Goal: Task Accomplishment & Management: Use online tool/utility

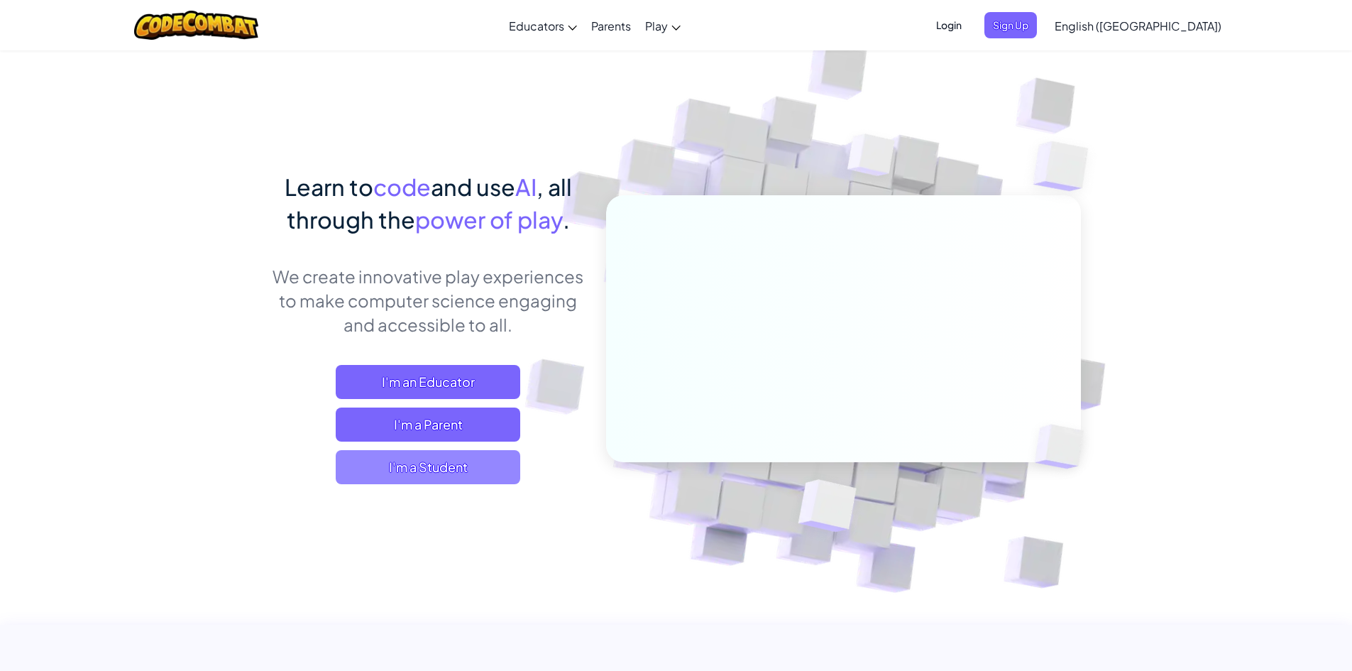
click at [475, 469] on span "I'm a Student" at bounding box center [428, 467] width 185 height 34
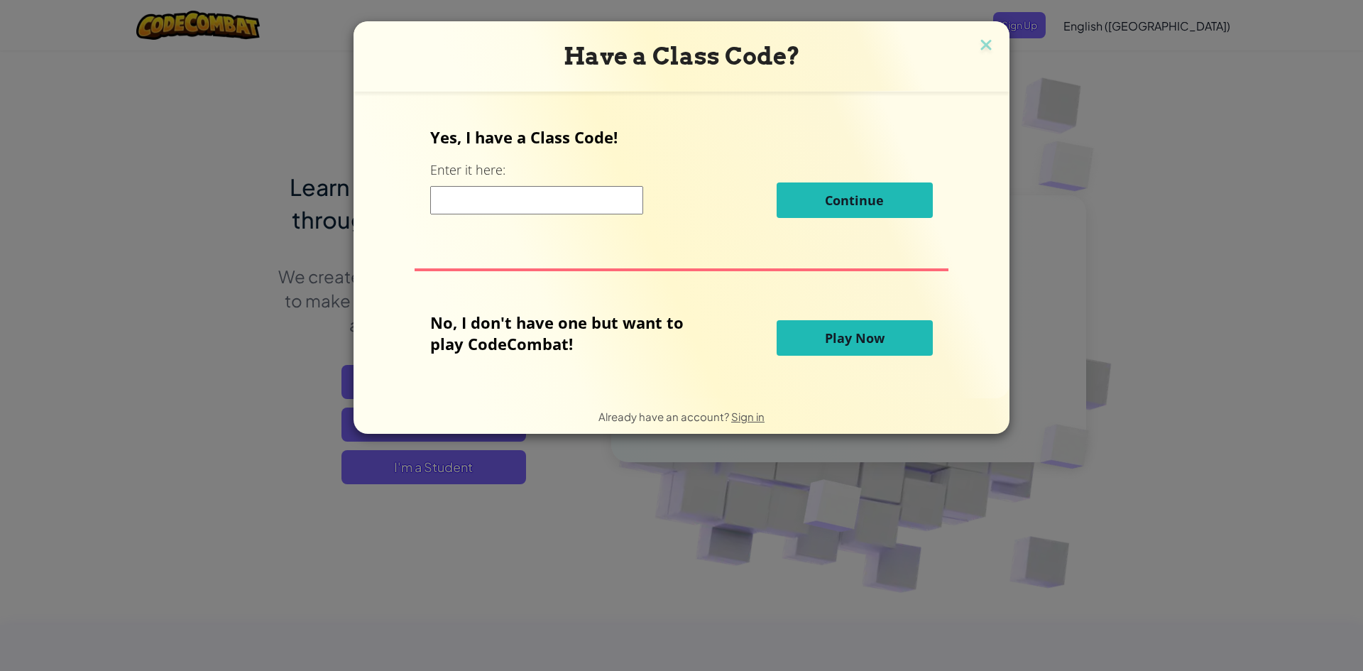
click at [994, 46] on div "Have a Class Code?" at bounding box center [681, 56] width 656 height 70
click at [992, 47] on div "Have a Class Code? Yes, I have a Class Code! Enter it here: Continue No, I don'…" at bounding box center [681, 227] width 656 height 412
click at [990, 40] on img at bounding box center [986, 45] width 18 height 21
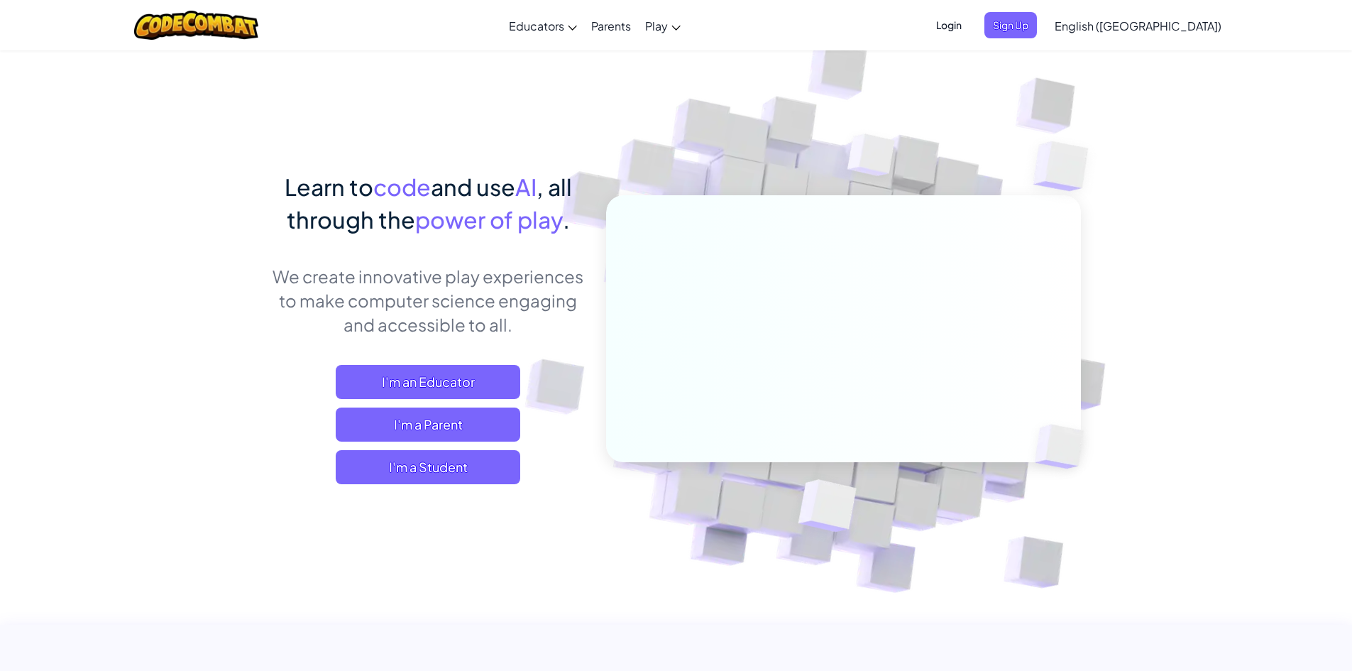
click at [970, 33] on span "Login" at bounding box center [949, 25] width 43 height 26
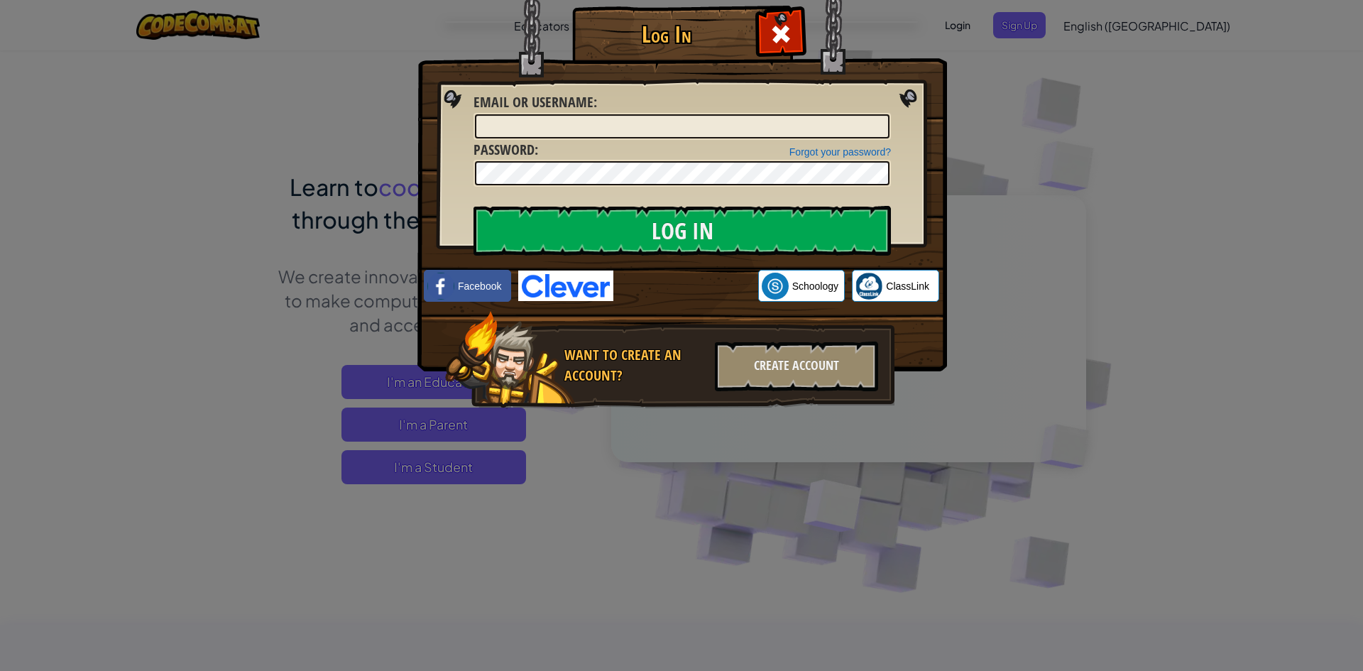
click at [563, 302] on img at bounding box center [681, 164] width 529 height 413
click at [588, 278] on img at bounding box center [565, 285] width 95 height 31
click at [588, 281] on img at bounding box center [565, 285] width 95 height 31
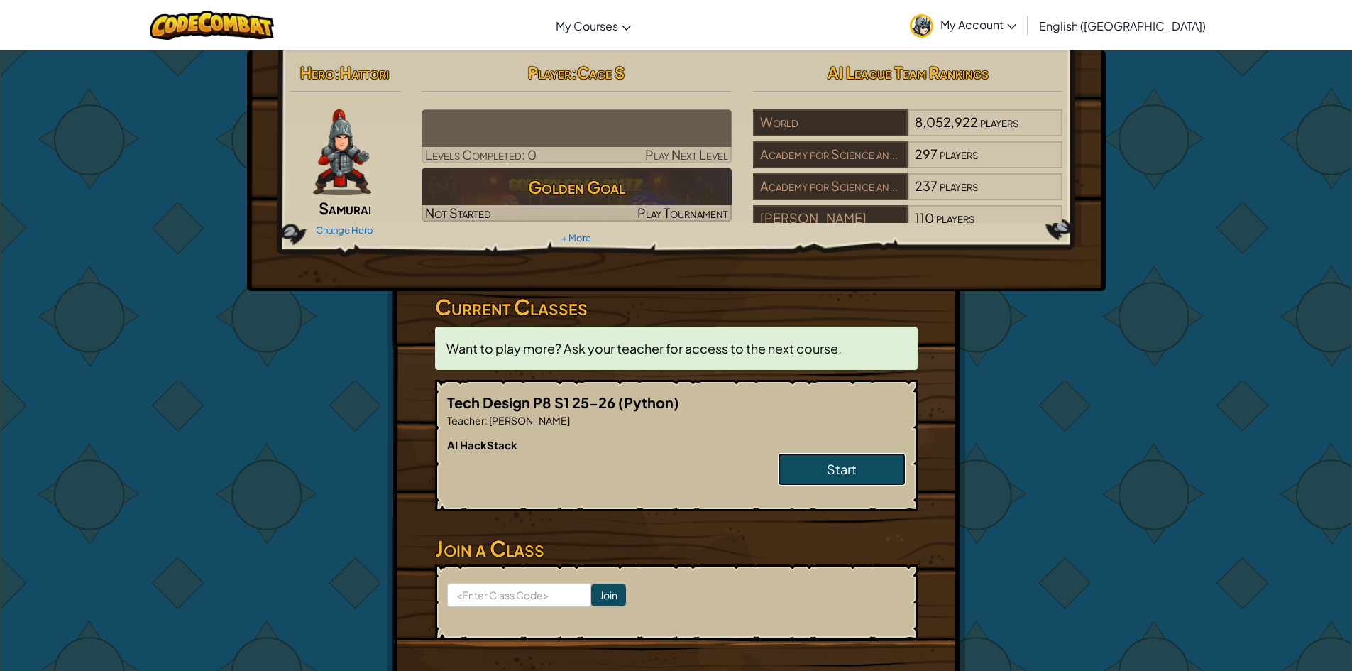
click at [808, 471] on link "Start" at bounding box center [842, 469] width 128 height 33
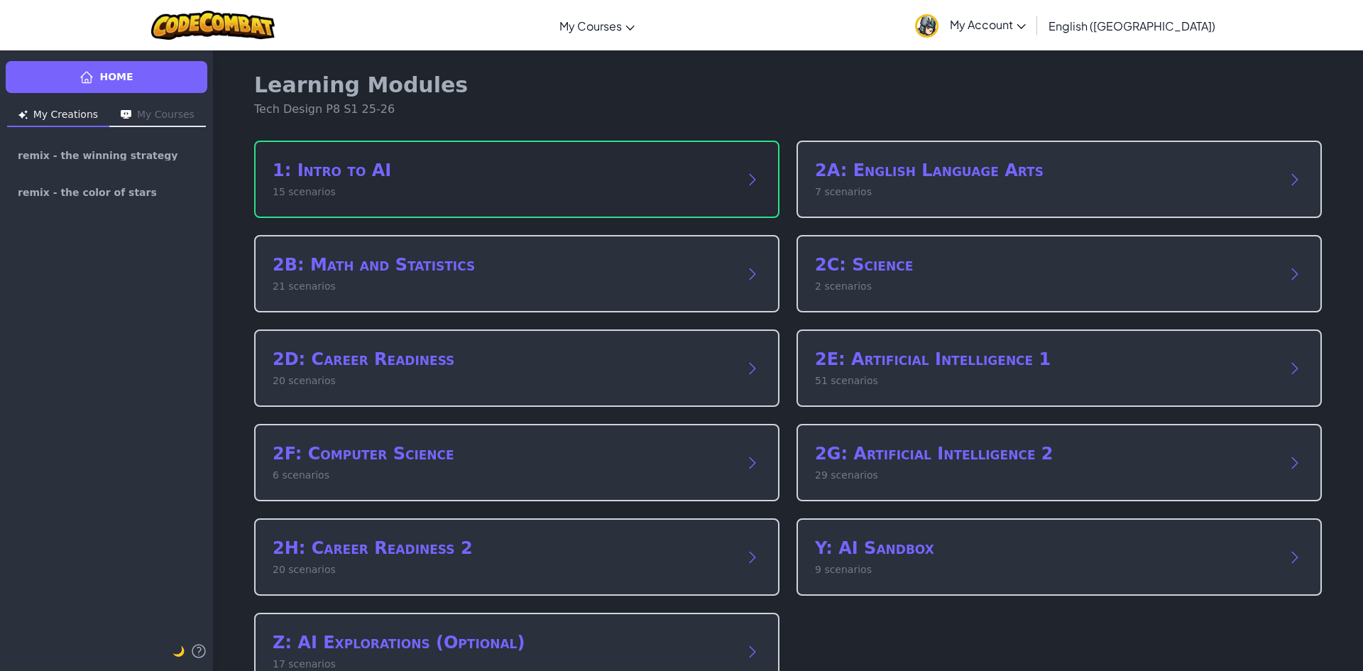
click at [375, 175] on h2 "1: Intro to AI" at bounding box center [503, 170] width 460 height 23
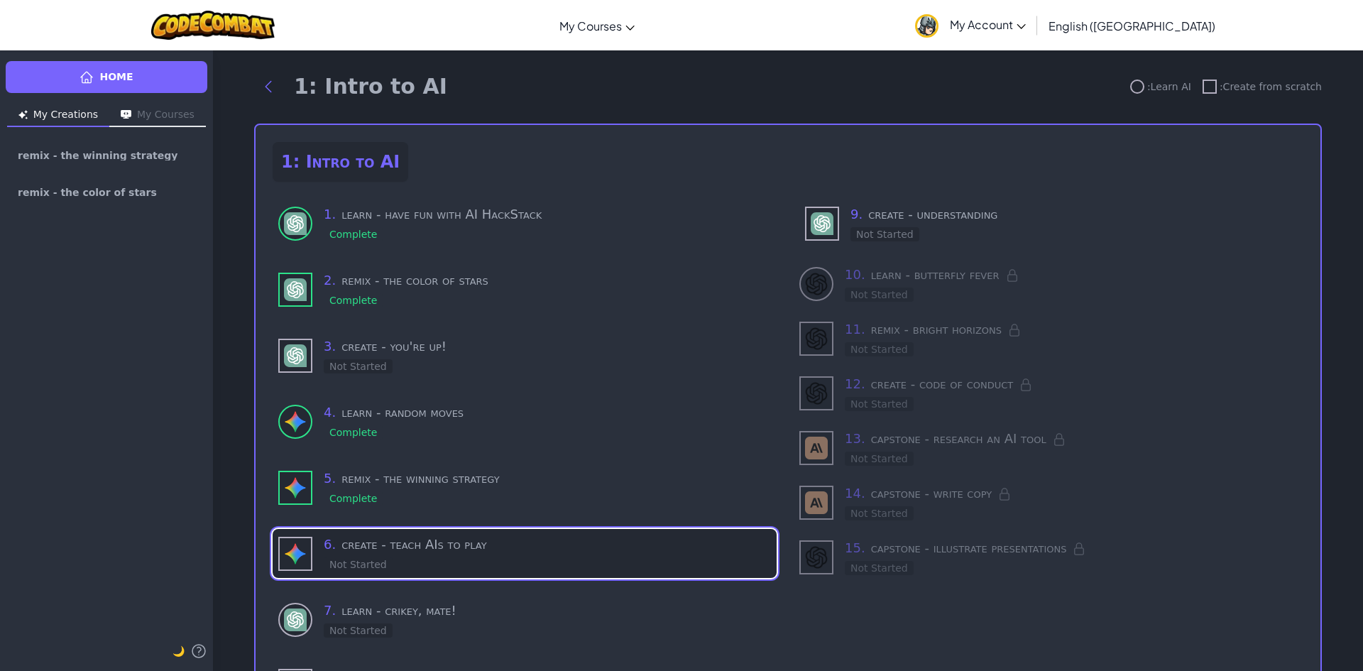
click at [458, 563] on div "6 . create - teach AIs to play Not Started" at bounding box center [547, 553] width 447 height 38
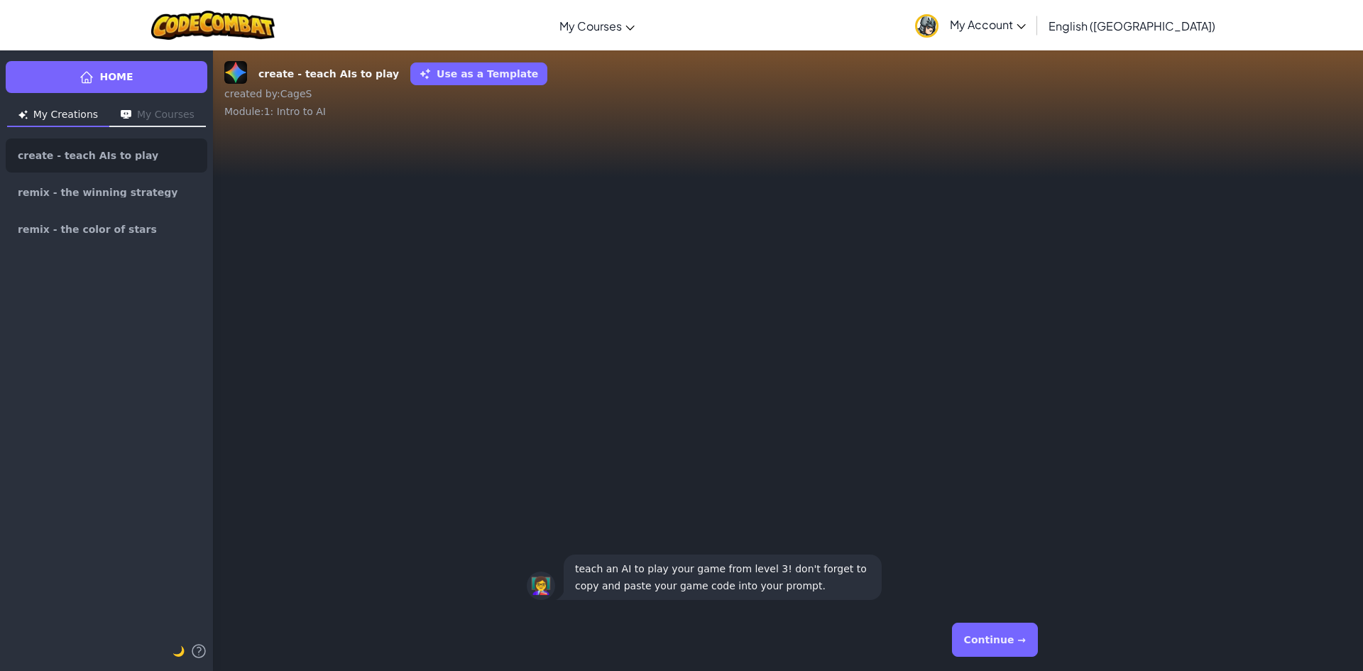
click at [975, 633] on button "Continue →" at bounding box center [995, 639] width 86 height 34
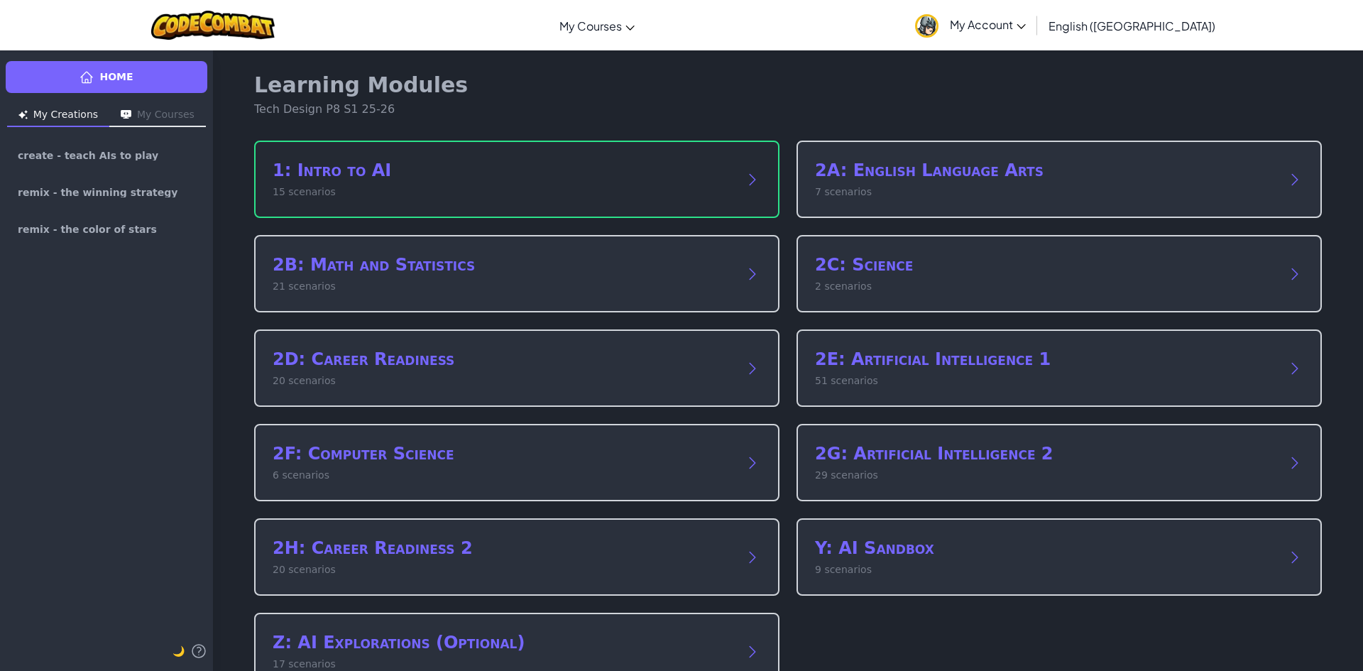
click at [363, 205] on div "1: Intro to AI 15 scenarios" at bounding box center [516, 179] width 525 height 77
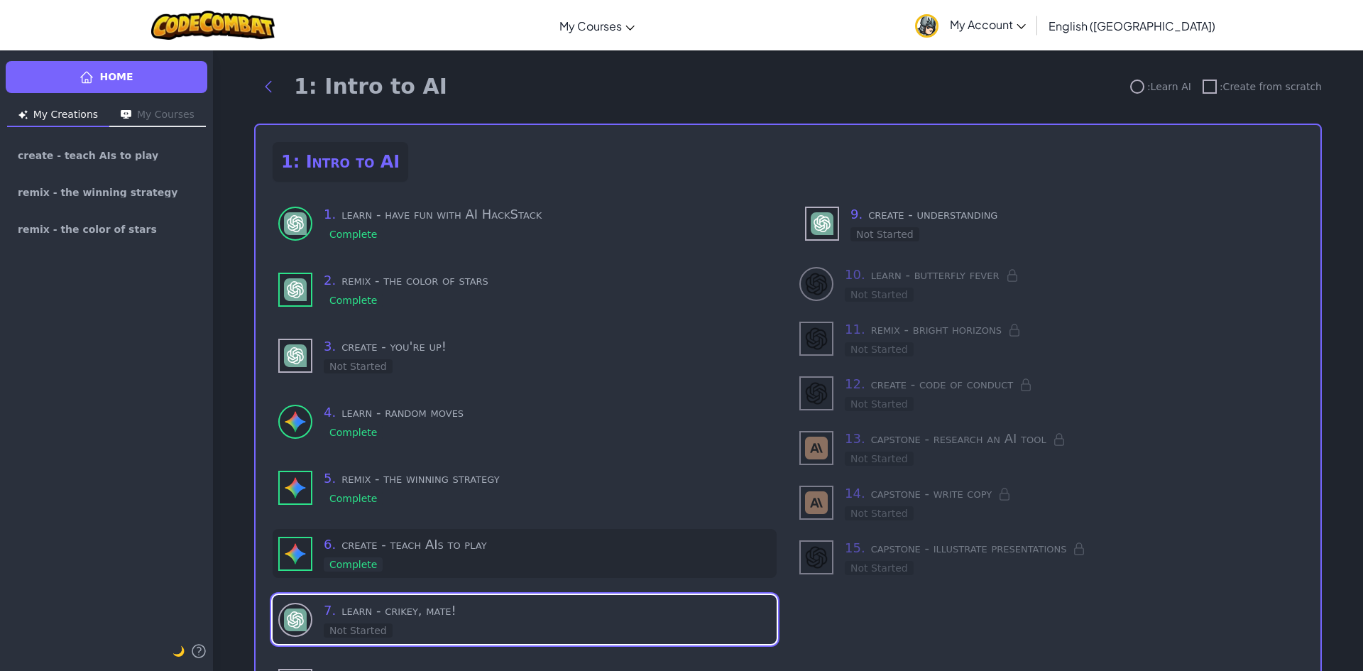
click at [351, 559] on div "Complete" at bounding box center [353, 564] width 59 height 14
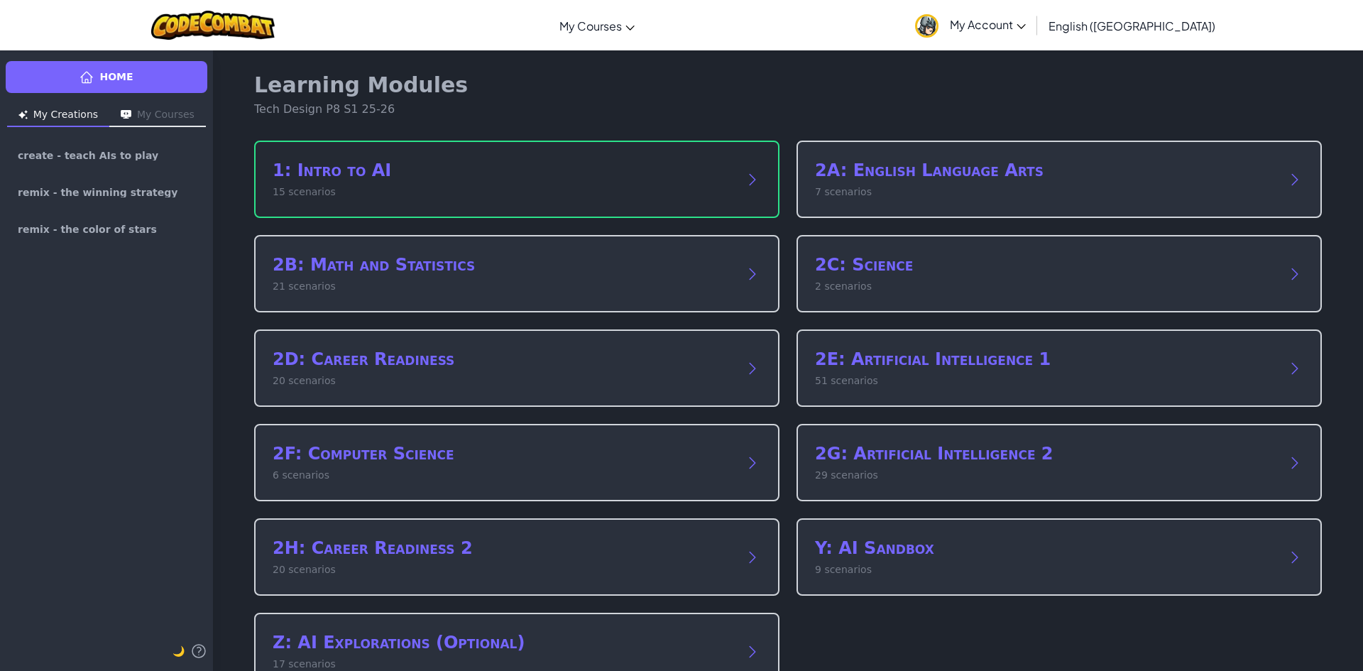
click at [355, 183] on div "1: Intro to AI 15 scenarios" at bounding box center [503, 179] width 460 height 40
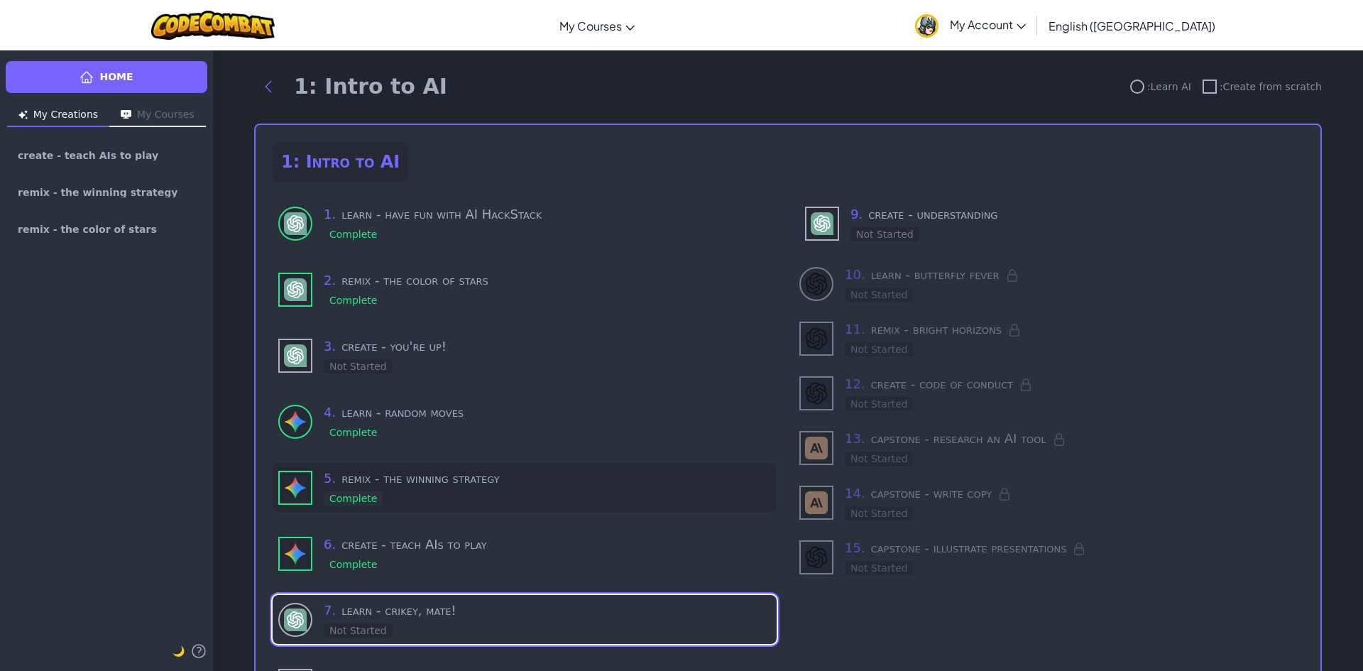
click at [359, 485] on h3 "5 . remix - the winning strategy" at bounding box center [547, 478] width 447 height 20
click at [428, 492] on div "5 . remix - the winning strategy Complete" at bounding box center [547, 487] width 447 height 38
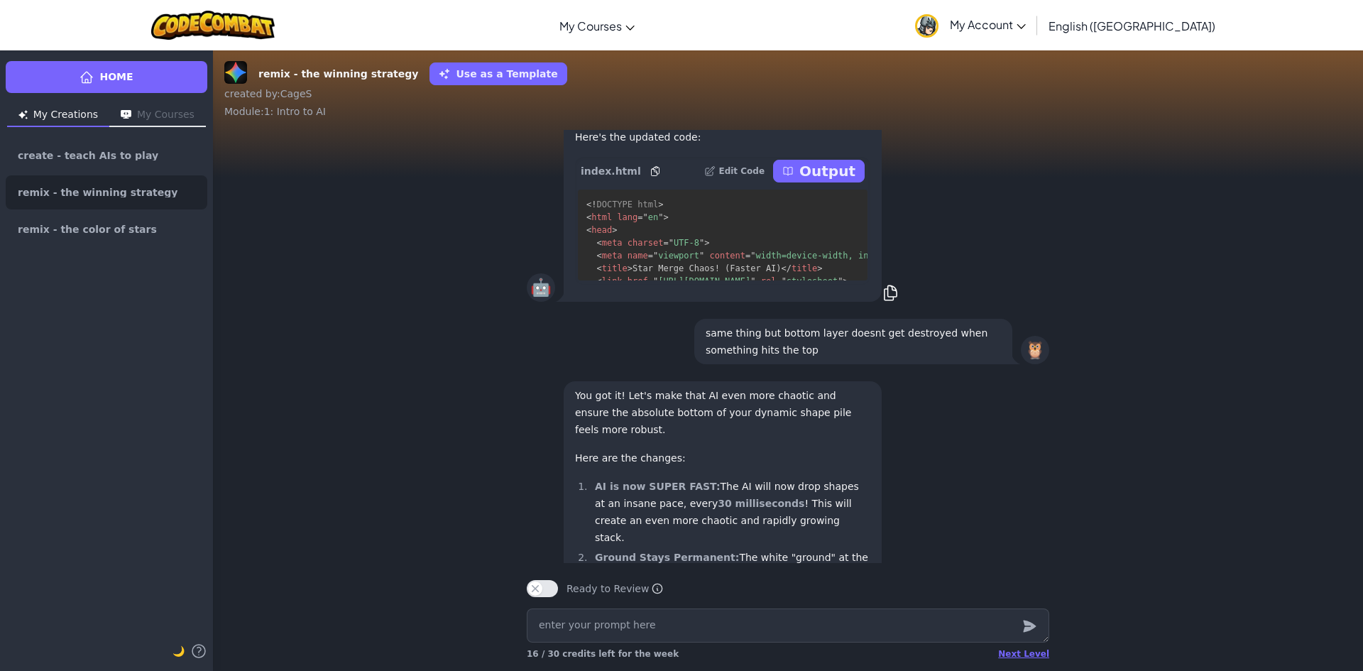
scroll to position [-213, 0]
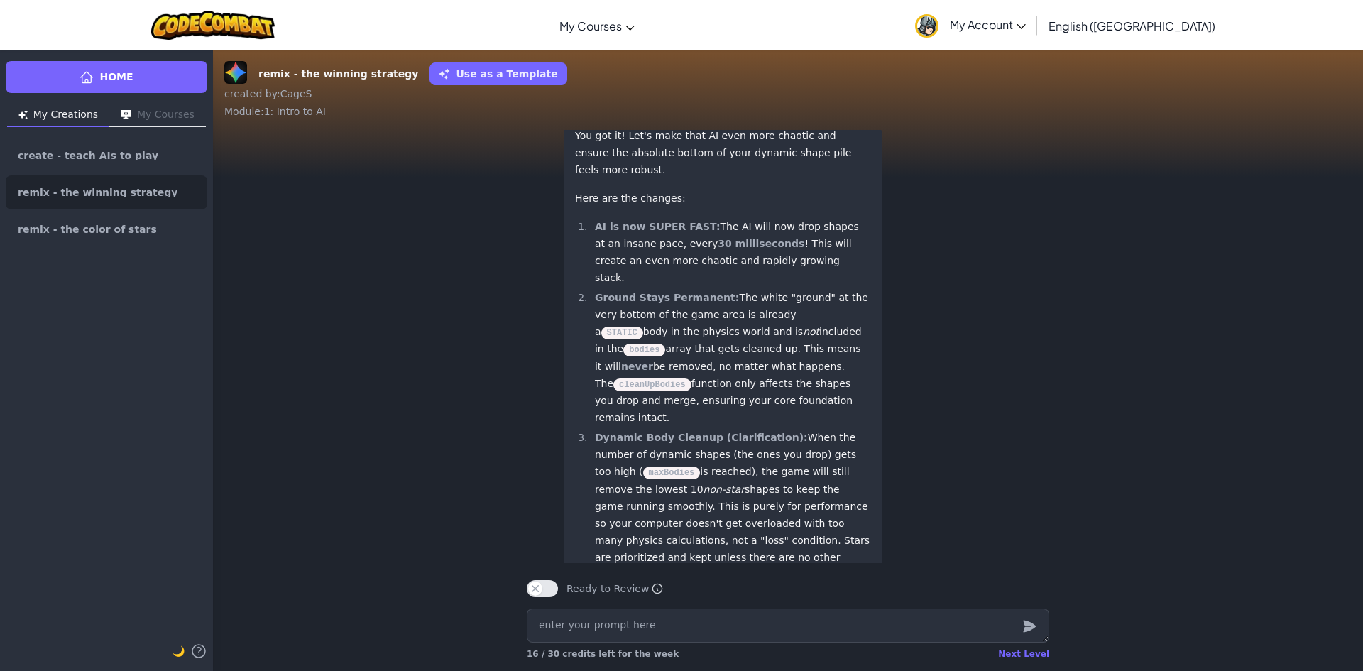
click at [575, 178] on p "You got it! Let's make that AI even more chaotic and ensure the absolute bottom…" at bounding box center [722, 152] width 295 height 51
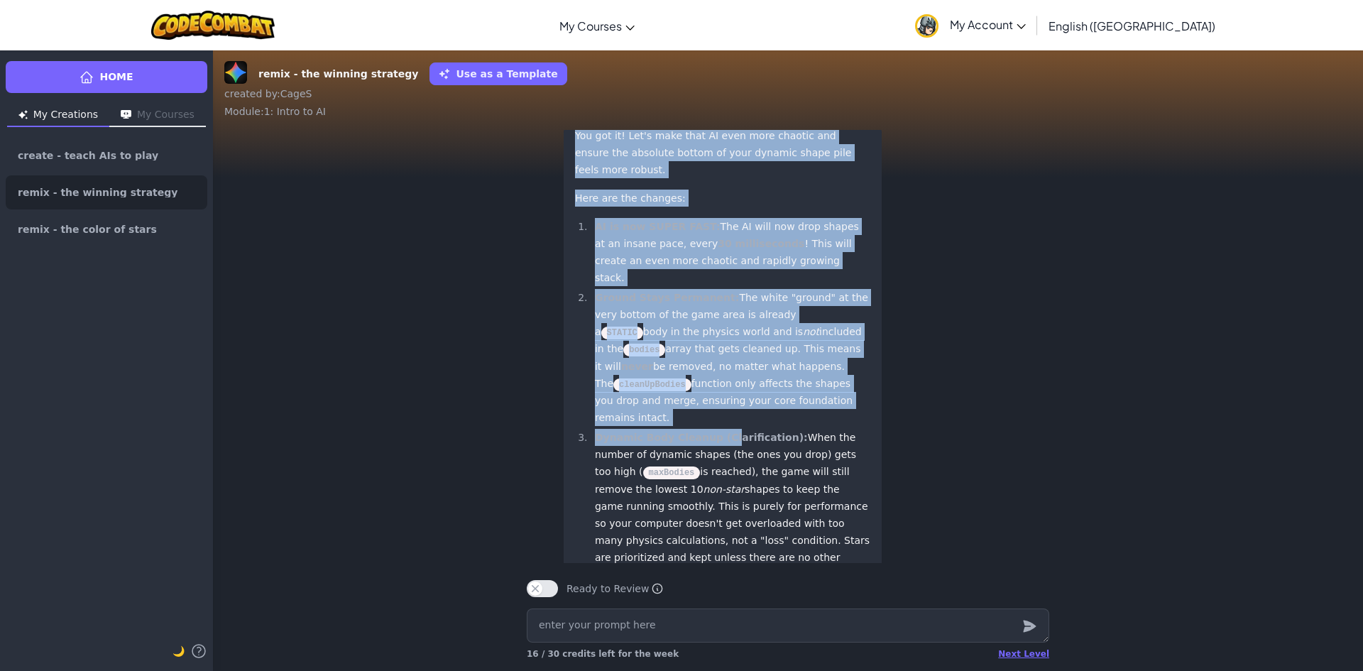
scroll to position [-20, 0]
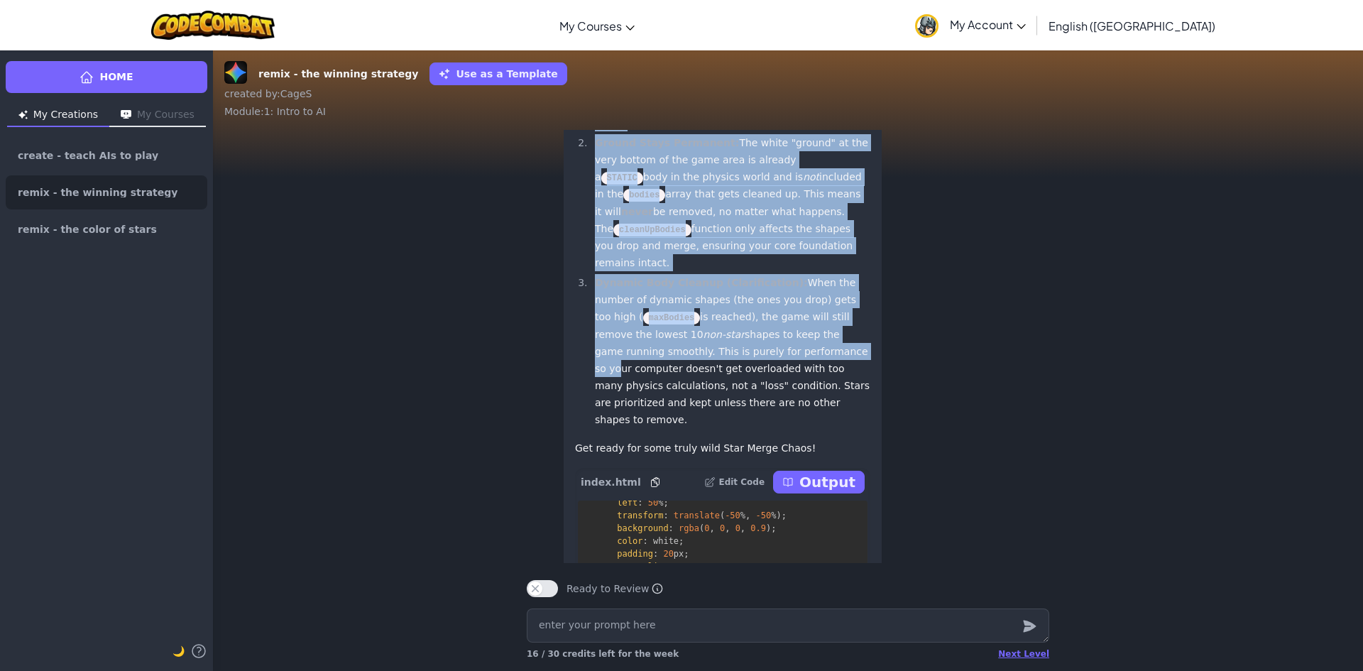
drag, startPoint x: 569, startPoint y: 202, endPoint x: 711, endPoint y: 459, distance: 293.9
click at [710, 459] on div "You got it! Let's make that AI even more chaotic and ensure the absolute bottom…" at bounding box center [723, 290] width 318 height 646
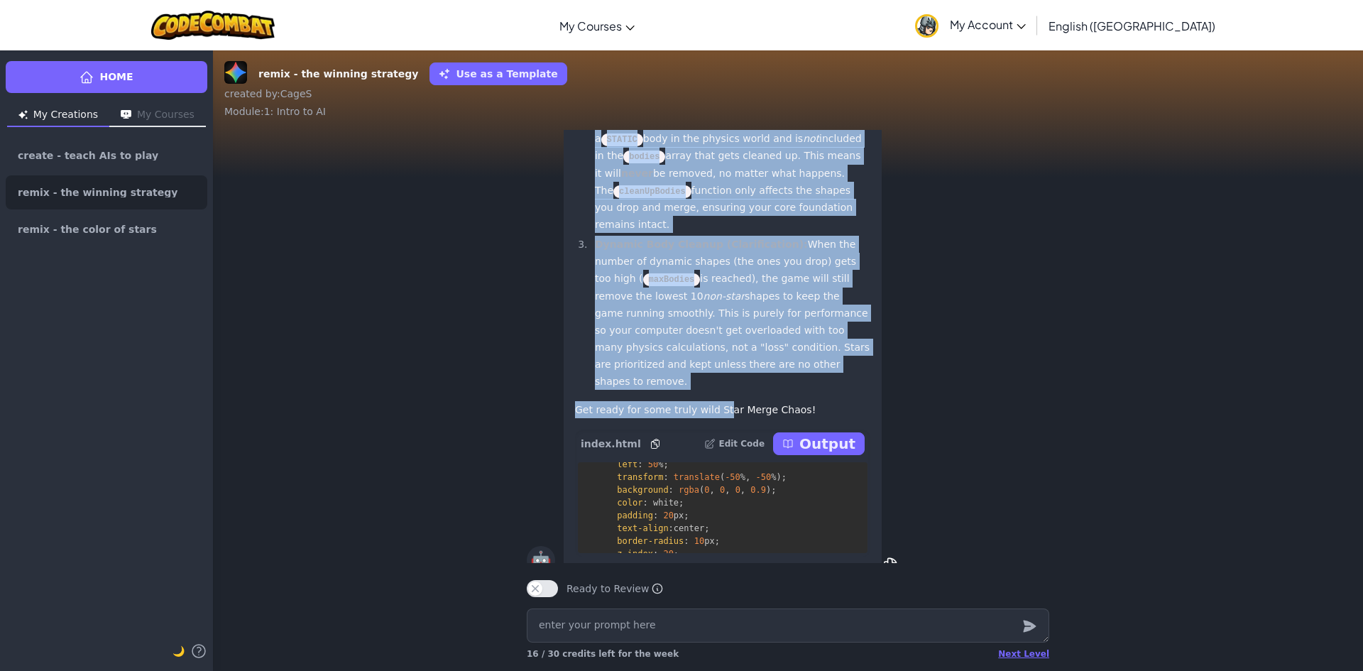
scroll to position [0, 0]
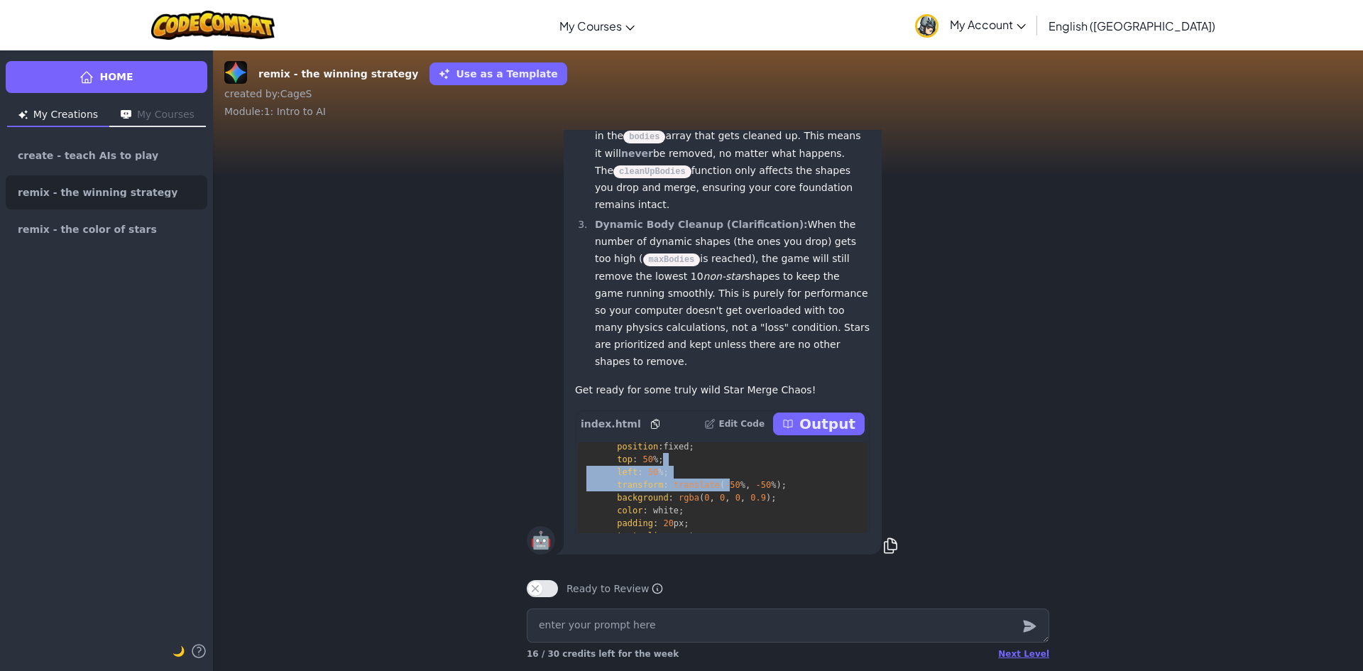
drag, startPoint x: 714, startPoint y: 459, endPoint x: 718, endPoint y: 444, distance: 16.2
click at [718, 446] on pre "<! DOCTYPE html > < html lang = " en " > < head > < meta charset = " UTF-8 " > …" at bounding box center [723, 487] width 290 height 91
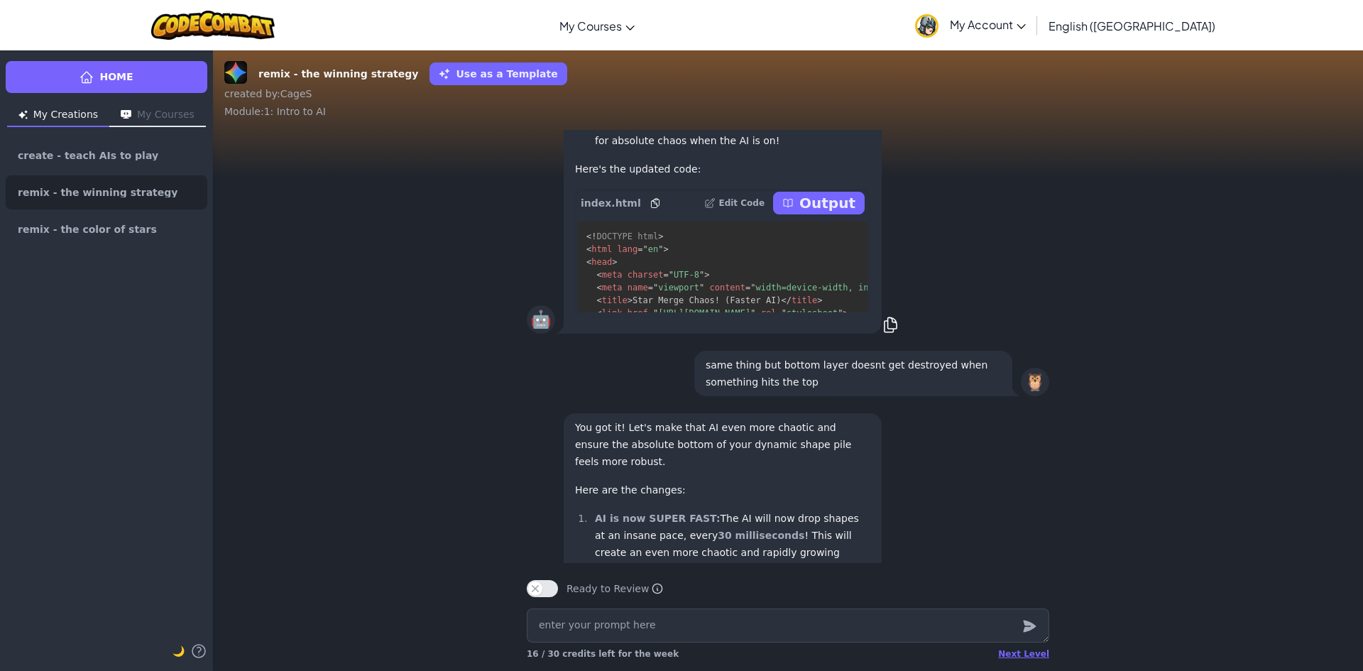
scroll to position [-355, 0]
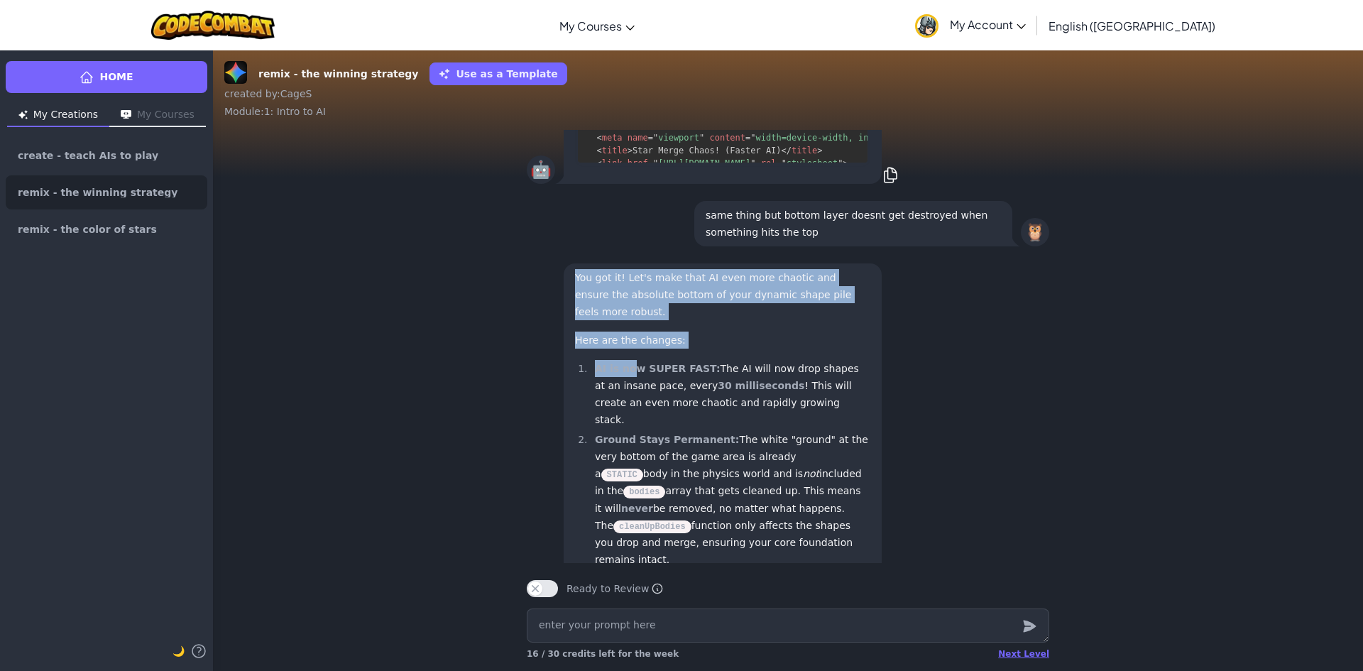
drag, startPoint x: 571, startPoint y: 344, endPoint x: 651, endPoint y: 421, distance: 110.9
click at [630, 418] on div "You got it! Let's make that AI even more chaotic and ensure the absolute bottom…" at bounding box center [722, 511] width 295 height 484
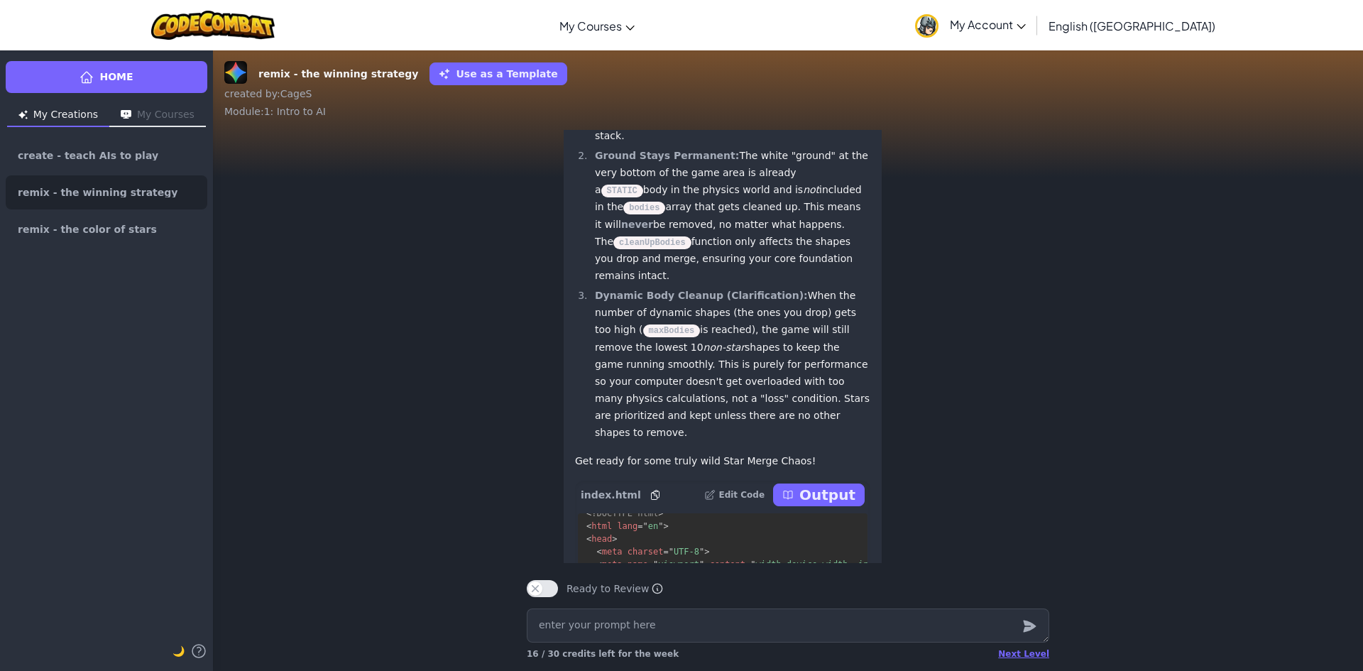
click at [660, 422] on li "Dynamic Body Cleanup (Clarification): When the number of dynamic shapes (the on…" at bounding box center [731, 364] width 280 height 154
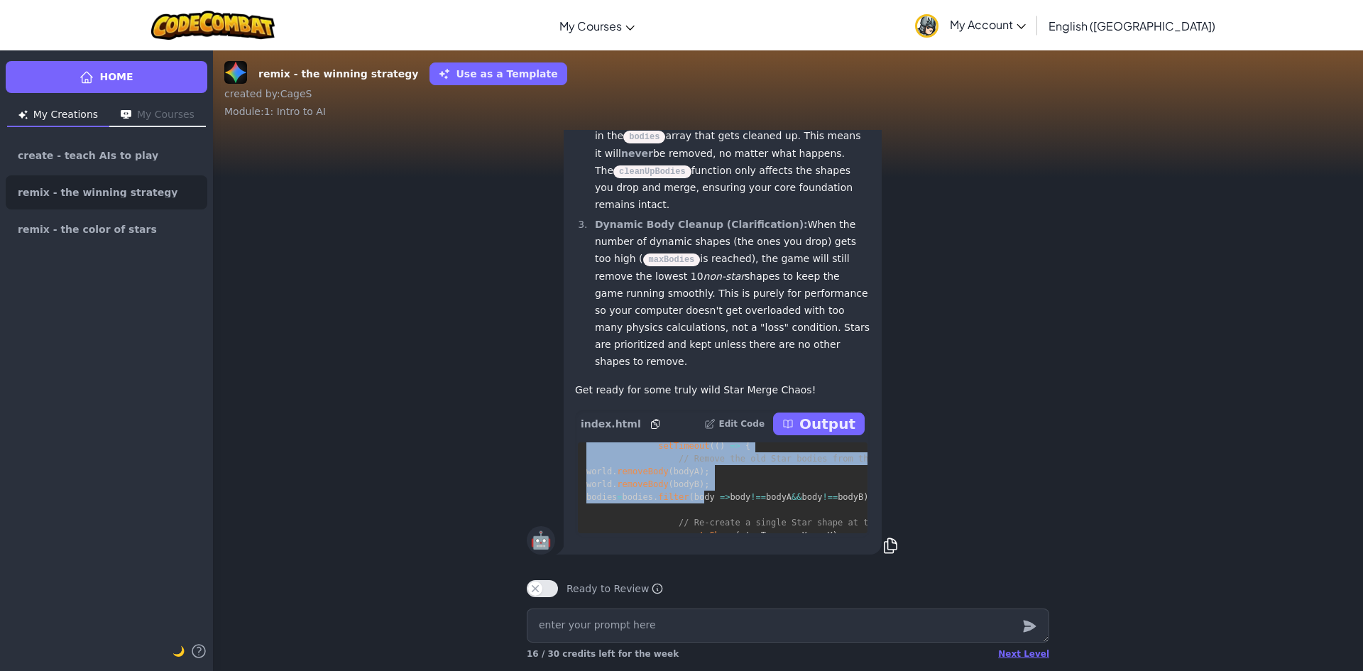
scroll to position [5394, 0]
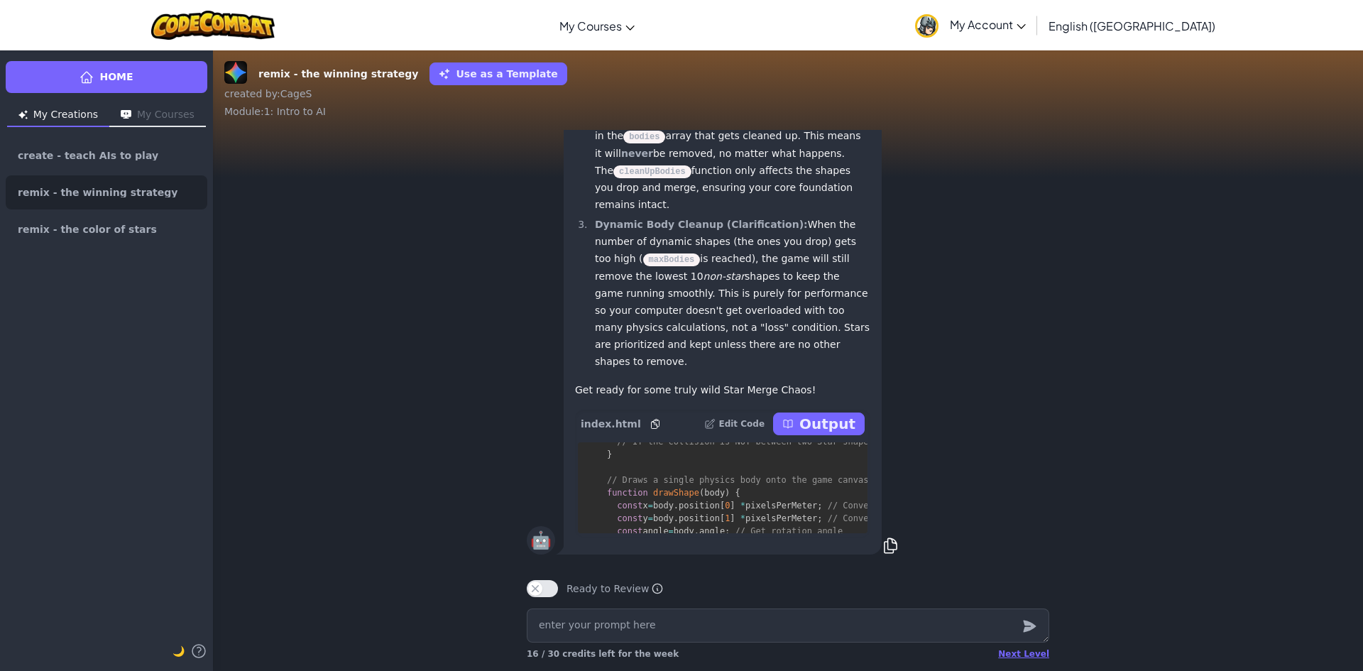
drag, startPoint x: 583, startPoint y: 456, endPoint x: 783, endPoint y: 498, distance: 204.6
click at [783, 498] on pre "<! DOCTYPE html > < html lang = " en " > < head > < meta charset = " UTF-8 " > …" at bounding box center [723, 487] width 290 height 91
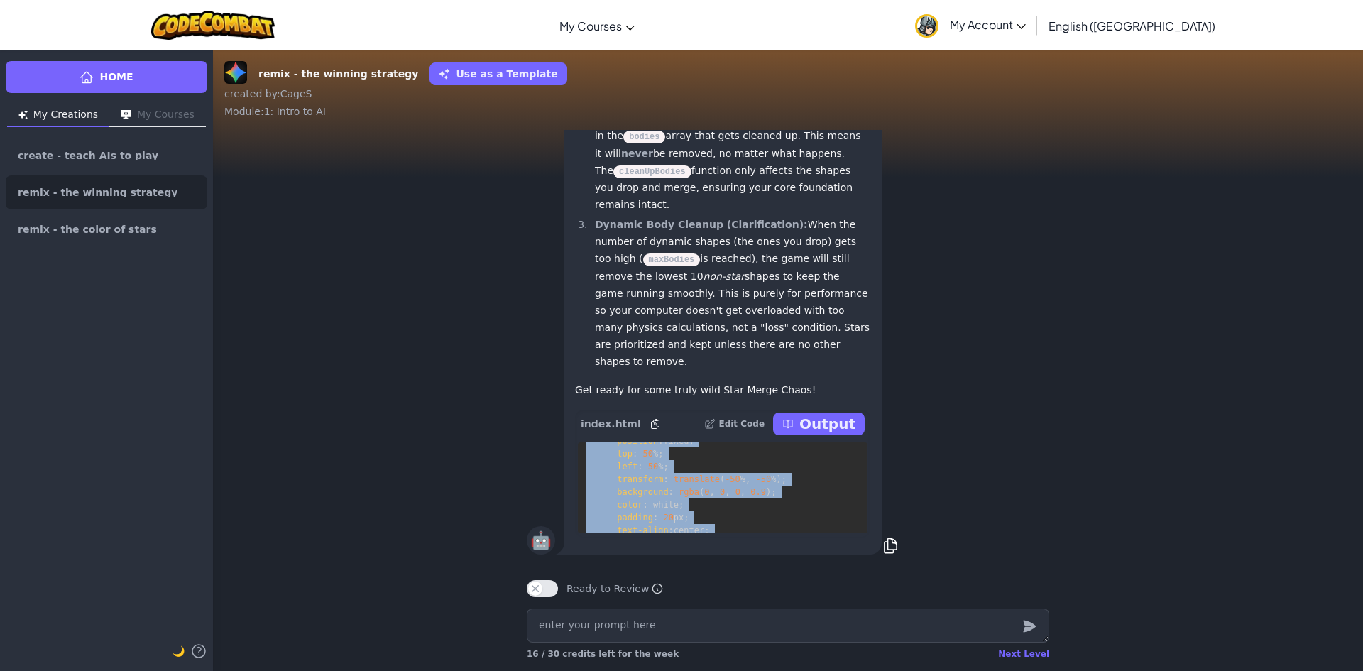
scroll to position [750, 0]
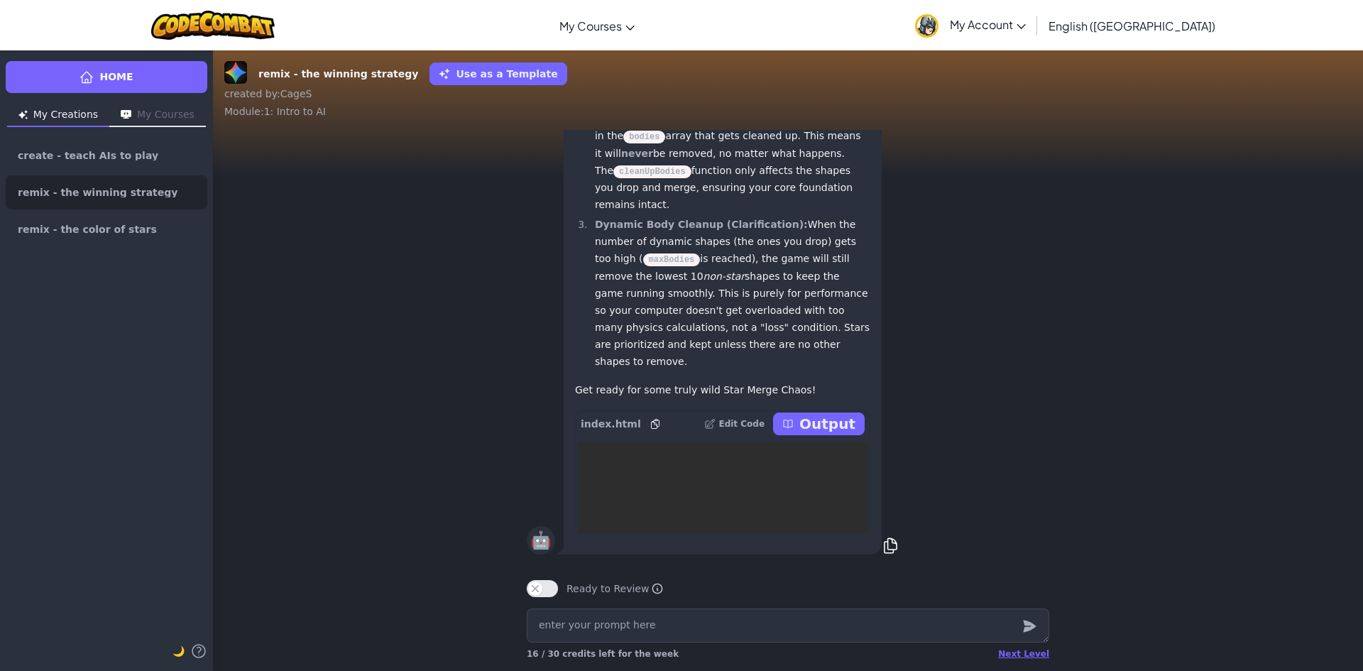
drag, startPoint x: 581, startPoint y: 452, endPoint x: 836, endPoint y: 504, distance: 260.0
click at [836, 504] on pre "<! DOCTYPE html > < html lang = " en " > < head > < meta charset = " UTF-8 " > …" at bounding box center [723, 487] width 290 height 91
click at [838, 504] on pre "<! DOCTYPE html > < html lang = " en " > < head > < meta charset = " UTF-8 " > …" at bounding box center [723, 487] width 290 height 91
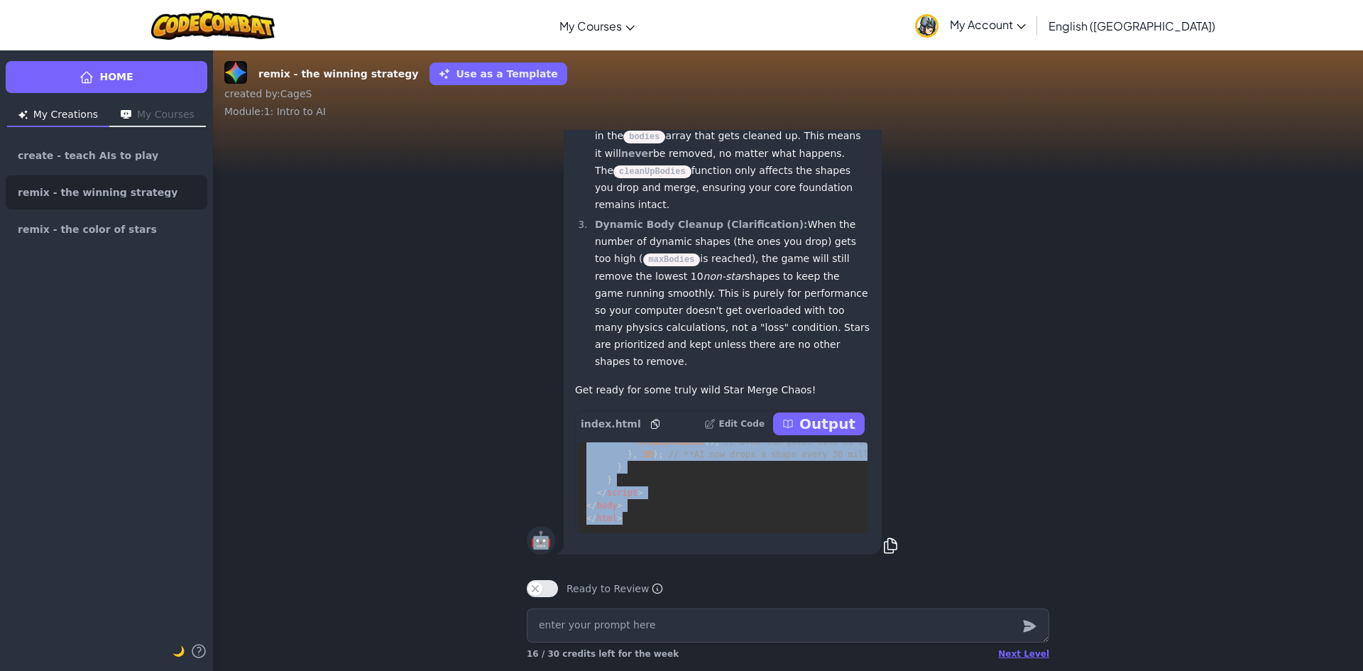
drag, startPoint x: 582, startPoint y: 455, endPoint x: 620, endPoint y: 514, distance: 69.9
click at [620, 514] on pre "<! DOCTYPE html > < html lang = " en " > < head > < meta charset = " UTF-8 " > …" at bounding box center [723, 487] width 290 height 91
copy code "<! DOCTYPE html > < html lang = " en " > < head > < meta charset = " UTF-8 " > …"
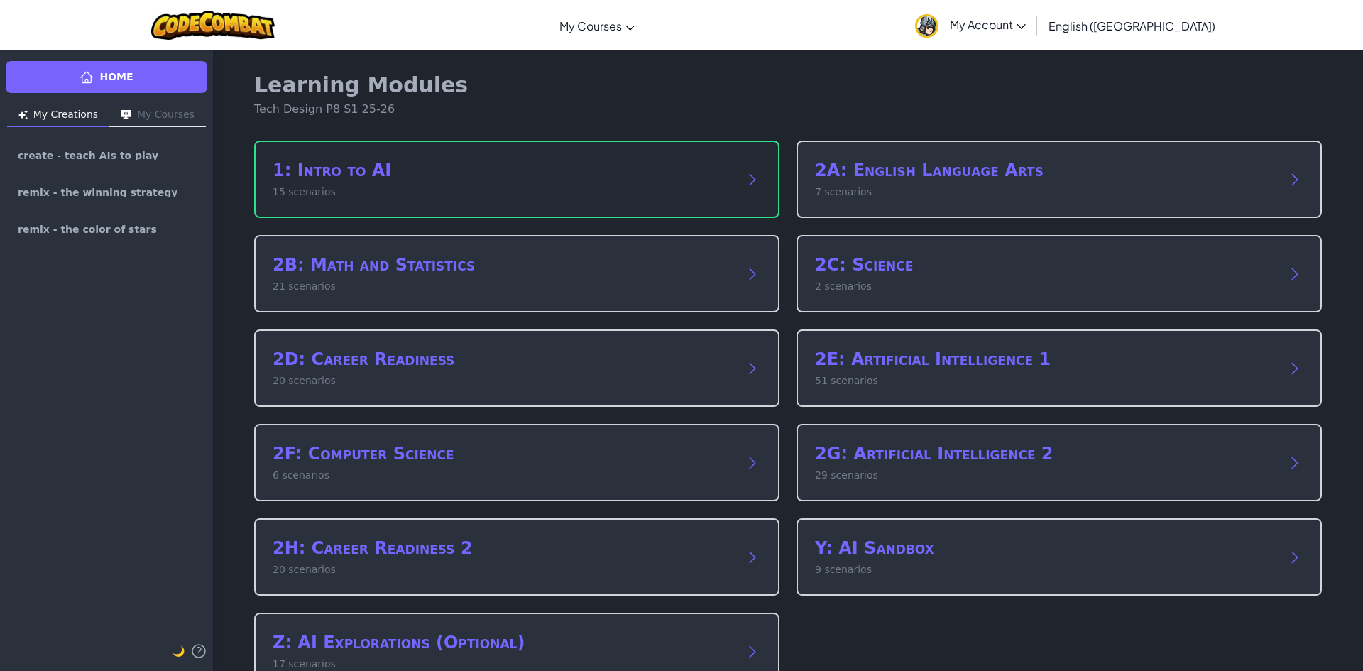
click at [262, 197] on div "1: Intro to AI 15 scenarios" at bounding box center [516, 179] width 525 height 77
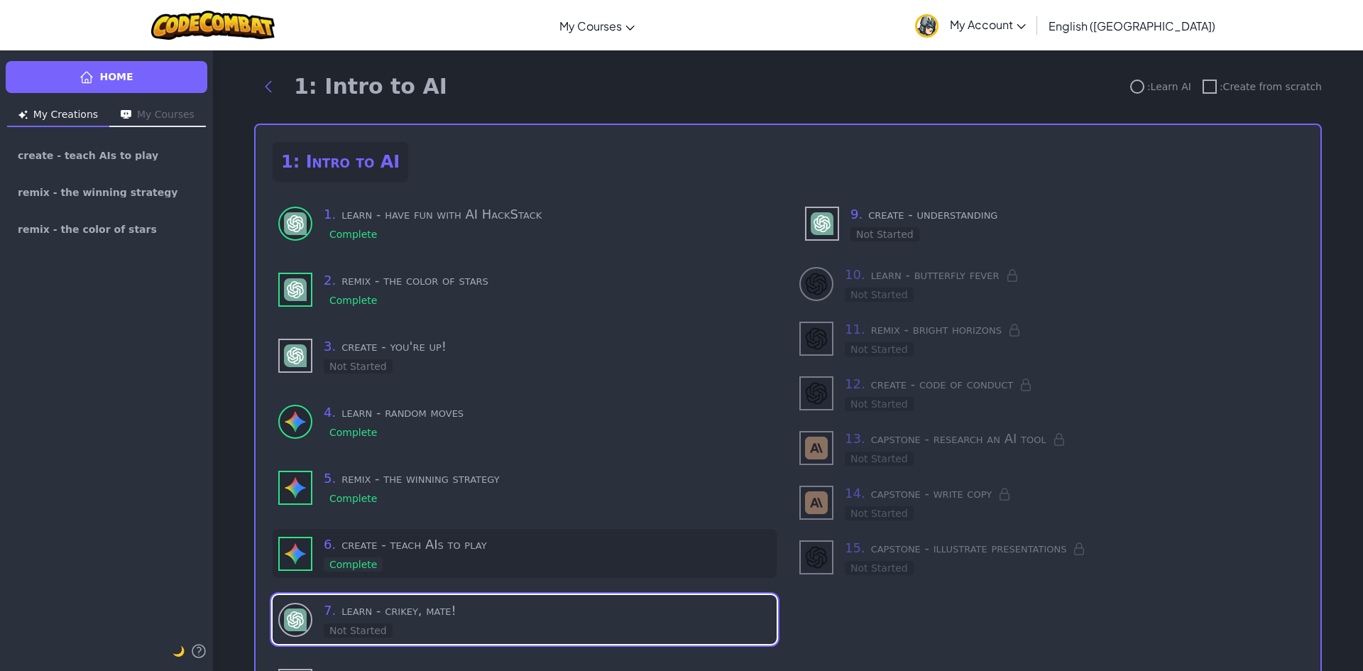
click at [300, 547] on img at bounding box center [295, 553] width 23 height 23
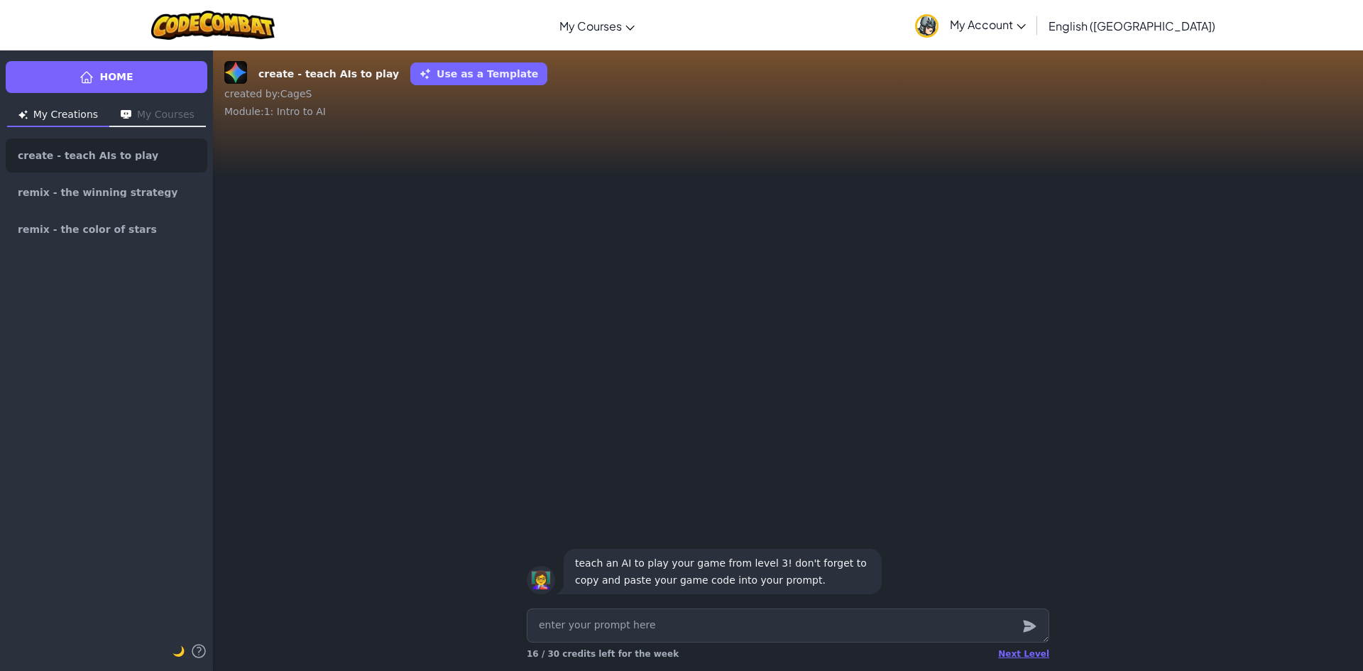
type textarea "x"
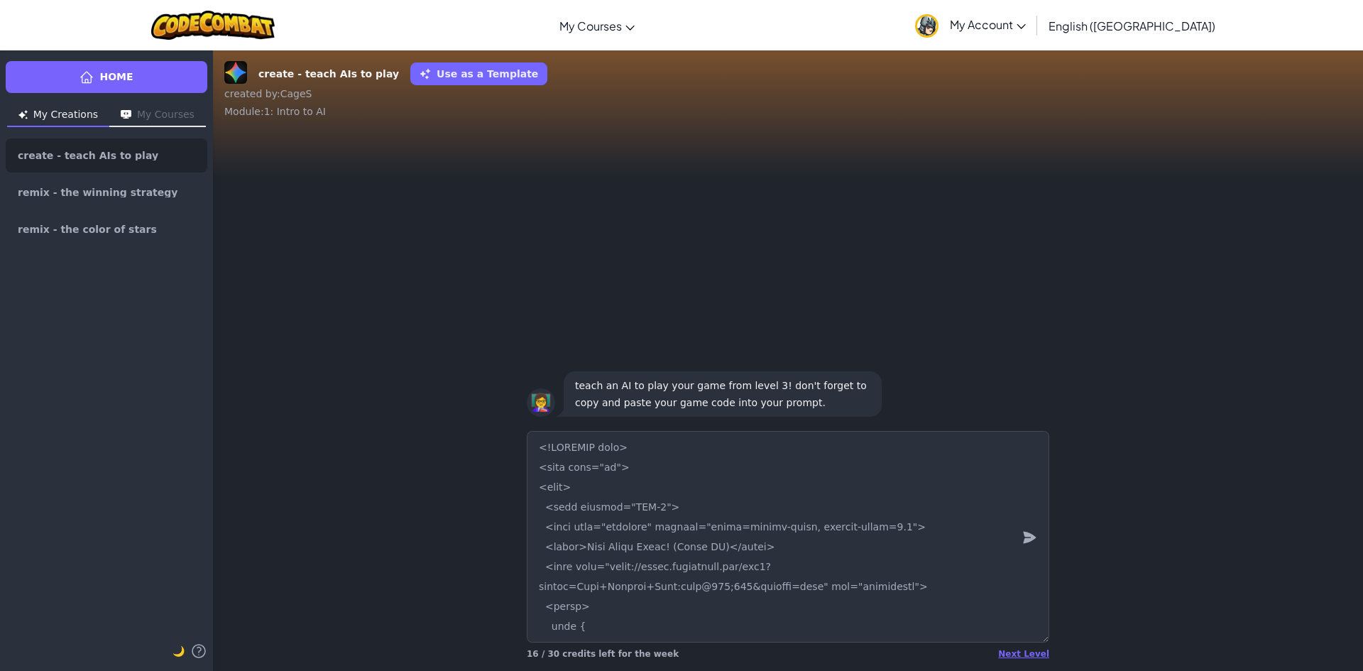
scroll to position [11597, 0]
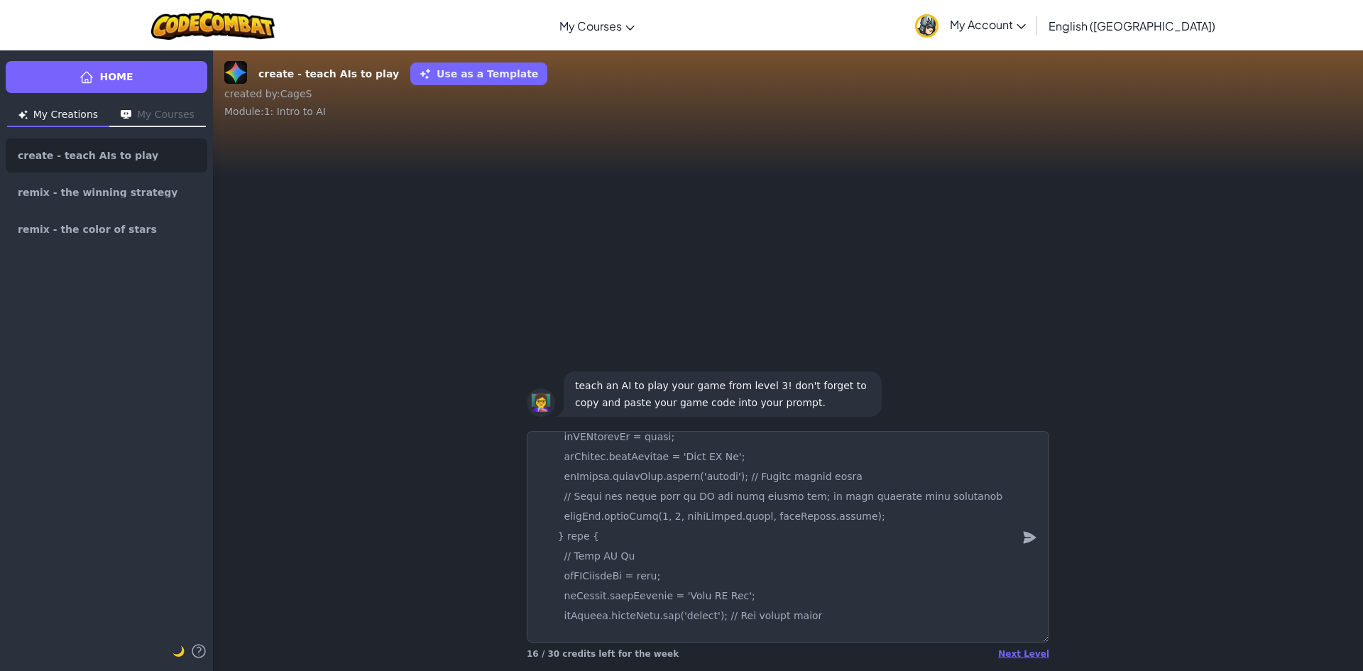
type textarea "<!DOCTYPE html> <html lang="en"> <head> <meta charset="UTF-8"> <meta name="view…"
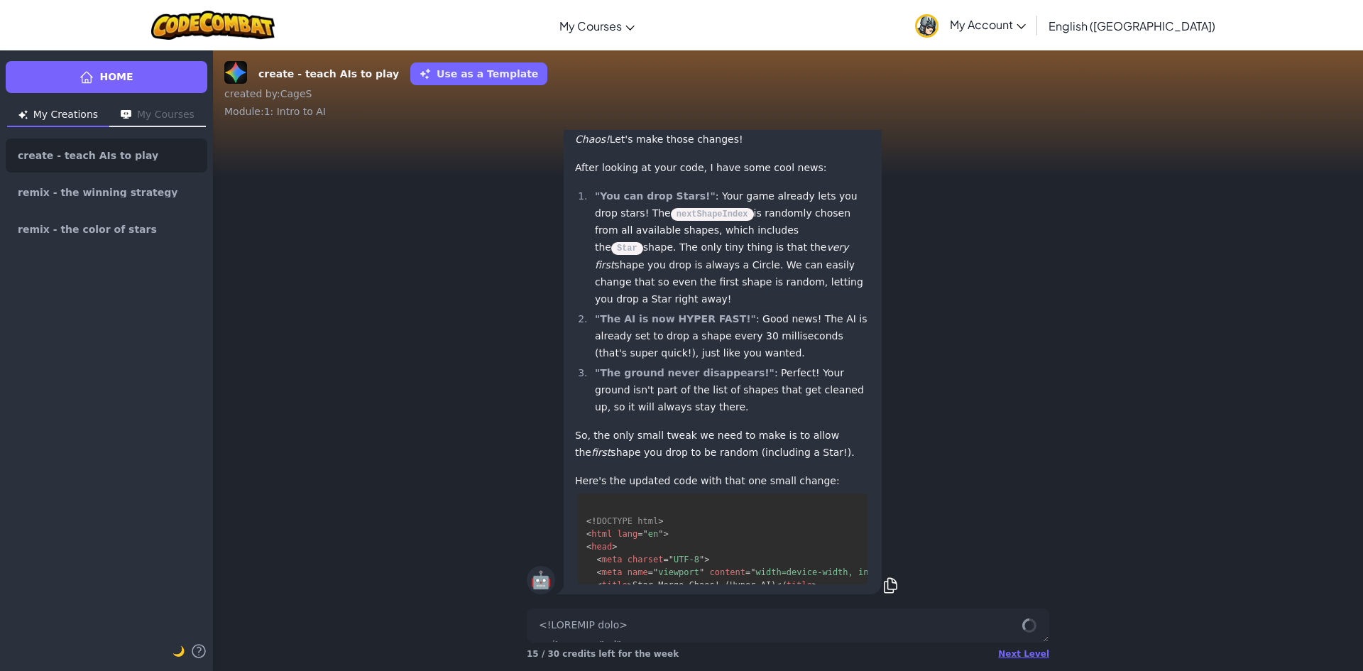
scroll to position [1176, 0]
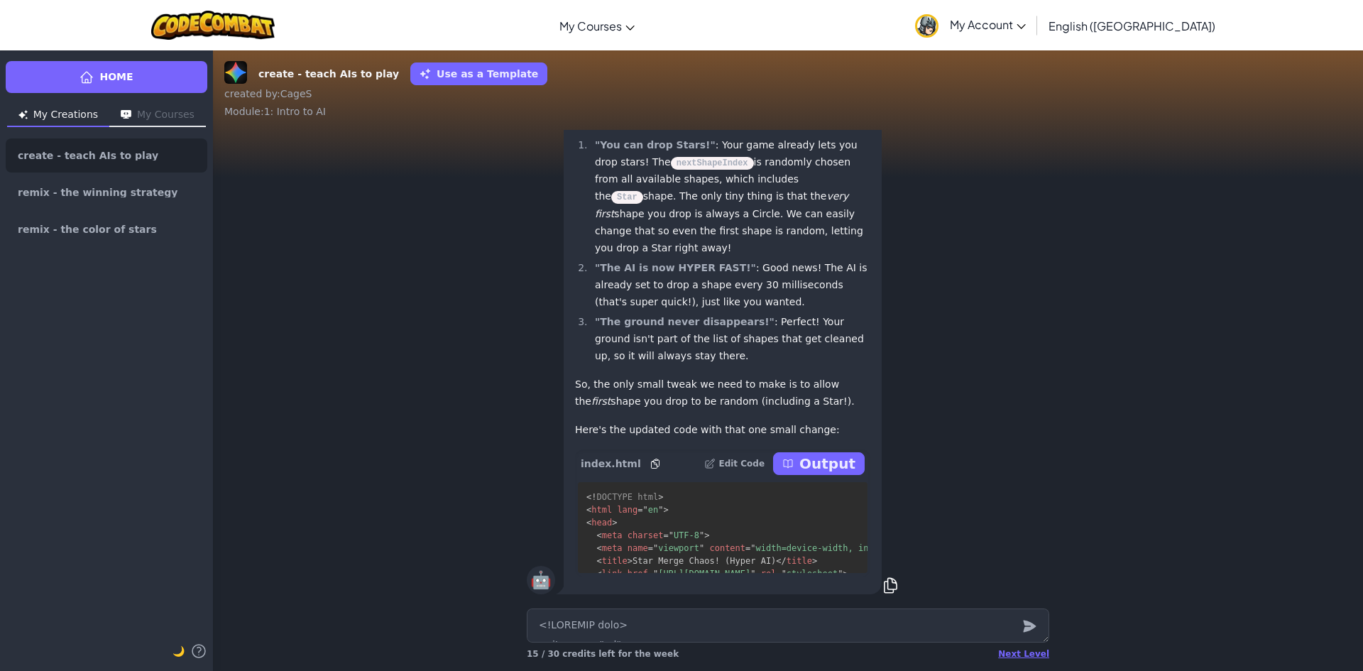
click at [822, 465] on p "Output" at bounding box center [827, 464] width 56 height 20
type textarea "x"
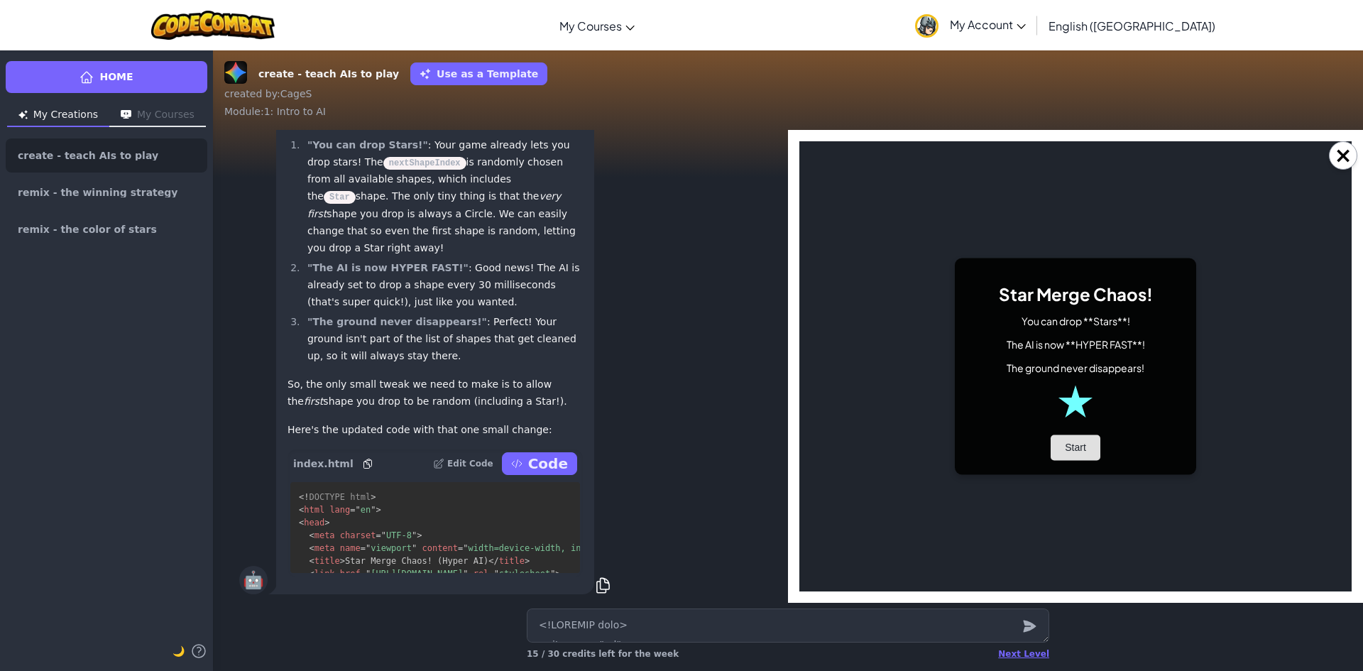
click at [1072, 442] on button "Start" at bounding box center [1075, 448] width 50 height 26
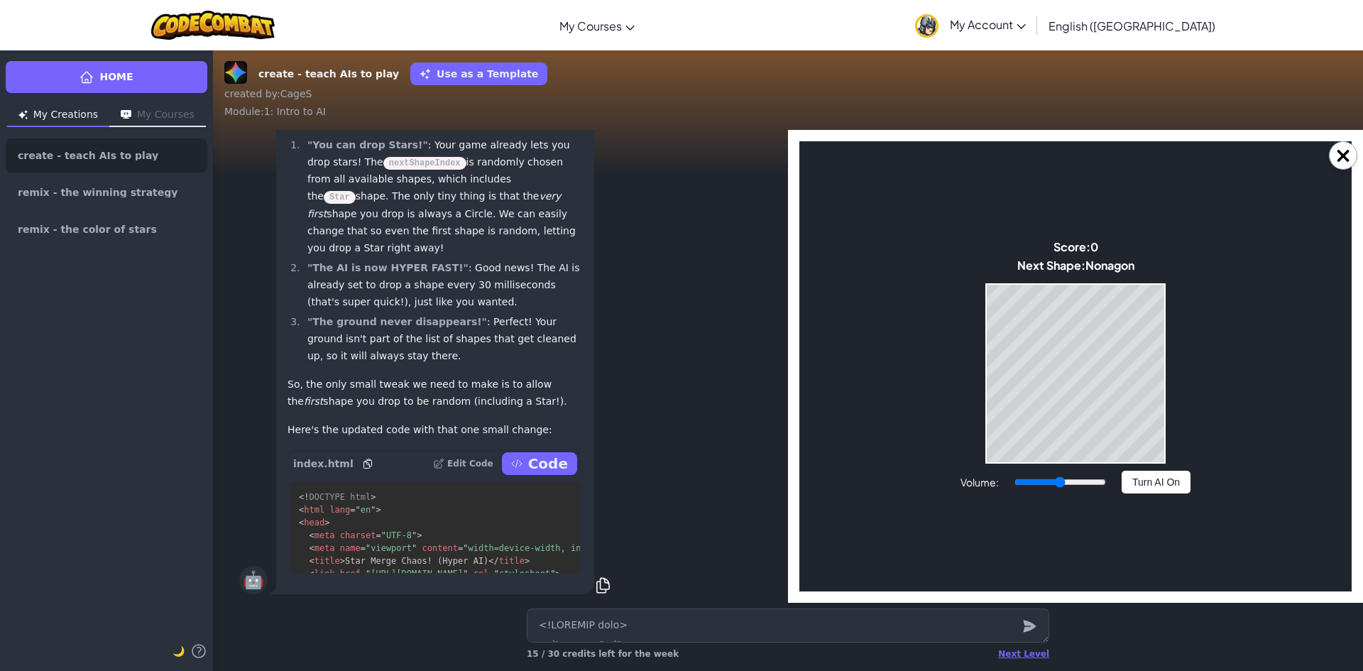
click at [1136, 487] on button "Turn AI On" at bounding box center [1155, 482] width 69 height 23
click at [1158, 487] on button "Turn AI Off" at bounding box center [1155, 482] width 69 height 23
click at [584, 630] on textarea at bounding box center [788, 625] width 522 height 34
type textarea "x"
type textarea "c"
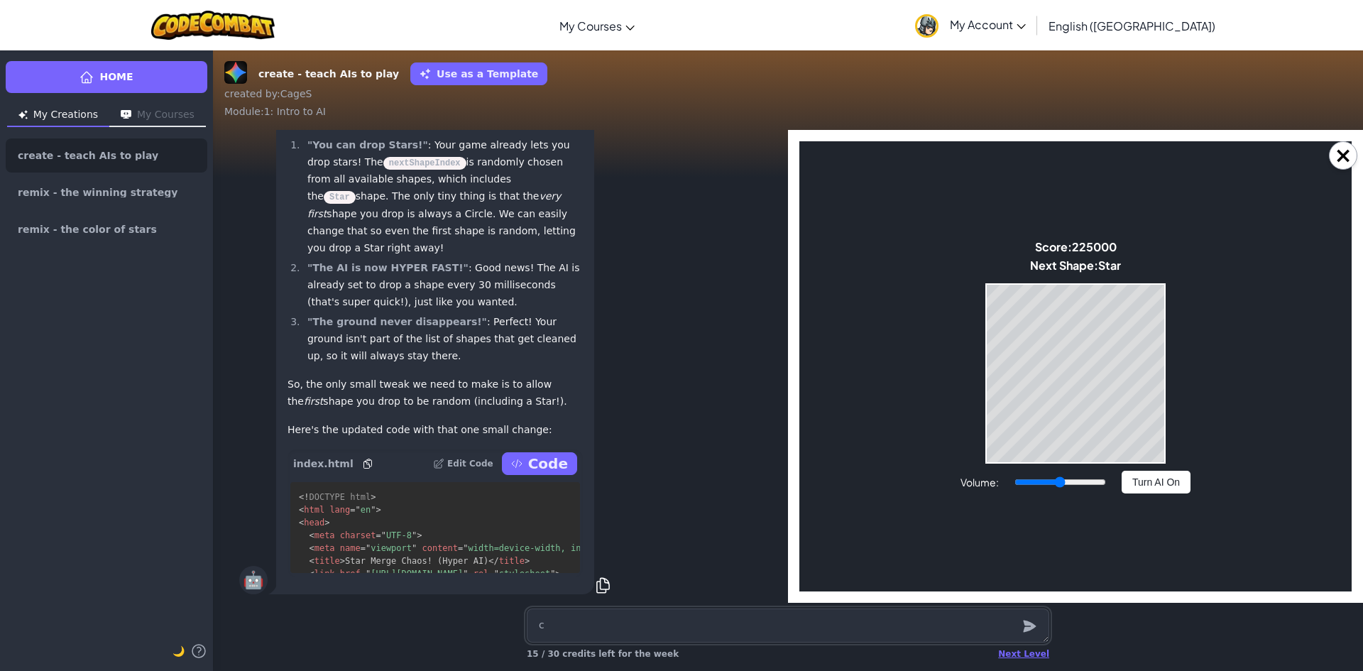
type textarea "x"
type textarea "ch"
type textarea "x"
type textarea "cha"
type textarea "x"
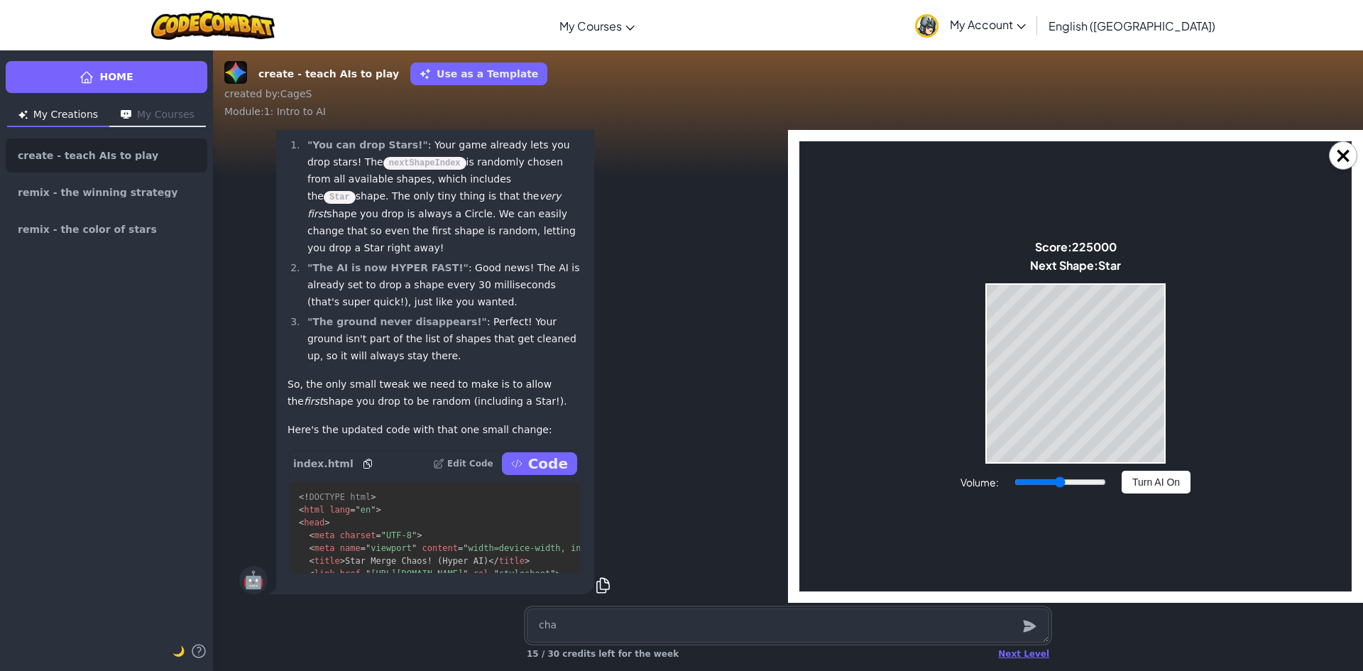
type textarea "chan"
type textarea "x"
type textarea "chang"
type textarea "x"
type textarea "change"
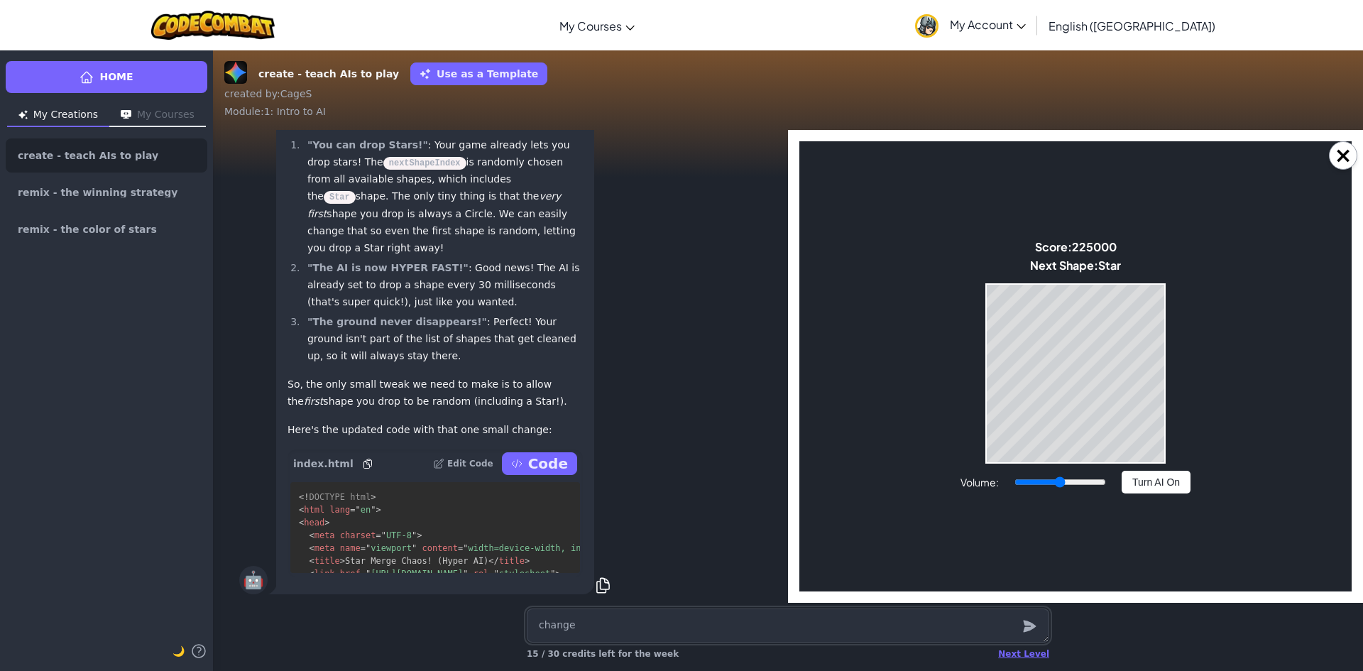
type textarea "x"
type textarea "change"
type textarea "x"
type textarea "change i"
type textarea "x"
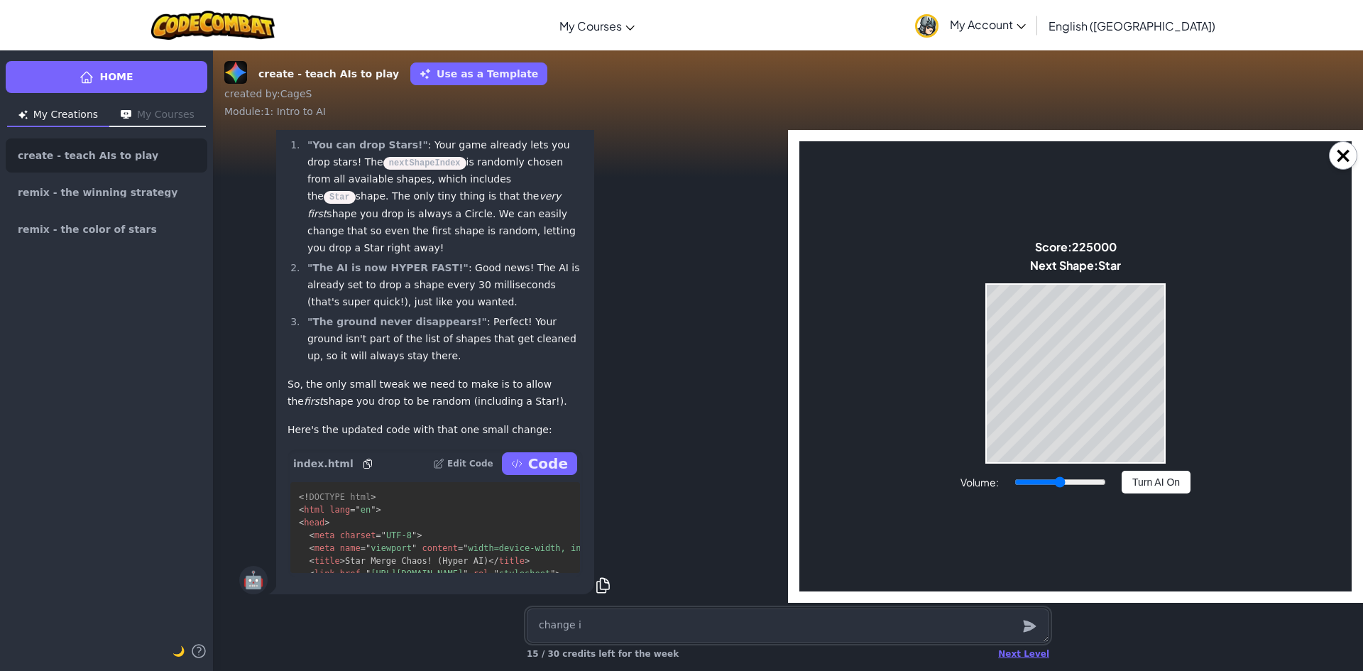
type textarea "change it"
type textarea "x"
type textarea "change it"
type textarea "x"
type textarea "change it e"
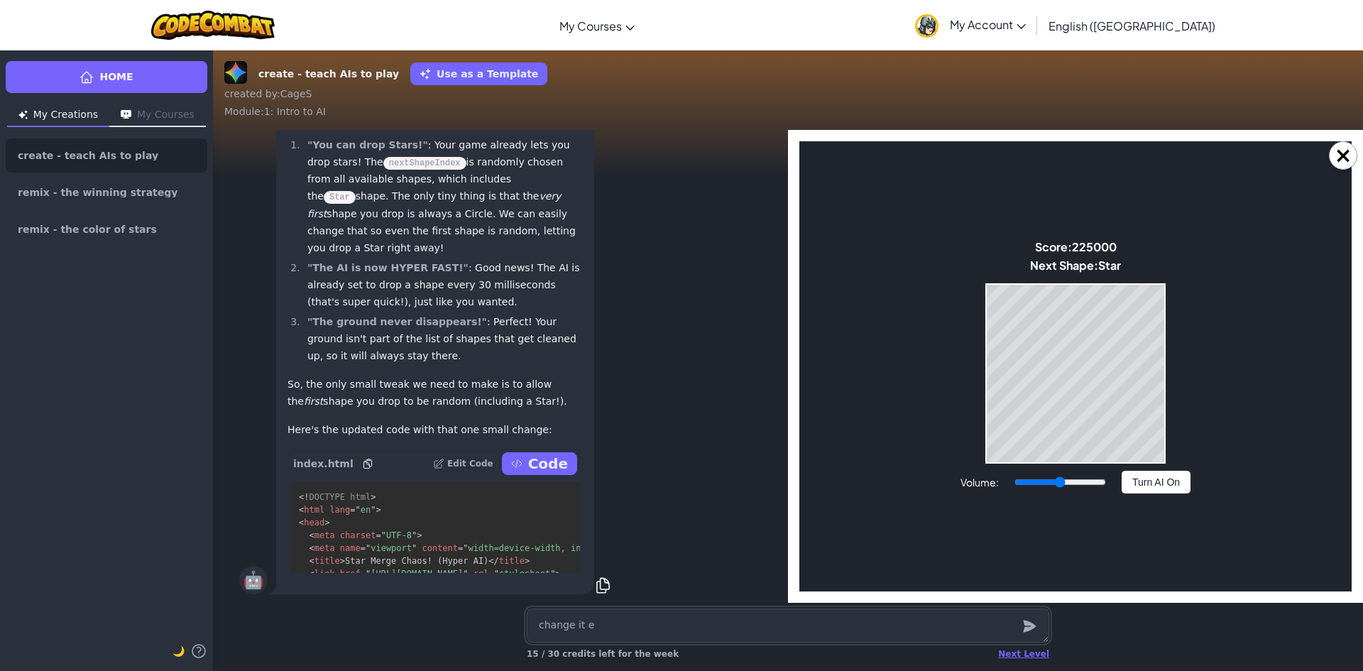
type textarea "x"
type textarea "change it"
type textarea "x"
type textarea "change it w"
type textarea "x"
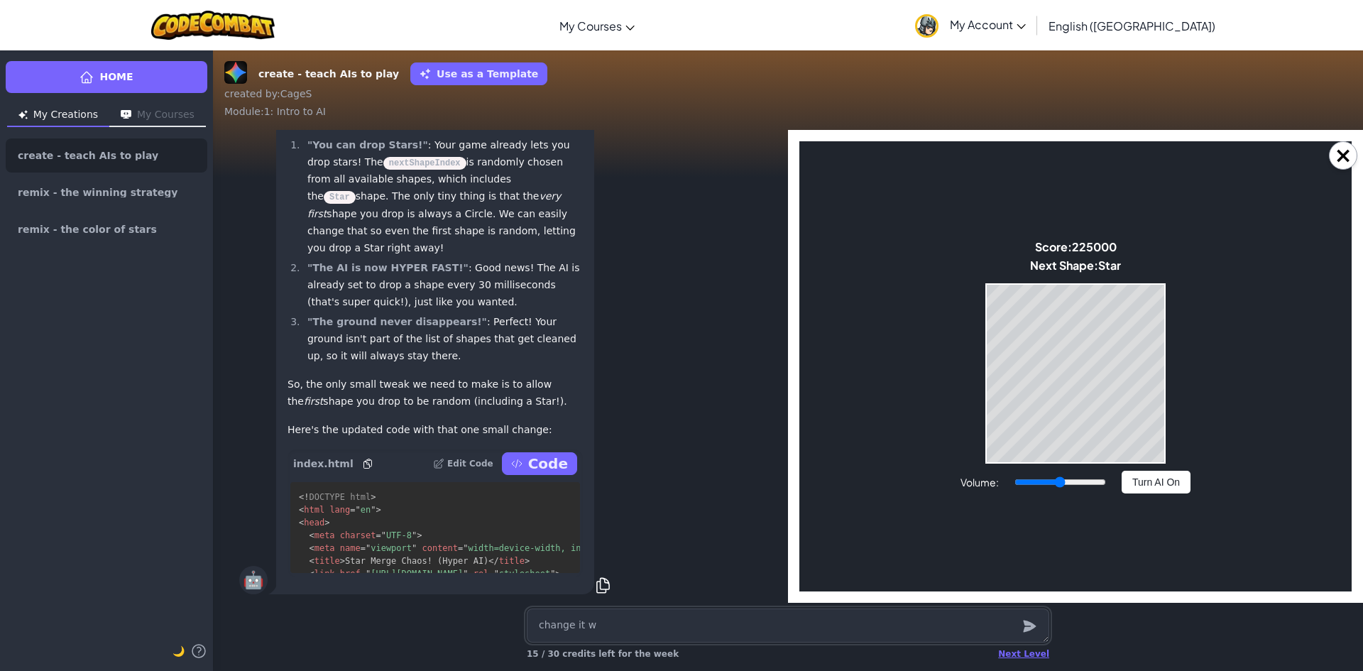
type textarea "change it wh"
type textarea "x"
type textarea "change it whr"
type textarea "x"
type textarea "change it wh"
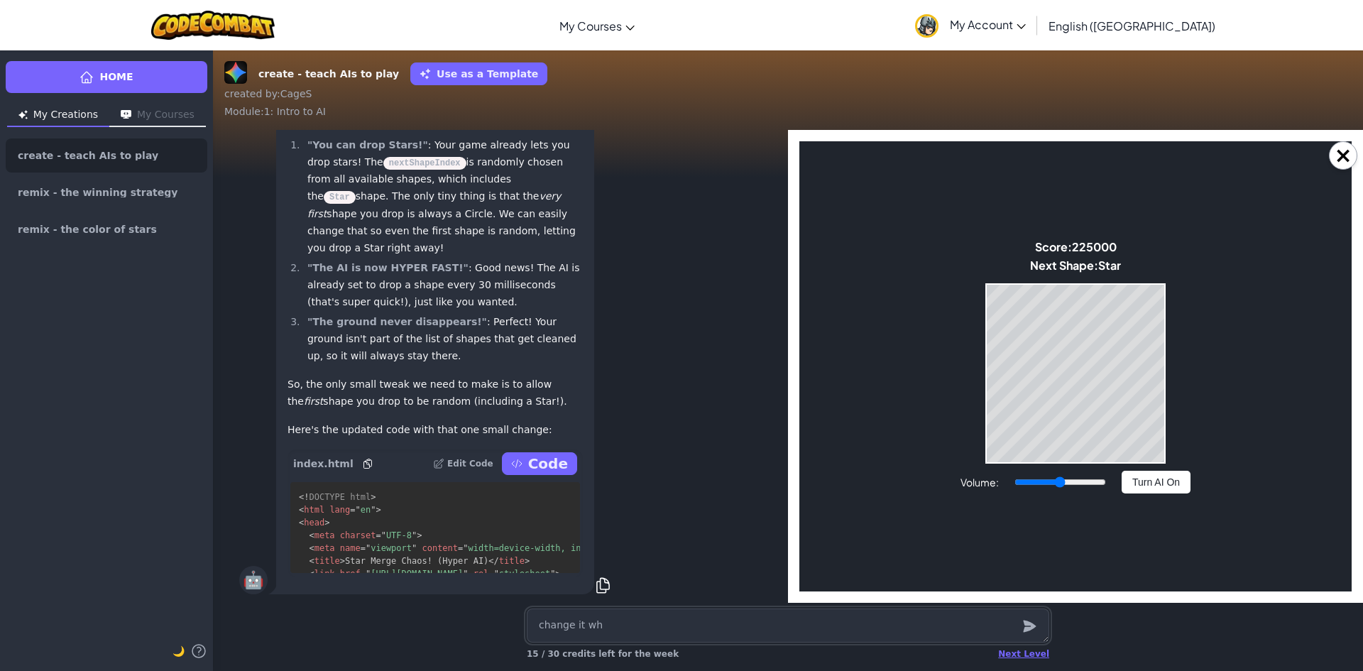
type textarea "x"
type textarea "change it whe"
type textarea "x"
type textarea "change it wher"
type textarea "x"
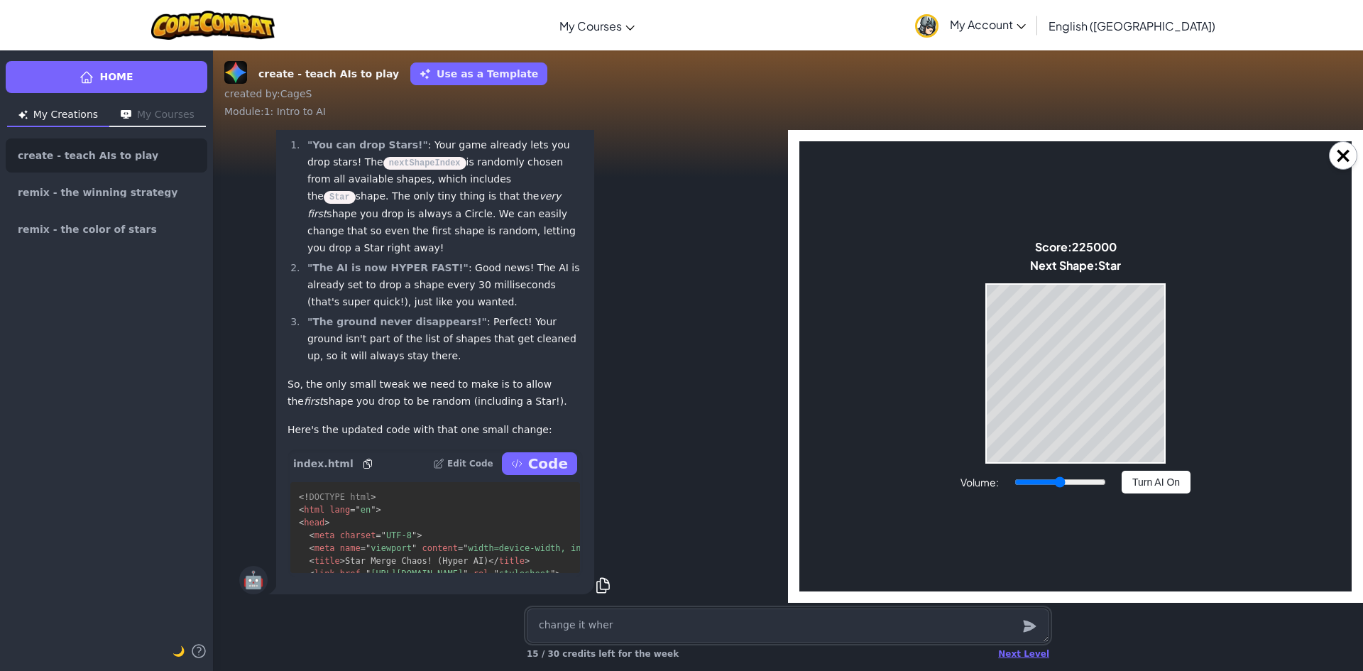
type textarea "change it where"
type textarea "x"
type textarea "change it where"
type textarea "x"
type textarea "change it where t"
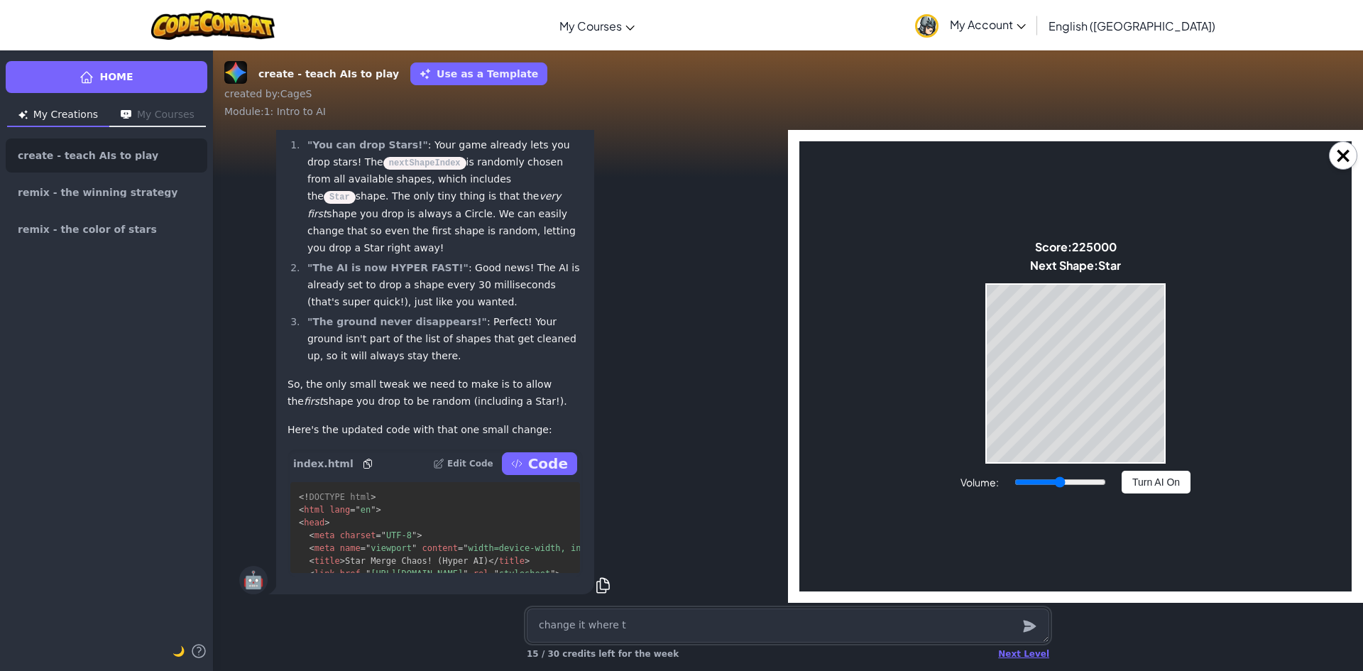
type textarea "x"
type textarea "change it where th"
type textarea "x"
type textarea "change it where the"
type textarea "x"
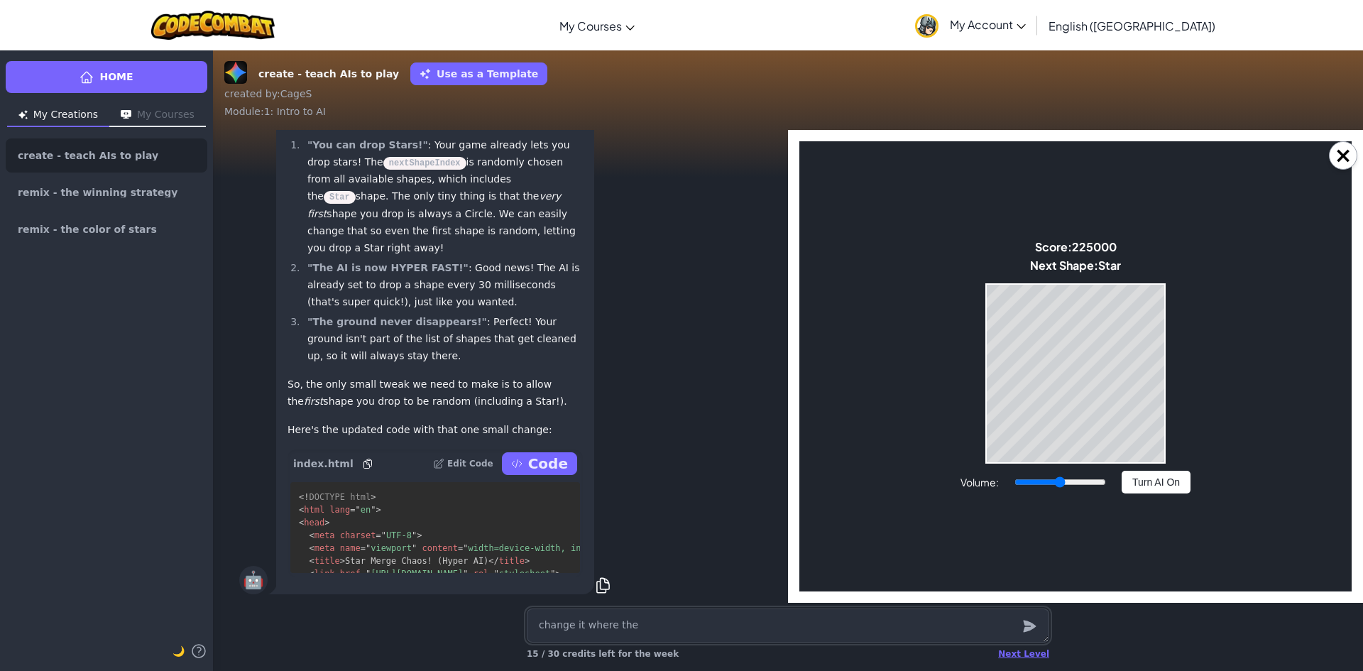
type textarea "change it where the"
type textarea "x"
type textarea "change it where the b"
type textarea "x"
type textarea "change it where the bo"
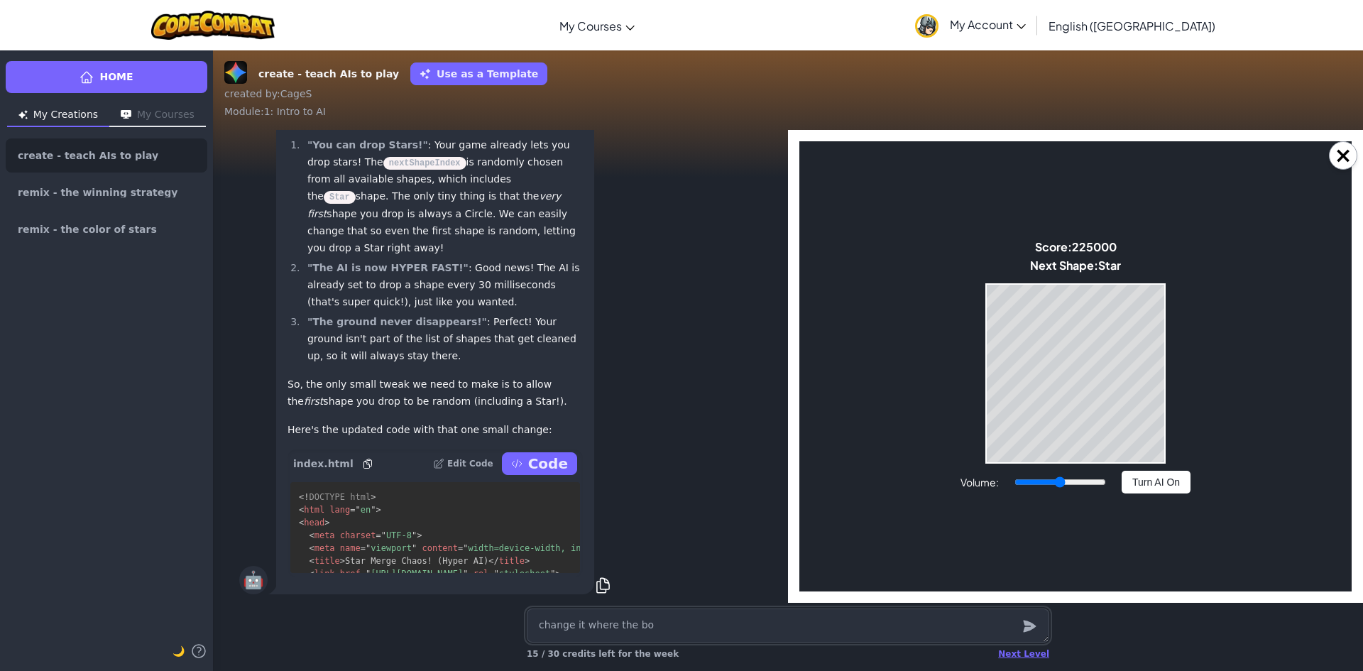
type textarea "x"
type textarea "change it where the bot"
type textarea "x"
type textarea "change it where the bott"
type textarea "x"
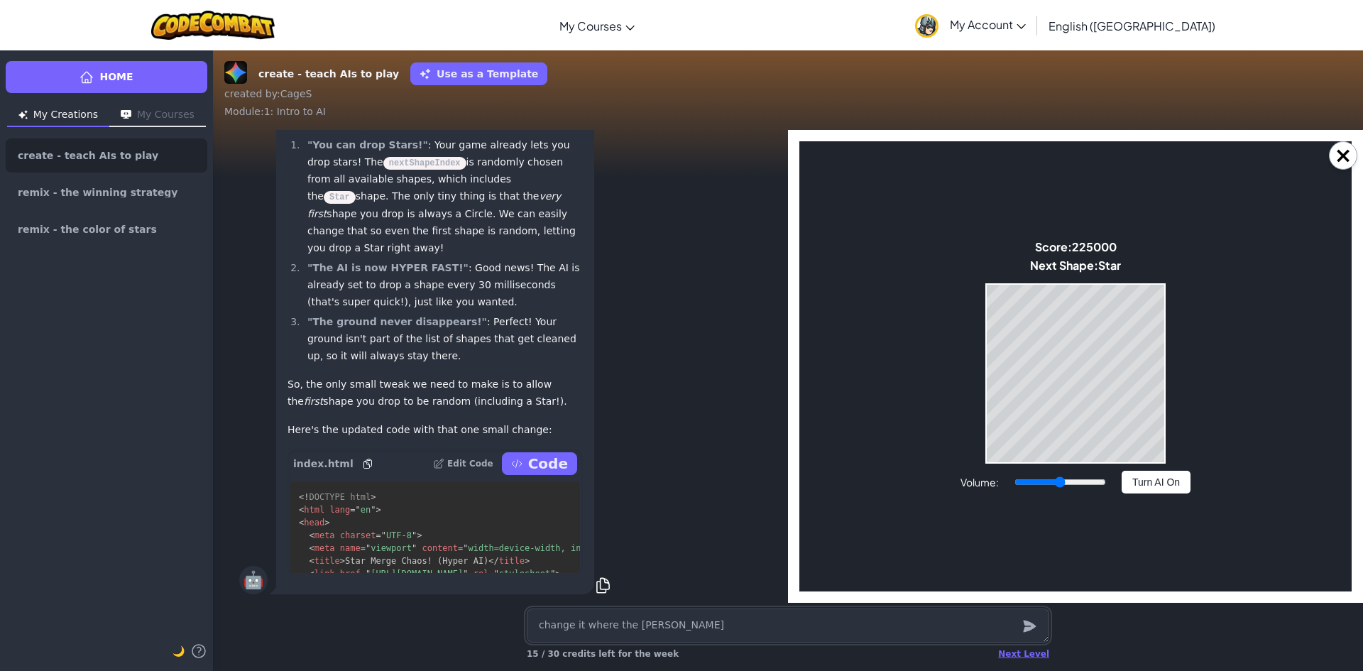
type textarea "change it where the botto"
type textarea "x"
type textarea "change it where the bottom"
type textarea "x"
type textarea "change it where the bottom"
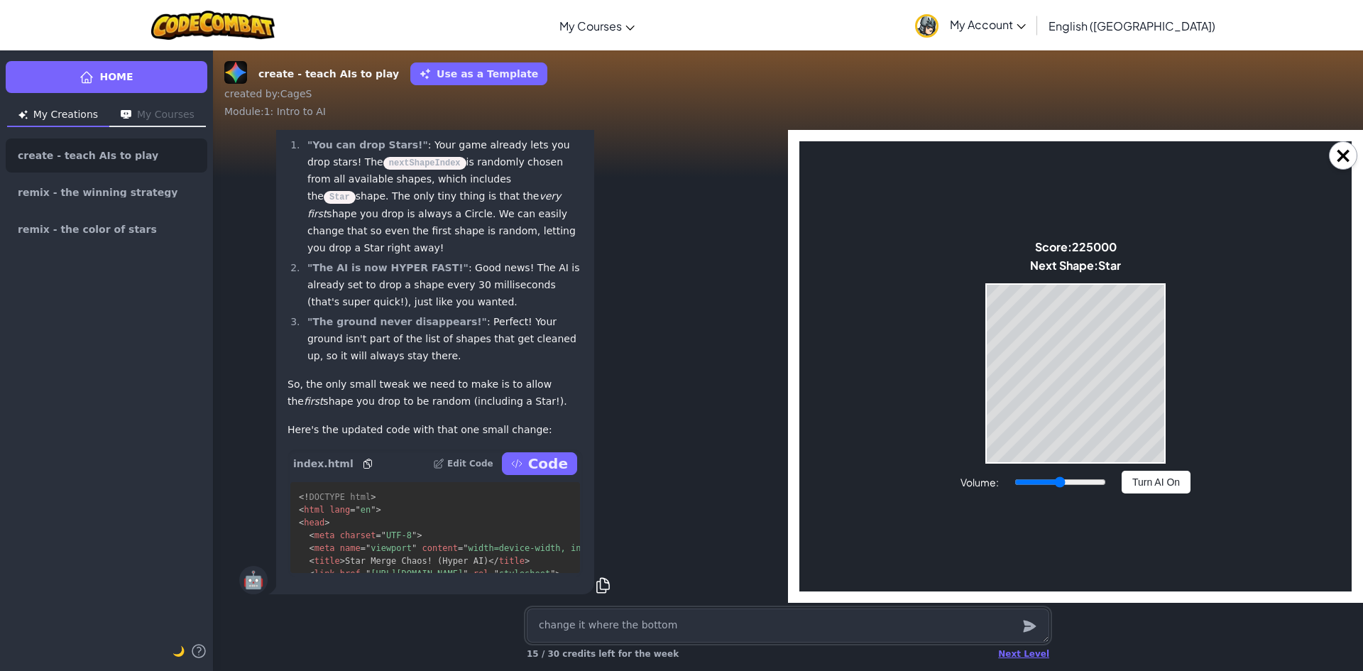
type textarea "x"
type textarea "change it where the bottom r"
type textarea "x"
type textarea "change it where the bottom ro"
type textarea "x"
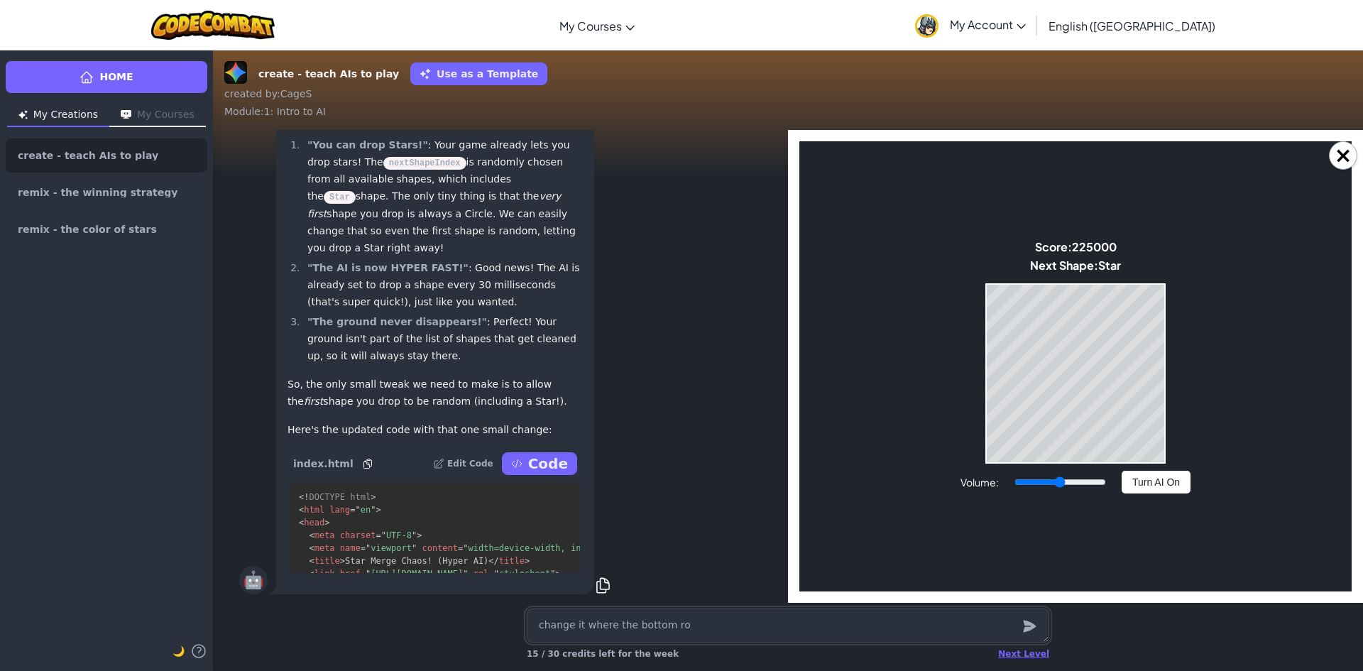
type textarea "change it where the bottom row"
type textarea "x"
type textarea "change it where the bottom row"
type textarea "x"
type textarea "change it where the bottom row d"
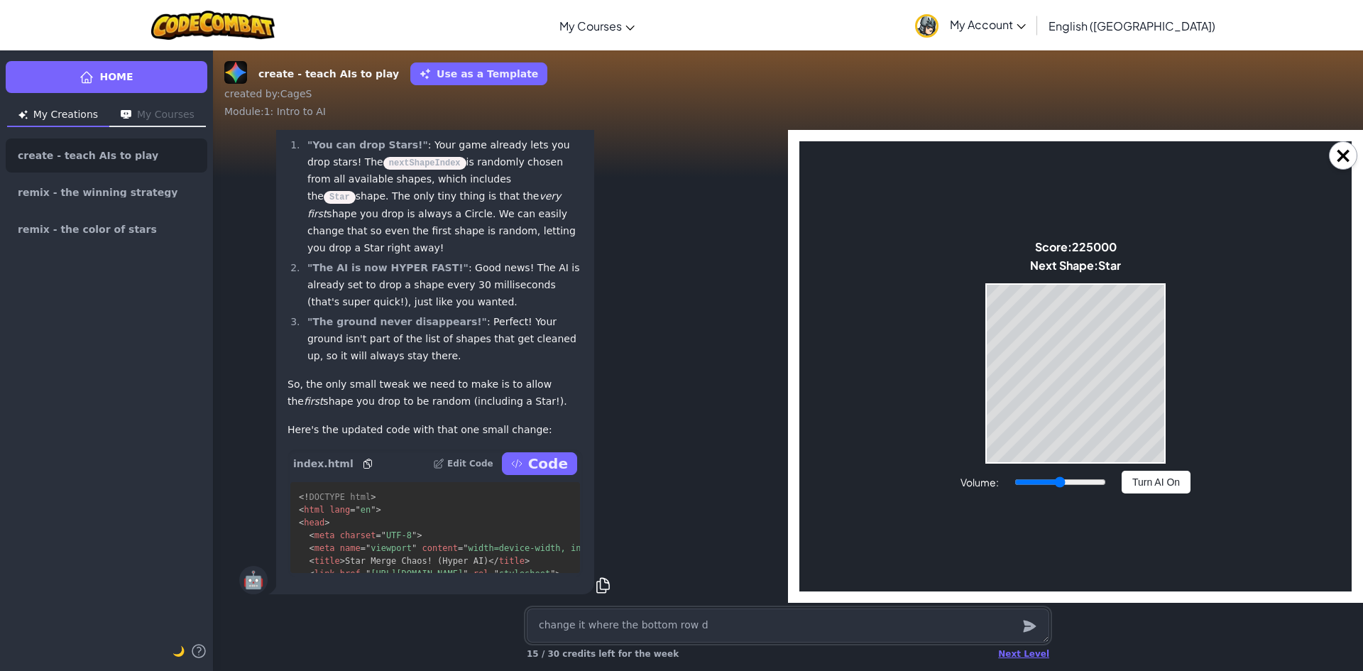
type textarea "x"
type textarea "change it where the bottom row do"
type textarea "x"
type textarea "change it where the bottom row doe"
type textarea "x"
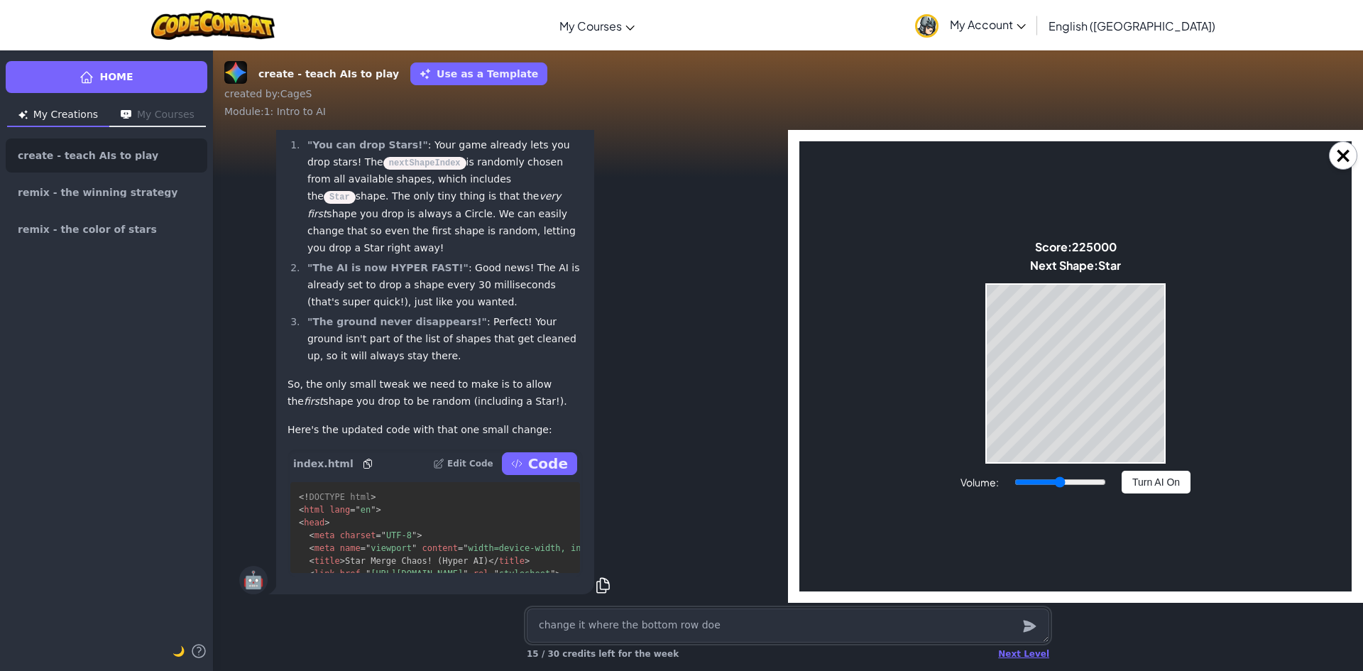
type textarea "change it where the bottom row does"
type textarea "x"
type textarea "change it where the bottom row doesn"
type textarea "x"
type textarea "change it where the bottom row doesnt"
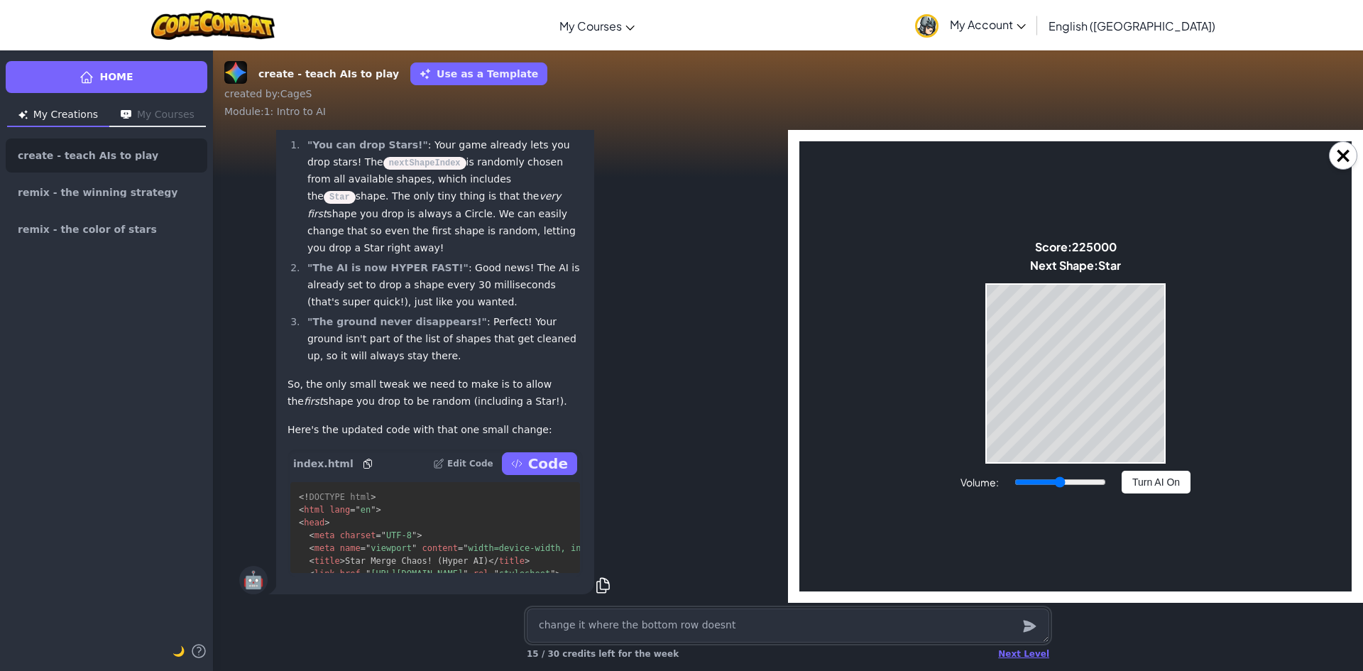
type textarea "x"
type textarea "change it where the bottom row doesnt"
type textarea "x"
type textarea "change it where the bottom row doesnt g"
type textarea "x"
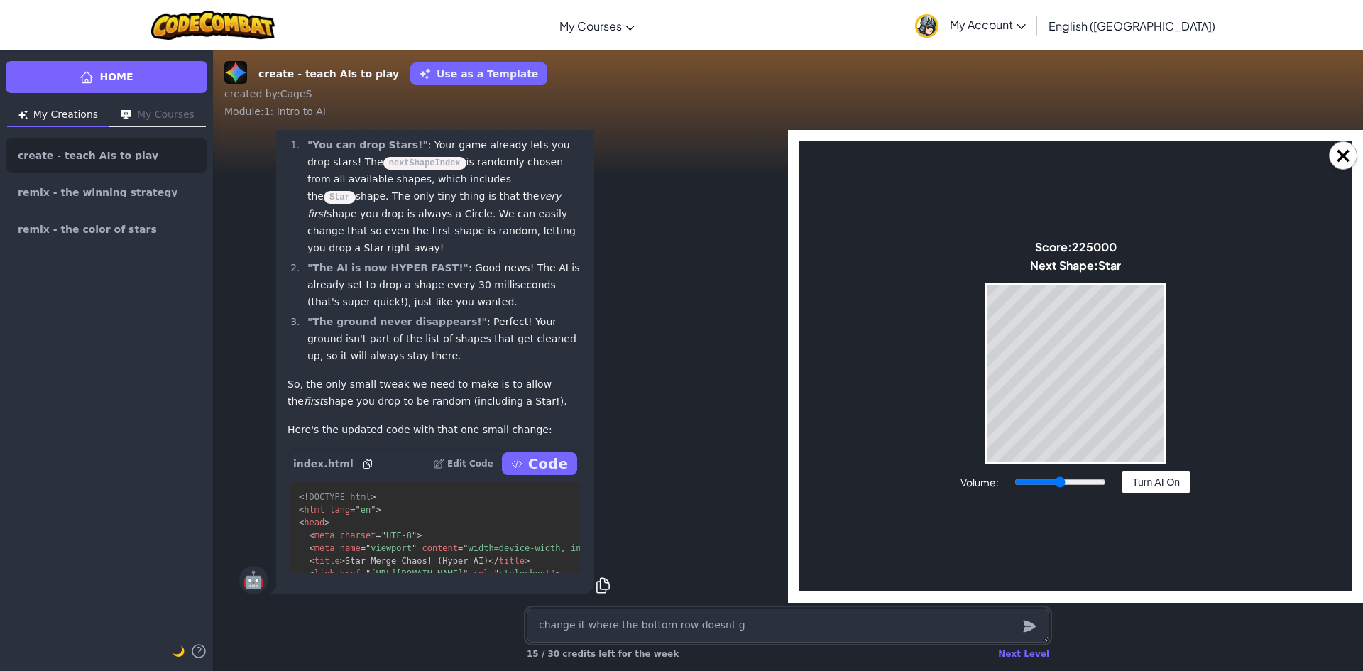
type textarea "change it where the bottom row doesnt ge"
type textarea "x"
type textarea "change it where the bottom row doesnt get"
type textarea "x"
type textarea "change it where the bottom row doesnt get"
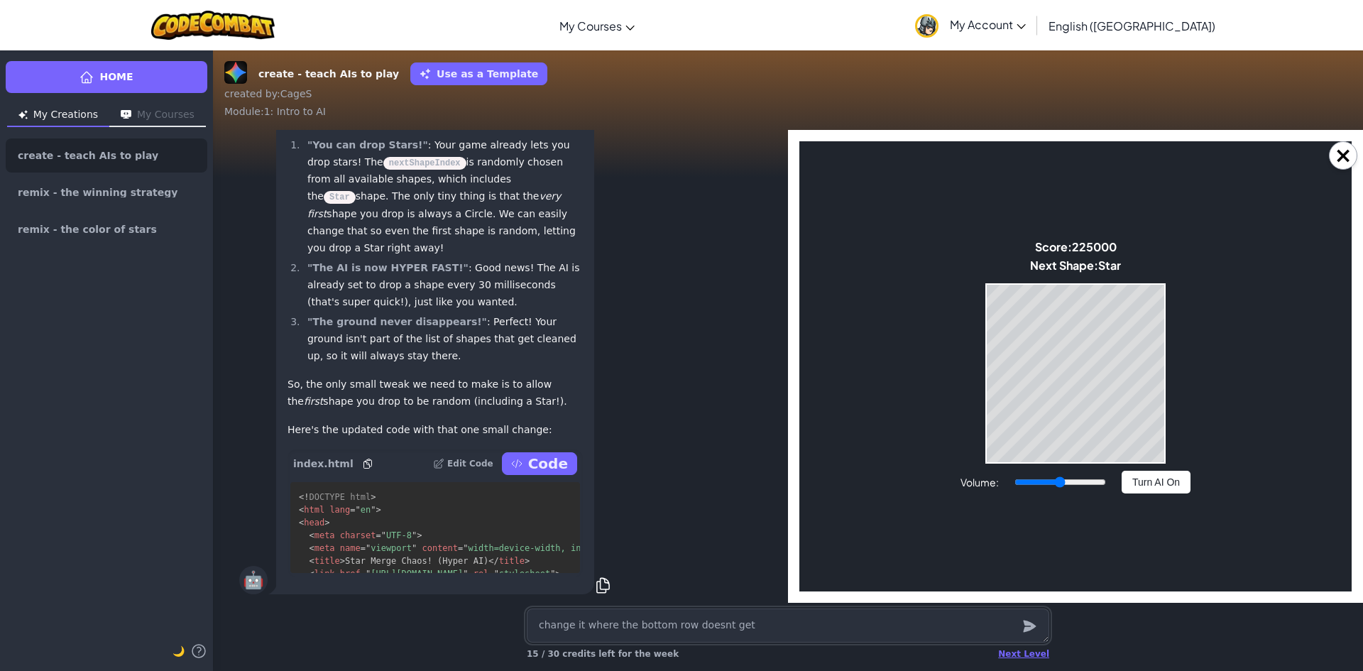
type textarea "x"
type textarea "change it where the bottom row doesnt get r"
type textarea "x"
type textarea "change it where the bottom row doesnt get re"
type textarea "x"
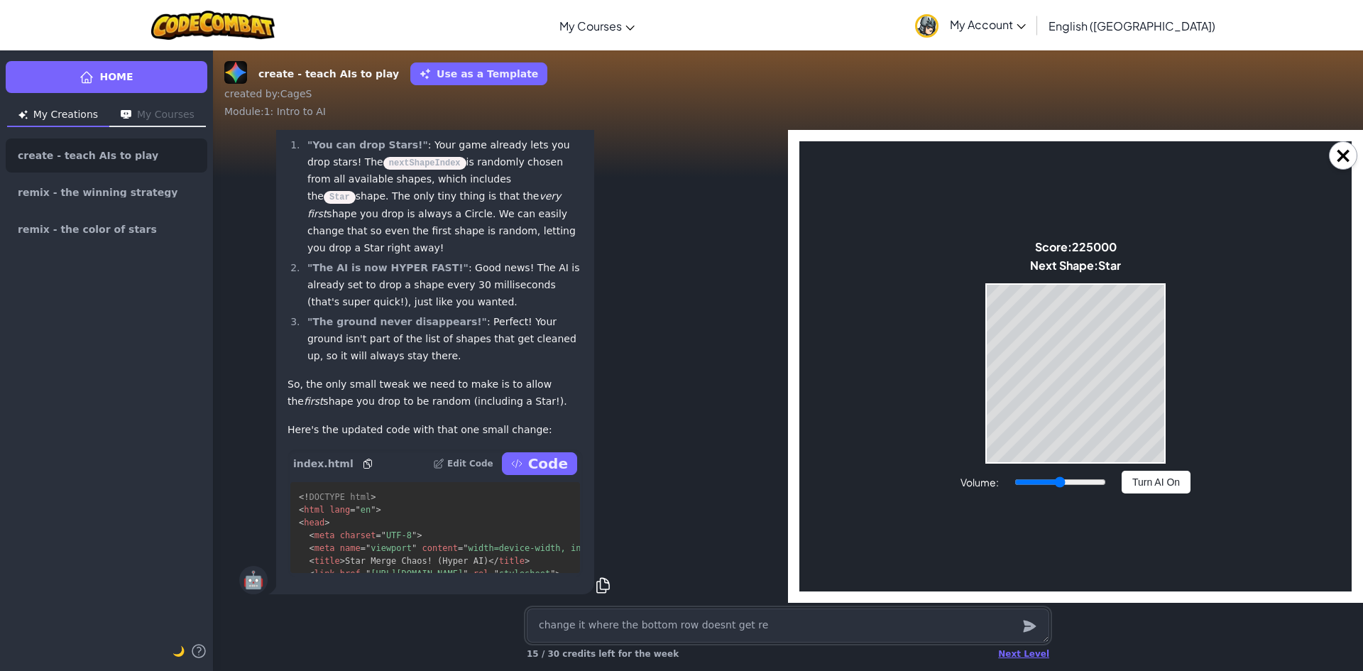
type textarea "change it where the bottom row doesnt get rem"
type textarea "x"
type textarea "change it where the bottom row doesnt get remo"
type textarea "x"
type textarea "change it where the bottom row doesnt get remov"
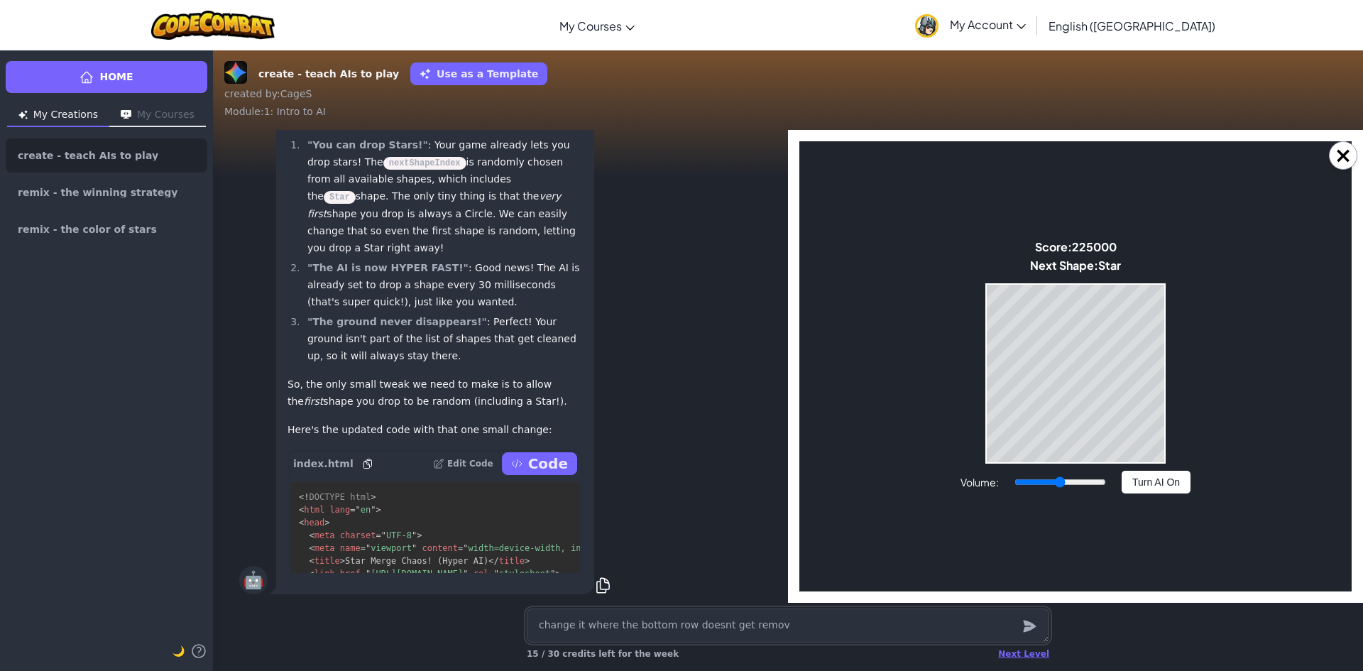
type textarea "x"
type textarea "change it where the bottom row doesnt get remove"
type textarea "x"
type textarea "change it where the bottom row doesnt get removed"
type textarea "x"
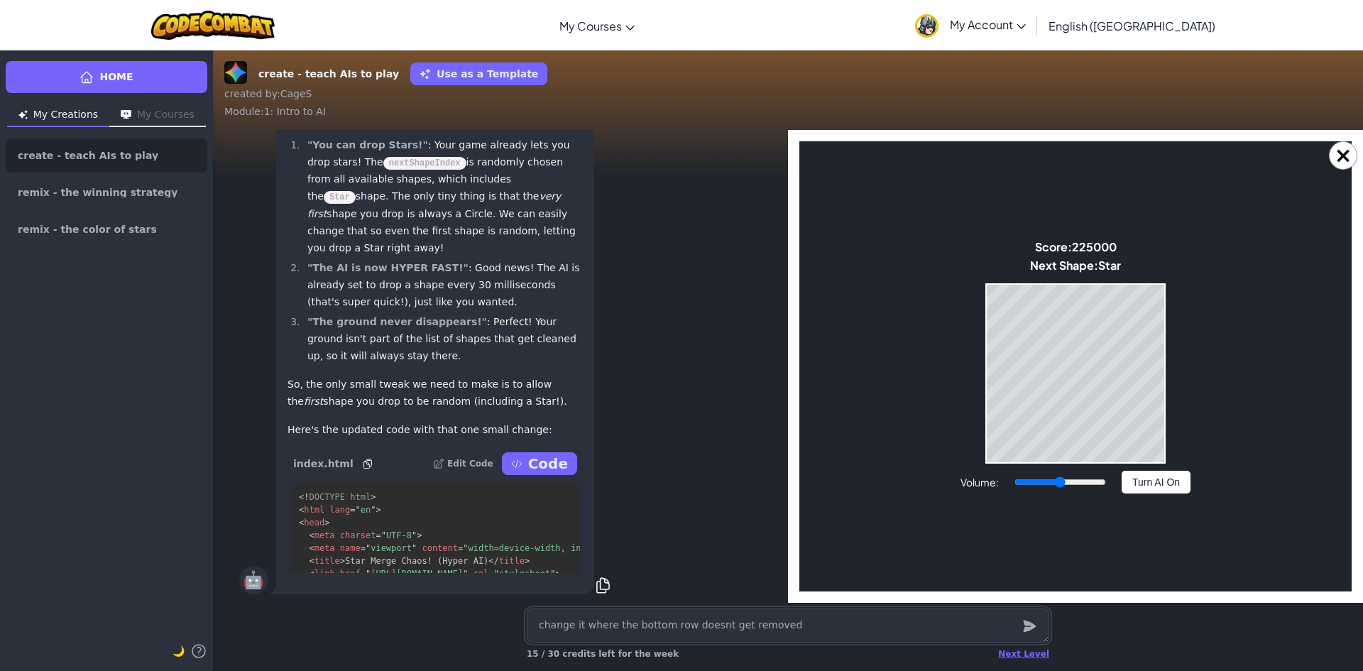
type textarea "change it where the bottom row doesnt get removed"
type textarea "x"
type textarea "change it where the bottom row doesnt get removed a"
type textarea "x"
type textarea "change it where the bottom row doesnt get removed an"
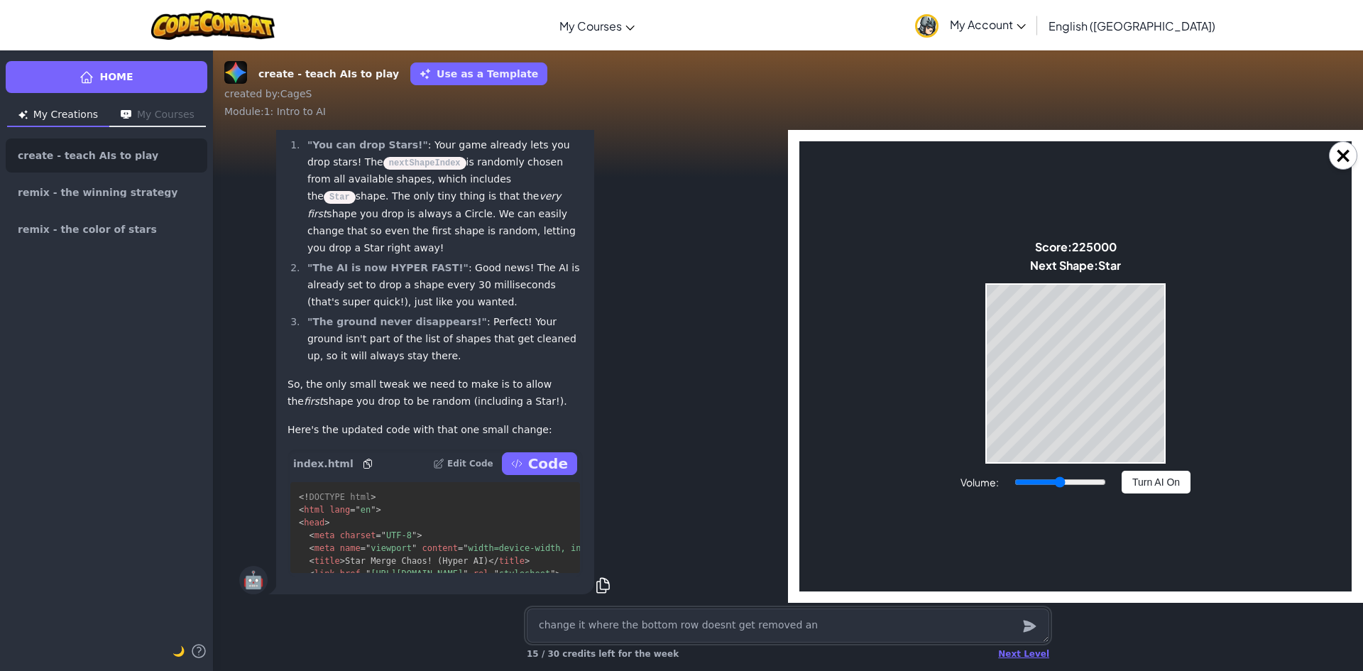
type textarea "x"
type textarea "change it where the bottom row doesnt get removed and"
type textarea "x"
type textarea "change it where the bottom row doesnt get removed and"
type textarea "x"
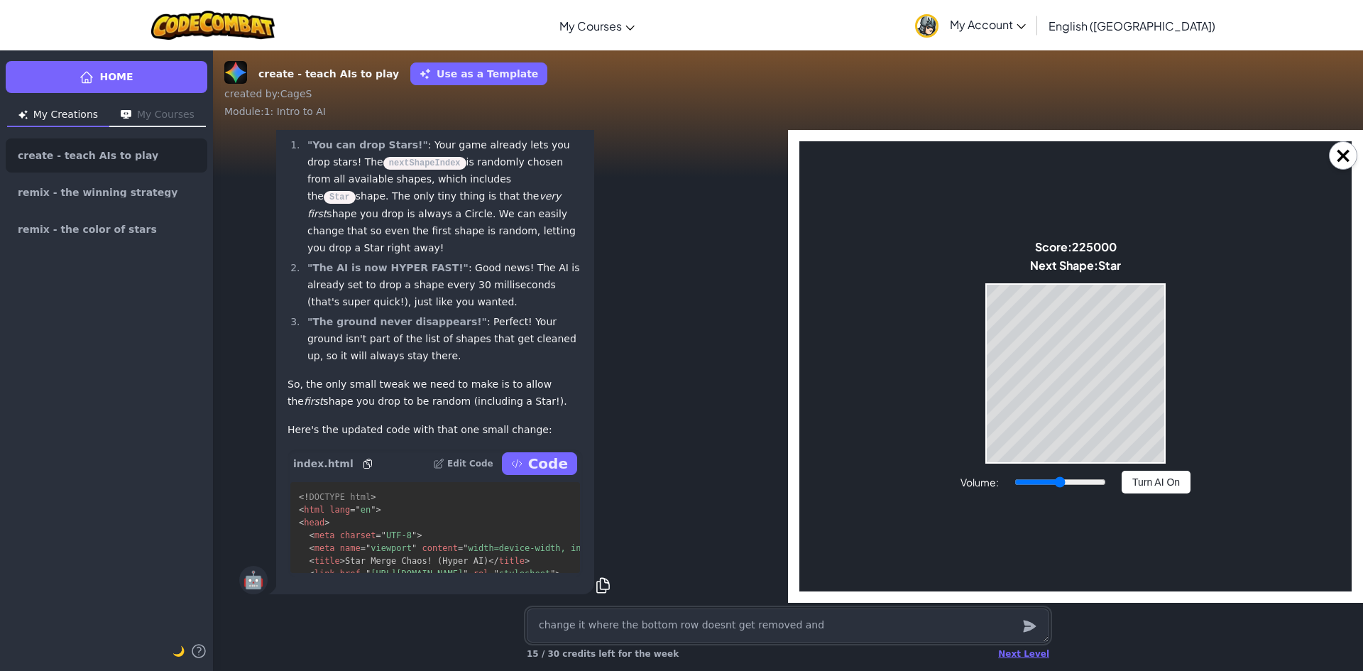
type textarea "change it where the bottom row doesnt get removed and i"
type textarea "x"
type textarea "change it where the bottom row doesnt get removed and it"
type textarea "x"
type textarea "change it where the bottom row doesnt get removed and it"
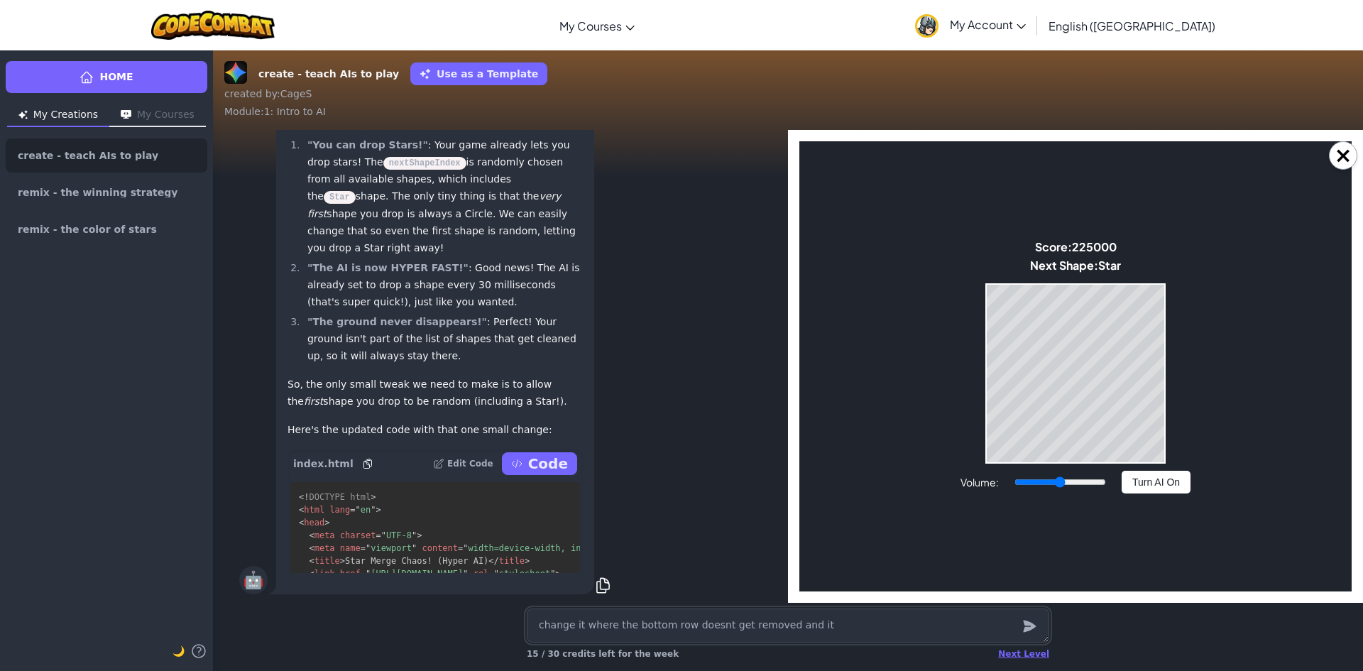
type textarea "x"
type textarea "change it where the bottom row doesnt get removed and it w"
type textarea "x"
type textarea "change it where the bottom row doesnt get removed and it wi"
type textarea "x"
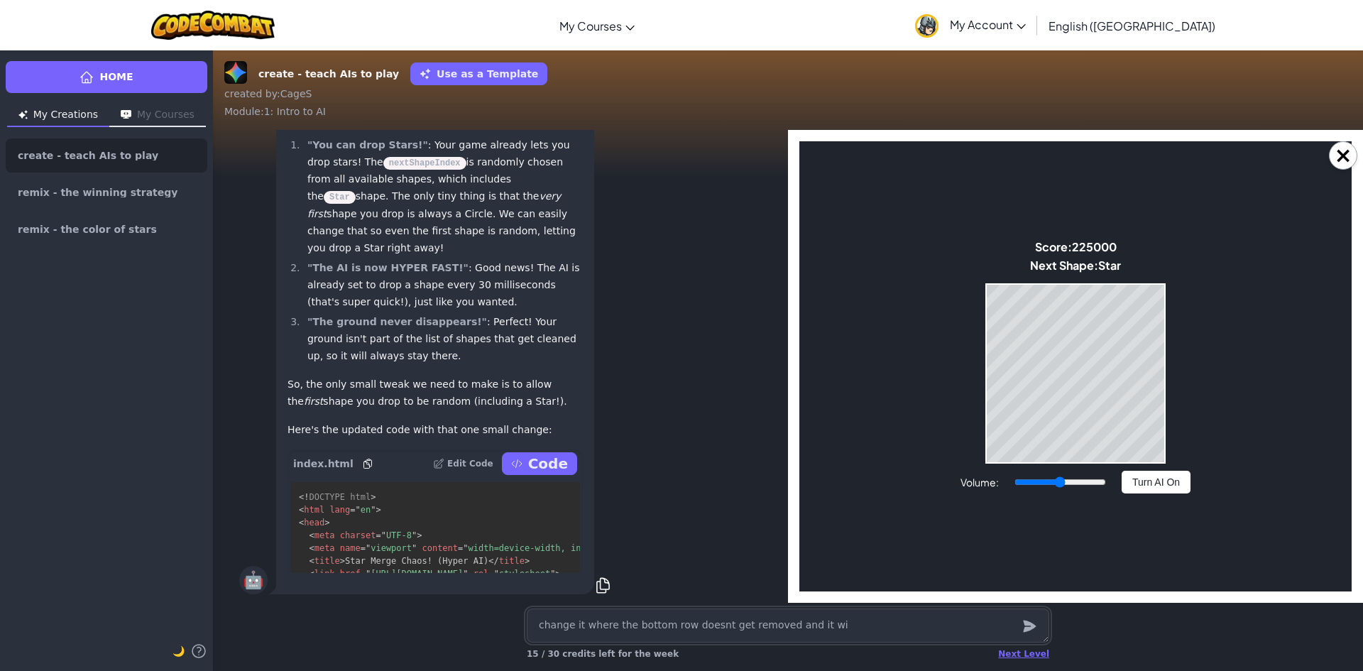
type textarea "change it where the bottom row doesnt get removed and it wil"
type textarea "x"
type textarea "change it where the bottom row doesnt get removed and it will"
type textarea "x"
type textarea "change it where the bottom row doesnt get removed and it will"
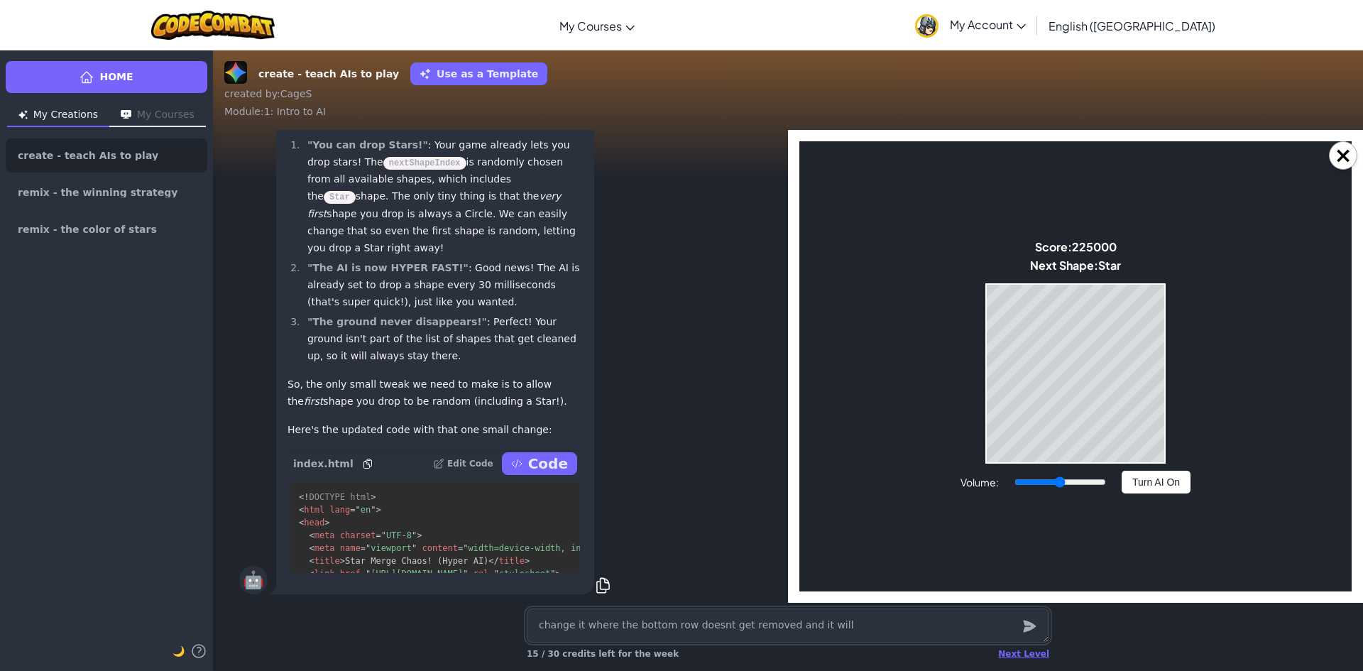
type textarea "x"
type textarea "change it where the bottom row doesnt get removed and it will j"
type textarea "x"
type textarea "change it where the bottom row doesnt get removed and it will ju"
type textarea "x"
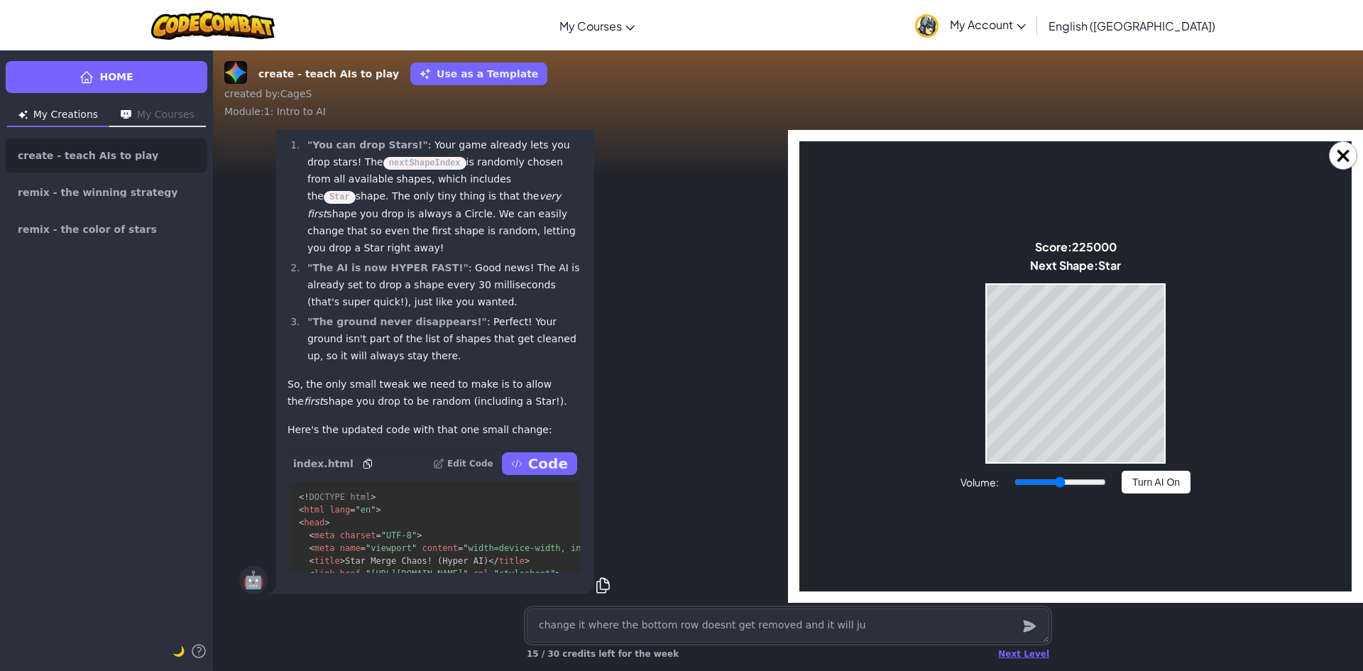
type textarea "change it where the bottom row doesnt get removed and it will jus"
type textarea "x"
type textarea "change it where the bottom row doesnt get removed and it will just"
type textarea "x"
type textarea "change it where the bottom row doesnt get removed and it will just"
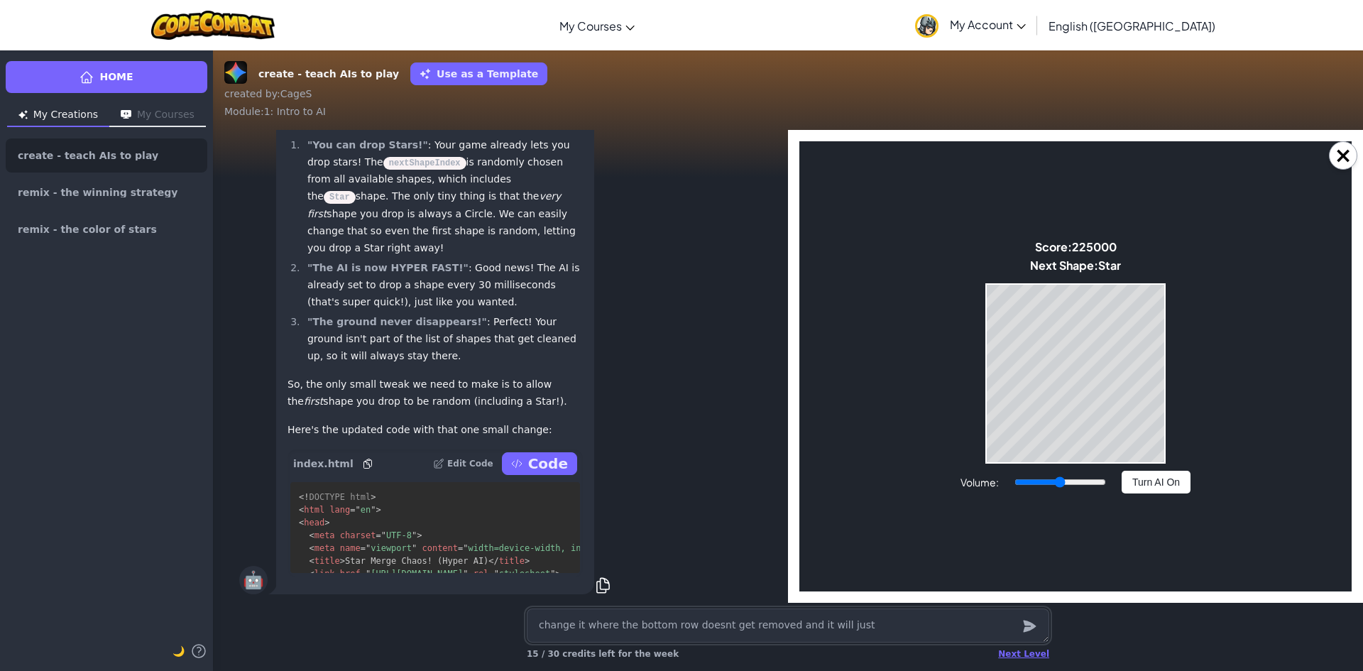
type textarea "x"
type textarea "change it where the bottom row doesnt get removed and it will just g"
type textarea "x"
type textarea "change it where the bottom row doesnt get removed and it will just ge"
type textarea "x"
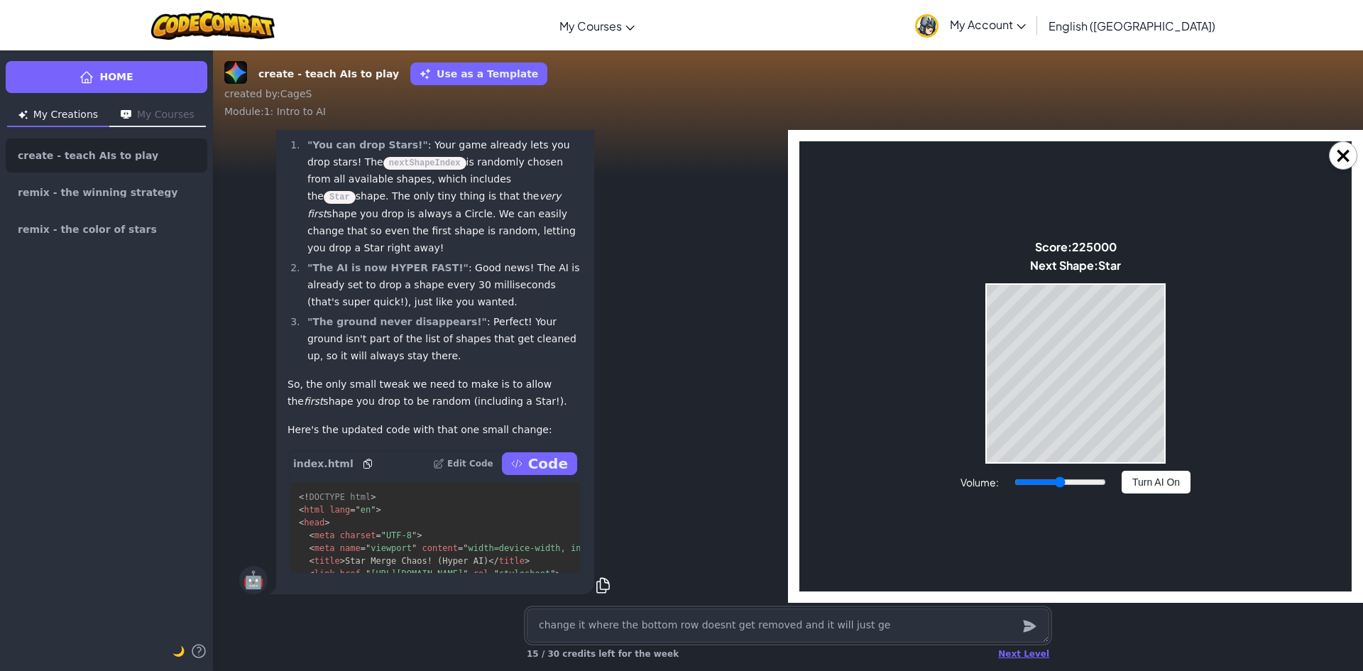
type textarea "change it where the bottom row doesnt get removed and it will just get"
type textarea "x"
type textarea "change it where the bottom row doesnt get removed and it will just get"
type textarea "x"
type textarea "change it where the bottom row doesnt get removed and it will just get g"
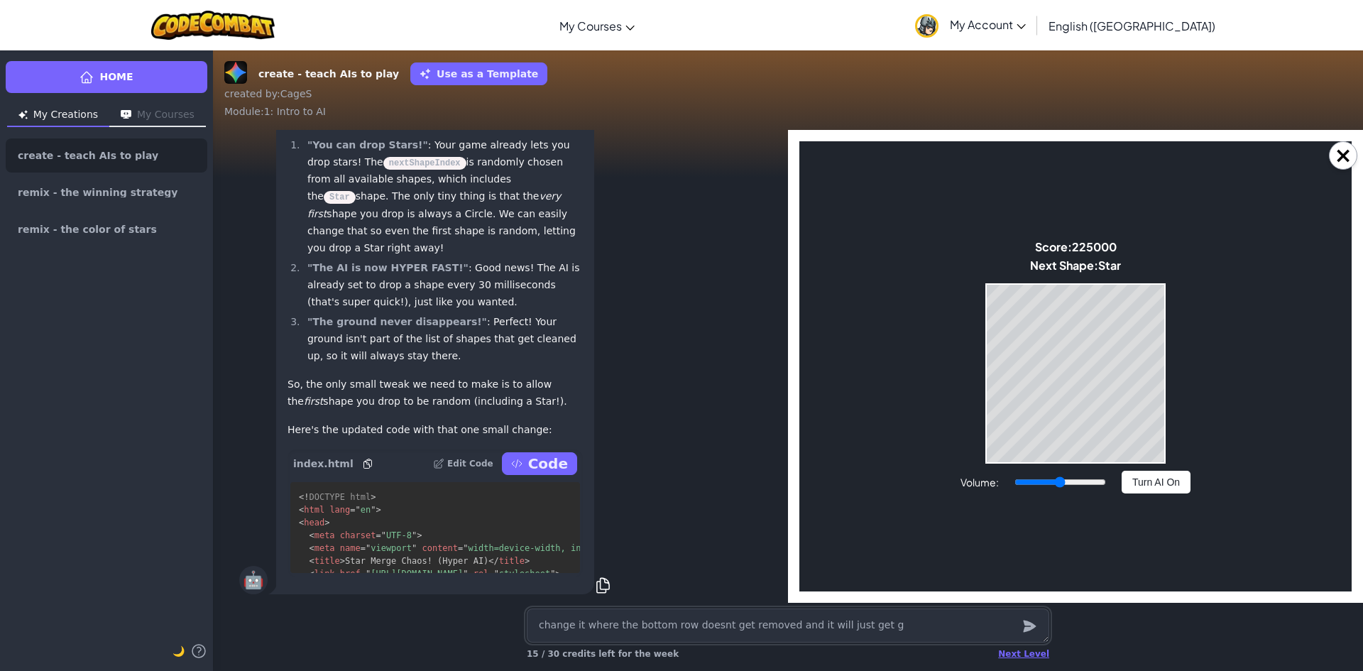
type textarea "x"
type textarea "change it where the bottom row doesnt get removed and it will just get gl"
type textarea "x"
type textarea "change it where the bottom row doesnt get removed and it will just get gli"
type textarea "x"
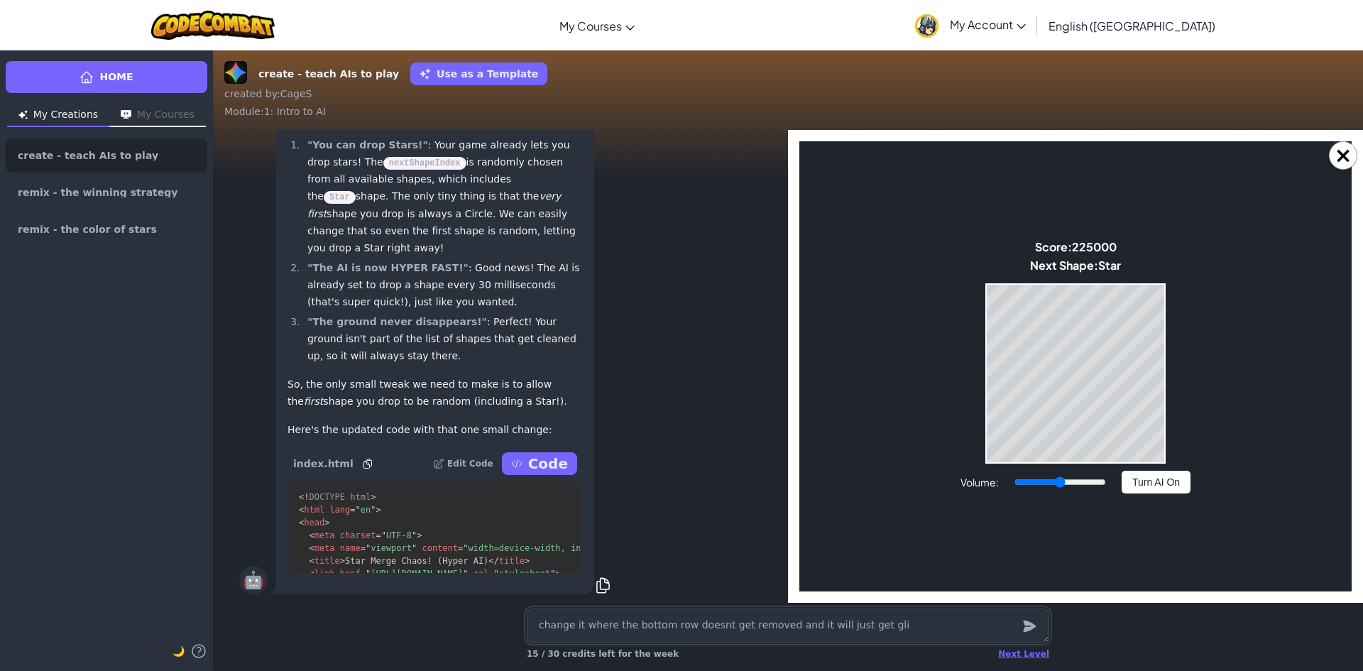
type textarea "change it where the bottom row doesnt get removed and it will just get glit"
type textarea "x"
type textarea "change it where the bottom row doesnt get removed and it will just get glitc"
type textarea "x"
type textarea "change it where the bottom row doesnt get removed and it will just get glitch"
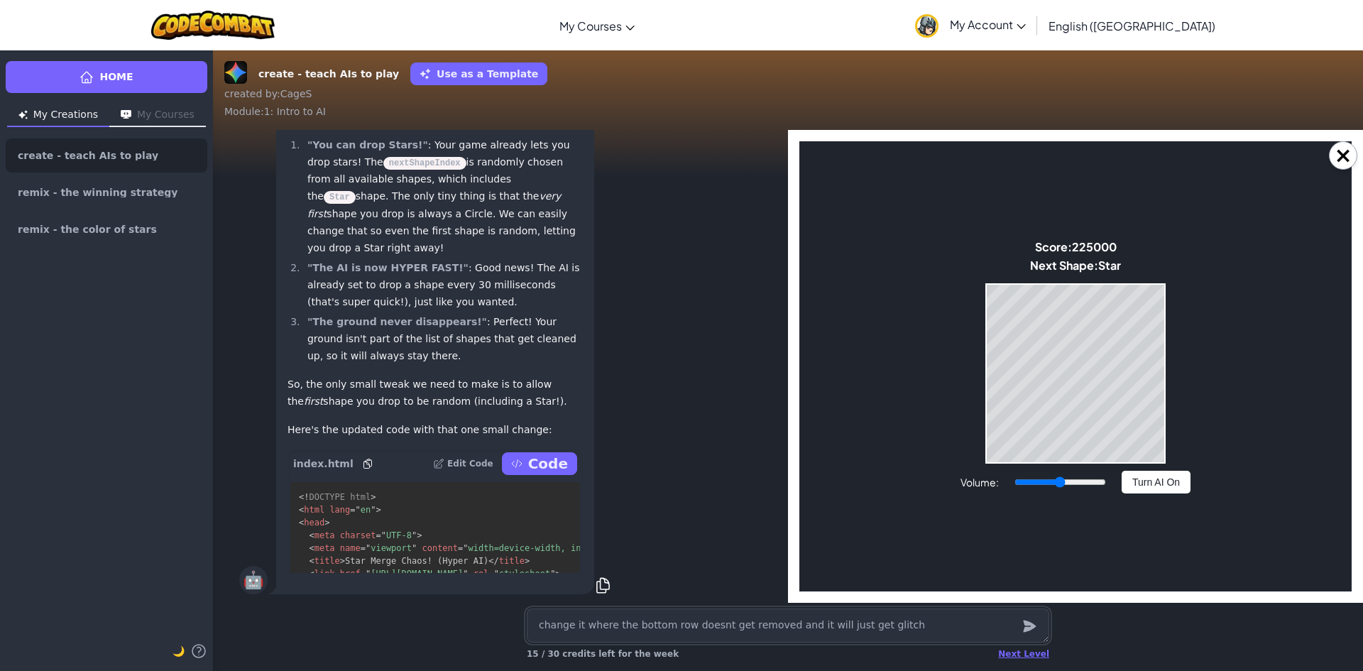
type textarea "x"
type textarea "change it where the bottom row doesnt get removed and it will just get glitchi"
type textarea "x"
type textarea "change it where the bottom row doesnt get removed and it will just get glitchie"
type textarea "x"
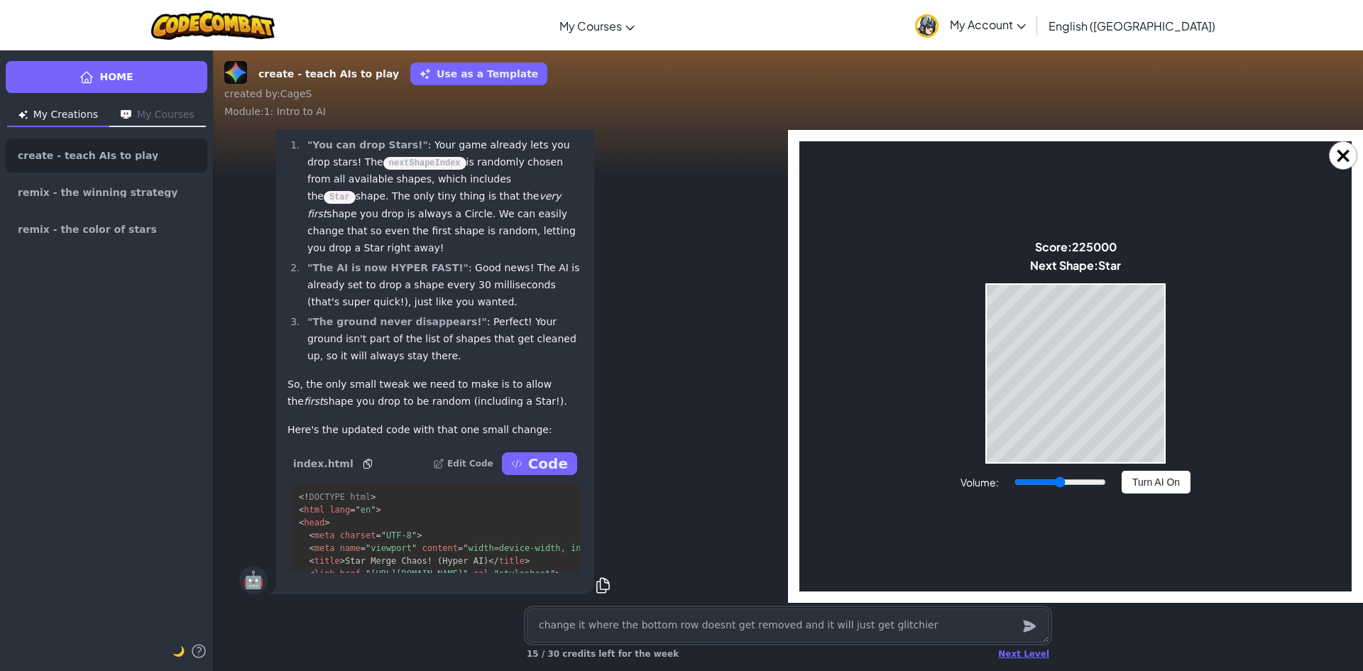
type textarea "change it where the bottom row doesnt get removed and it will just get glitchier"
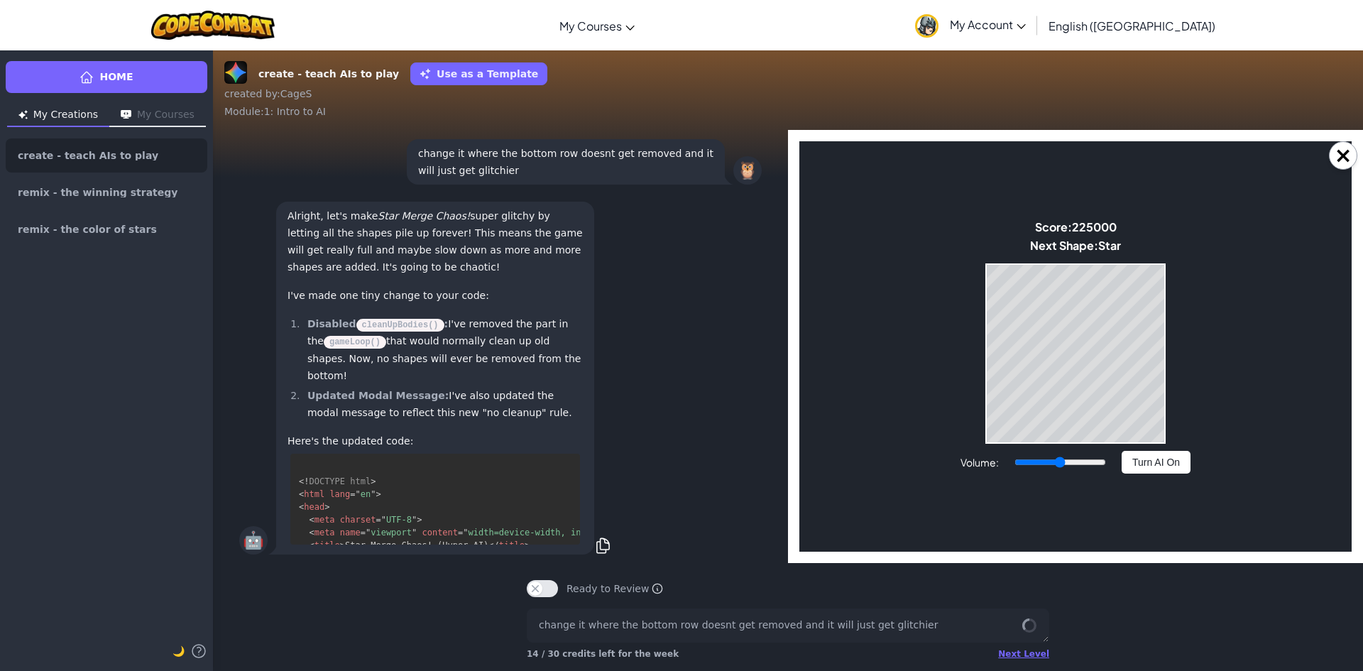
scroll to position [2160, 0]
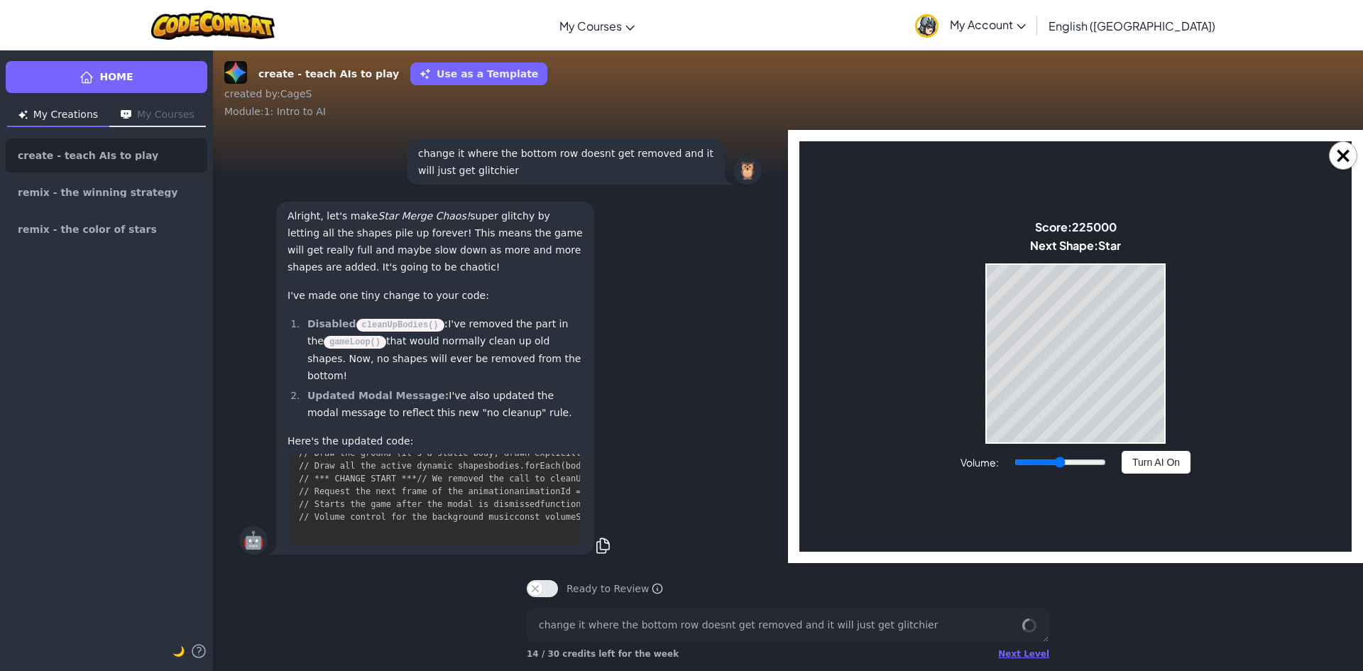
drag, startPoint x: 405, startPoint y: 543, endPoint x: 522, endPoint y: 537, distance: 117.2
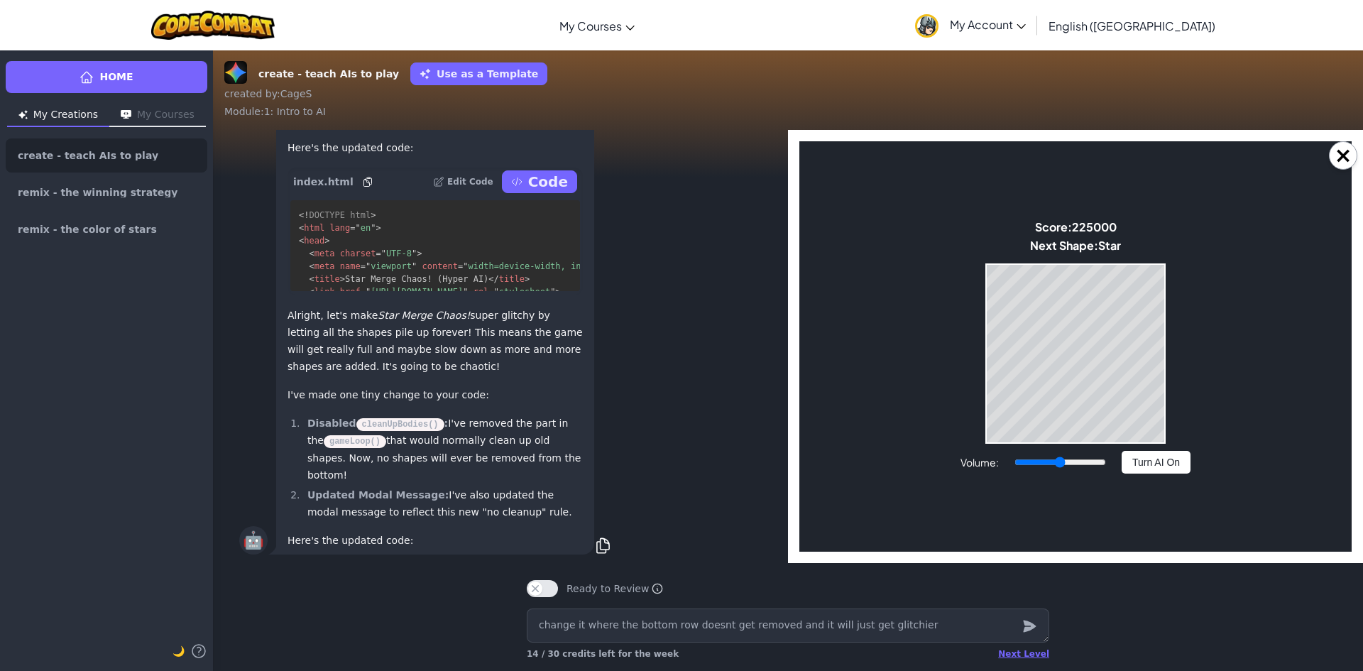
click at [555, 537] on p "Here's the updated code:" at bounding box center [434, 540] width 295 height 17
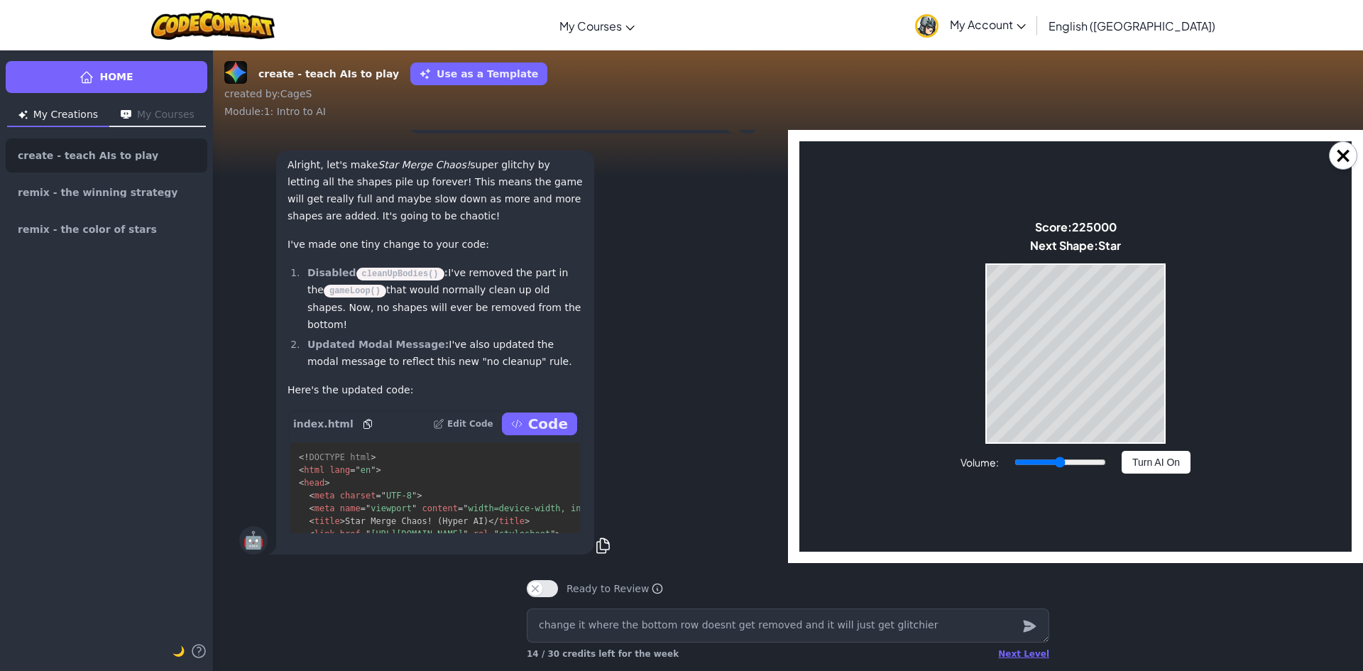
click at [544, 427] on p "Code" at bounding box center [548, 424] width 40 height 20
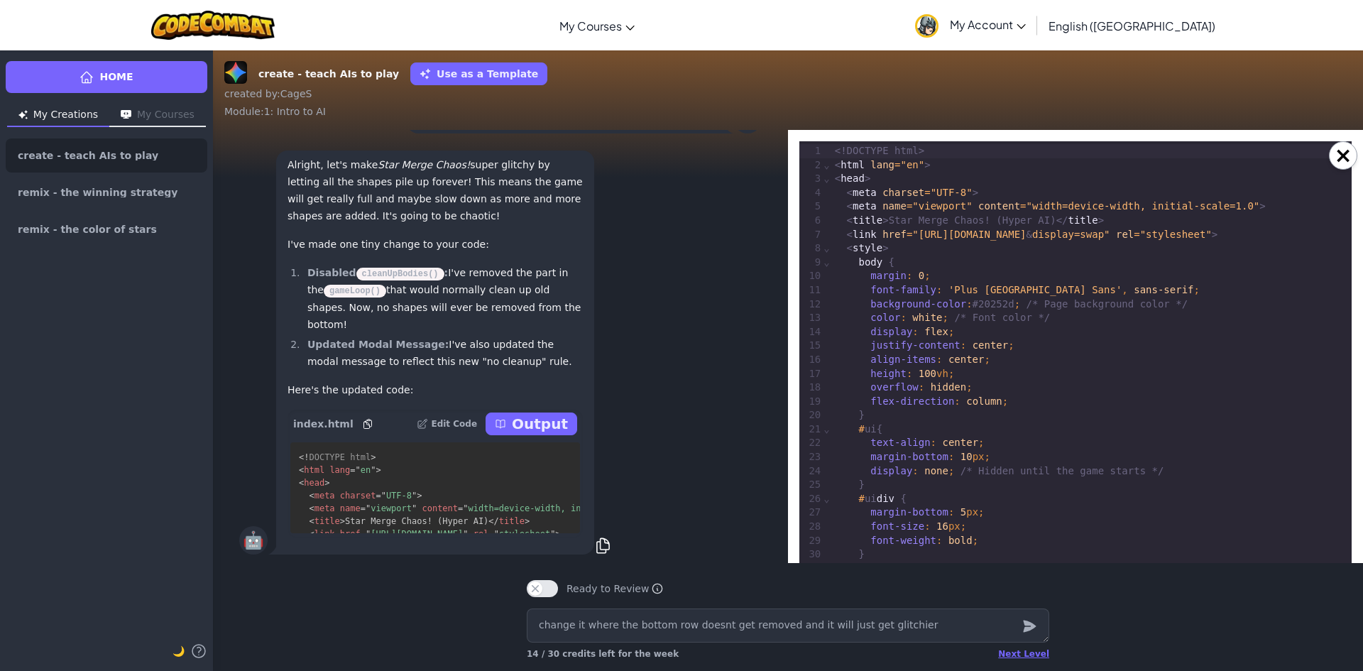
click at [556, 424] on p "Output" at bounding box center [540, 424] width 56 height 20
type textarea "x"
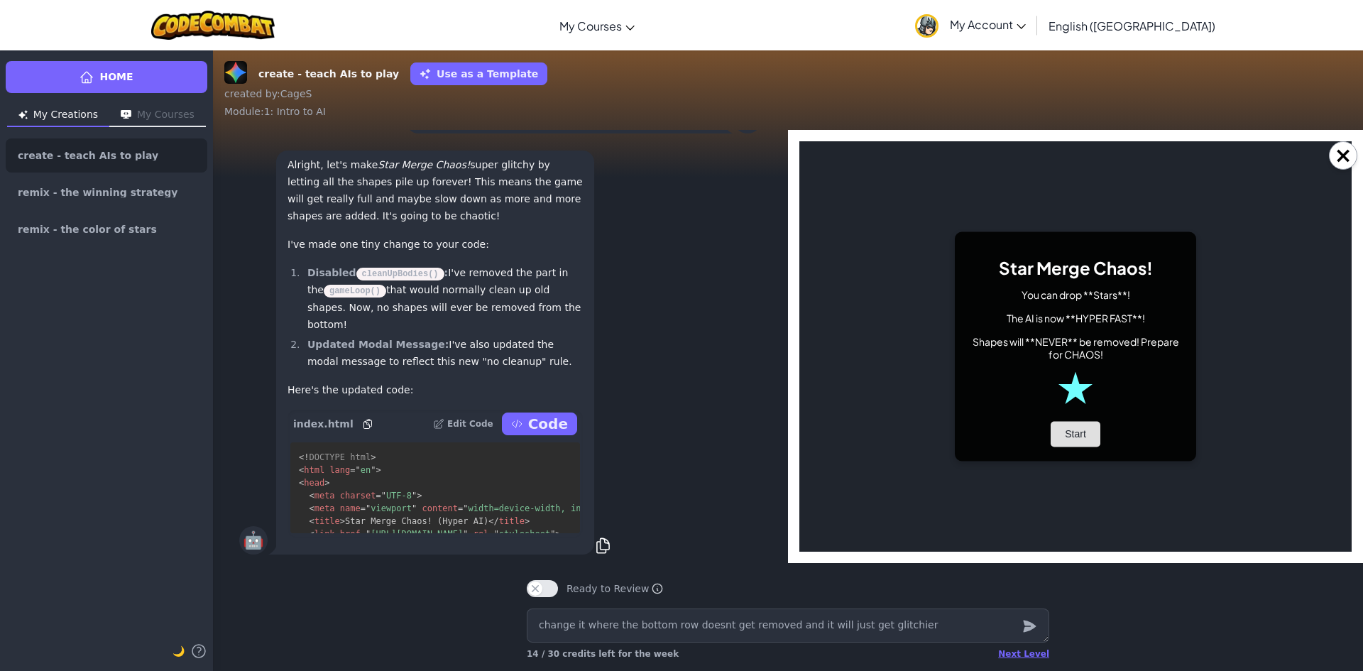
click at [1074, 434] on button "Start" at bounding box center [1075, 435] width 50 height 26
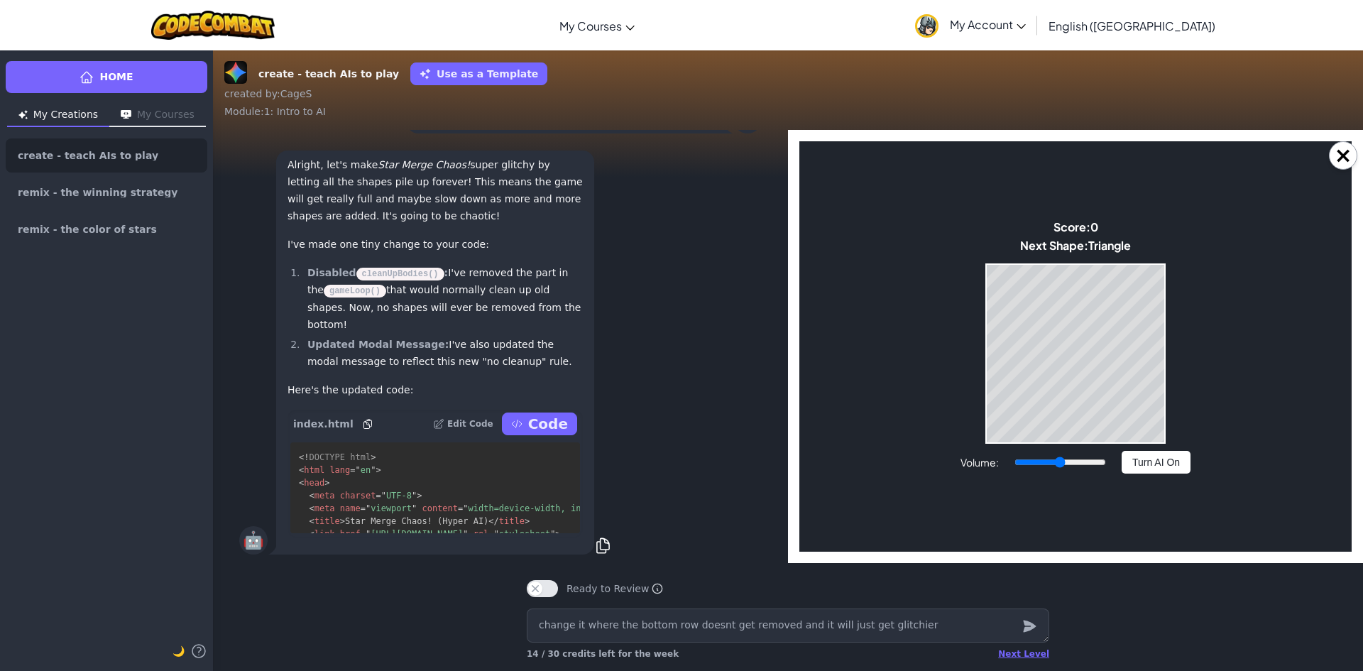
click at [1134, 468] on button "Turn AI On" at bounding box center [1155, 462] width 69 height 23
click at [1123, 466] on button "Turn AI Off" at bounding box center [1155, 462] width 69 height 23
click at [720, 623] on textarea "change it where the bottom row doesnt get removed and it will just get glitchier" at bounding box center [788, 625] width 522 height 34
type textarea "x"
type textarea "s"
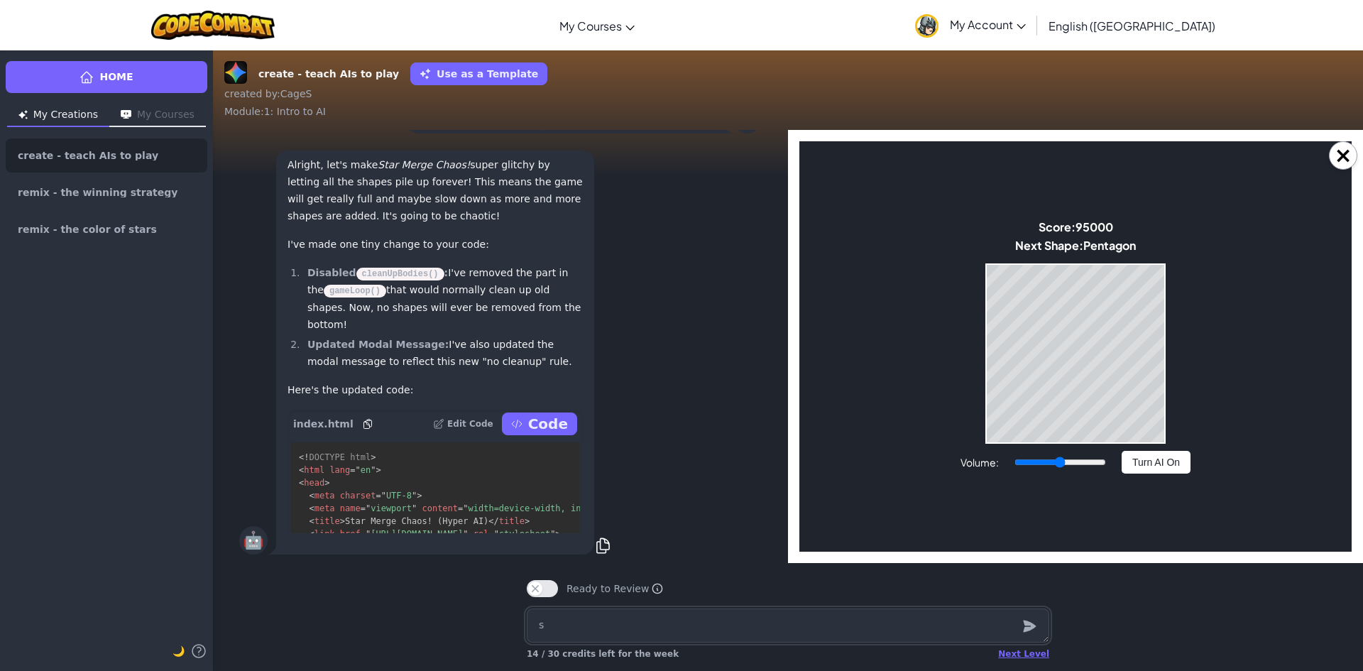
type textarea "x"
type textarea "sa"
type textarea "x"
type textarea "sam"
type textarea "x"
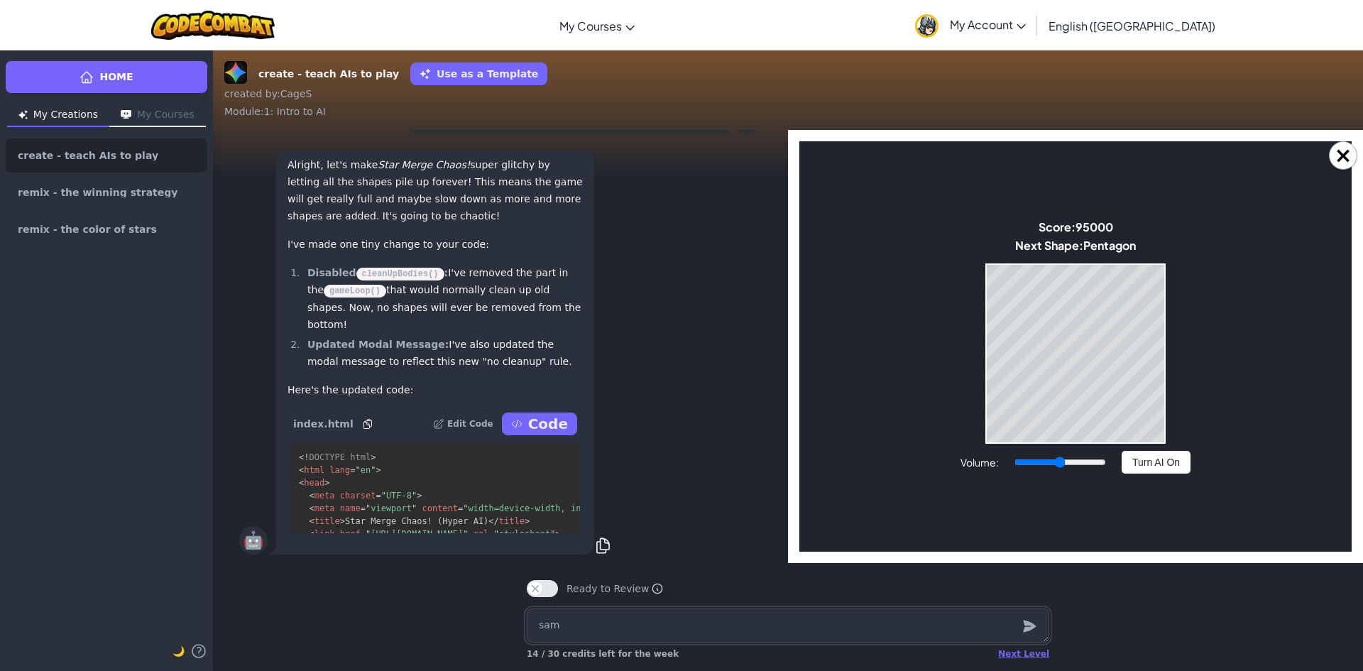
type textarea "same"
type textarea "x"
type textarea "same"
type textarea "x"
type textarea "same t"
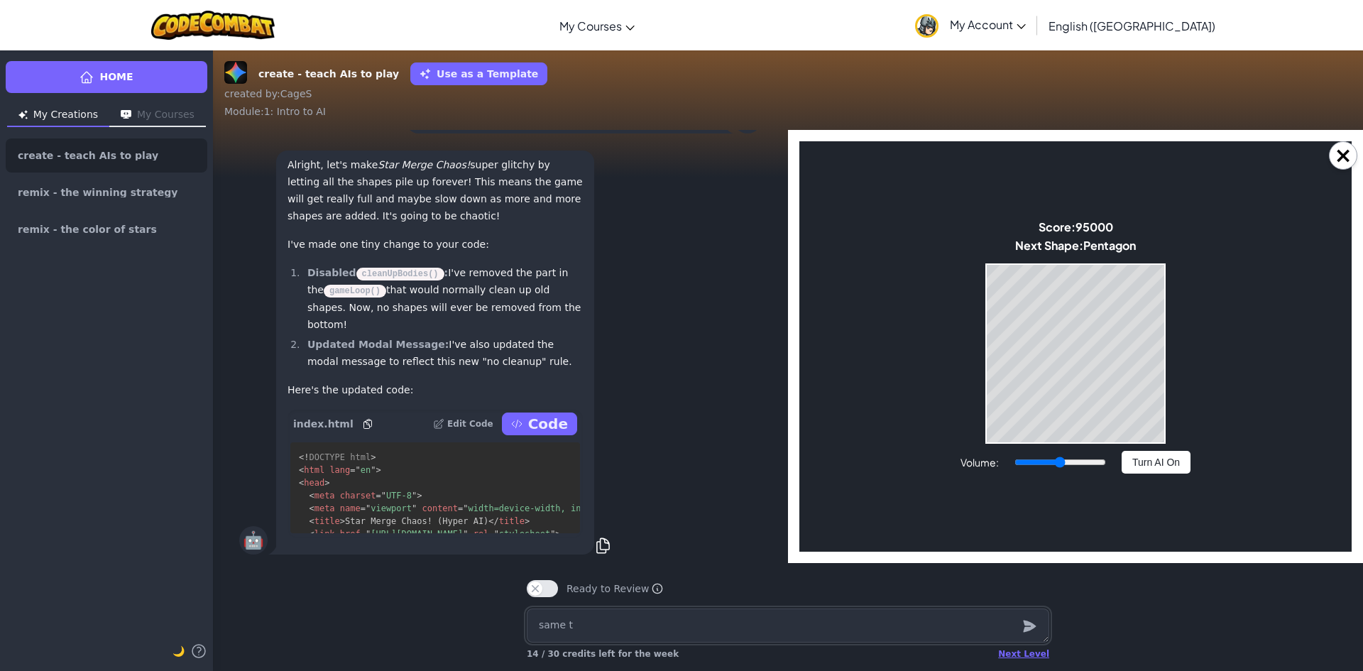
type textarea "x"
type textarea "same th"
type textarea "x"
type textarea "same thi"
type textarea "x"
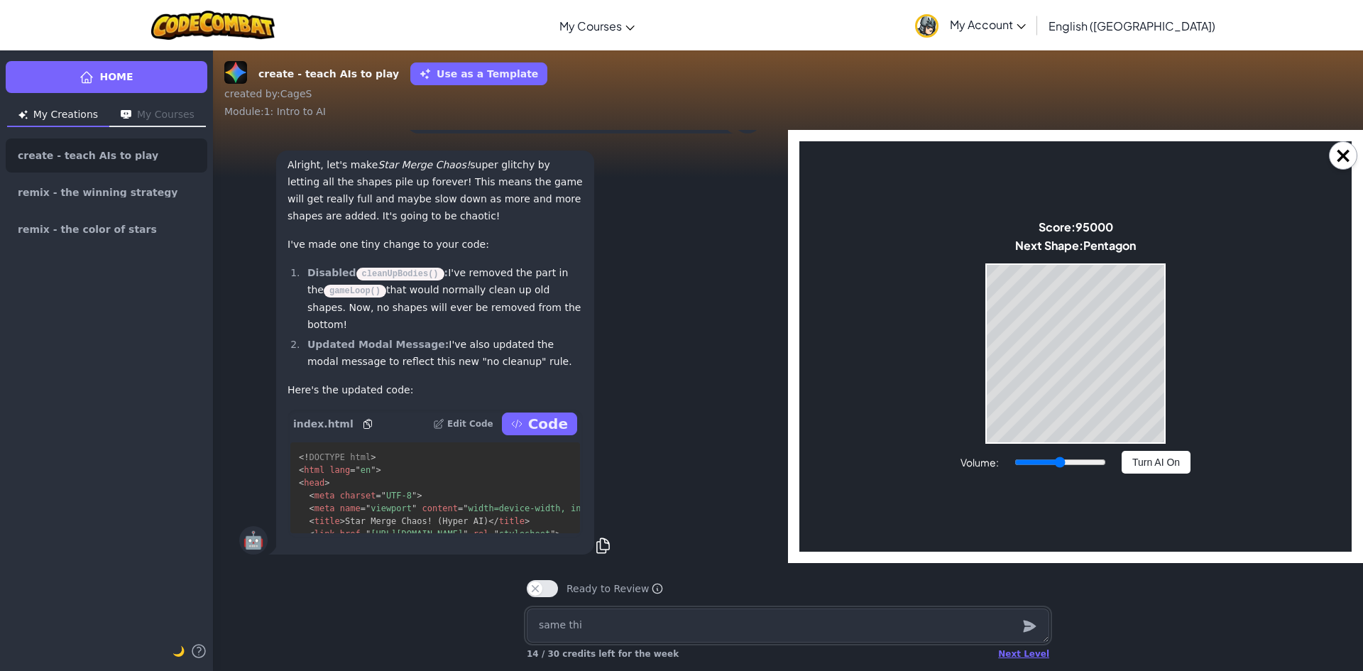
type textarea "same thin"
type textarea "x"
type textarea "same thing"
type textarea "x"
type textarea "same thing"
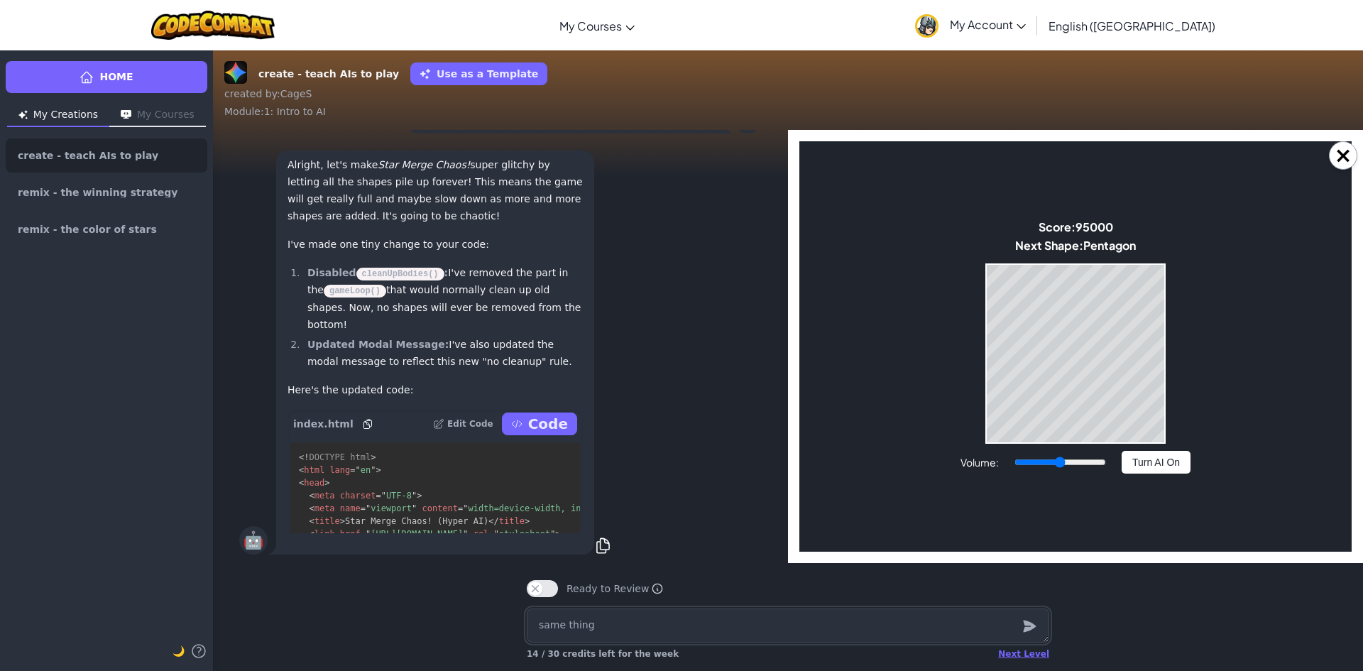
type textarea "x"
type textarea "same thing b"
type textarea "x"
type textarea "same thing bu"
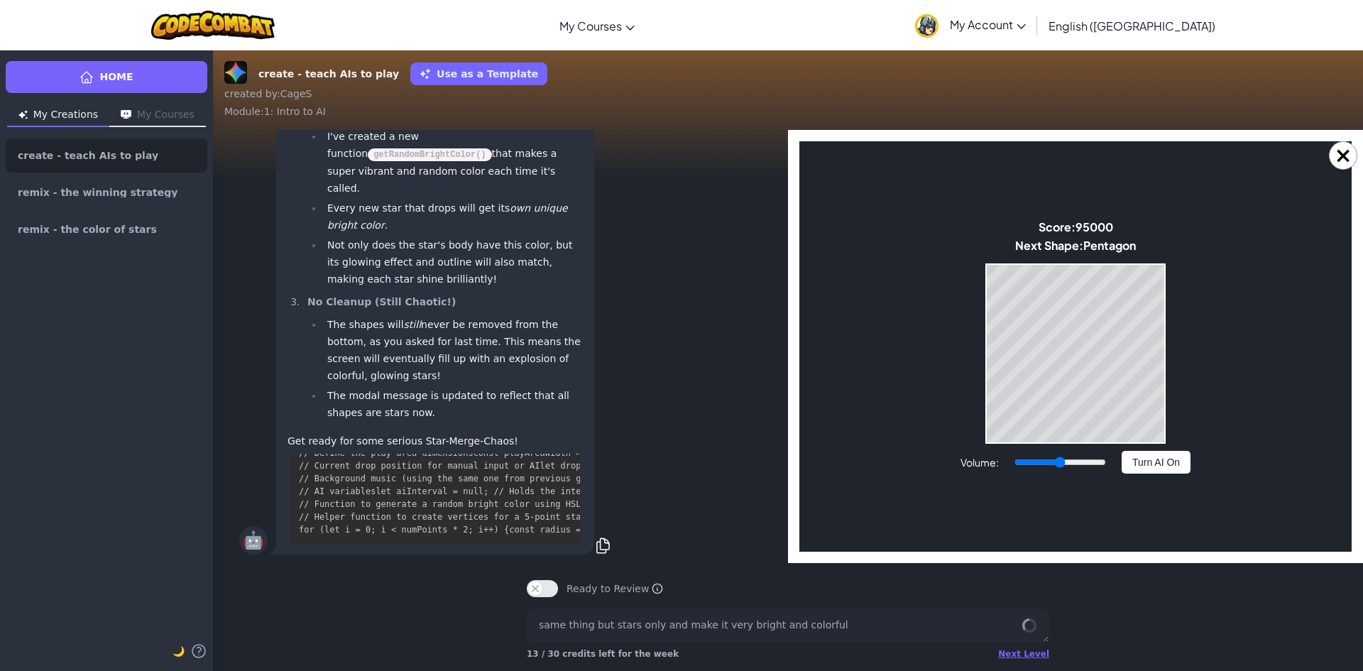
scroll to position [0, 0]
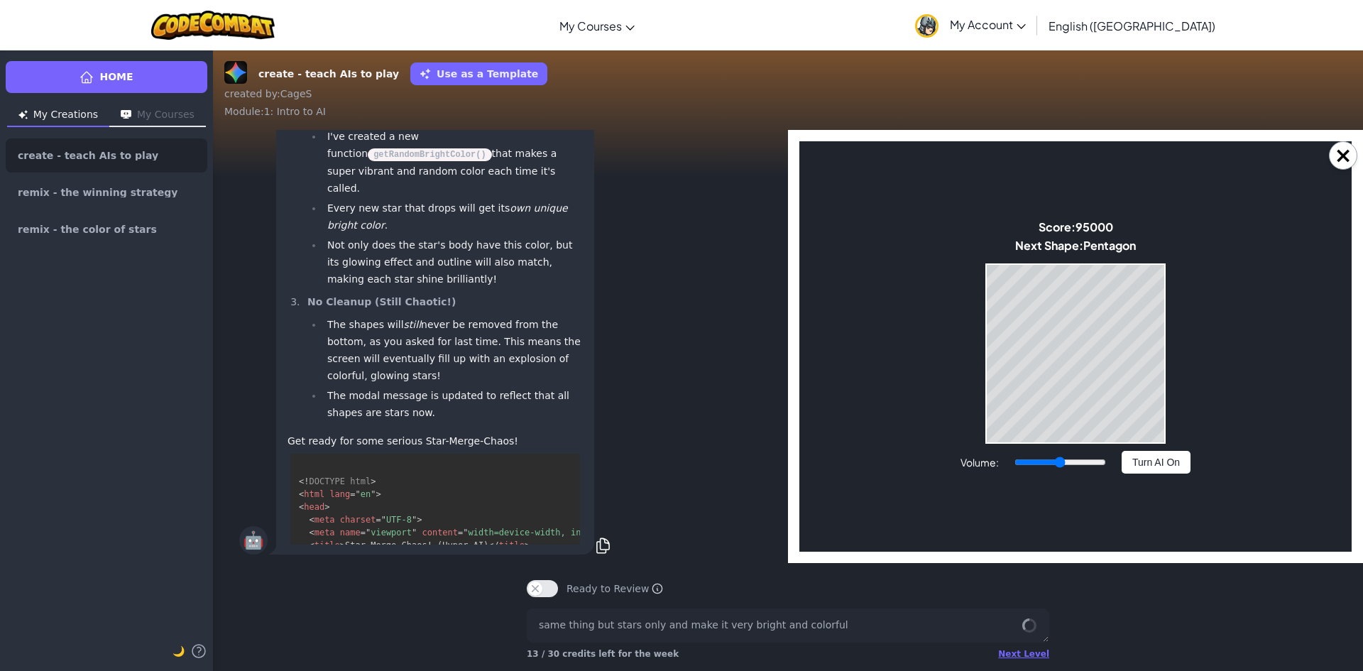
drag, startPoint x: 382, startPoint y: 534, endPoint x: 451, endPoint y: 541, distance: 69.1
click at [1158, 466] on button "Turn AI On" at bounding box center [1155, 462] width 69 height 23
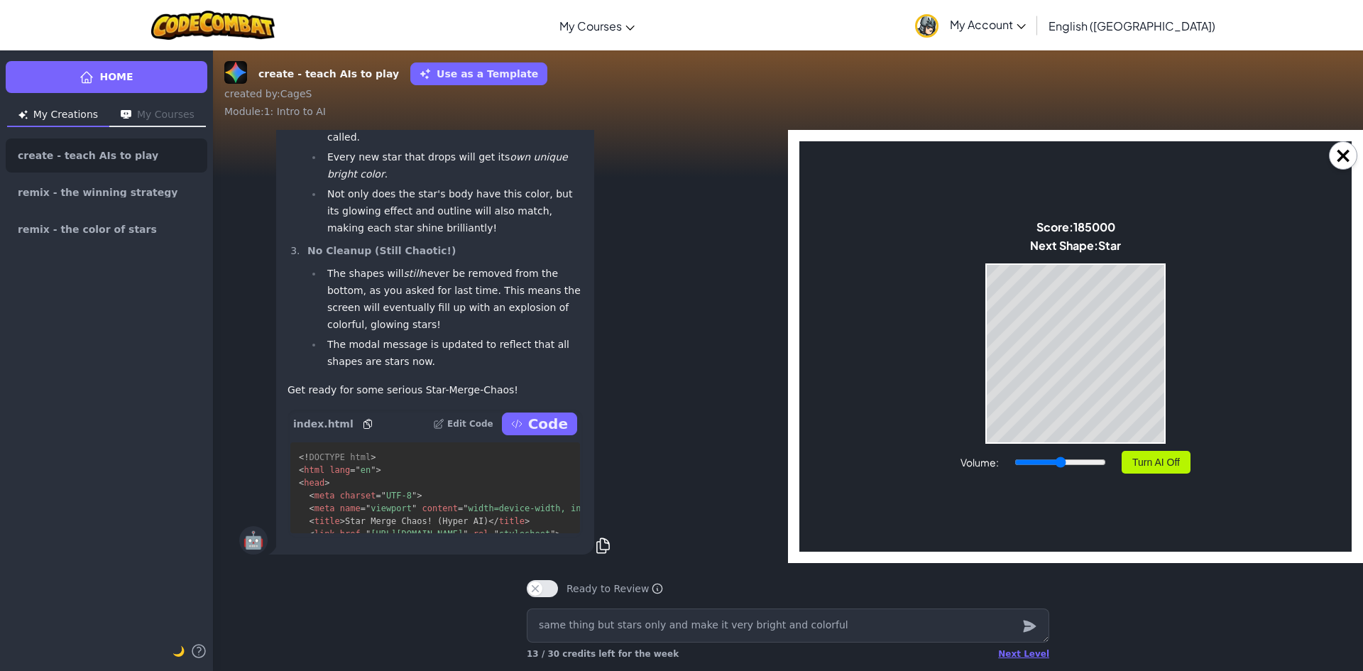
click at [537, 427] on p "Code" at bounding box center [548, 424] width 40 height 20
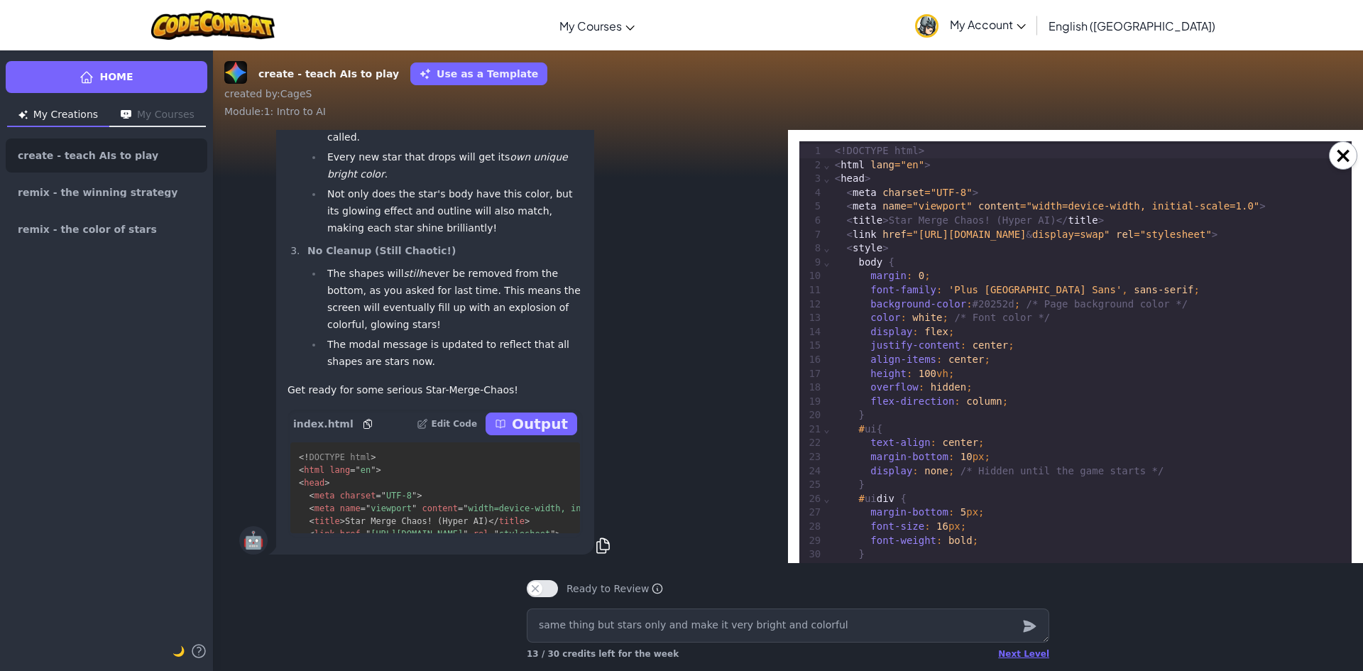
click at [537, 427] on p "Output" at bounding box center [540, 424] width 56 height 20
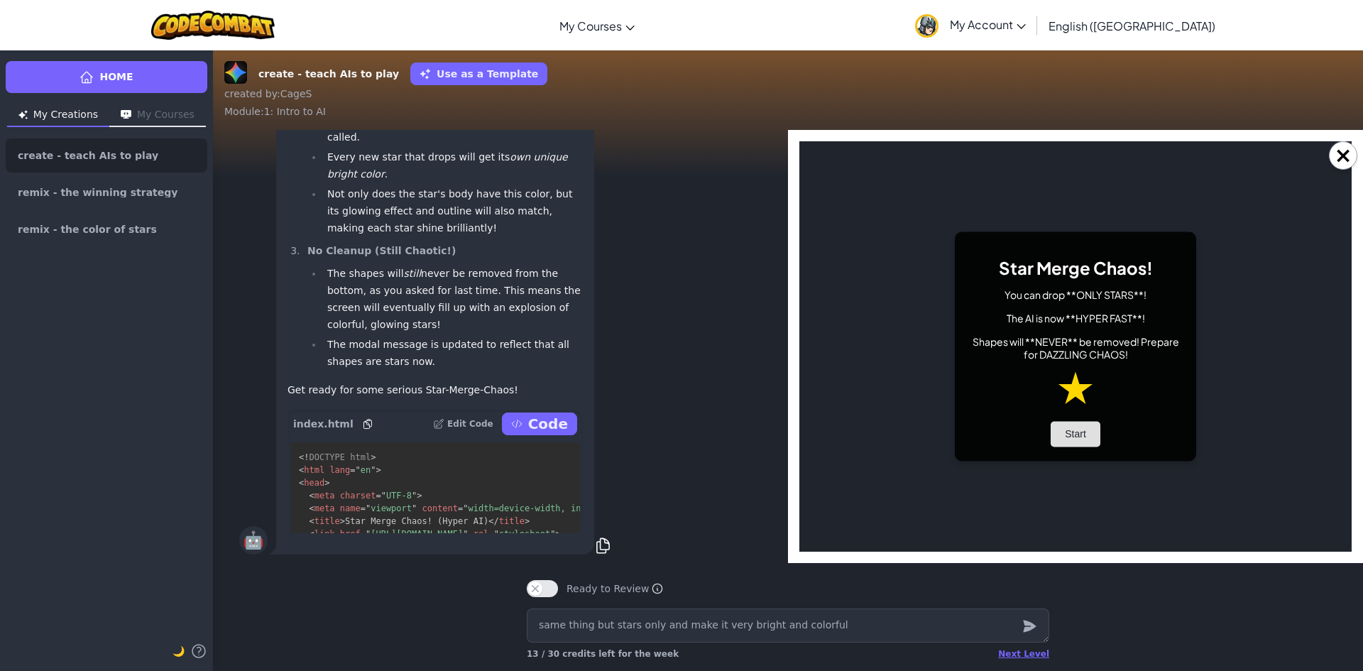
click at [1084, 424] on button "Start" at bounding box center [1075, 435] width 50 height 26
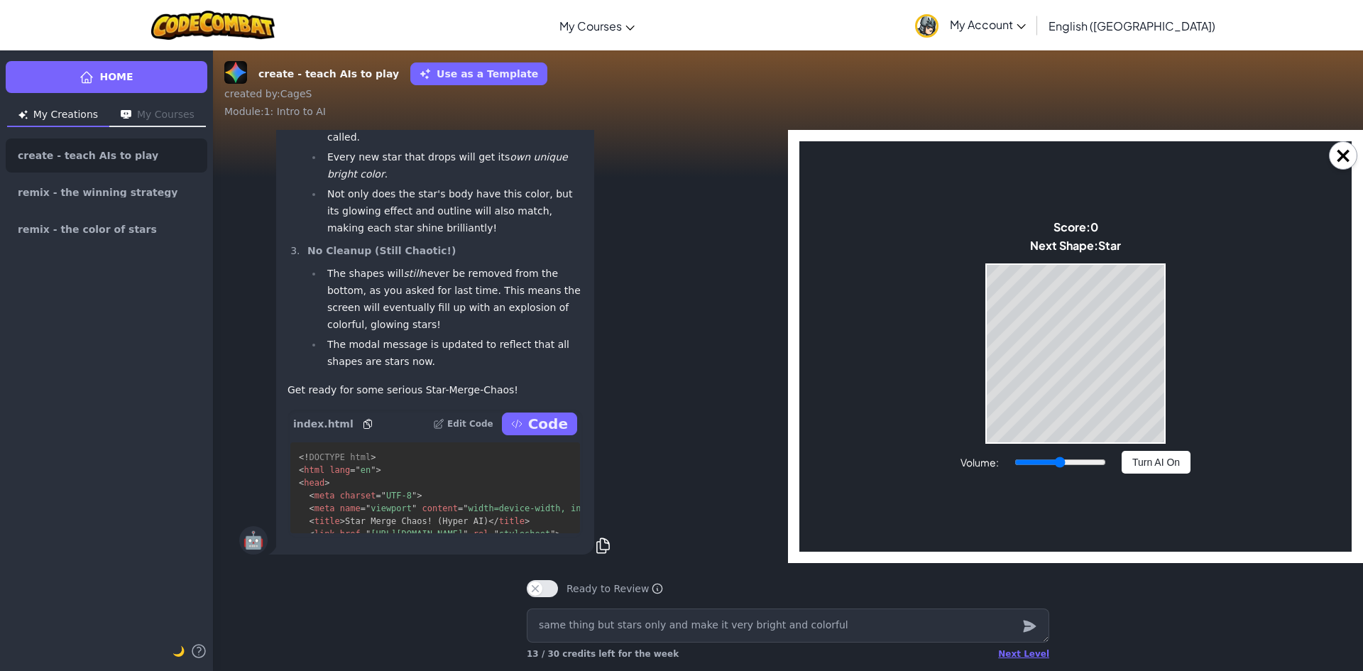
click at [1124, 456] on button "Turn AI On" at bounding box center [1155, 462] width 69 height 23
click at [589, 625] on textarea "same thing but stars only and make it very bright and colorful" at bounding box center [788, 625] width 522 height 34
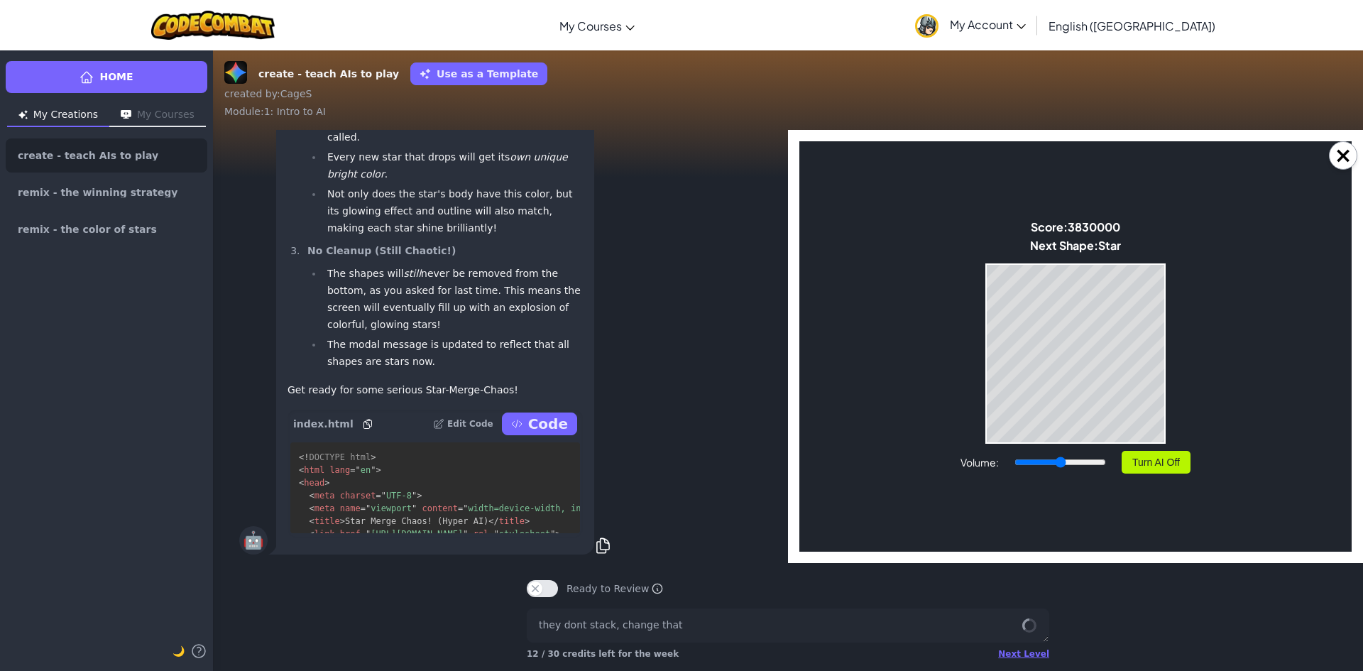
click at [1127, 471] on button "Turn AI Off" at bounding box center [1155, 462] width 69 height 23
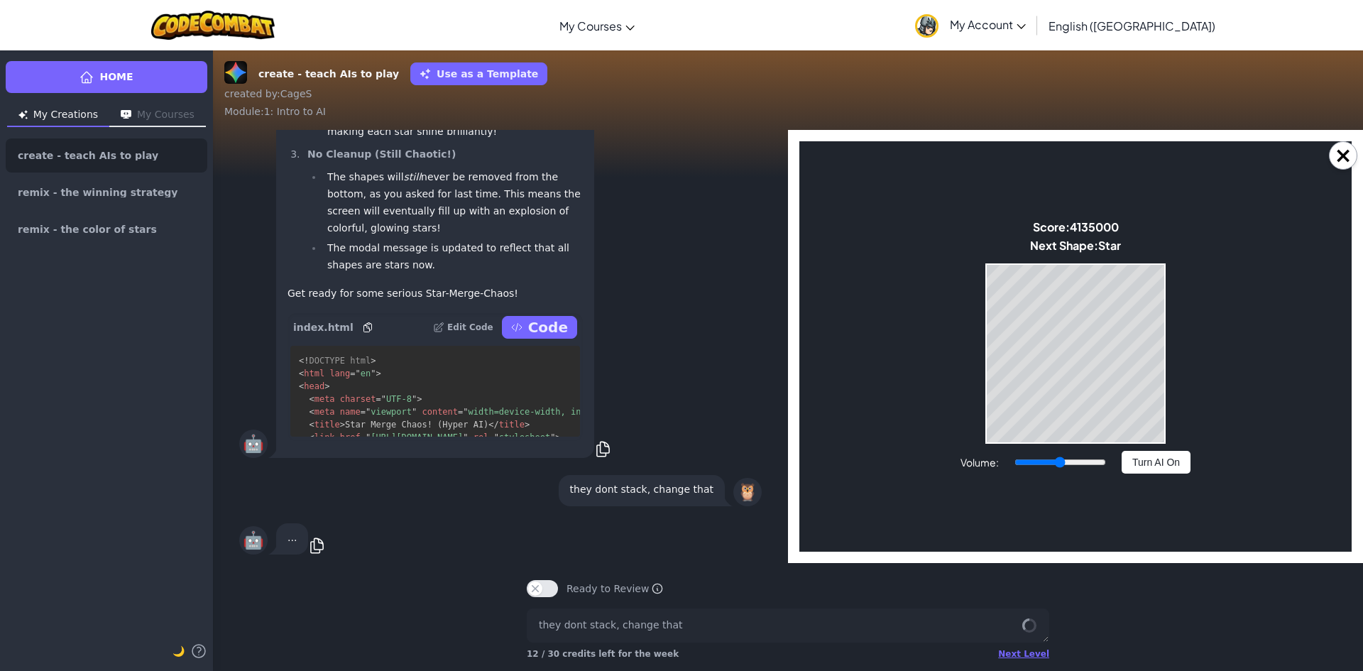
click at [1170, 422] on body "Star Merge Chaos! You can drop **ONLY STARS**! The AI is now **HYPER FAST**! Sh…" at bounding box center [1075, 346] width 552 height 410
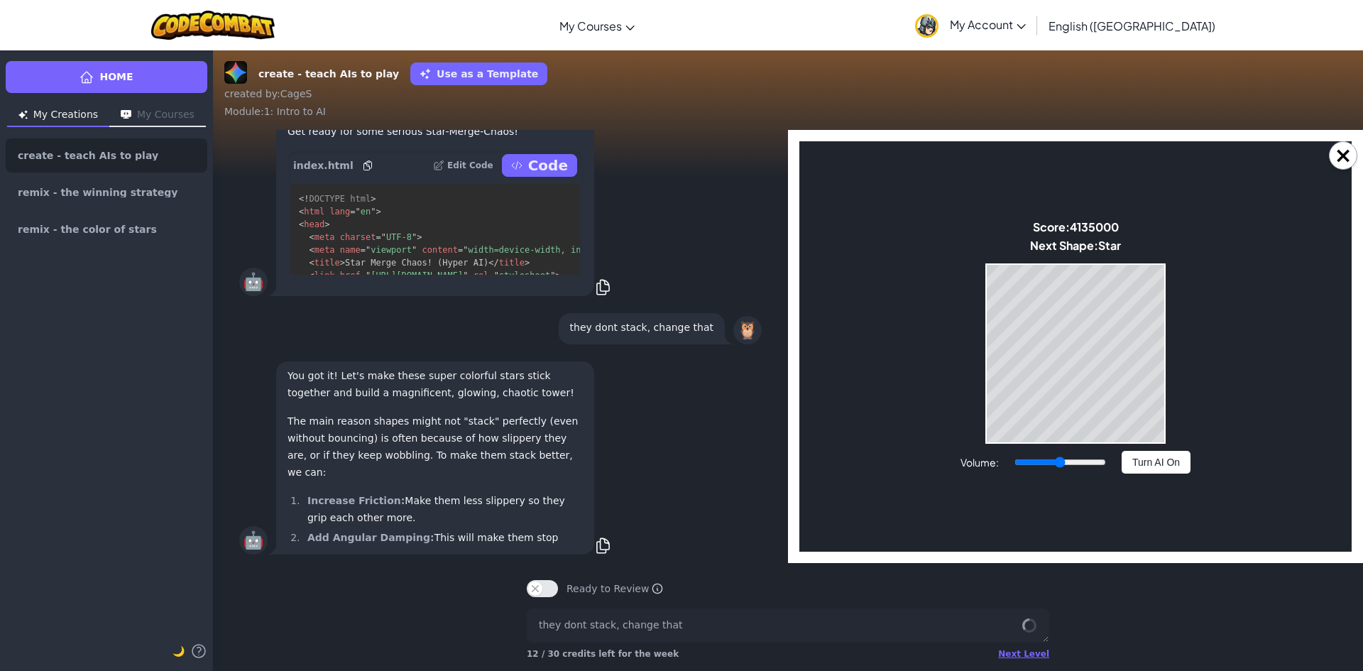
click at [1173, 423] on body "Star Merge Chaos! You can drop **ONLY STARS**! The AI is now **HYPER FAST**! Sh…" at bounding box center [1075, 346] width 552 height 410
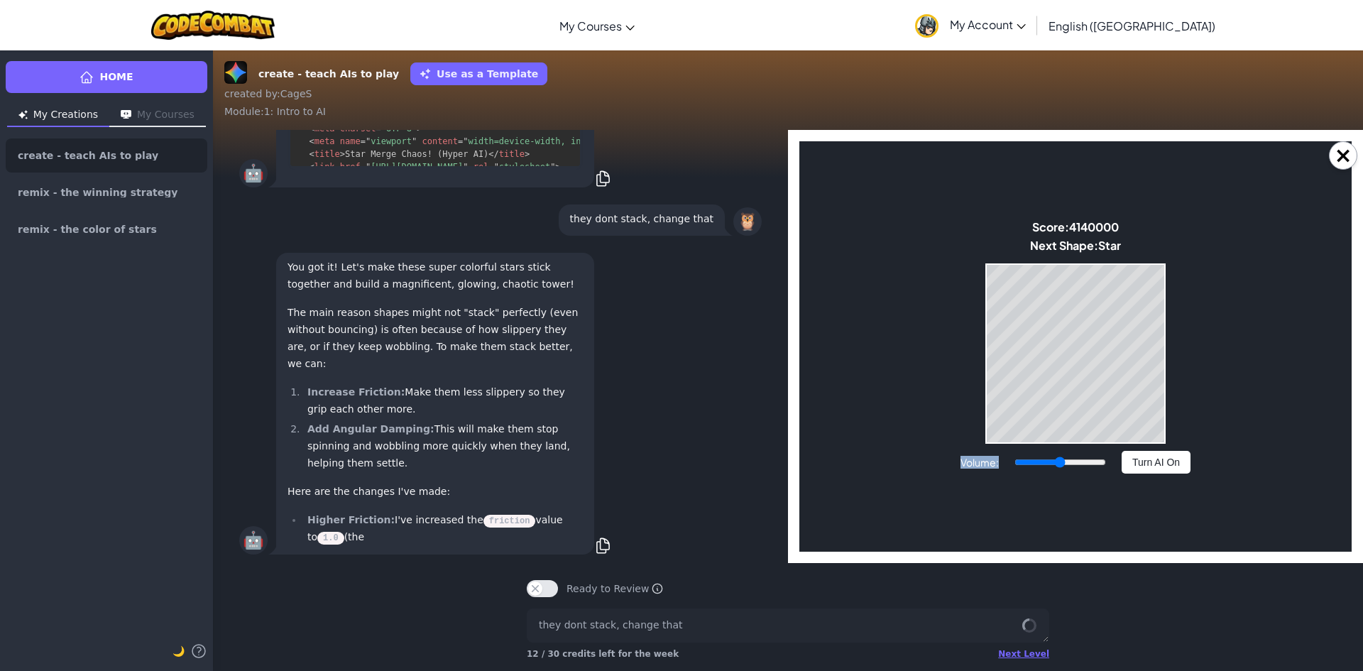
click at [1173, 423] on body "Star Merge Chaos! You can drop **ONLY STARS**! The AI is now **HYPER FAST**! Sh…" at bounding box center [1075, 346] width 552 height 410
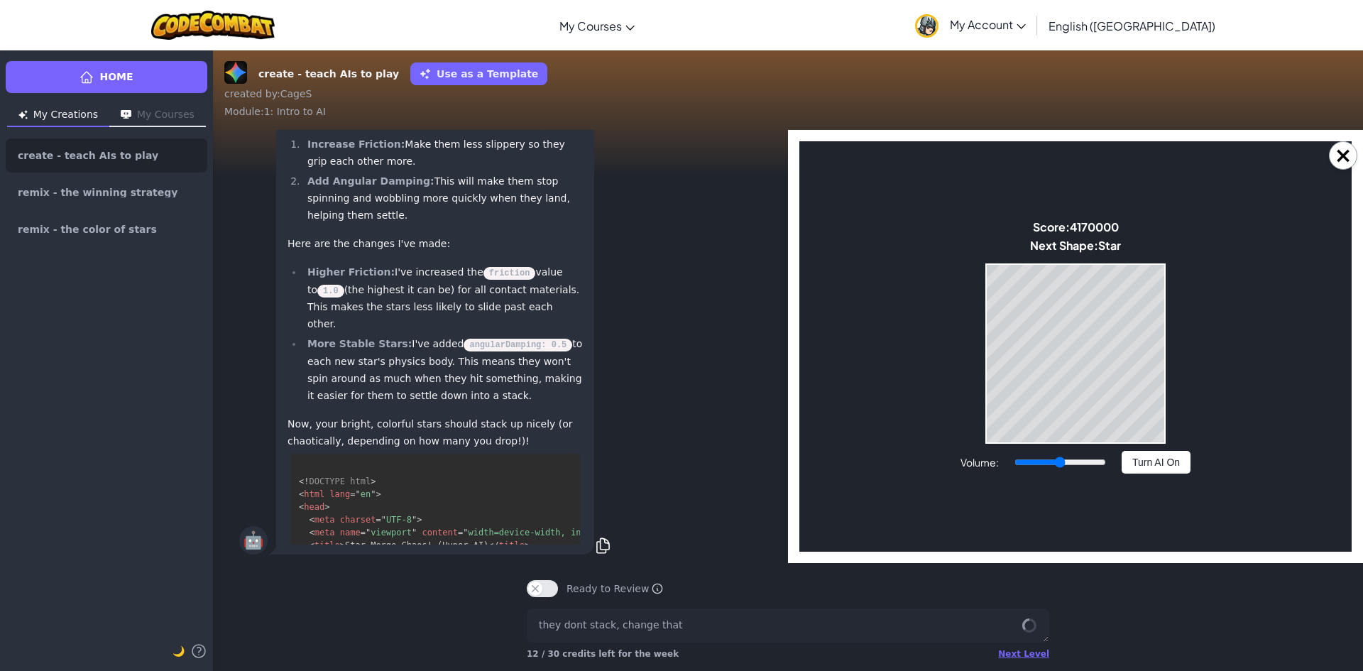
click at [1129, 446] on body "Star Merge Chaos! You can drop **ONLY STARS**! The AI is now **HYPER FAST**! Sh…" at bounding box center [1075, 346] width 552 height 410
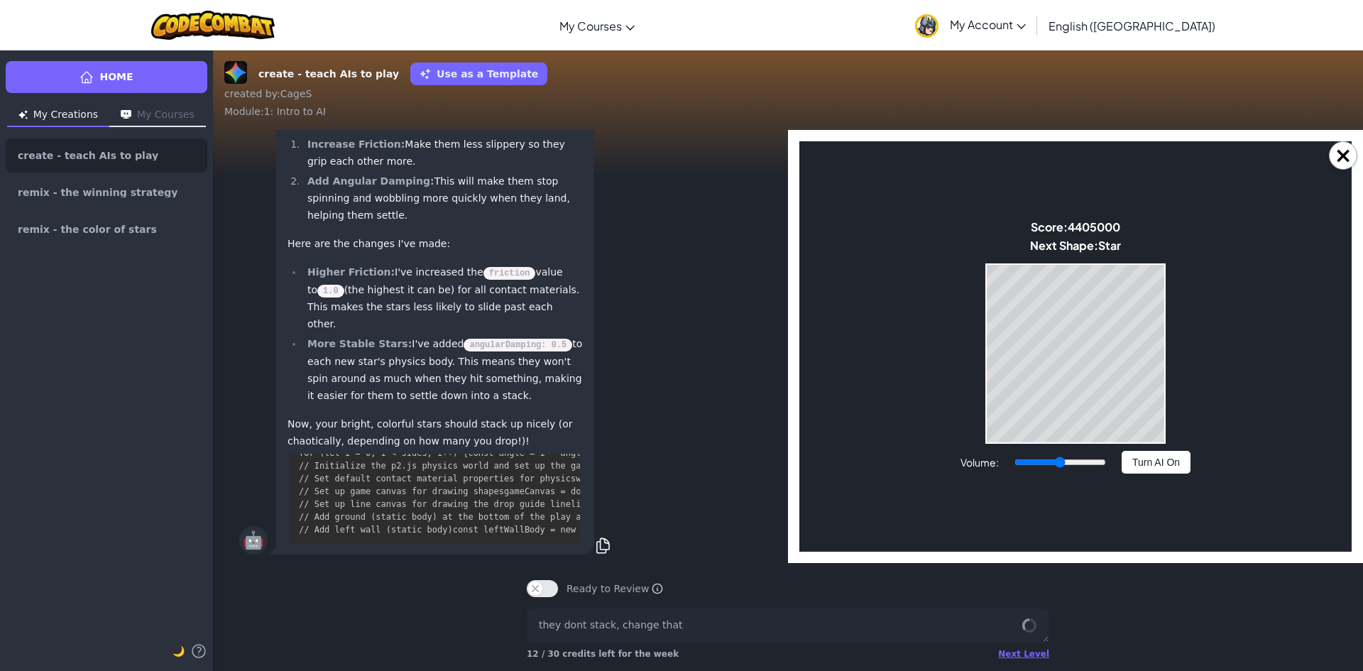
click at [1165, 459] on button "Turn AI On" at bounding box center [1155, 462] width 69 height 23
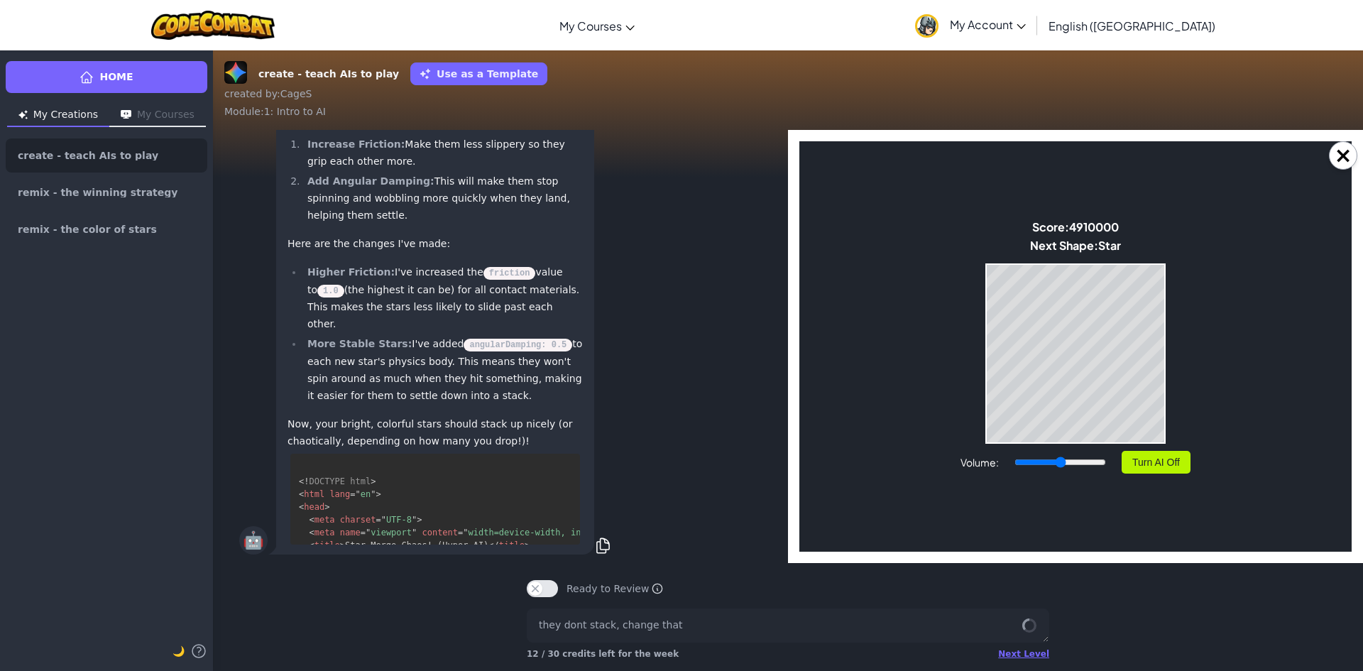
scroll to position [5175, 0]
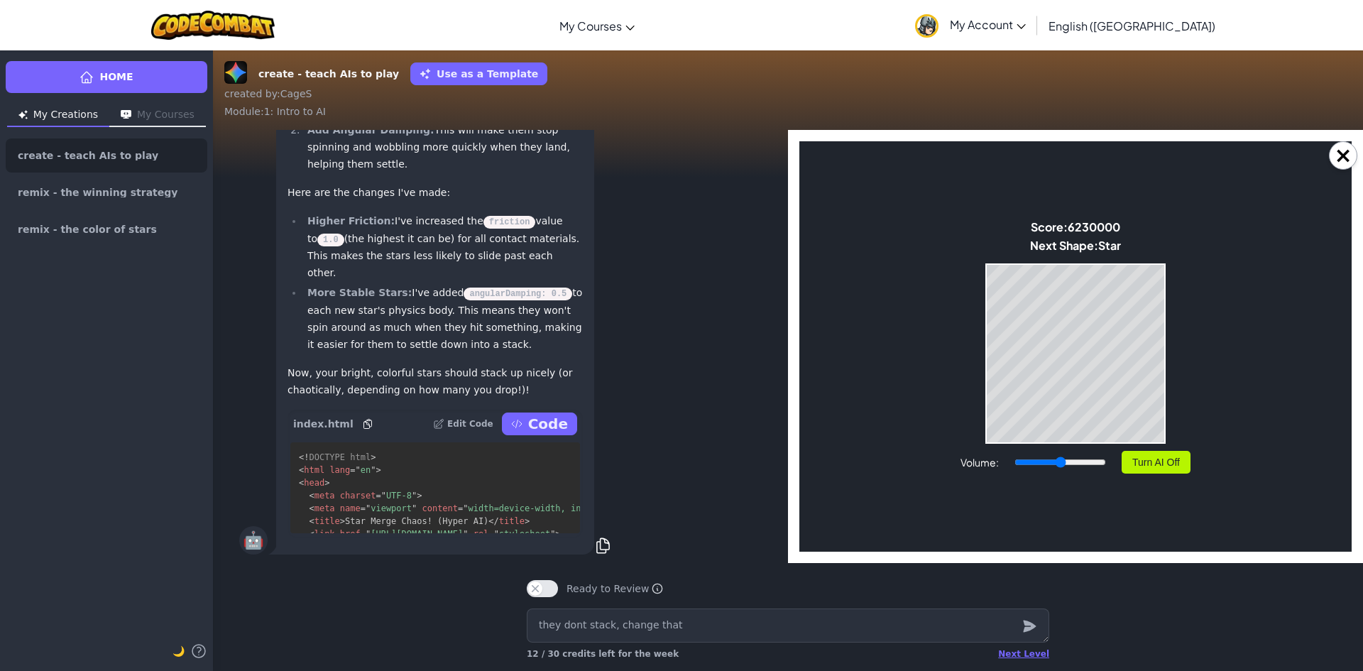
click at [532, 414] on p "Code" at bounding box center [548, 424] width 40 height 20
click at [533, 413] on button "Code" at bounding box center [539, 423] width 75 height 23
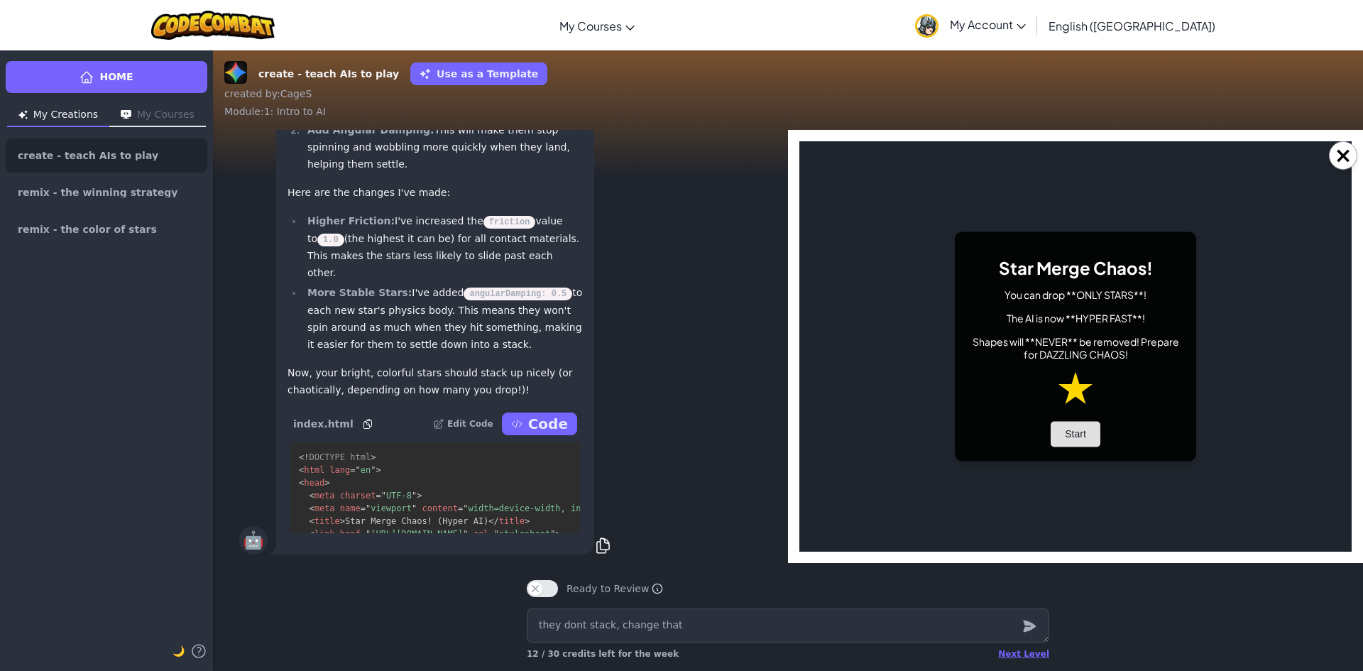
click at [1090, 434] on button "Start" at bounding box center [1075, 435] width 50 height 26
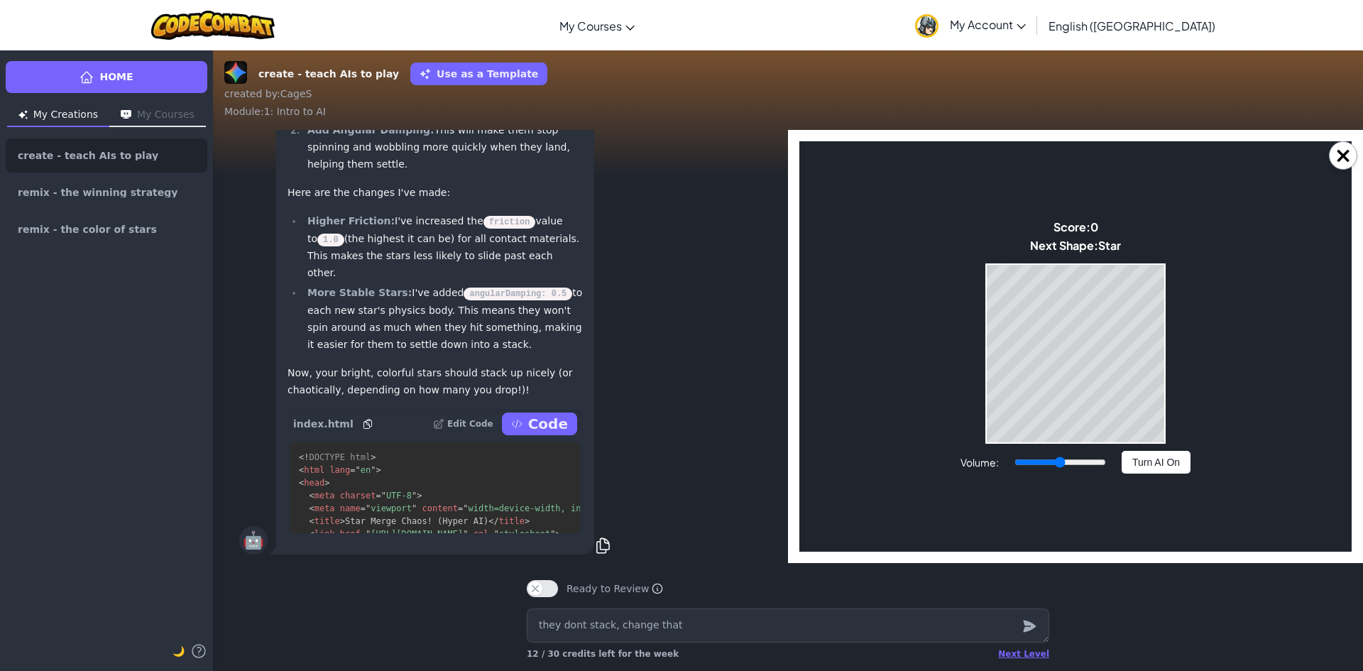
click at [1138, 456] on button "Turn AI On" at bounding box center [1155, 462] width 69 height 23
click at [641, 627] on textarea "they dont stack, change that" at bounding box center [788, 625] width 522 height 34
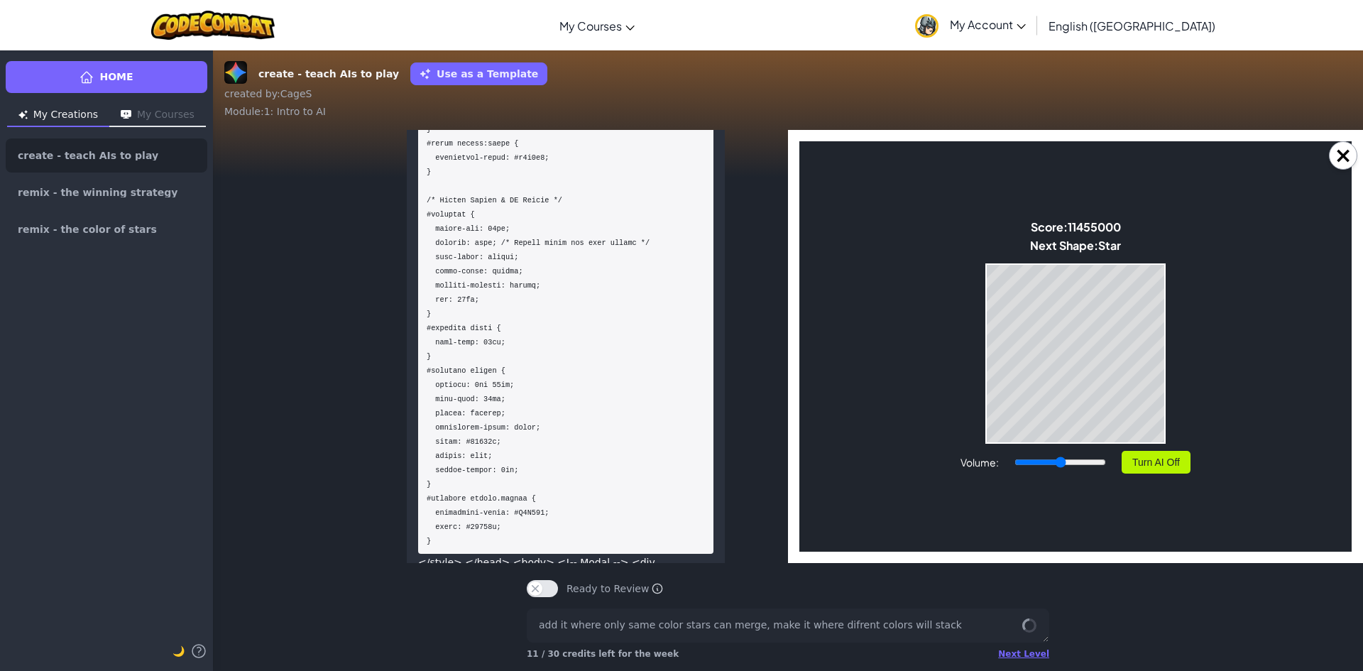
scroll to position [-8458, 0]
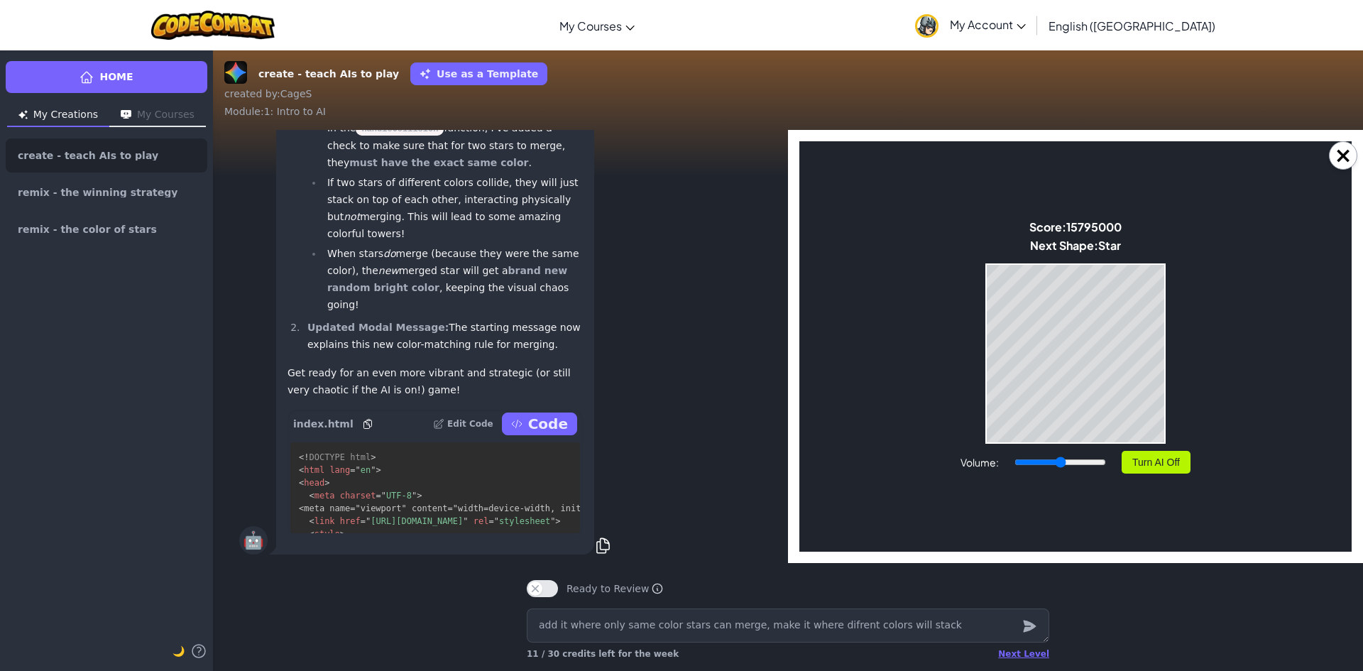
click at [532, 427] on p "Code" at bounding box center [548, 424] width 40 height 20
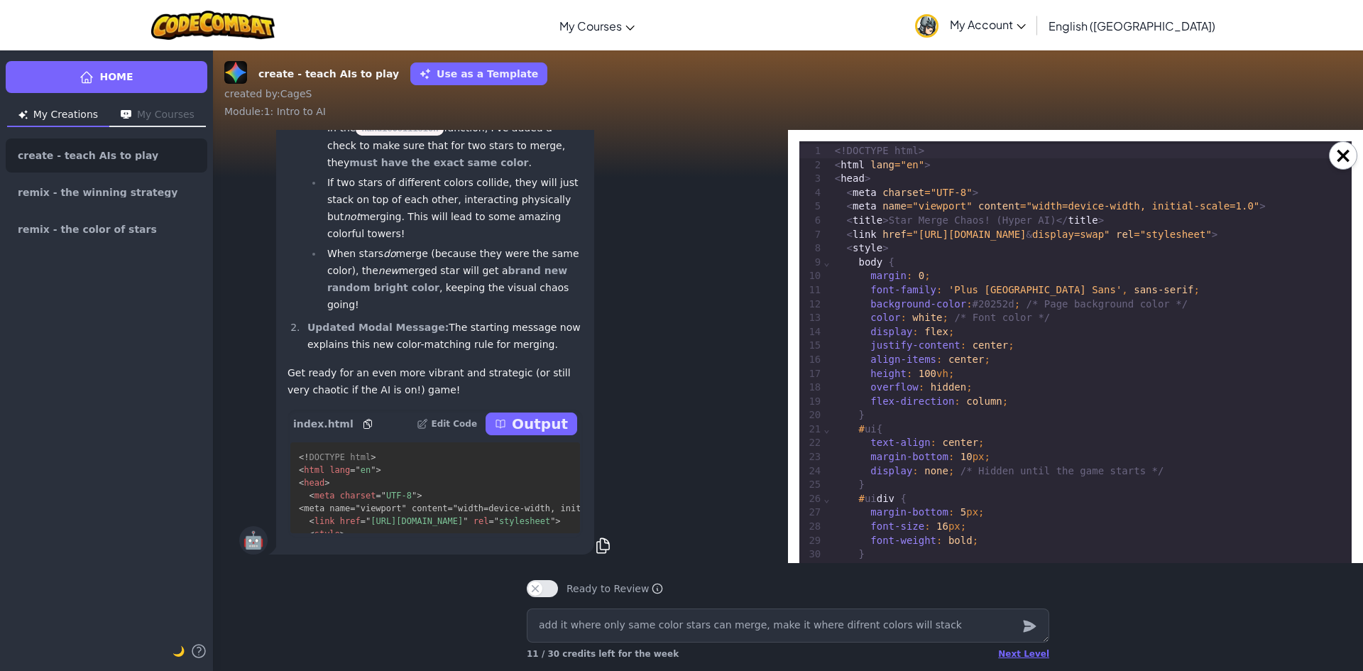
click at [532, 427] on p "Output" at bounding box center [540, 424] width 56 height 20
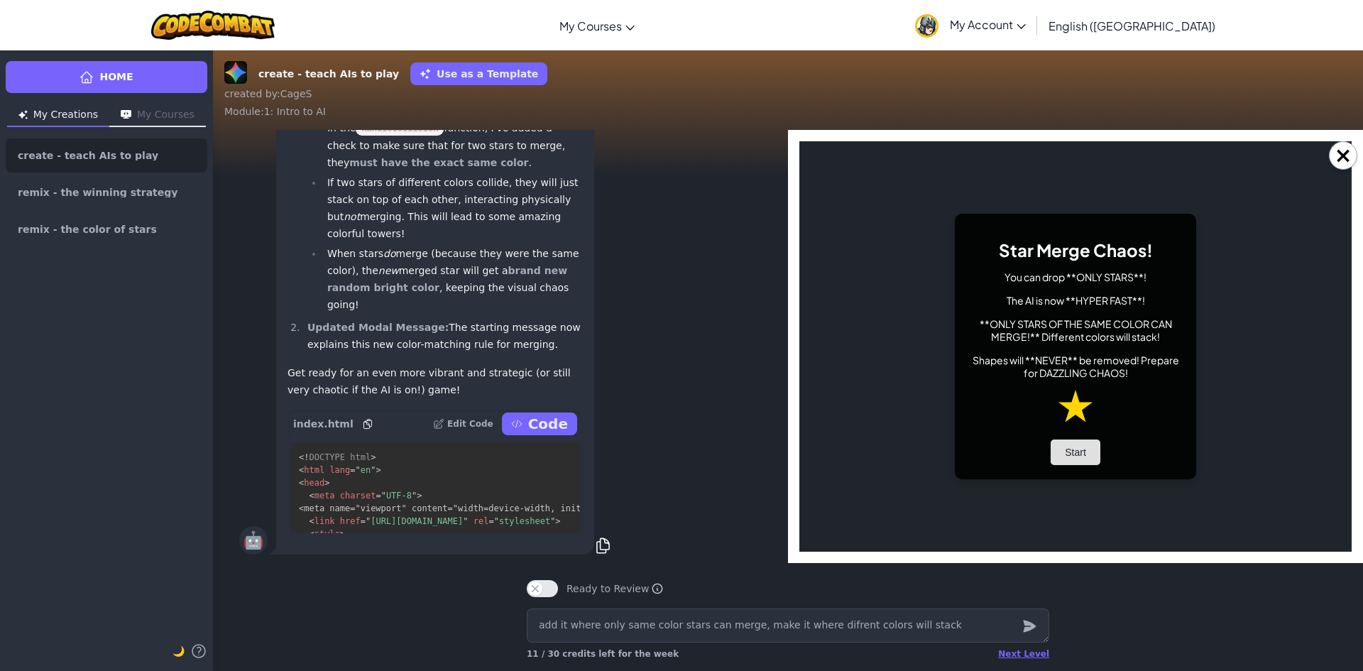
click at [1084, 452] on button "Start" at bounding box center [1075, 452] width 50 height 26
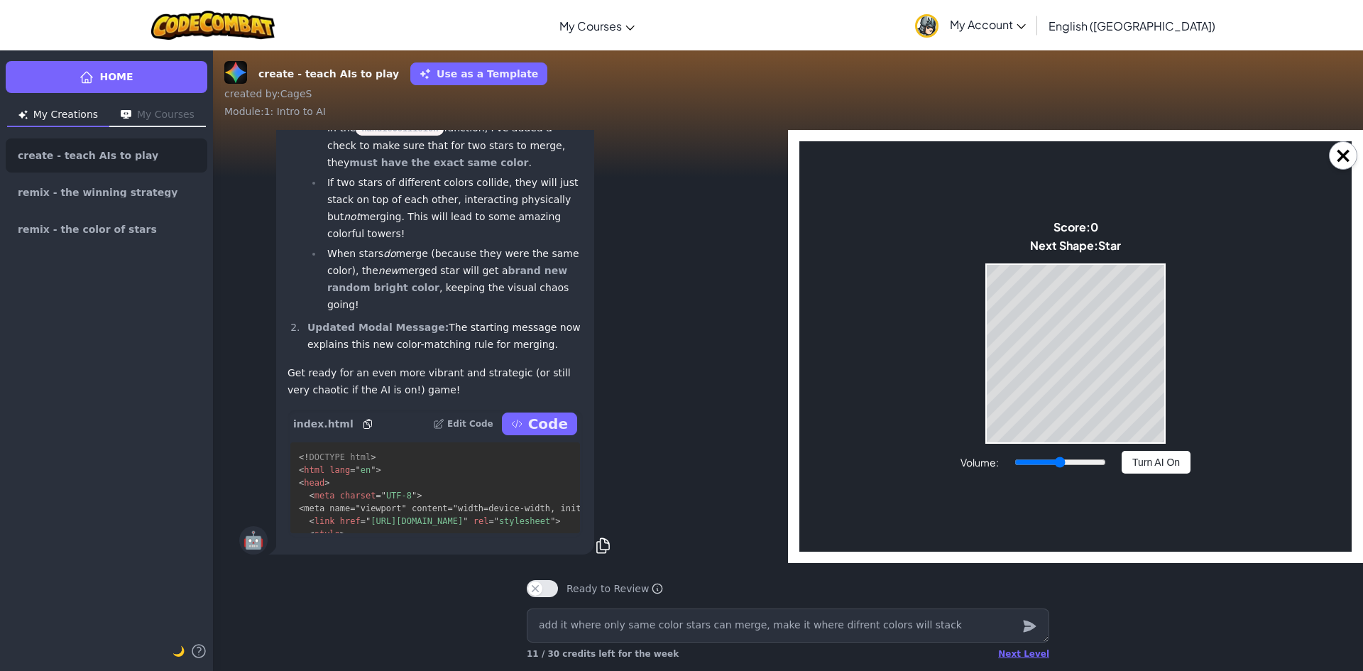
click at [1167, 462] on button "Turn AI On" at bounding box center [1155, 462] width 69 height 23
click at [1167, 462] on button "Turn AI Off" at bounding box center [1155, 462] width 69 height 23
click at [1336, 160] on button "×" at bounding box center [1343, 155] width 28 height 28
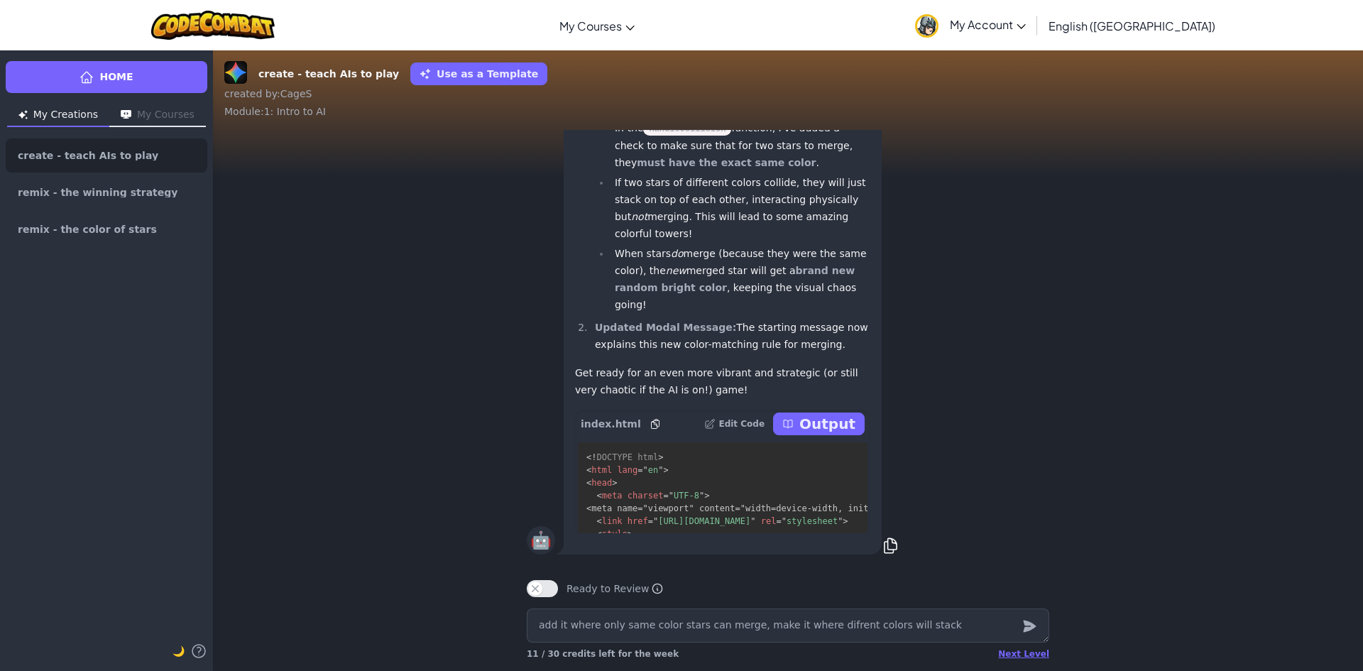
click at [820, 429] on p "Output" at bounding box center [827, 424] width 56 height 20
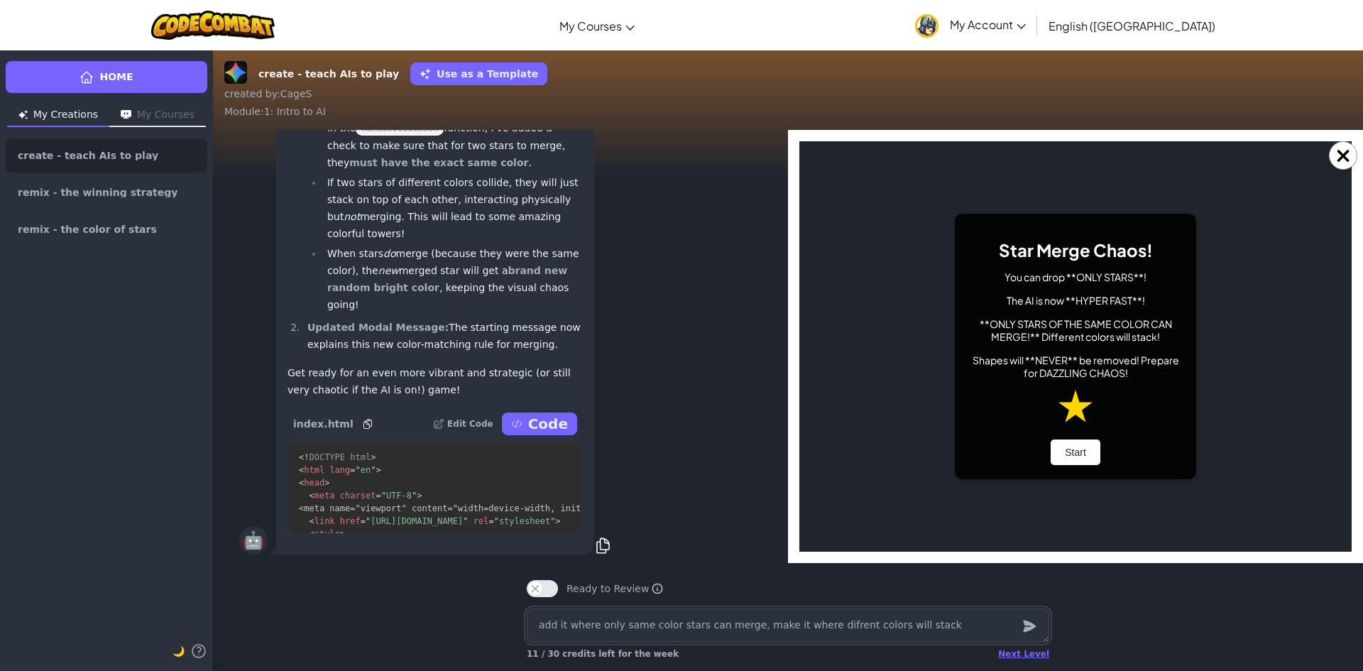
scroll to position [0, 0]
click at [1052, 439] on button "Start" at bounding box center [1075, 452] width 50 height 26
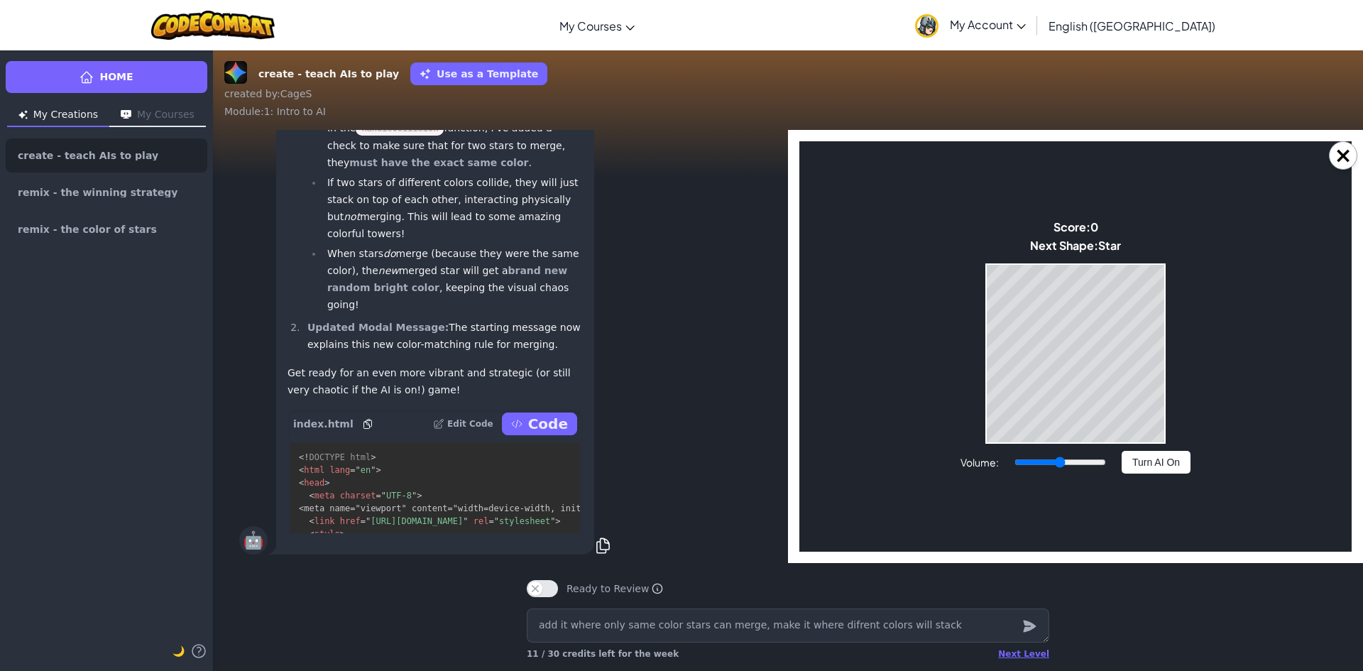
click at [1140, 459] on button "Turn AI On" at bounding box center [1155, 462] width 69 height 23
click at [1170, 468] on button "Turn AI Off" at bounding box center [1155, 462] width 69 height 23
click at [1002, 381] on body "Star Merge Chaos! You can drop **ONLY STARS**! The AI is now **HYPER FAST**! **…" at bounding box center [1075, 346] width 552 height 410
click at [1029, 379] on body "Star Merge Chaos! You can drop **ONLY STARS**! The AI is now **HYPER FAST**! **…" at bounding box center [1075, 346] width 552 height 410
drag, startPoint x: 1297, startPoint y: 311, endPoint x: 1241, endPoint y: 318, distance: 56.5
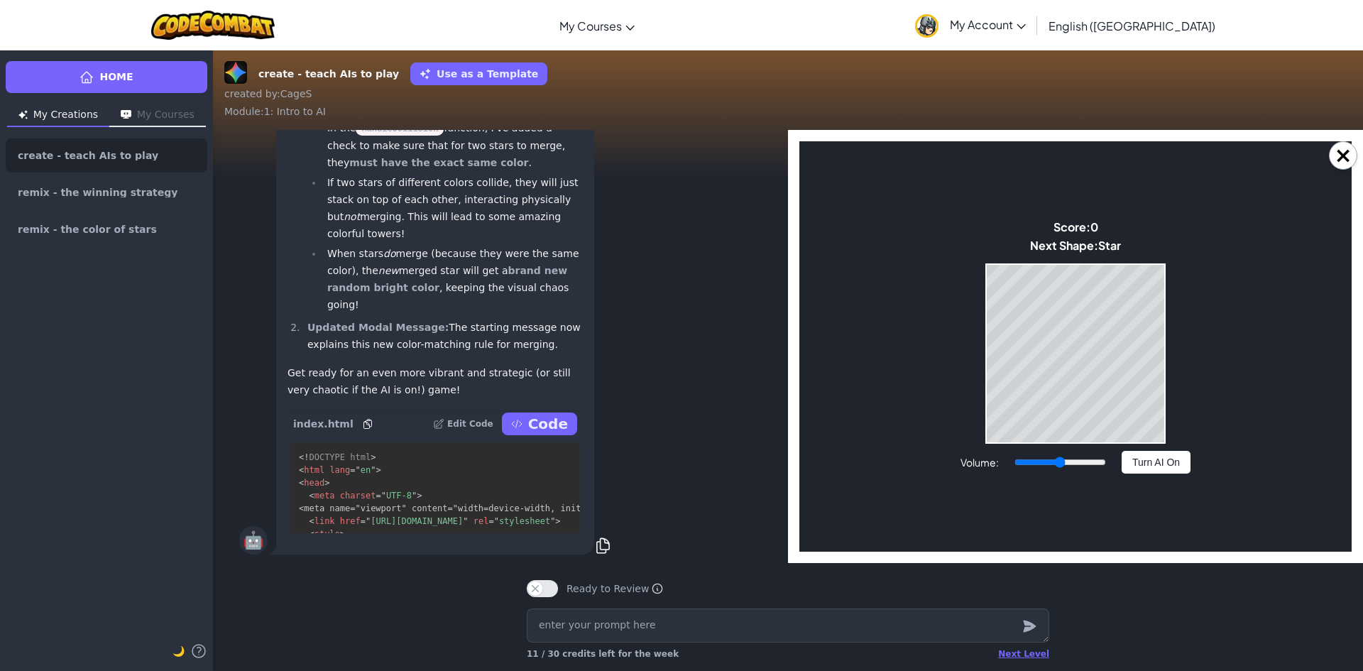
click at [1241, 318] on body "Star Merge Chaos! You can drop **ONLY STARS**! The AI is now **HYPER FAST**! **…" at bounding box center [1075, 346] width 552 height 410
click at [1146, 468] on button "Turn AI On" at bounding box center [1155, 462] width 69 height 23
click at [1158, 460] on button "Turn AI Off" at bounding box center [1155, 462] width 69 height 23
drag, startPoint x: 1190, startPoint y: 304, endPoint x: 1187, endPoint y: 312, distance: 8.3
click at [1187, 312] on body "Star Merge Chaos! You can drop **ONLY STARS**! The AI is now **HYPER FAST**! **…" at bounding box center [1075, 346] width 552 height 410
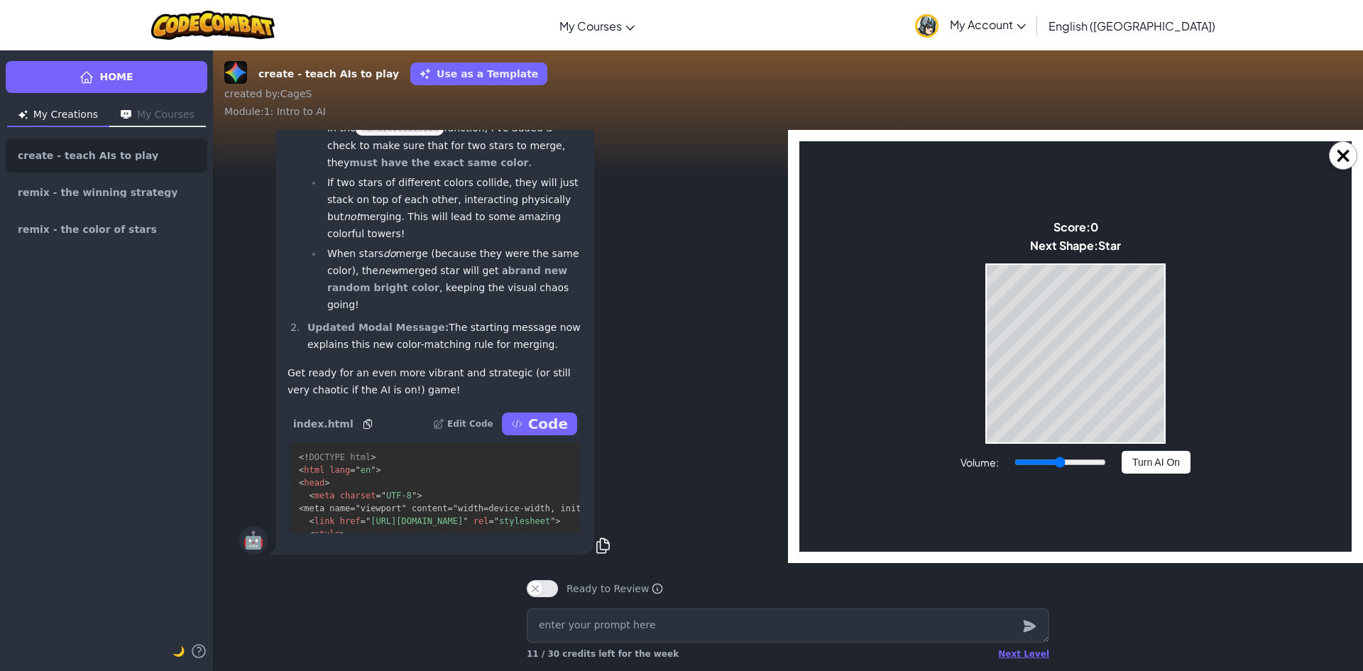
click at [1133, 452] on button "Turn AI On" at bounding box center [1155, 462] width 69 height 23
click at [1134, 454] on button "Turn AI Off" at bounding box center [1155, 462] width 69 height 23
click at [1134, 454] on button "Turn AI On" at bounding box center [1155, 462] width 69 height 23
click at [1142, 464] on button "Turn AI Off" at bounding box center [1155, 462] width 69 height 23
click at [1156, 466] on button "Turn AI On" at bounding box center [1155, 462] width 69 height 23
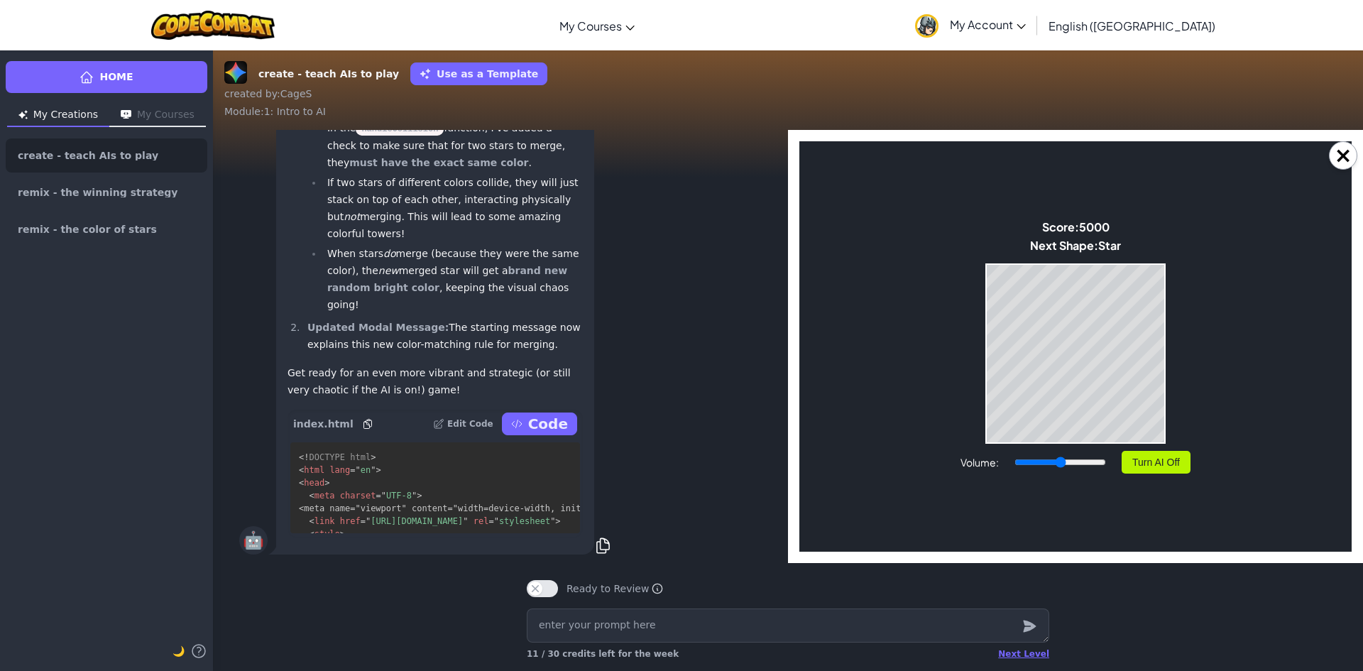
click at [1168, 456] on button "Turn AI Off" at bounding box center [1155, 462] width 69 height 23
click at [1160, 470] on button "Turn AI On" at bounding box center [1155, 462] width 69 height 23
click at [902, 626] on textarea at bounding box center [788, 625] width 522 height 34
click at [757, 574] on div "Ready to Review Ready to Review Mark this when your project is complete. Your t…" at bounding box center [787, 583] width 545 height 40
click at [1130, 459] on button "Turn AI Off" at bounding box center [1155, 462] width 69 height 23
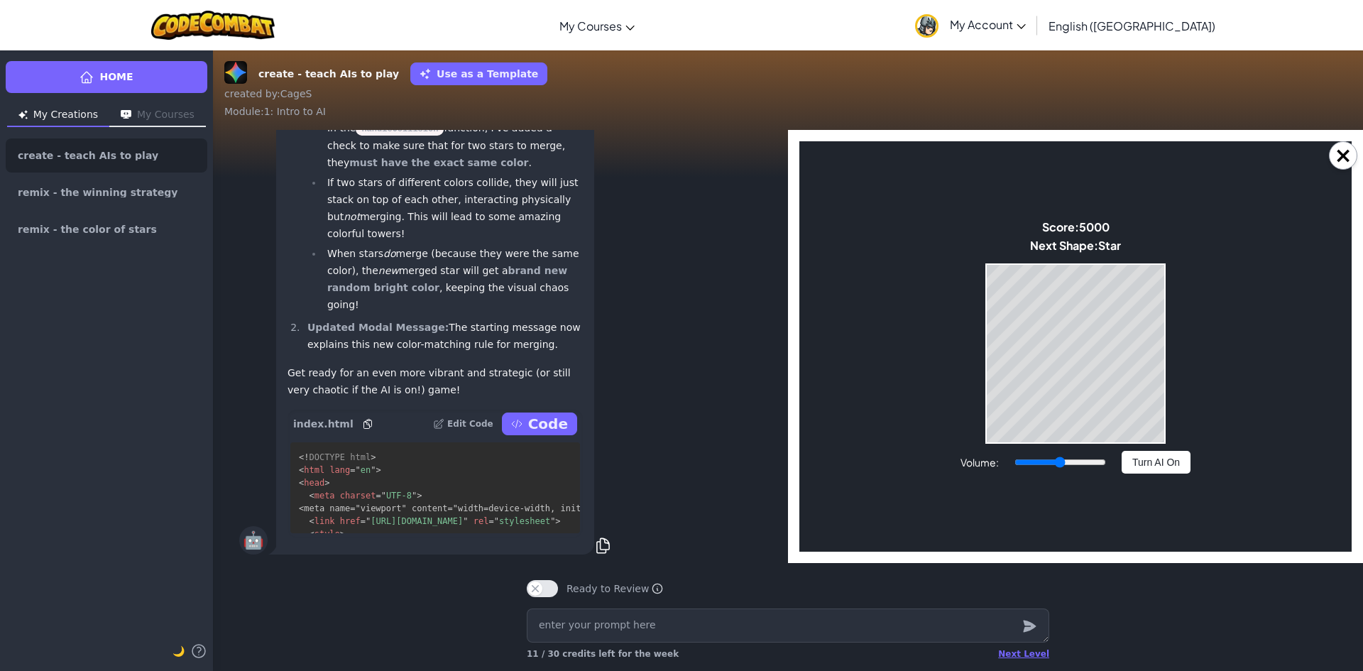
click at [1146, 460] on button "Turn AI On" at bounding box center [1155, 462] width 69 height 23
click at [1187, 459] on button "Turn AI Off" at bounding box center [1155, 462] width 69 height 23
click at [1146, 469] on button "Turn AI On" at bounding box center [1155, 462] width 69 height 23
click at [1165, 466] on button "Turn AI Off" at bounding box center [1155, 462] width 69 height 23
drag, startPoint x: 1058, startPoint y: 458, endPoint x: 1049, endPoint y: 462, distance: 10.2
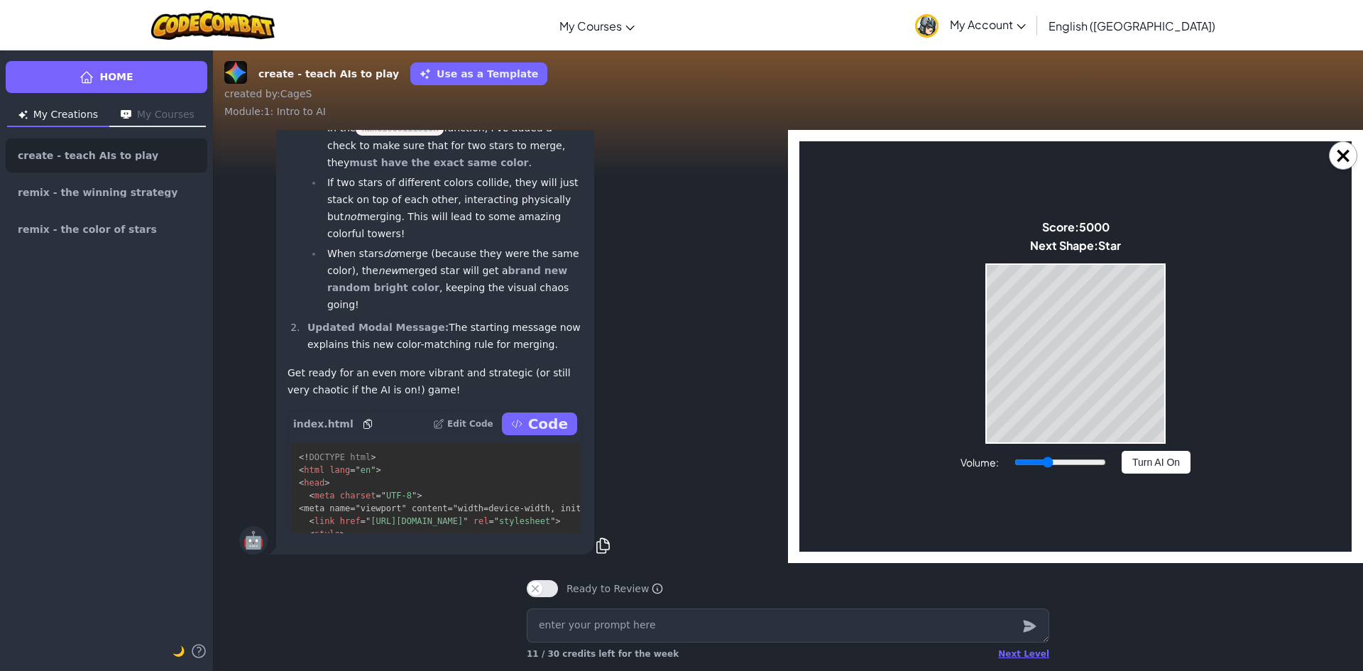
type input "0.35"
click at [1048, 463] on input "Volume:" at bounding box center [1060, 461] width 92 height 11
click at [1165, 461] on button "Turn AI On" at bounding box center [1155, 462] width 69 height 23
click at [1140, 467] on button "Turn AI Off" at bounding box center [1155, 462] width 69 height 23
drag, startPoint x: 1346, startPoint y: 146, endPoint x: 1160, endPoint y: 232, distance: 205.1
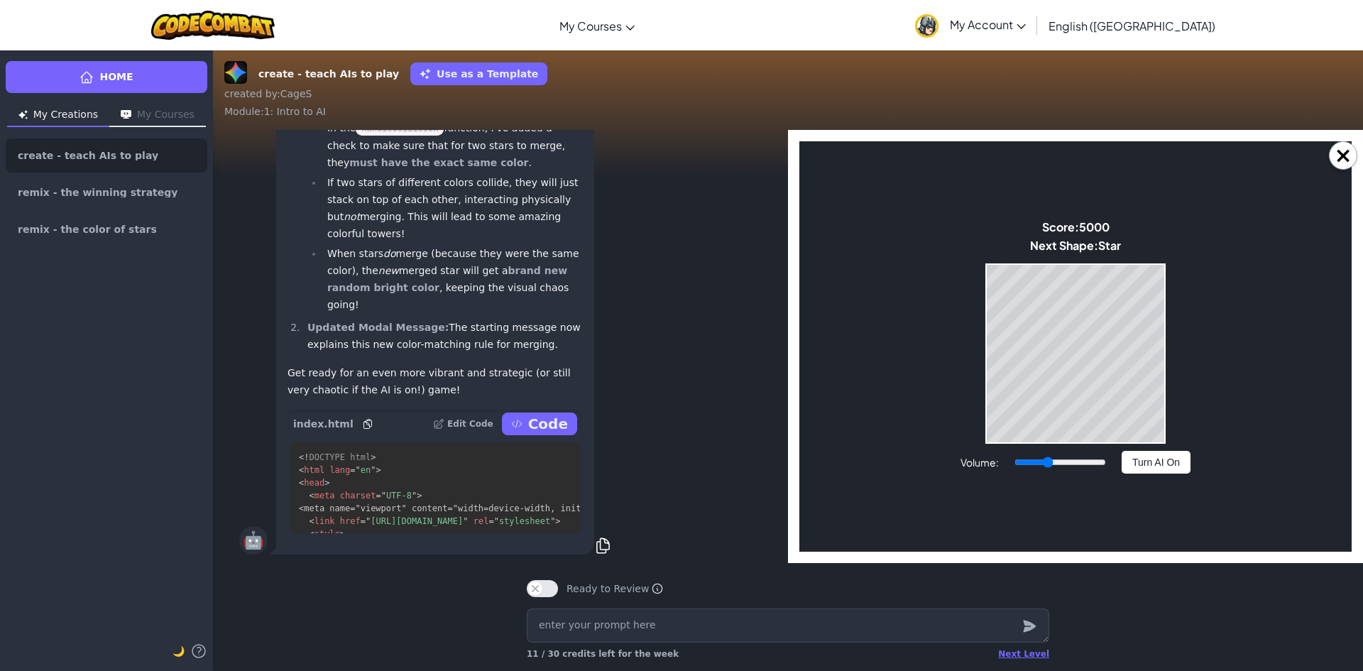
click at [1348, 146] on button "×" at bounding box center [1343, 155] width 28 height 28
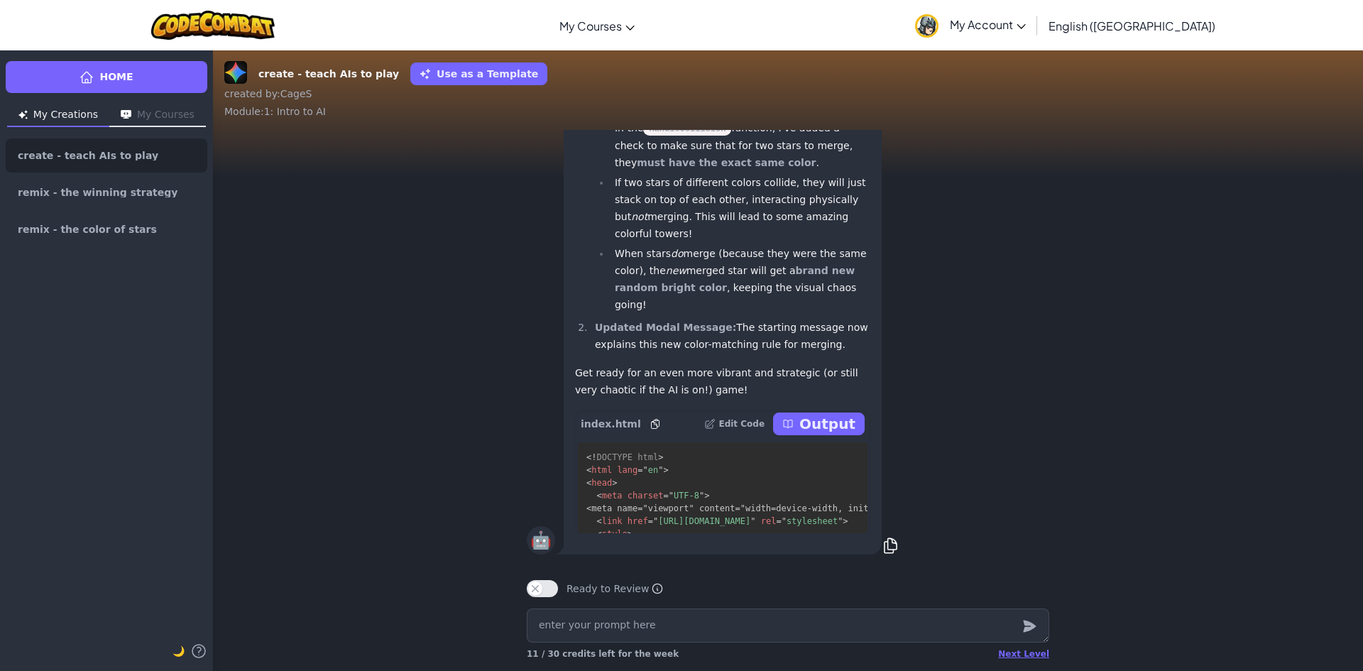
click at [825, 430] on p "Output" at bounding box center [827, 424] width 56 height 20
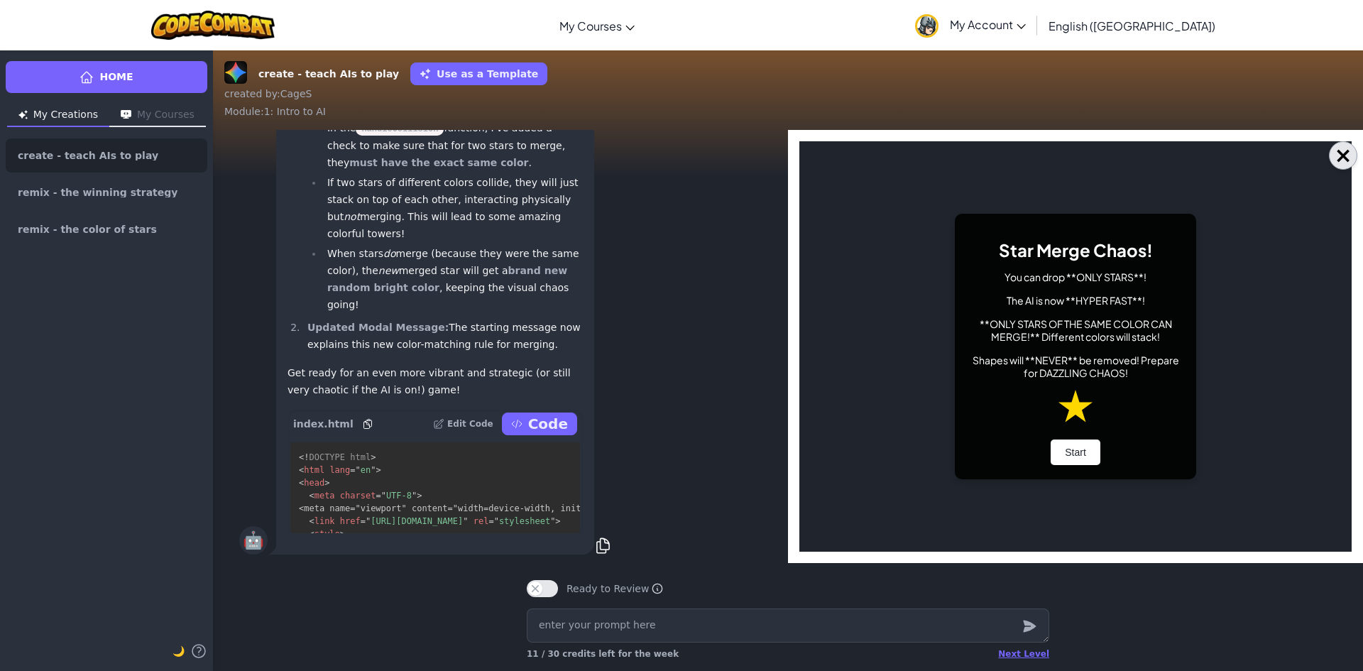
click at [1338, 160] on button "×" at bounding box center [1343, 155] width 28 height 28
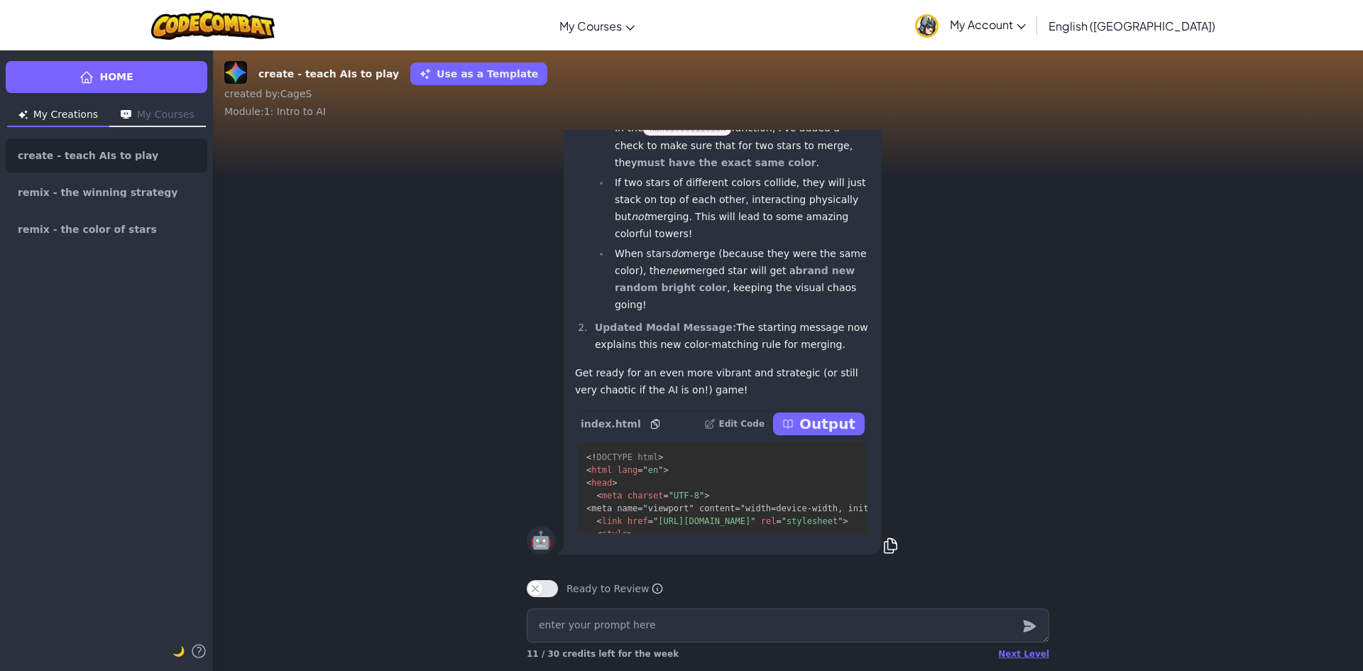
click at [812, 421] on p "Output" at bounding box center [827, 424] width 56 height 20
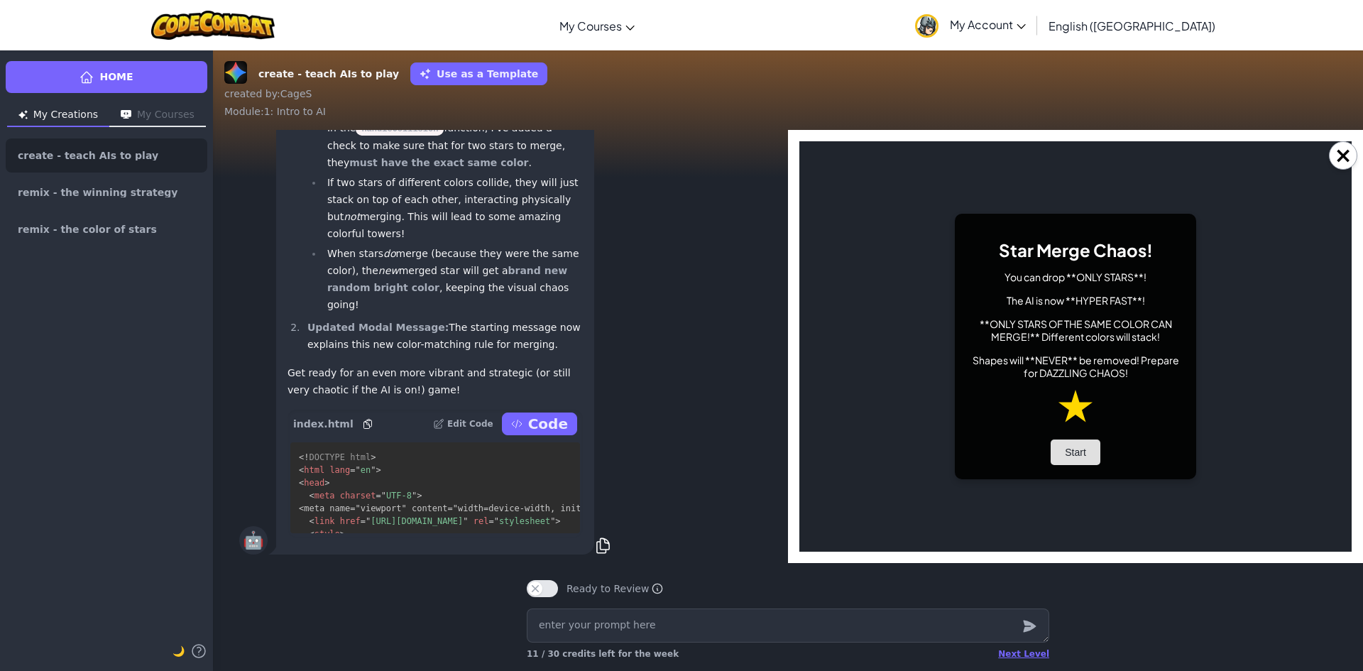
click at [1062, 449] on button "Start" at bounding box center [1075, 452] width 50 height 26
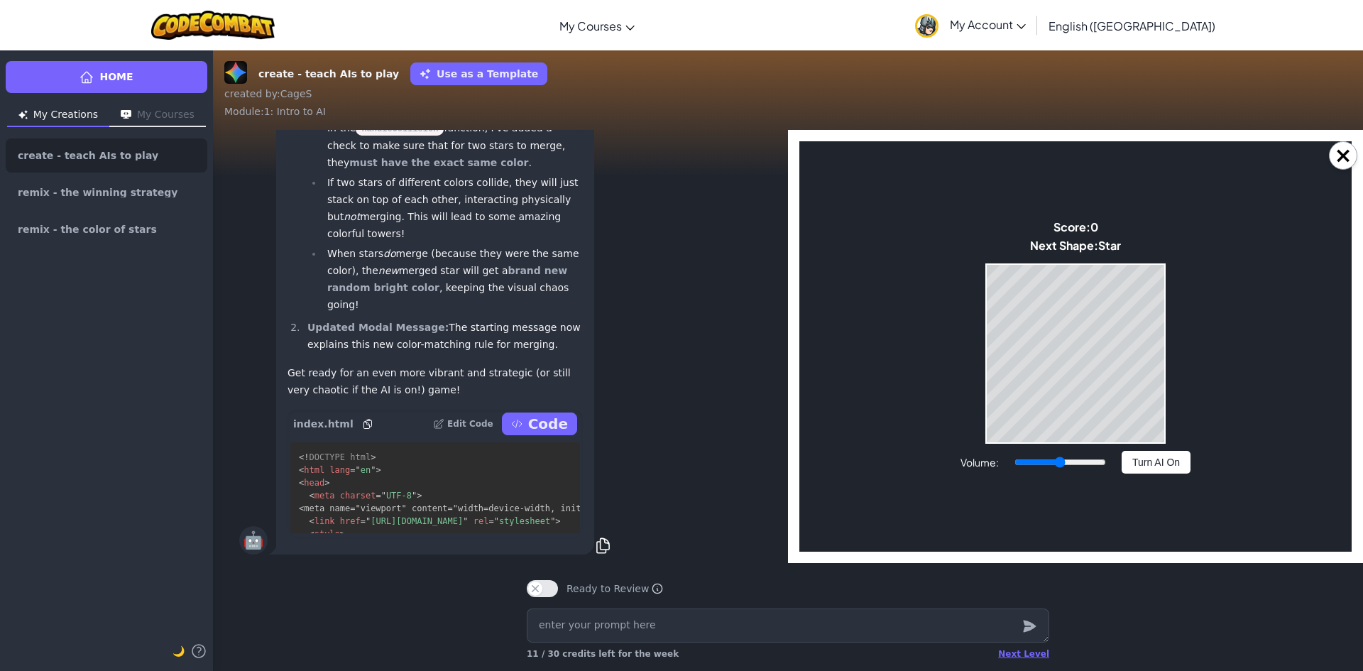
click at [1134, 468] on button "Turn AI On" at bounding box center [1155, 462] width 69 height 23
click at [1160, 463] on button "Turn AI Off" at bounding box center [1155, 462] width 69 height 23
click at [979, 324] on body "Star Merge Chaos! You can drop **ONLY STARS**! The AI is now **HYPER FAST**! **…" at bounding box center [1075, 346] width 552 height 410
click at [1353, 161] on button "×" at bounding box center [1343, 155] width 28 height 28
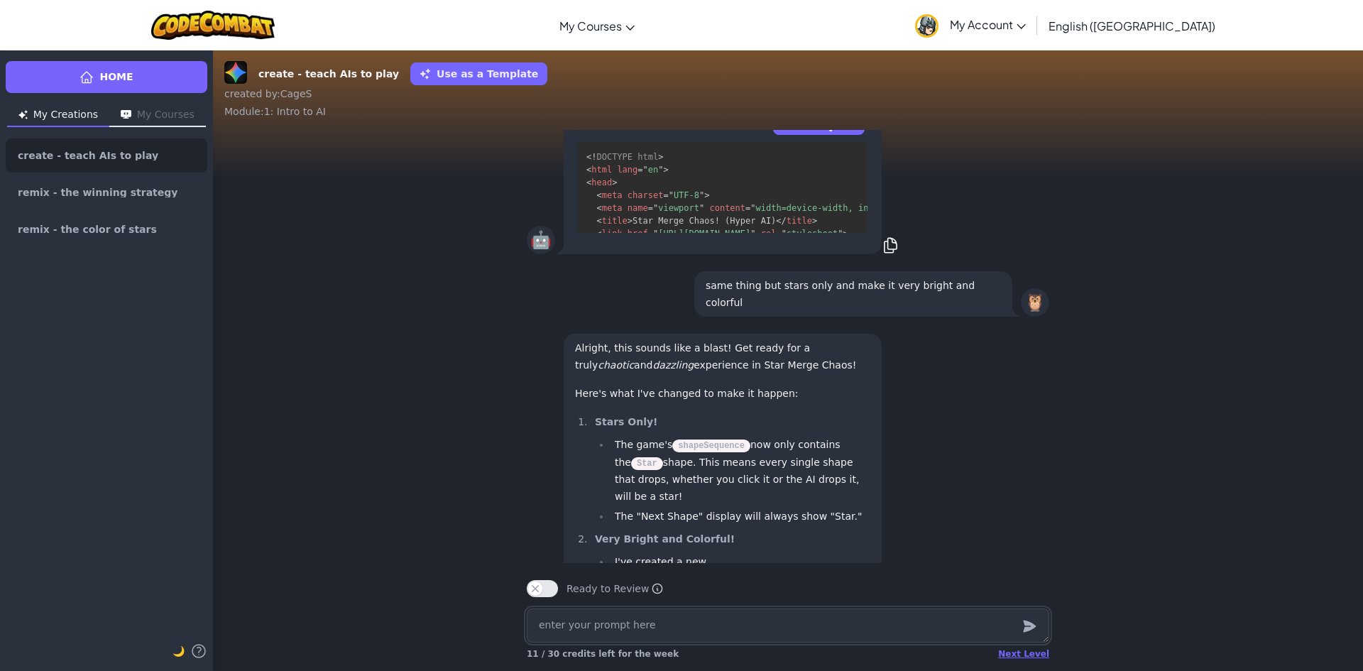
scroll to position [-1916, 0]
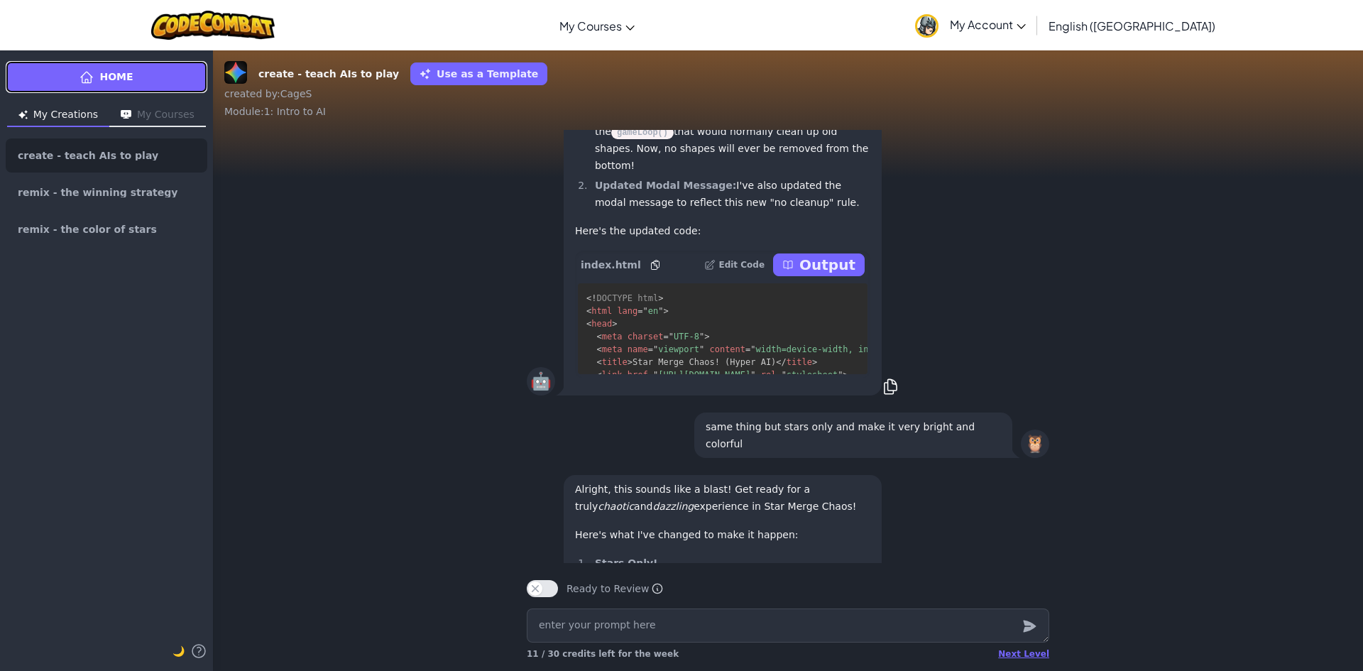
click at [72, 67] on link "Home" at bounding box center [107, 77] width 202 height 32
type textarea "x"
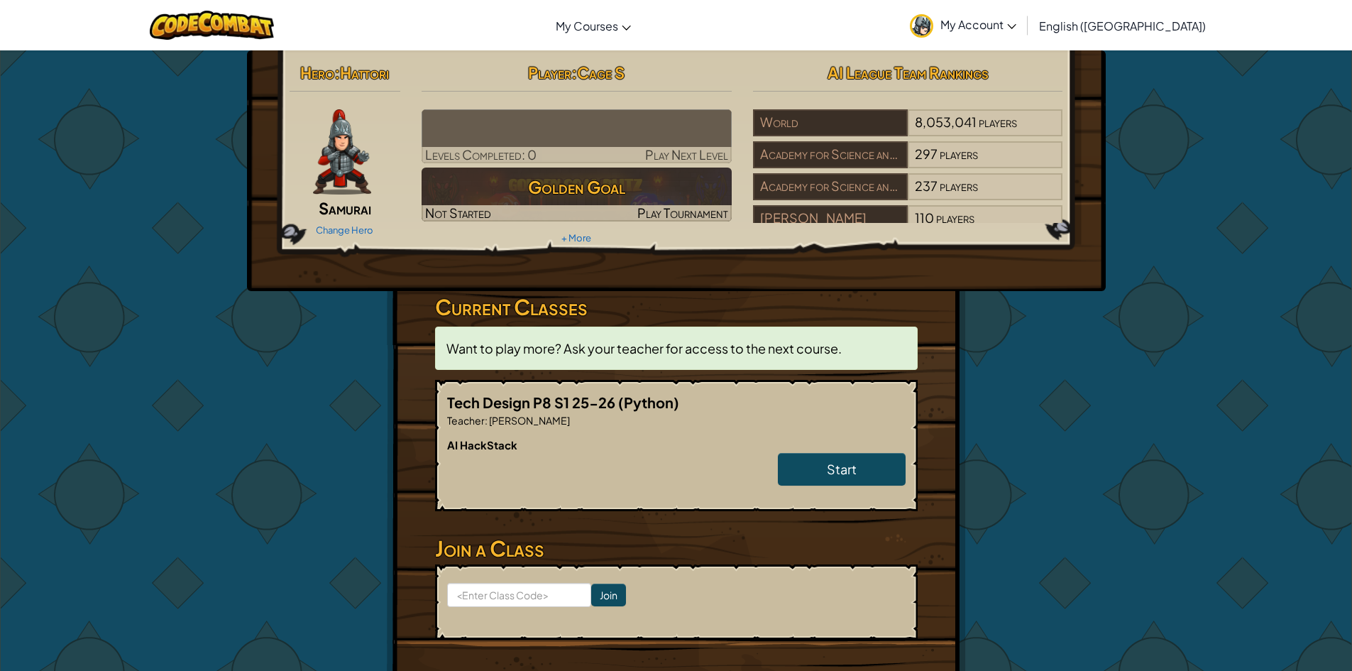
click at [852, 487] on div "Start" at bounding box center [835, 473] width 142 height 40
click at [838, 463] on span "Start" at bounding box center [842, 469] width 30 height 16
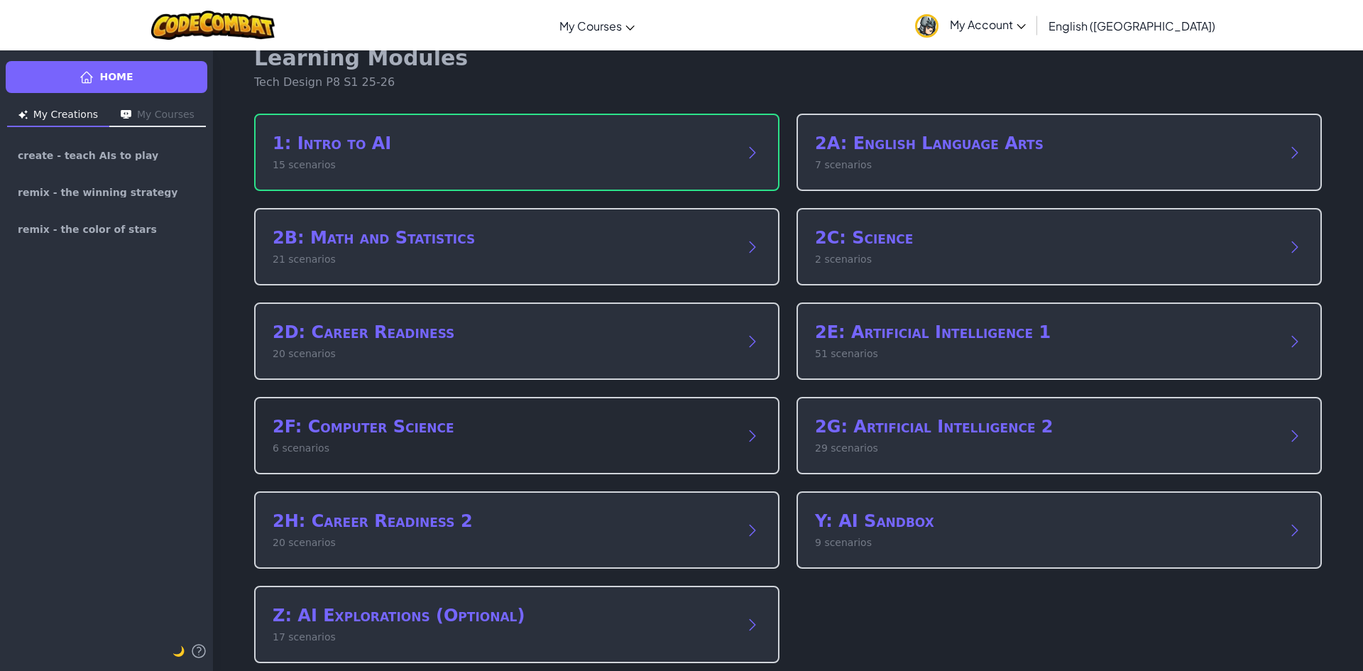
scroll to position [42, 0]
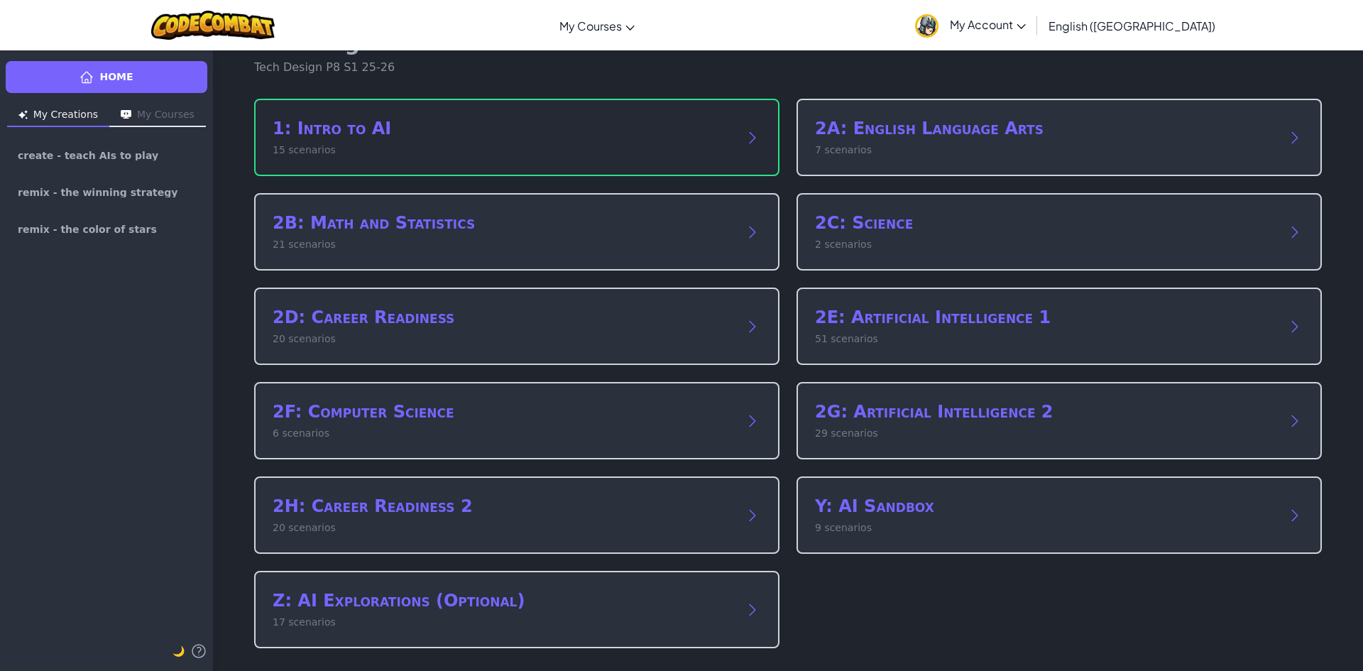
click at [331, 155] on p "15 scenarios" at bounding box center [503, 150] width 460 height 15
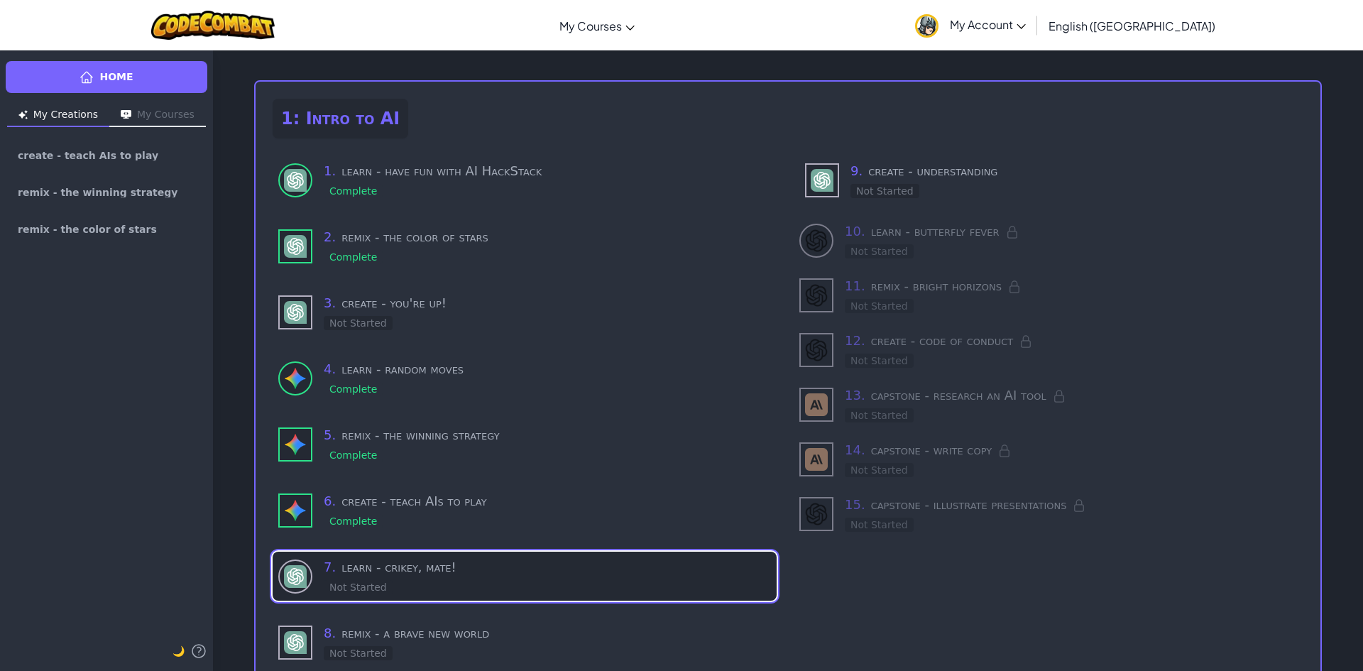
click at [389, 582] on div "7 . learn - [PERSON_NAME], mate! Not Started" at bounding box center [547, 576] width 447 height 38
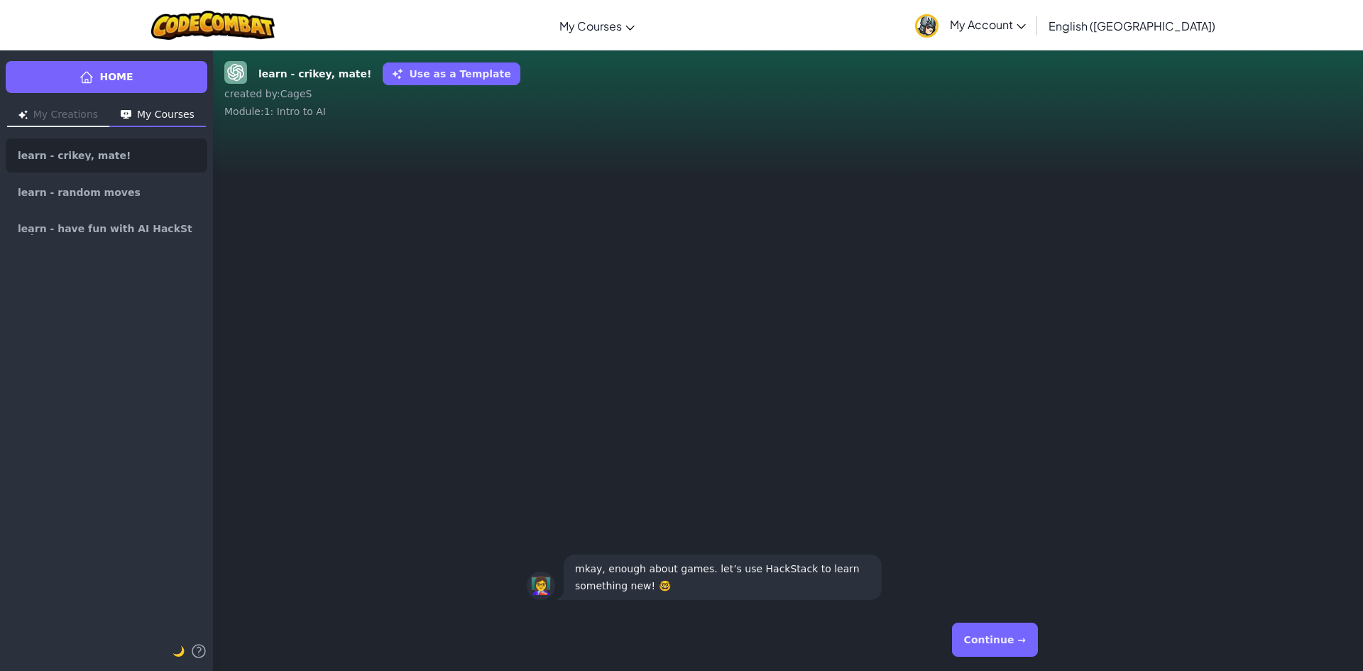
click at [967, 633] on button "Continue →" at bounding box center [995, 639] width 86 height 34
click at [968, 633] on button "Continue →" at bounding box center [995, 639] width 86 height 34
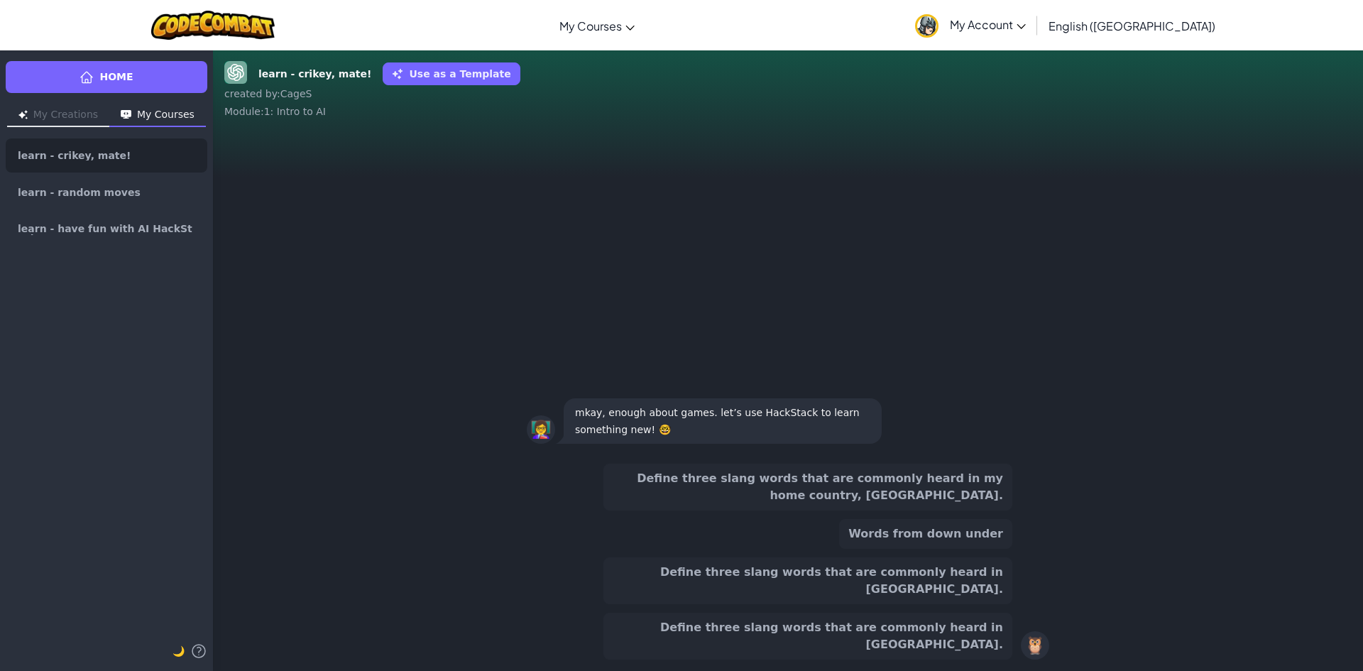
click at [968, 633] on button "Define three slang words that are commonly heard in Austria." at bounding box center [807, 636] width 409 height 47
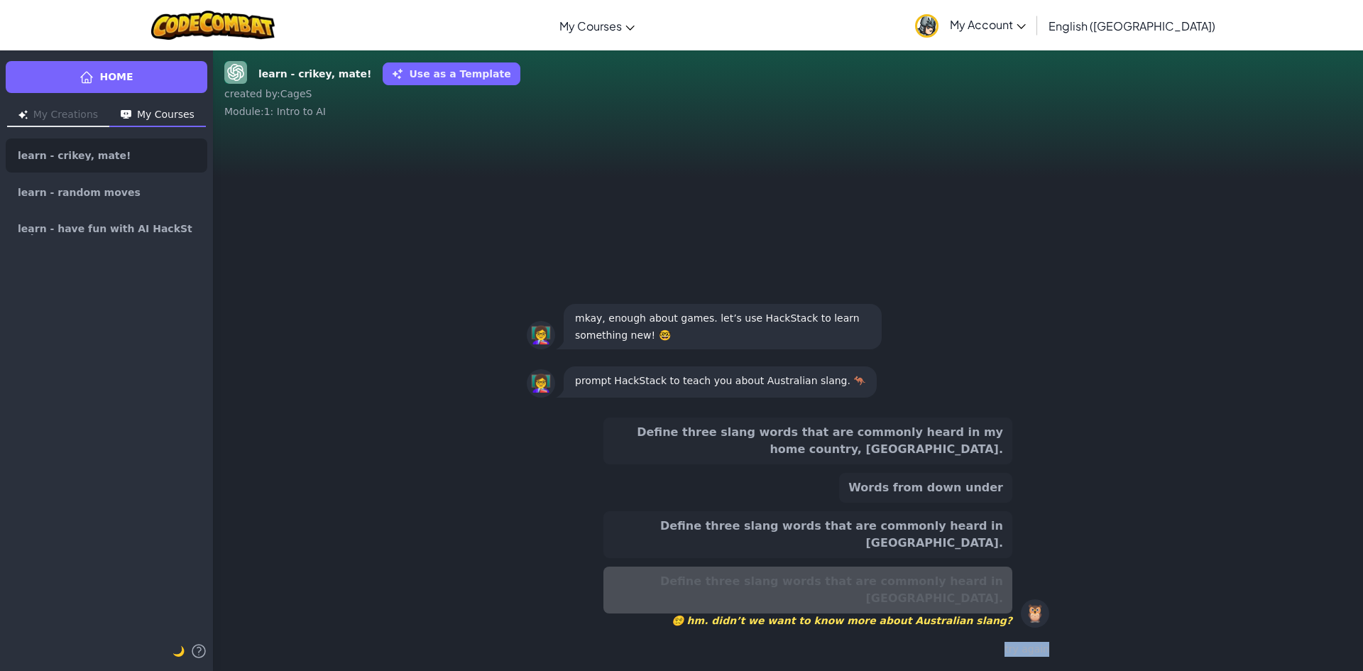
click at [968, 633] on div "Define three slang words that are commonly heard in my home country, Australia.…" at bounding box center [788, 538] width 522 height 253
drag, startPoint x: 968, startPoint y: 633, endPoint x: 1021, endPoint y: 663, distance: 60.4
click at [975, 640] on div "Define three slang words that are commonly heard in my home country, Australia.…" at bounding box center [788, 538] width 522 height 253
click at [915, 558] on button "Define three slang words that are commonly heard in Australia." at bounding box center [807, 534] width 409 height 47
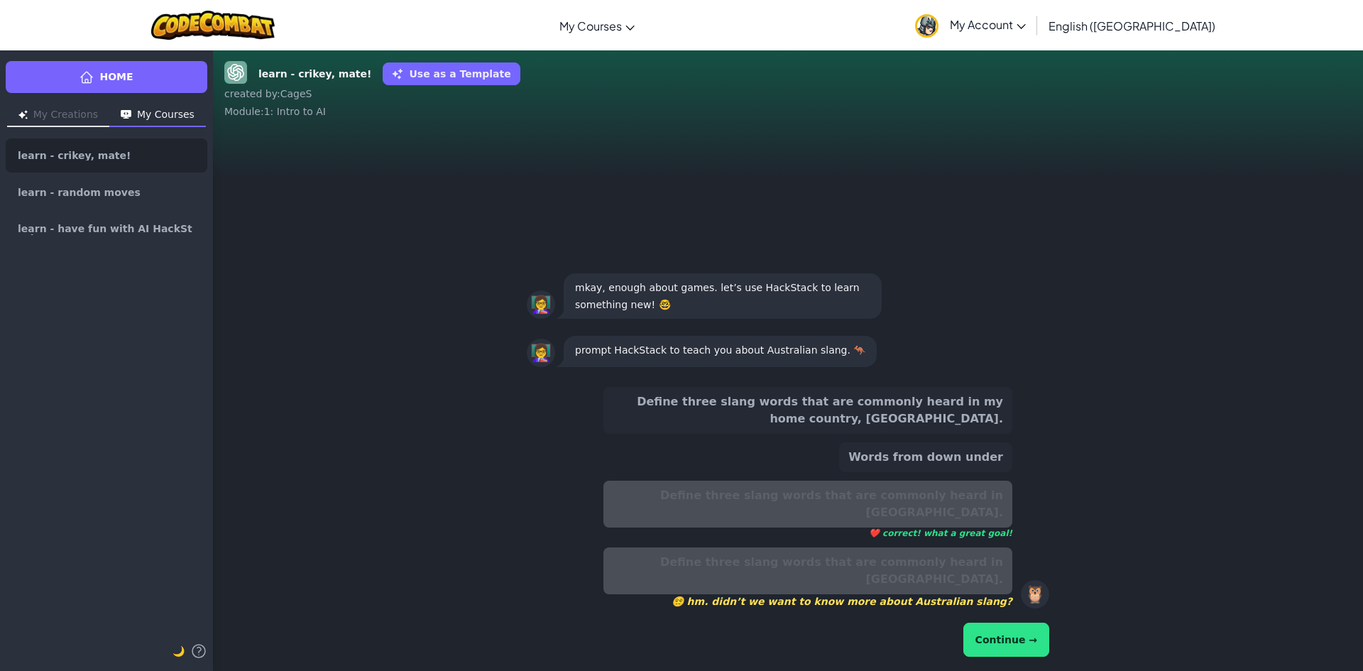
click at [999, 648] on button "Continue →" at bounding box center [1006, 639] width 86 height 34
click at [997, 647] on button "Continue →" at bounding box center [1006, 639] width 86 height 34
click at [996, 649] on button "Continue →" at bounding box center [1006, 639] width 86 height 34
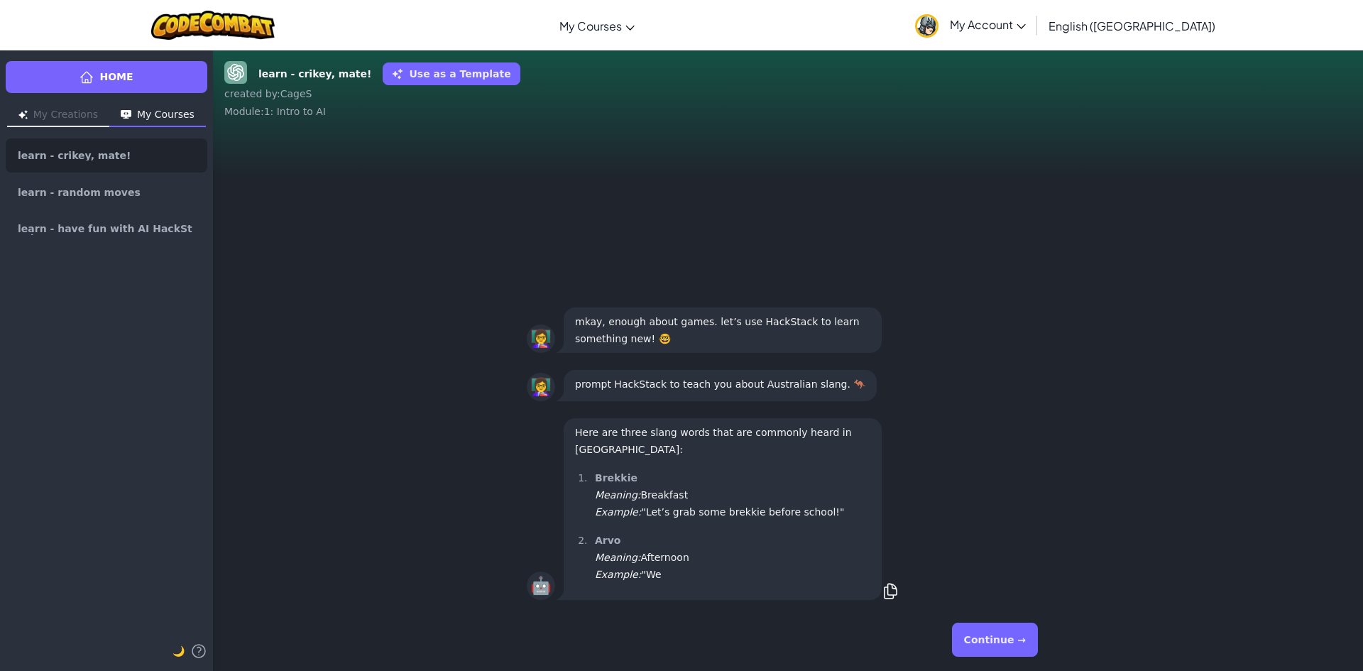
click at [996, 649] on button "Continue →" at bounding box center [995, 639] width 86 height 34
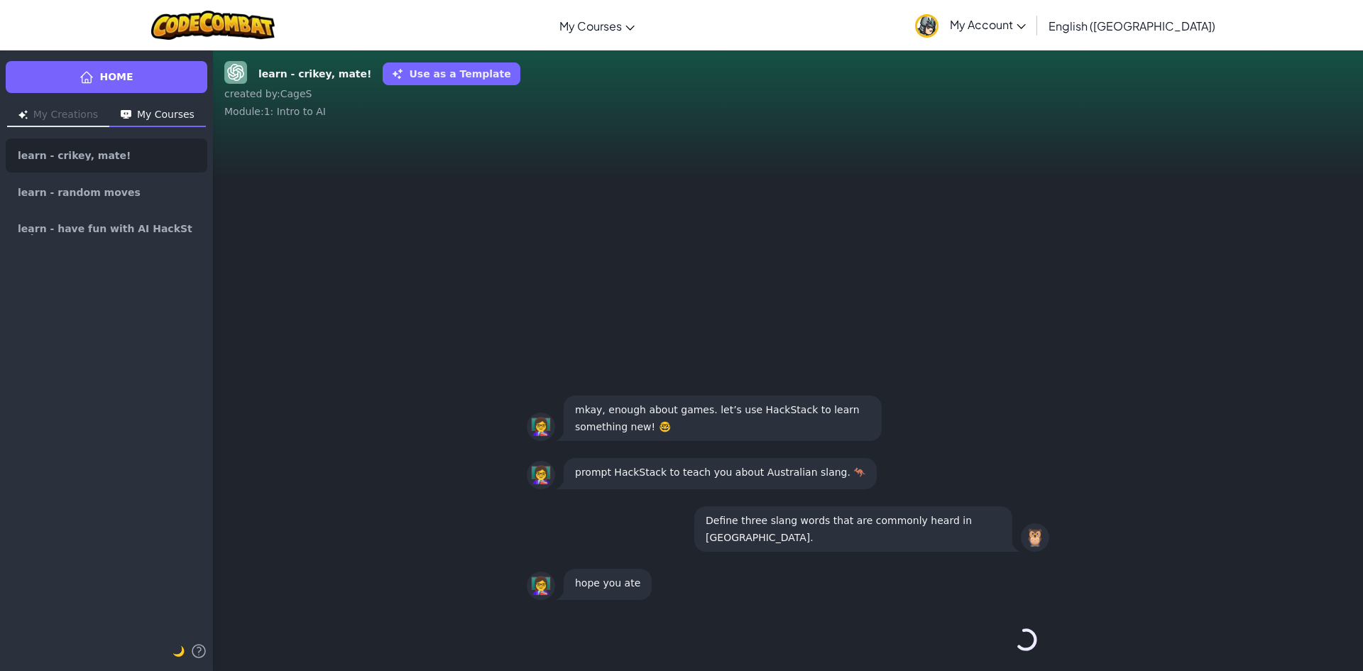
click at [1014, 649] on button "Continue →" at bounding box center [1026, 639] width 24 height 34
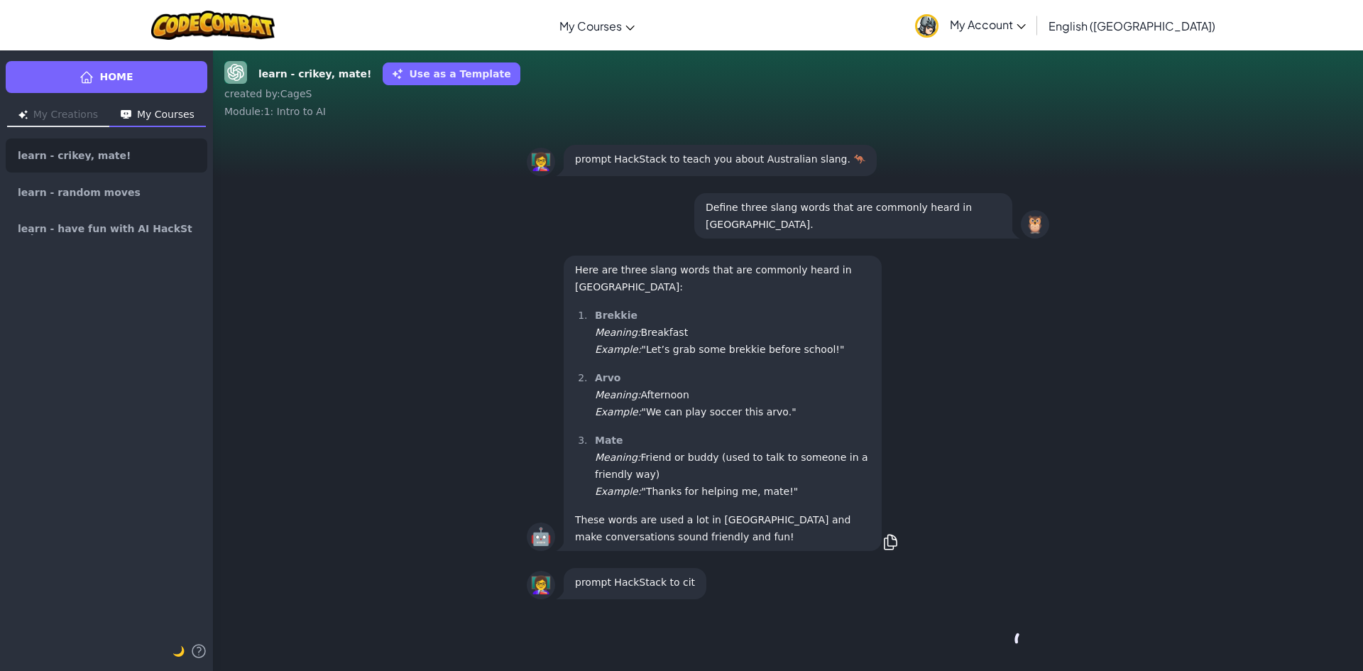
click at [996, 649] on div "Continue →" at bounding box center [788, 639] width 522 height 51
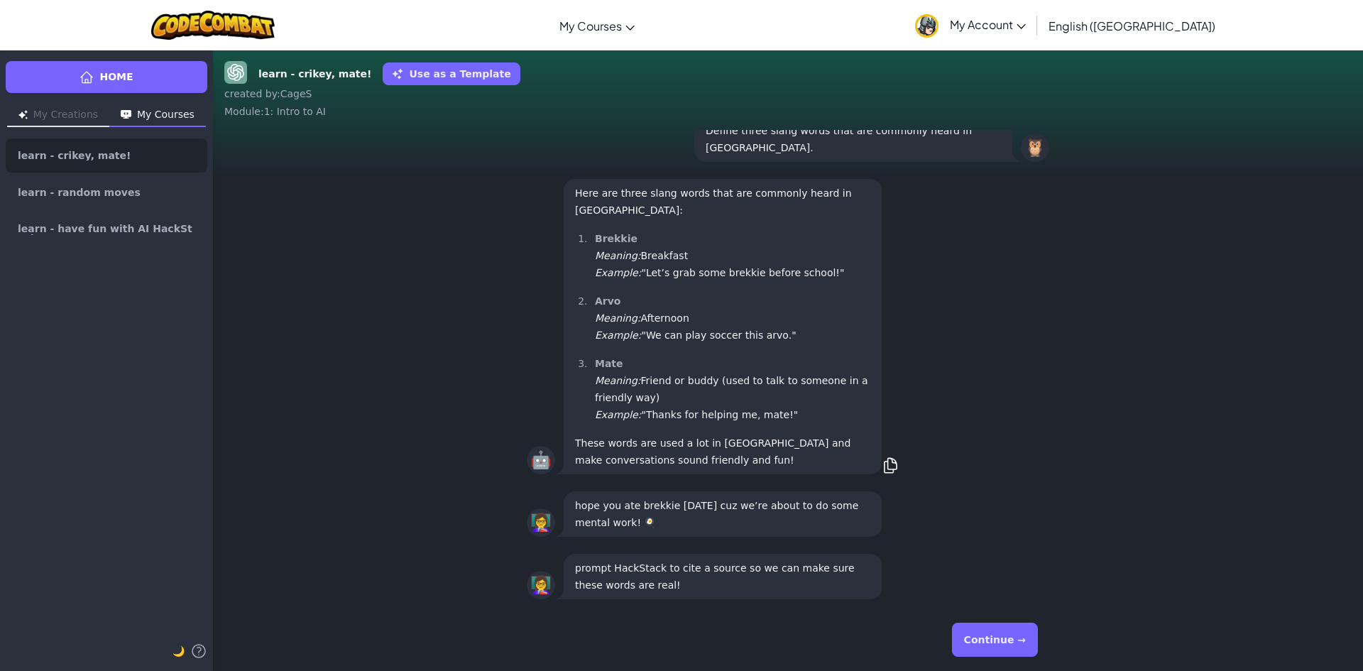
click at [996, 649] on button "Continue →" at bounding box center [995, 639] width 86 height 34
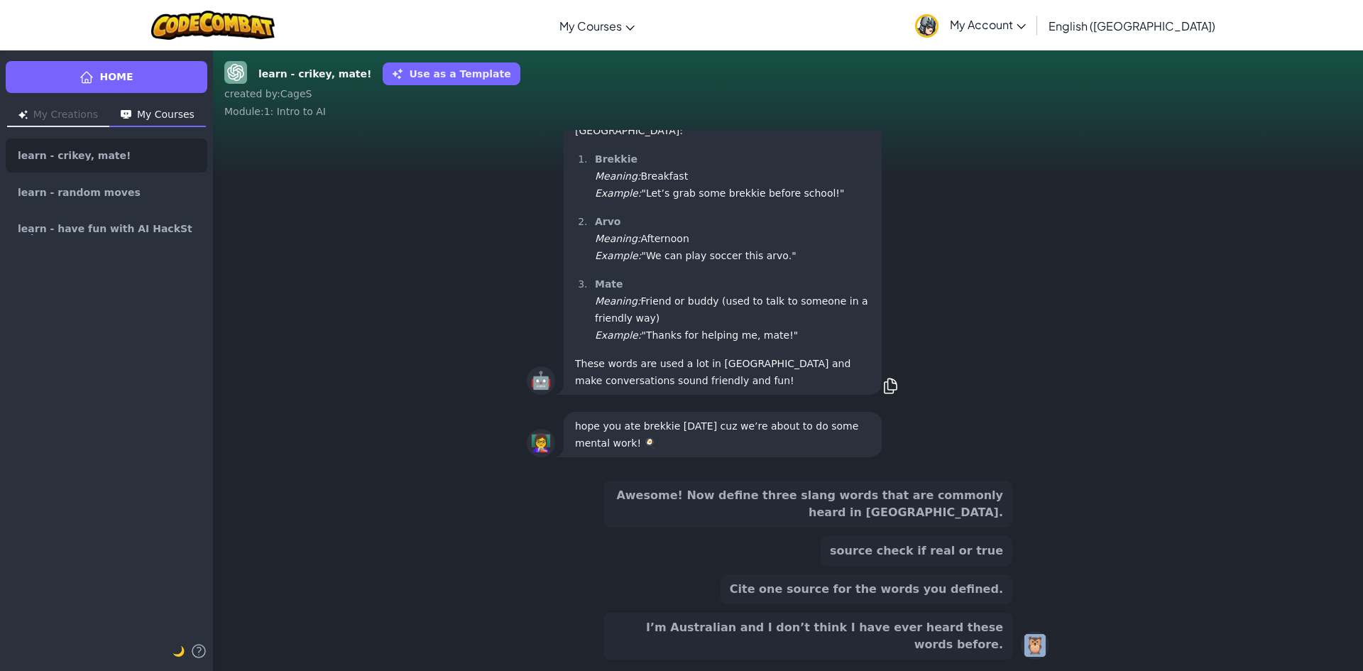
click at [996, 649] on button "I’m Australian and I don’t think I have ever heard these words before." at bounding box center [807, 636] width 409 height 47
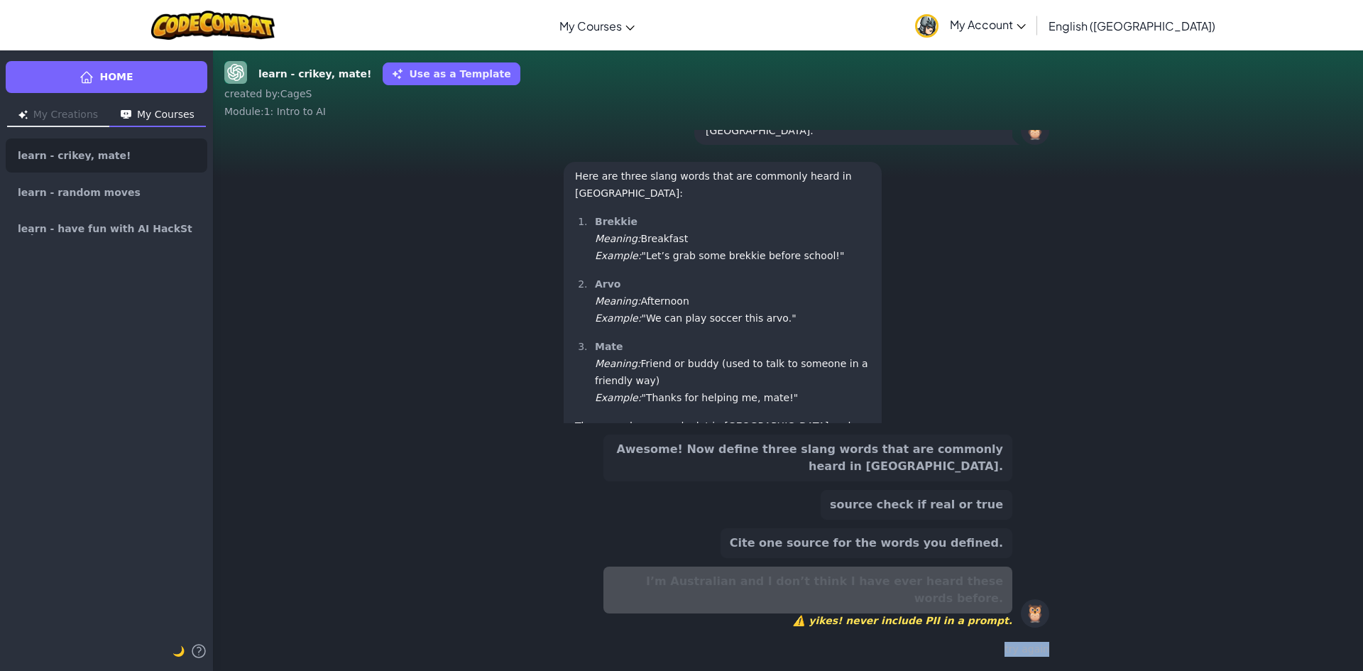
click at [996, 649] on div "try again" at bounding box center [788, 649] width 522 height 21
click at [923, 578] on div "Awesome! Now define three slang words that are commonly heard in Albania. sourc…" at bounding box center [807, 530] width 409 height 193
drag, startPoint x: 911, startPoint y: 565, endPoint x: 895, endPoint y: 525, distance: 43.0
click at [904, 553] on button "Cite one source for the words you defined." at bounding box center [866, 543] width 292 height 30
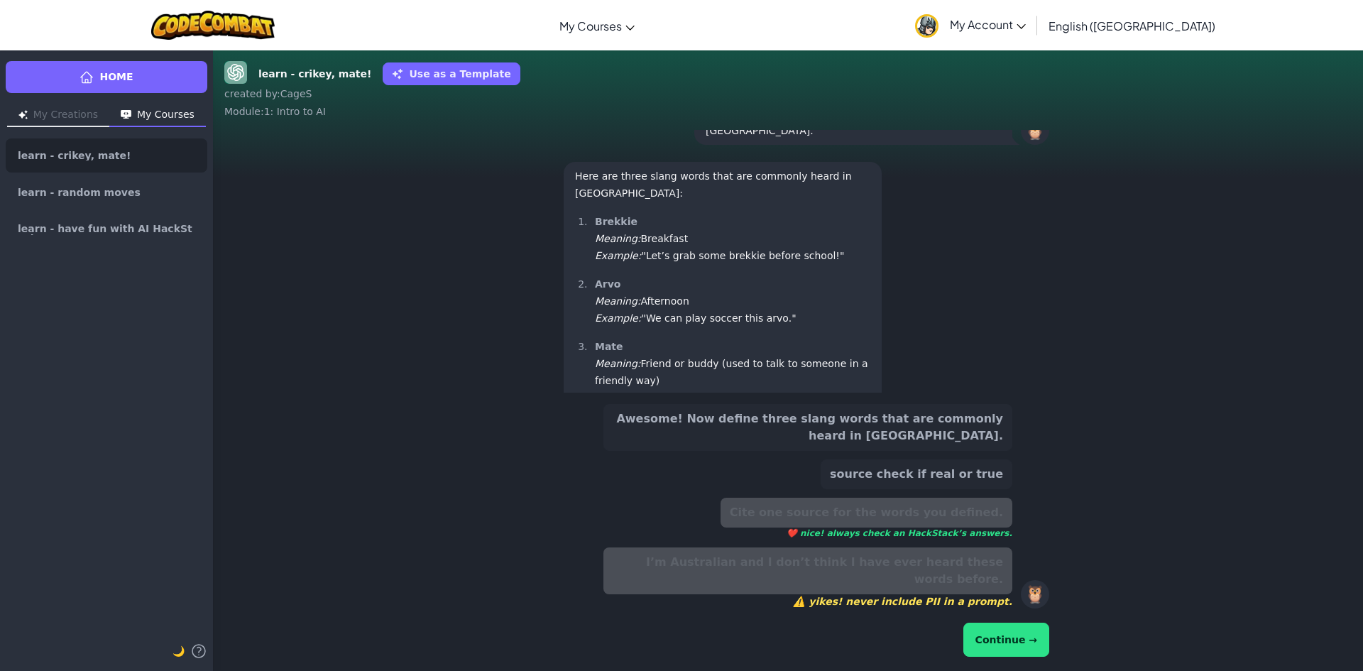
click at [895, 525] on div "Cite one source for the words you defined. ❤️ nice! always check an HackStack’s…" at bounding box center [866, 518] width 292 height 41
click at [977, 655] on button "Continue →" at bounding box center [1006, 639] width 86 height 34
click at [984, 651] on button "Continue →" at bounding box center [1006, 639] width 86 height 34
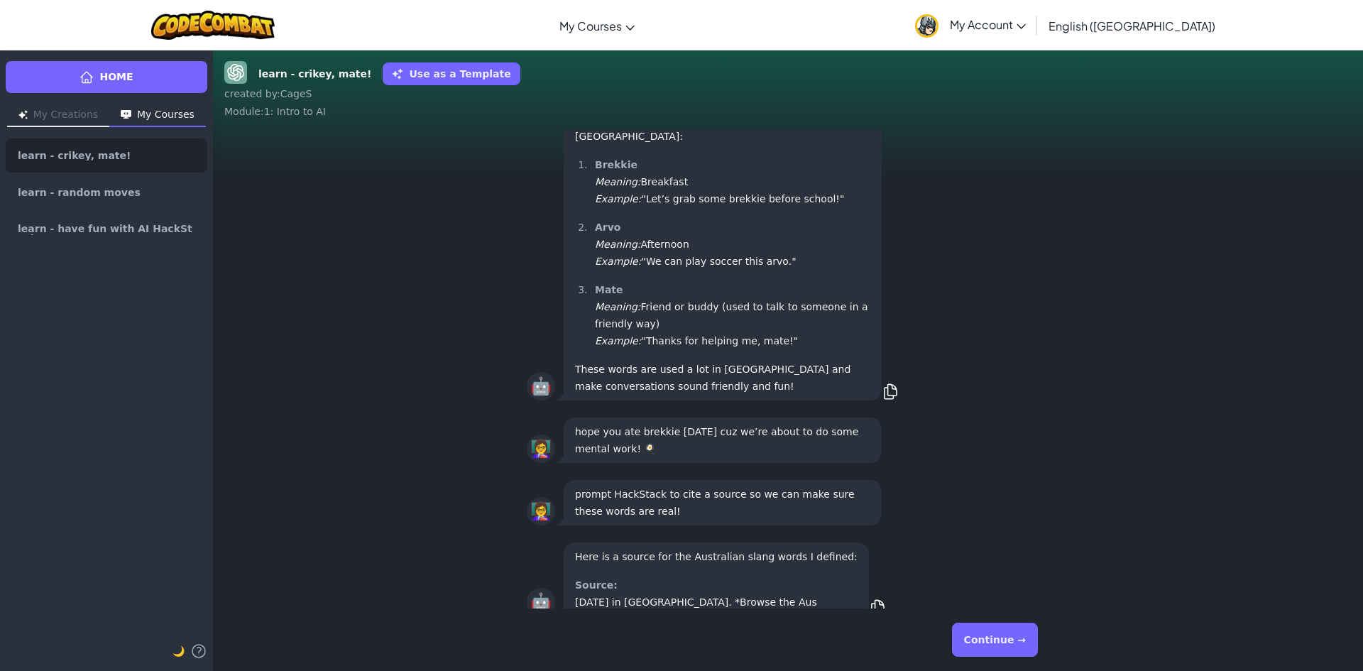
click at [984, 651] on button "Continue →" at bounding box center [995, 639] width 86 height 34
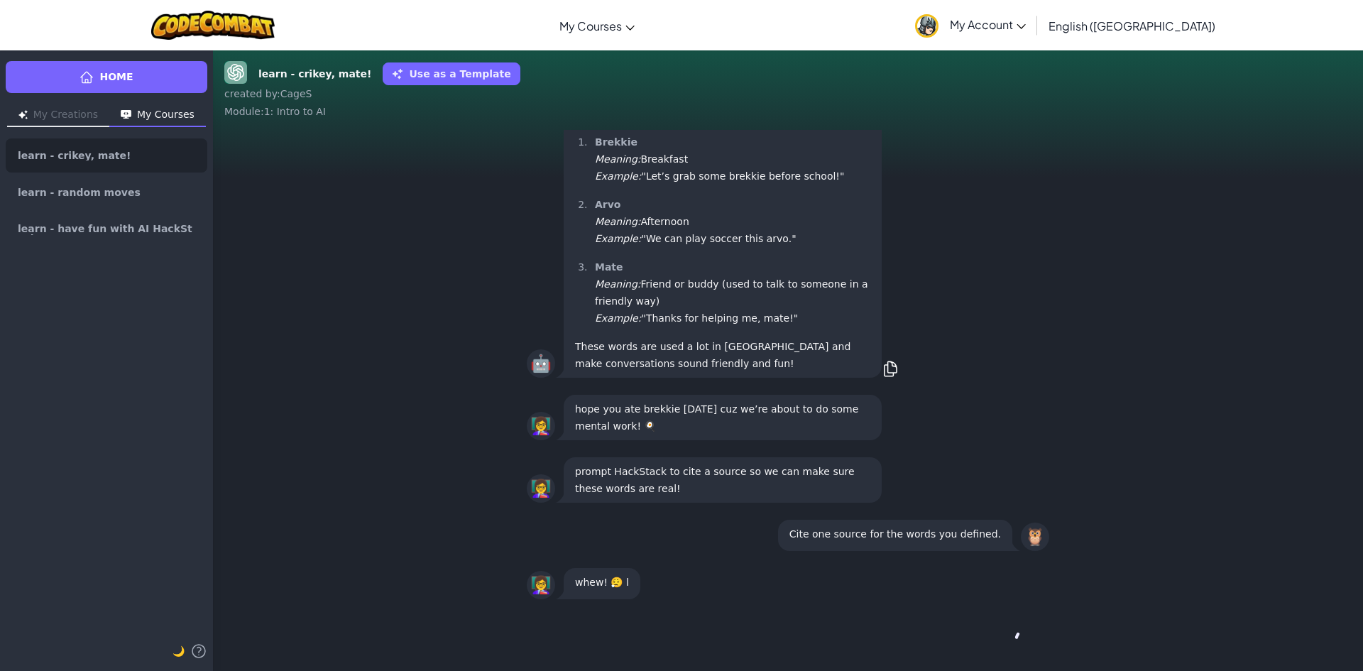
click at [984, 651] on div "Continue →" at bounding box center [788, 639] width 522 height 51
click at [984, 651] on button "Continue →" at bounding box center [995, 639] width 86 height 34
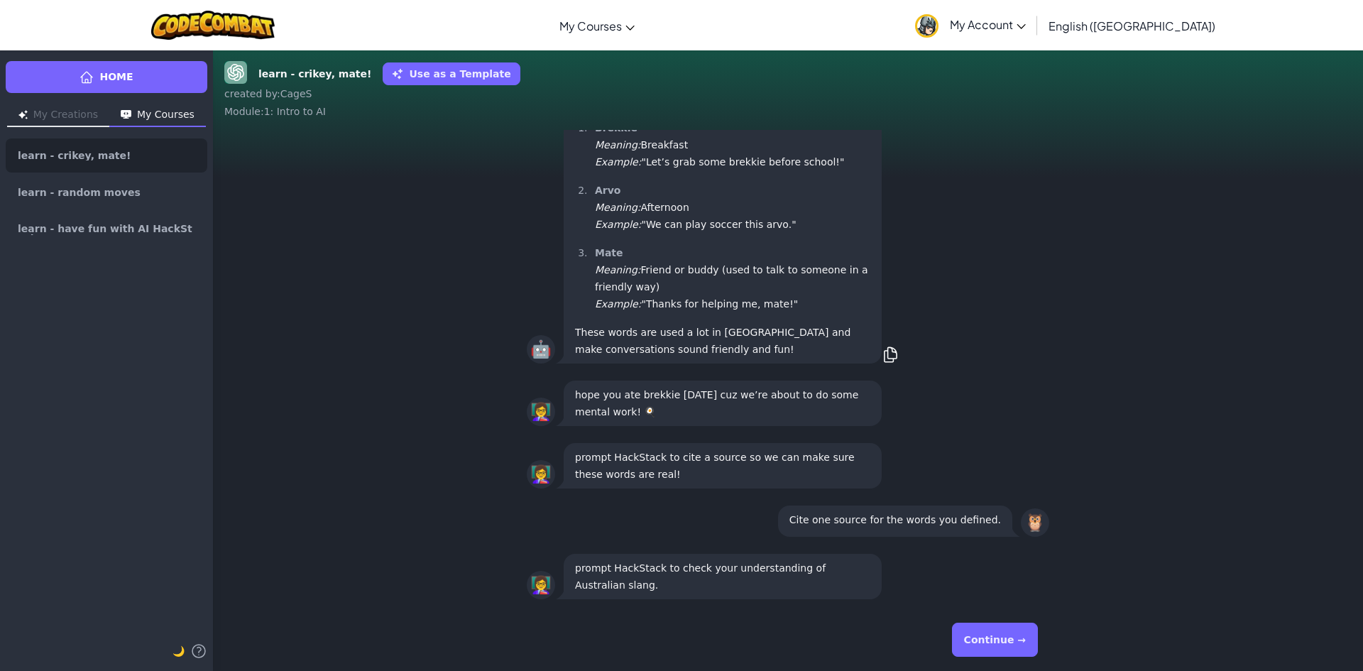
click at [984, 651] on div "Continue →" at bounding box center [788, 639] width 522 height 51
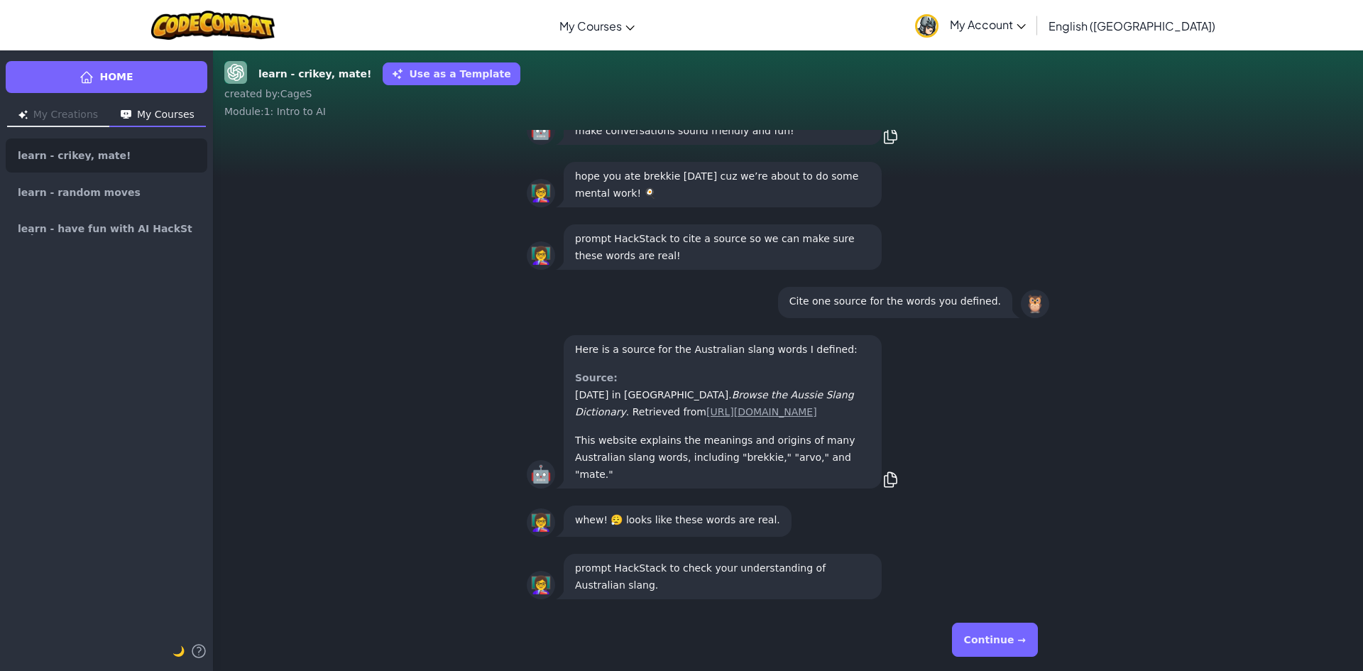
click at [984, 651] on button "Continue →" at bounding box center [995, 639] width 86 height 34
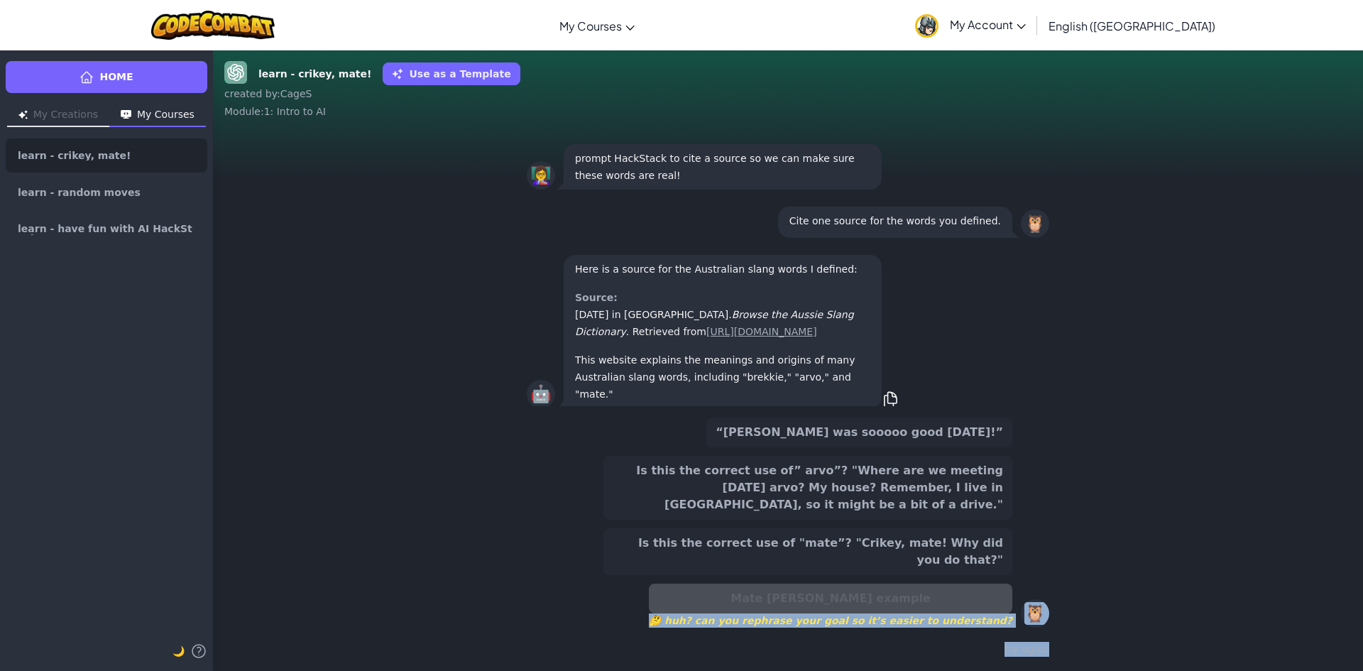
scroll to position [-168, 0]
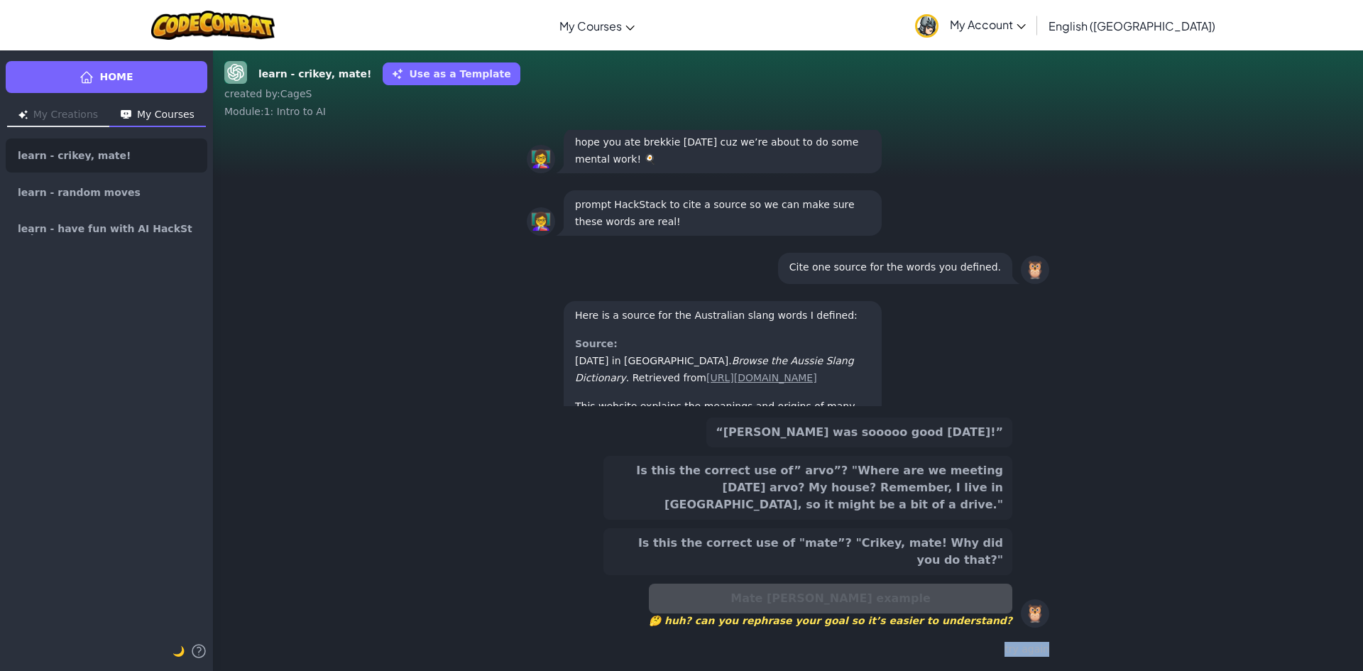
click at [984, 651] on div "try again" at bounding box center [788, 649] width 522 height 21
click at [911, 520] on button "Is this the correct use of” arvo”? "Where are we meeting on Saturday arvo? My h…" at bounding box center [807, 488] width 409 height 64
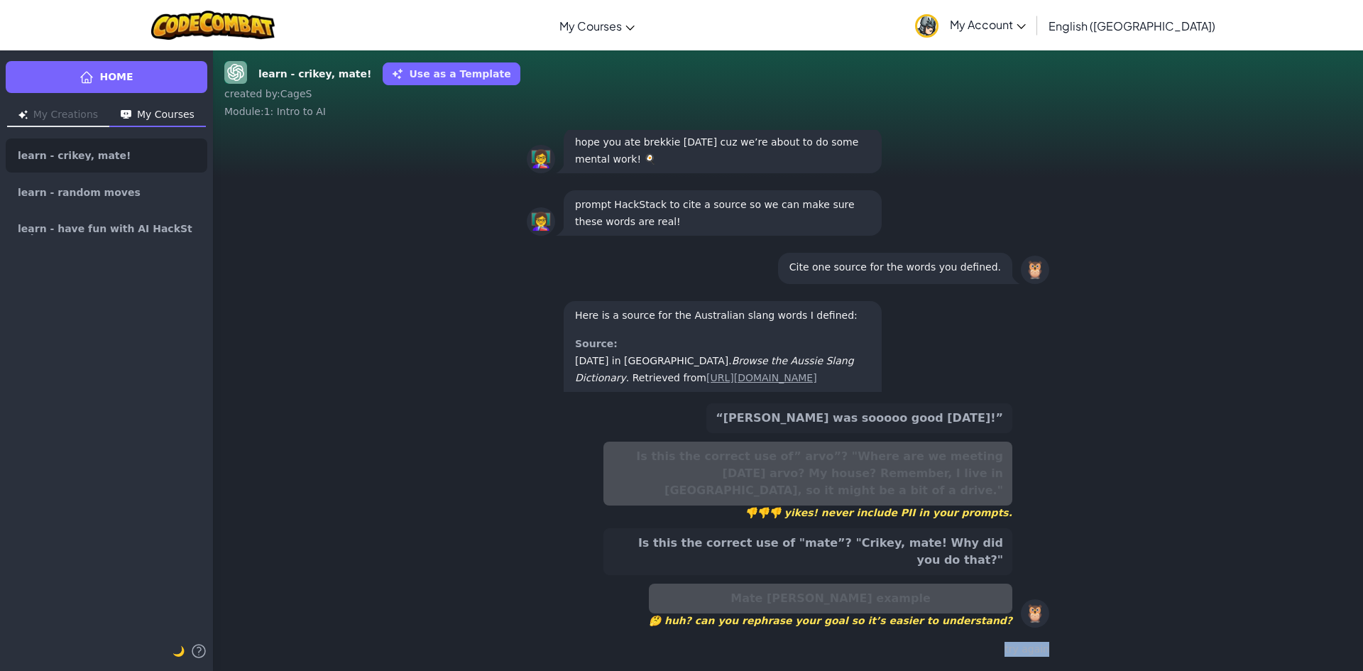
click at [928, 559] on button "Is this the correct use of "mate”? "Crikey, mate! Why did you do that?"" at bounding box center [807, 551] width 409 height 47
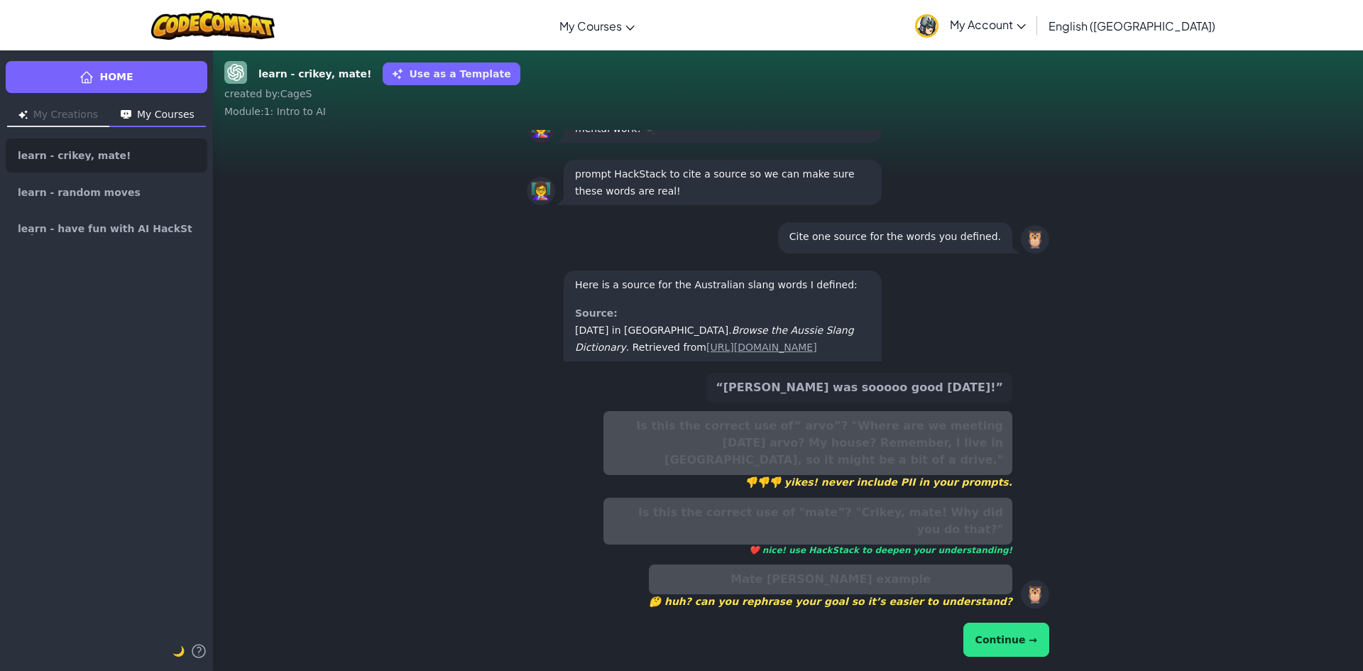
scroll to position [-212, 0]
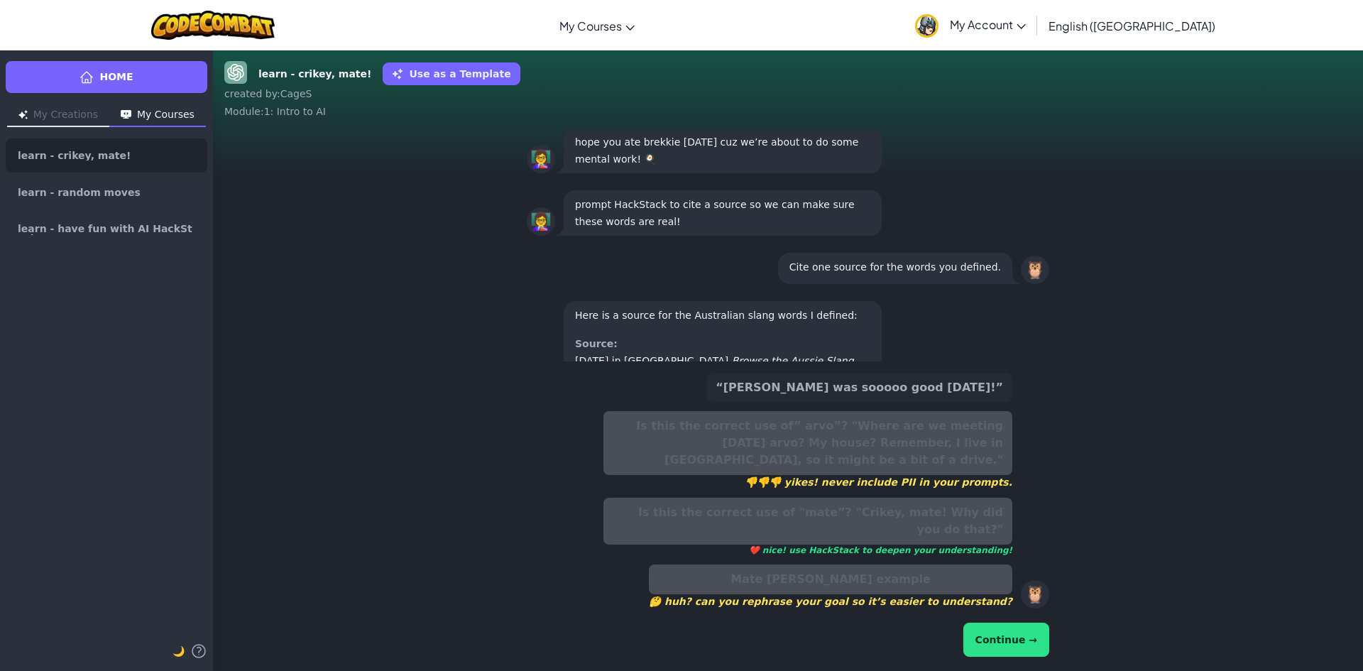
click at [1008, 616] on div "“Brekkie was sooooo good today!” Is this the correct use of” arvo”? "Where are …" at bounding box center [788, 516] width 522 height 298
click at [1015, 641] on button "Continue →" at bounding box center [1006, 639] width 86 height 34
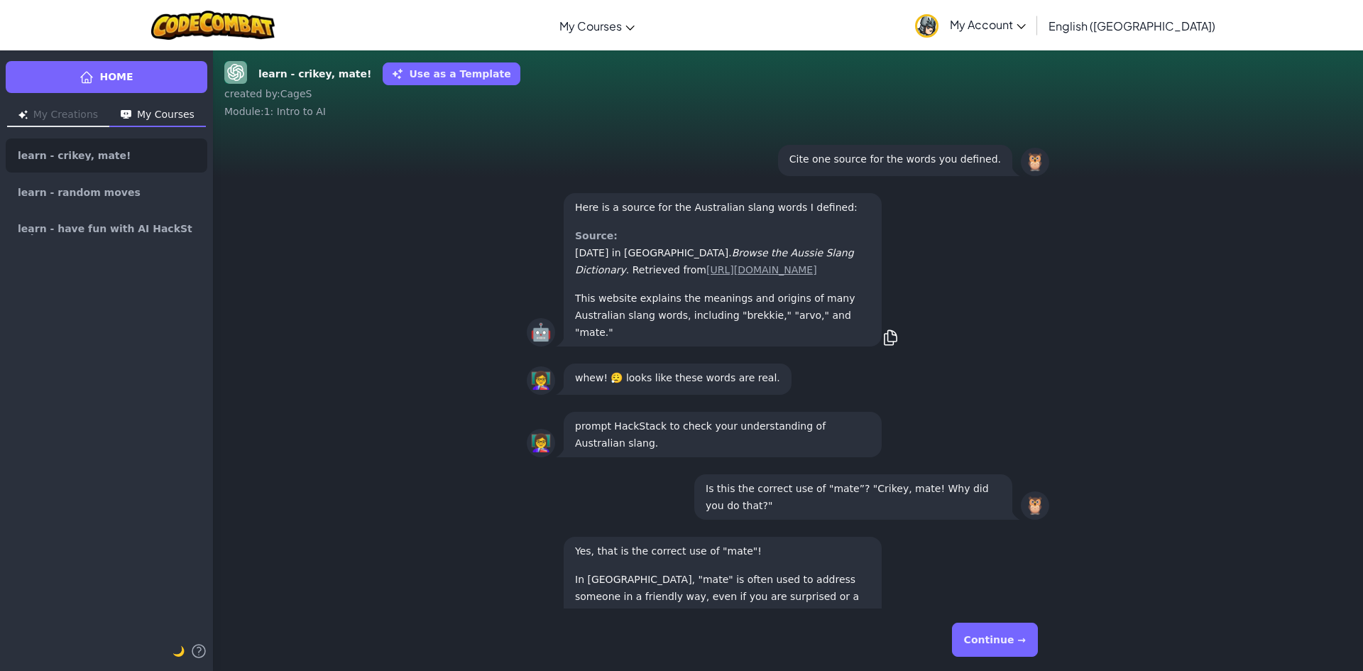
click at [1015, 641] on button "Continue →" at bounding box center [995, 639] width 86 height 34
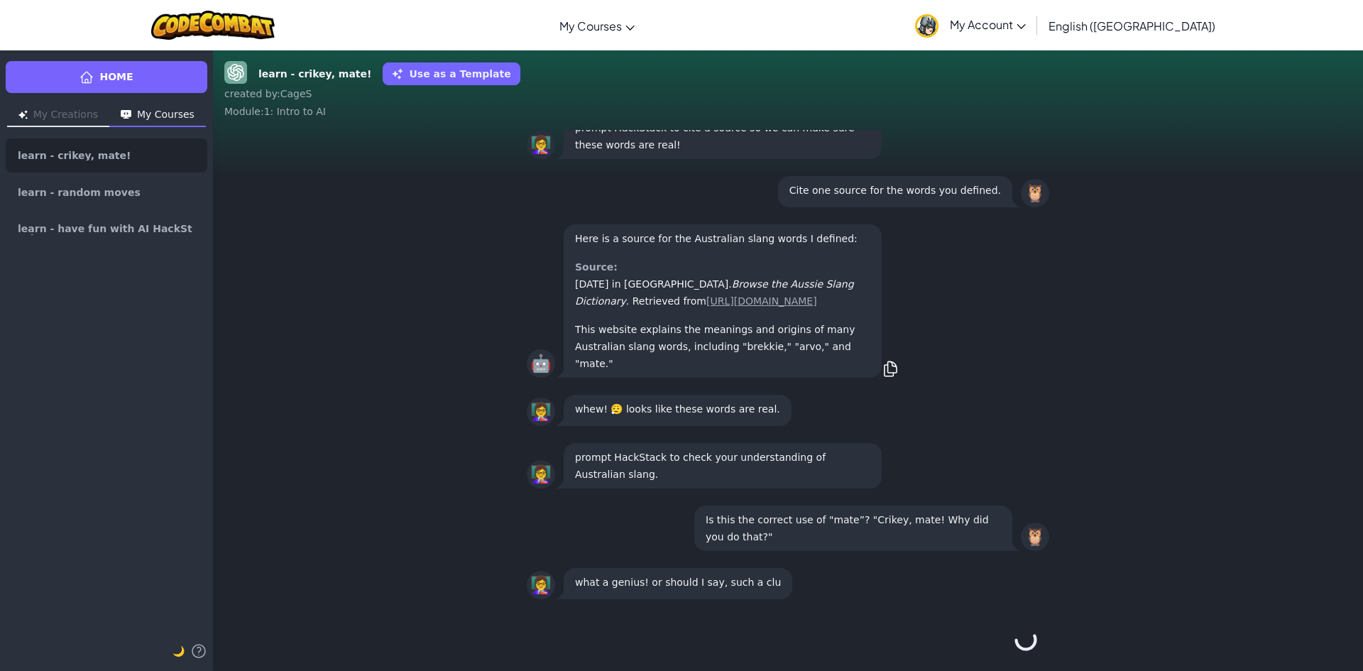
click at [1015, 641] on div "Continue →" at bounding box center [788, 639] width 522 height 51
click at [1015, 641] on button "Continue →" at bounding box center [1026, 639] width 24 height 34
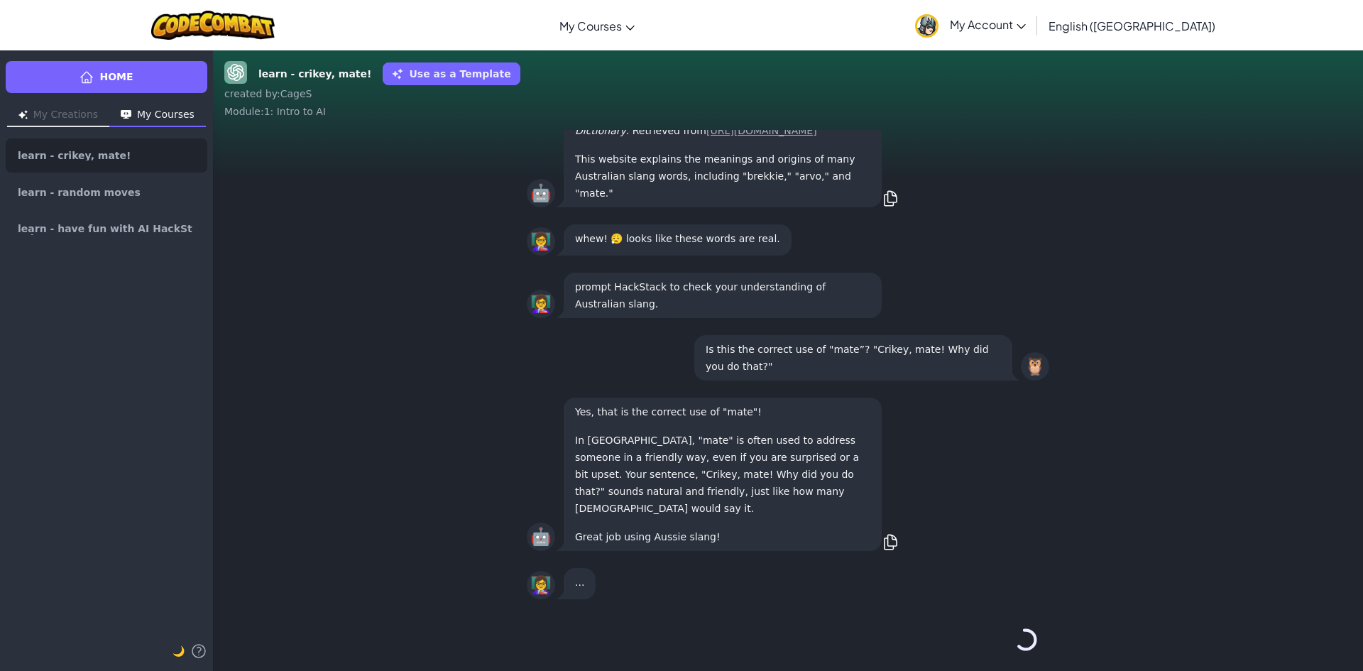
click at [1015, 641] on div "Continue →" at bounding box center [788, 639] width 522 height 51
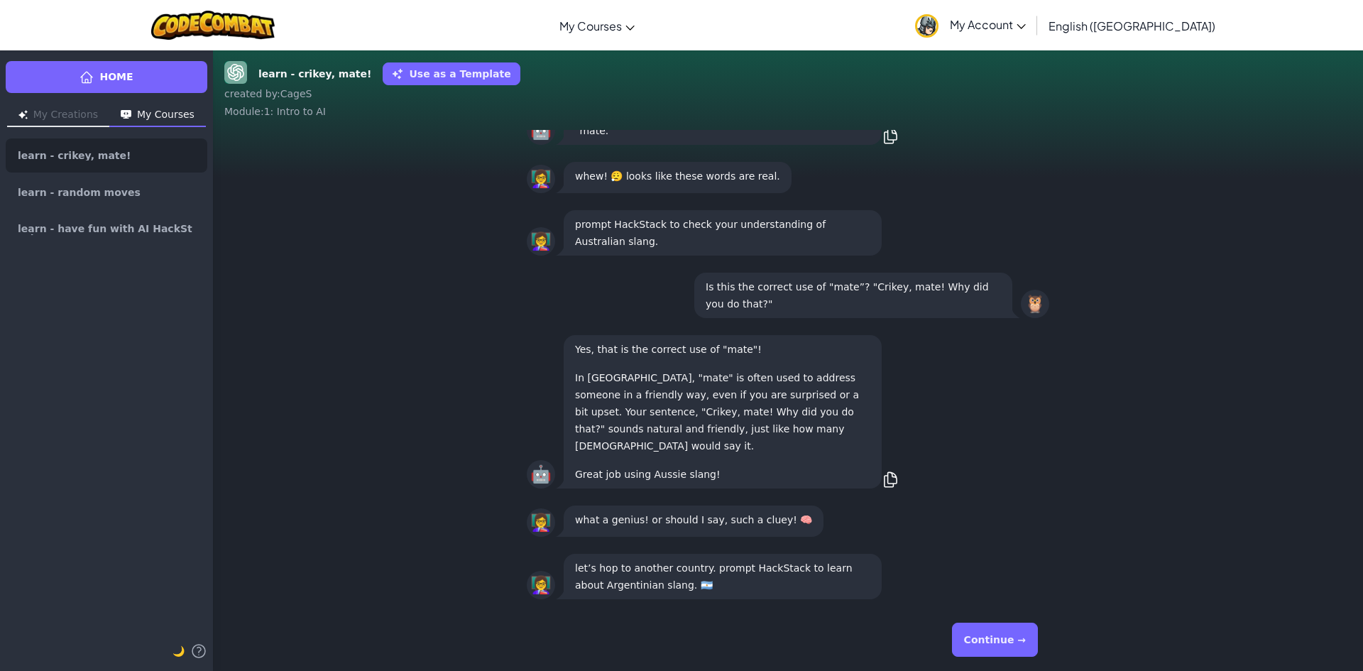
click at [1015, 641] on button "Continue →" at bounding box center [995, 639] width 86 height 34
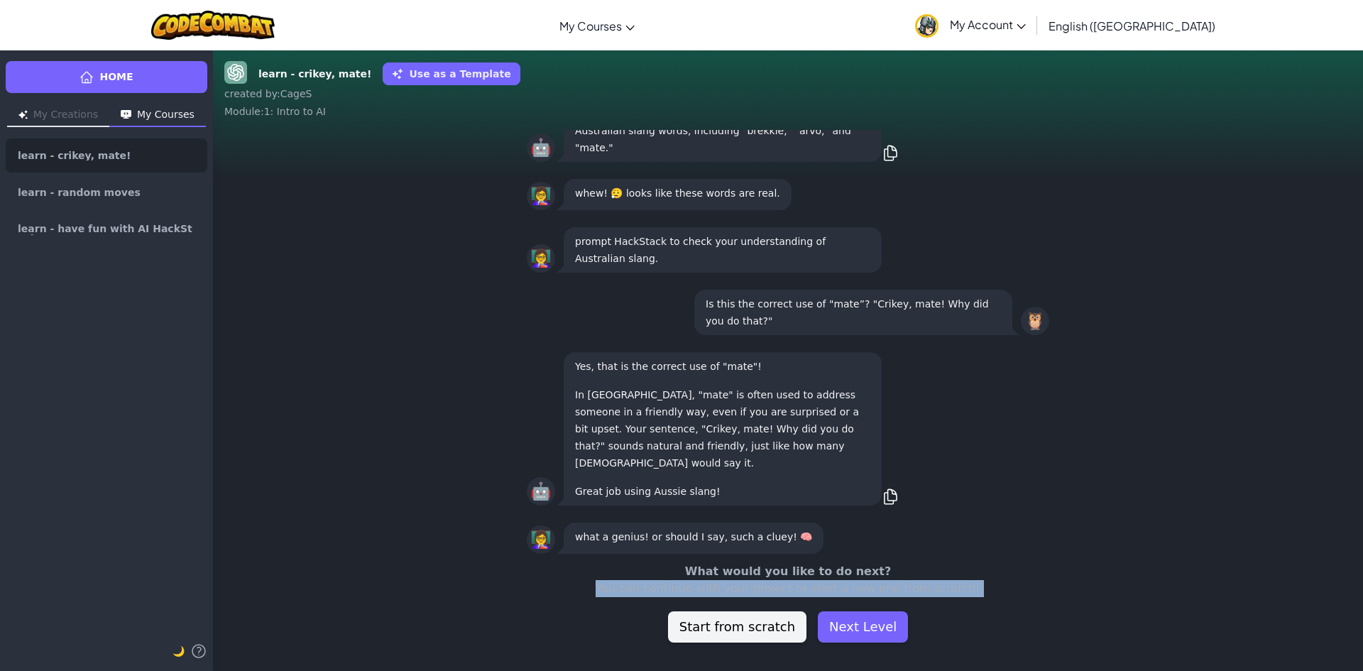
click at [1015, 641] on div "What would you like to do next? You can continue with your project or start a n…" at bounding box center [788, 602] width 1150 height 79
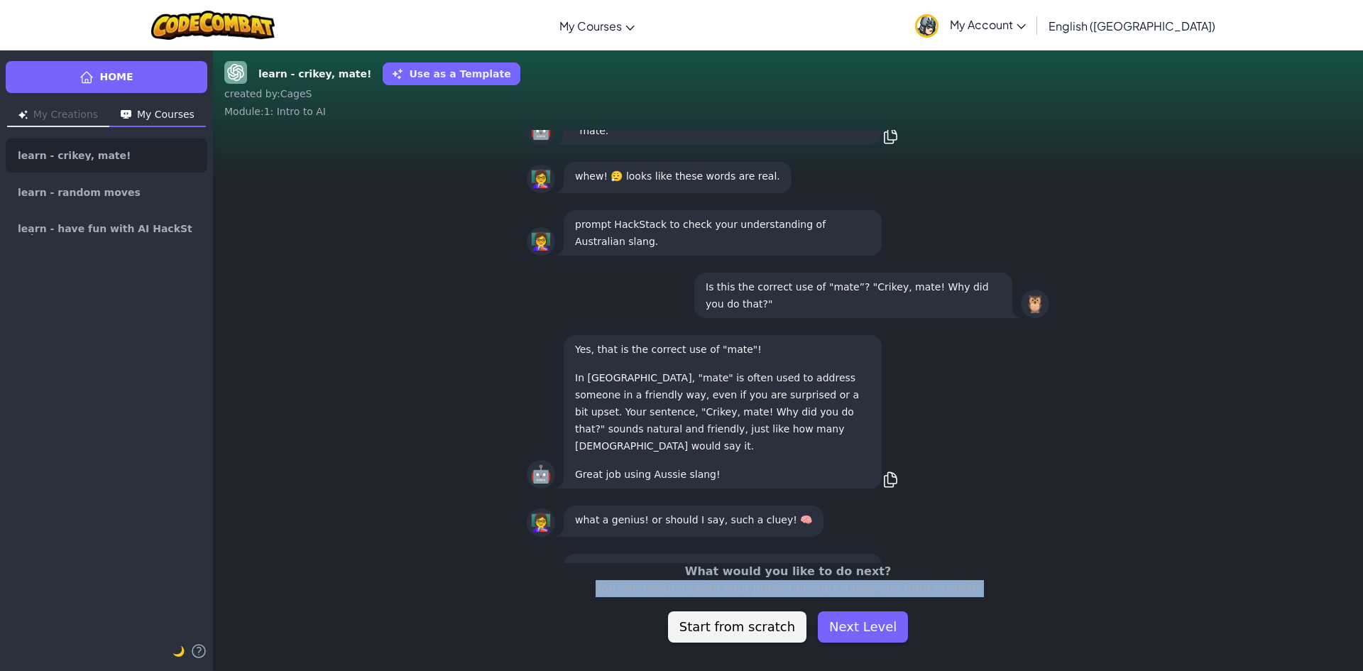
click at [1015, 641] on div "What would you like to do next? You can continue with your project or start a n…" at bounding box center [788, 602] width 1150 height 79
click at [867, 637] on button "Next Level" at bounding box center [863, 626] width 90 height 31
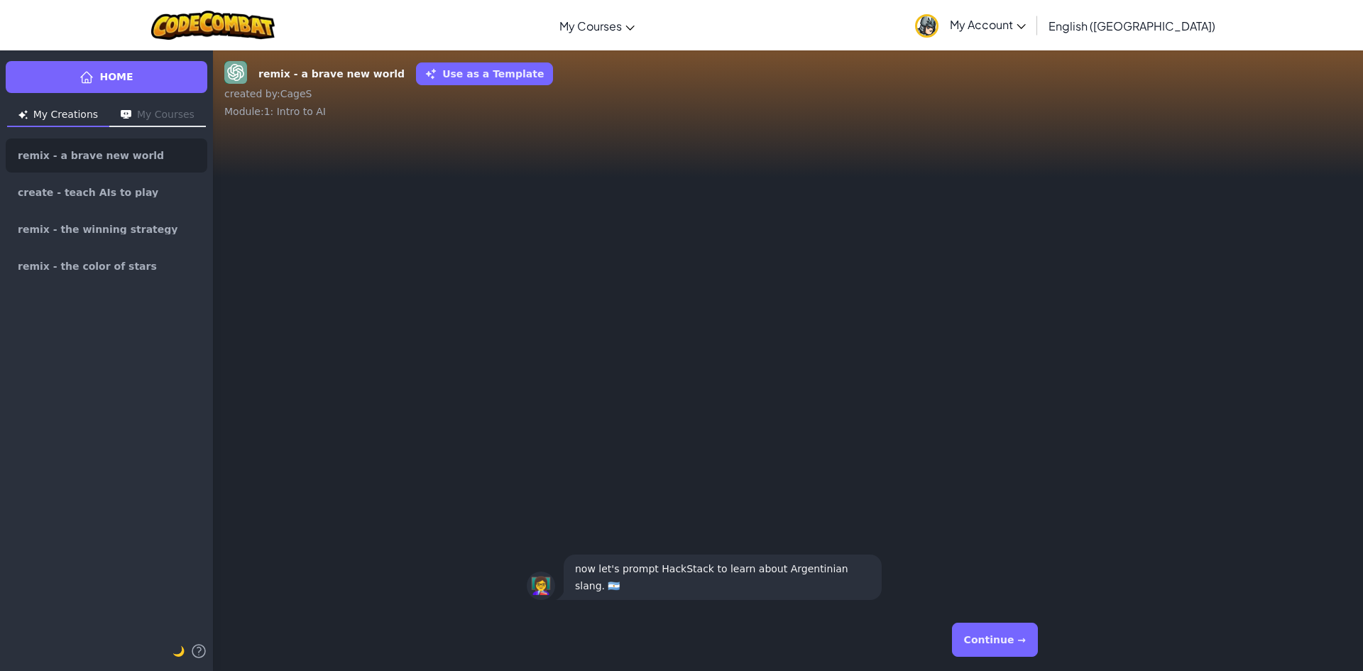
click at [991, 642] on button "Continue →" at bounding box center [995, 639] width 86 height 34
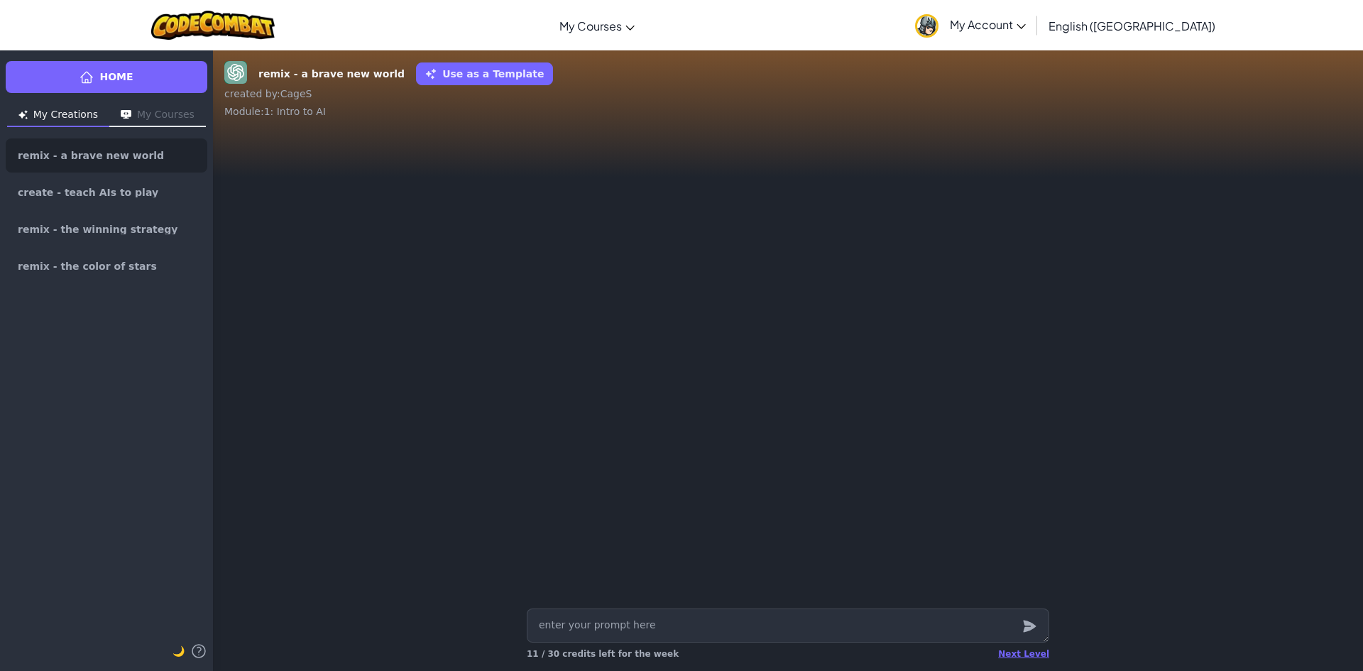
click at [991, 642] on textarea at bounding box center [788, 625] width 522 height 34
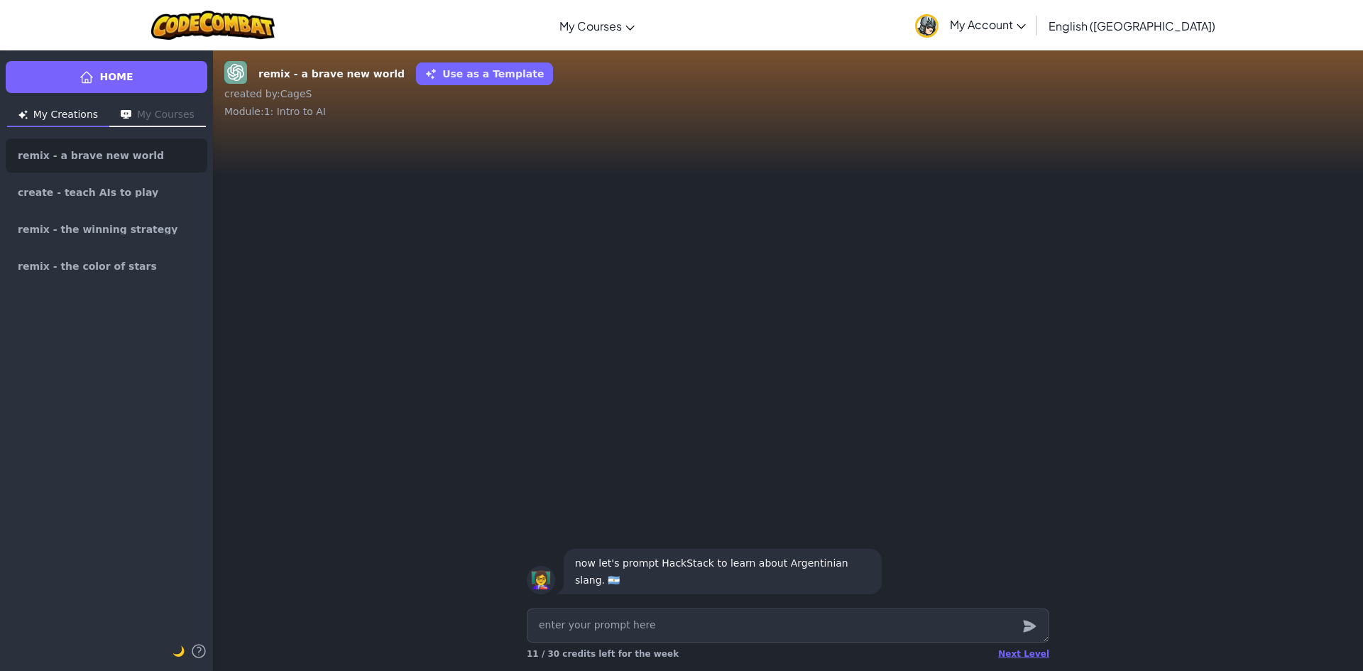
click at [304, 451] on div "👩‍🏫 now let's prompt HackStack to learn about Argentinian slang. 🇦🇷" at bounding box center [788, 366] width 1150 height 473
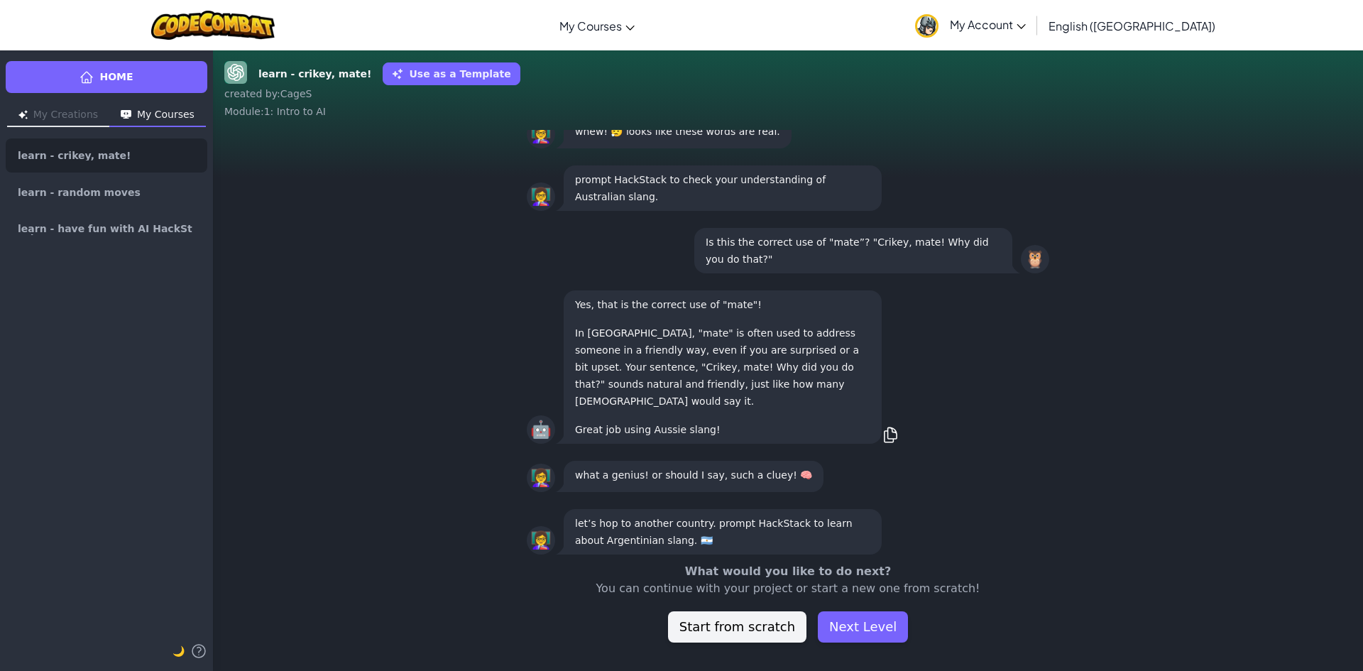
scroll to position [1, 0]
click at [53, 70] on link "Home" at bounding box center [107, 77] width 202 height 32
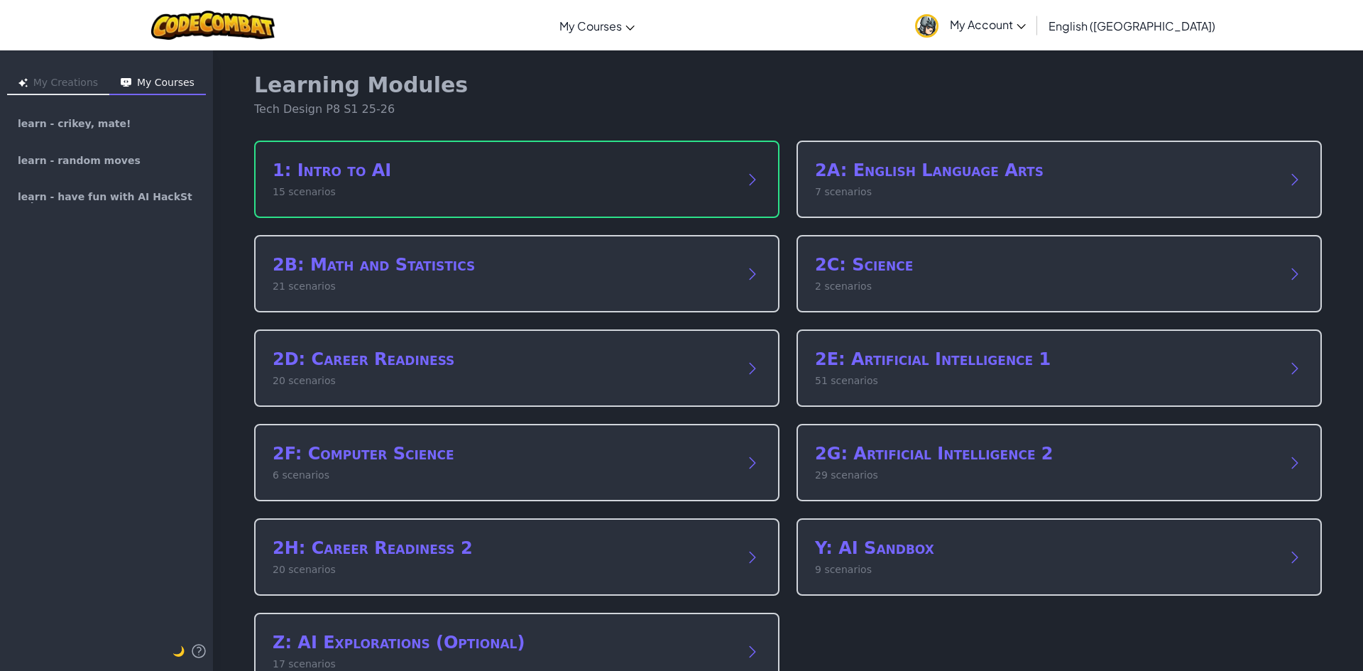
click at [342, 187] on p "15 scenarios" at bounding box center [503, 192] width 460 height 15
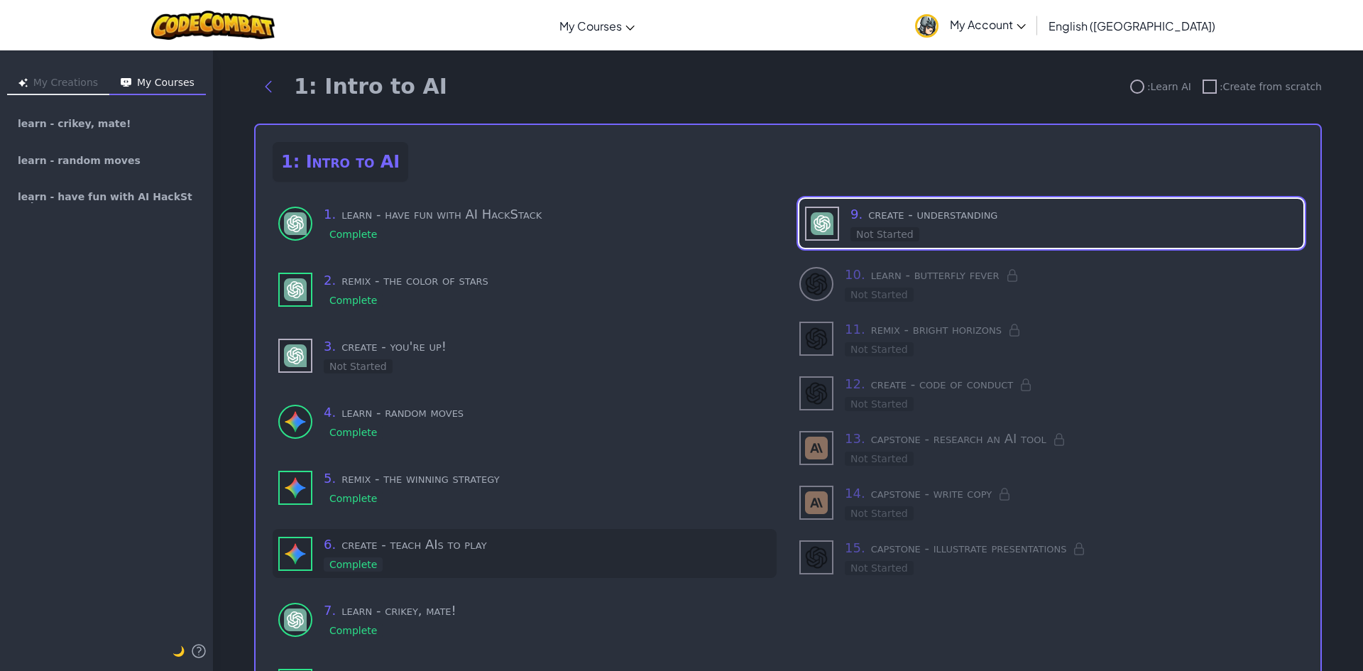
click at [376, 555] on div "6 . create - teach AIs to play Complete" at bounding box center [547, 553] width 447 height 38
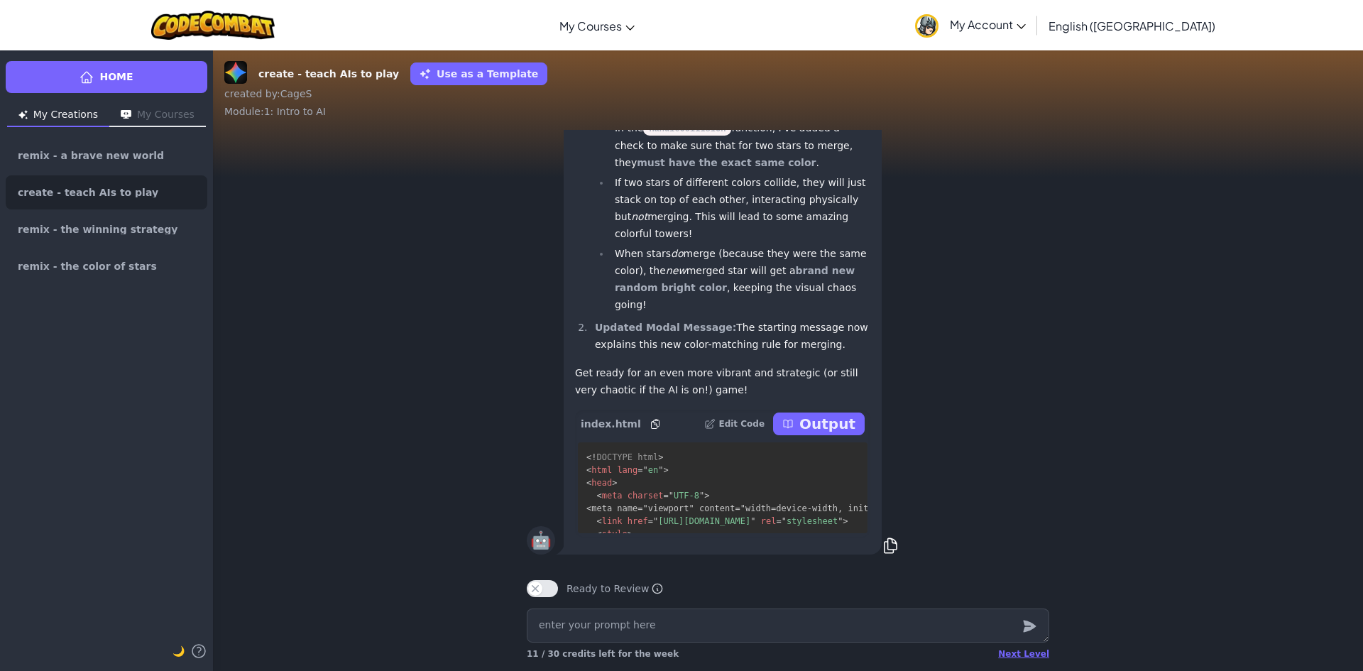
click at [798, 422] on button "Output" at bounding box center [819, 423] width 92 height 23
type textarea "x"
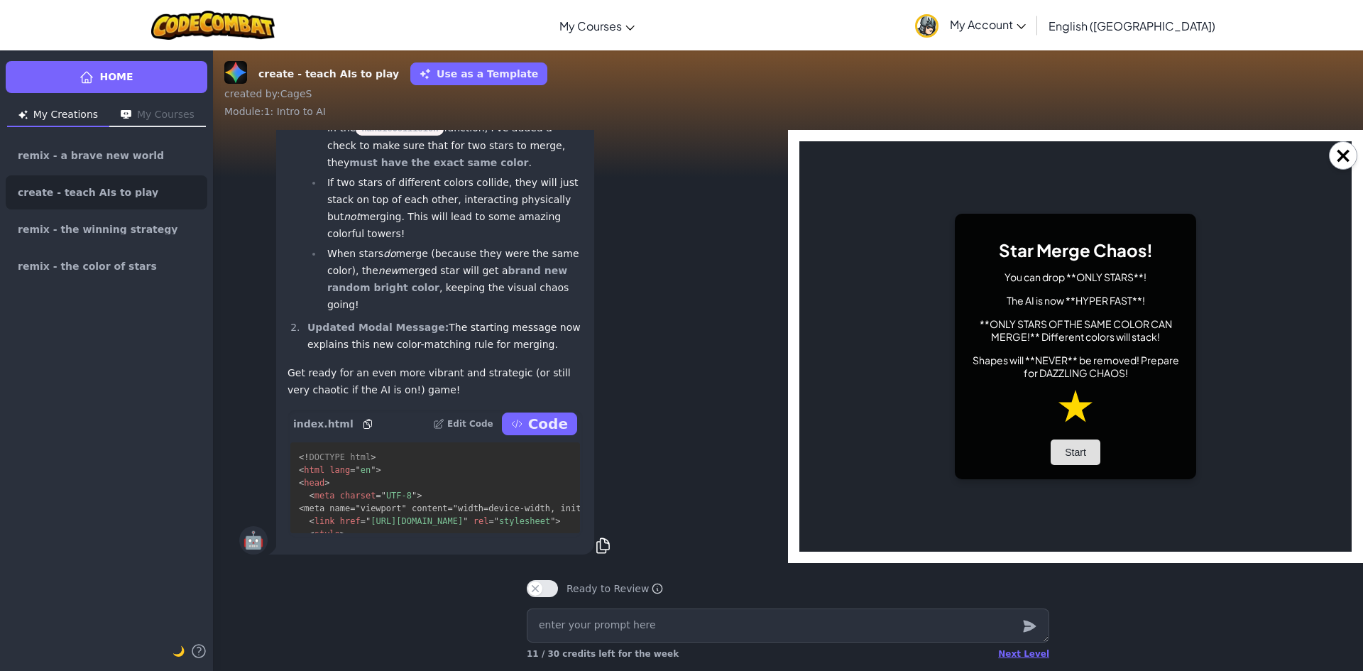
click at [1090, 444] on button "Start" at bounding box center [1075, 452] width 50 height 26
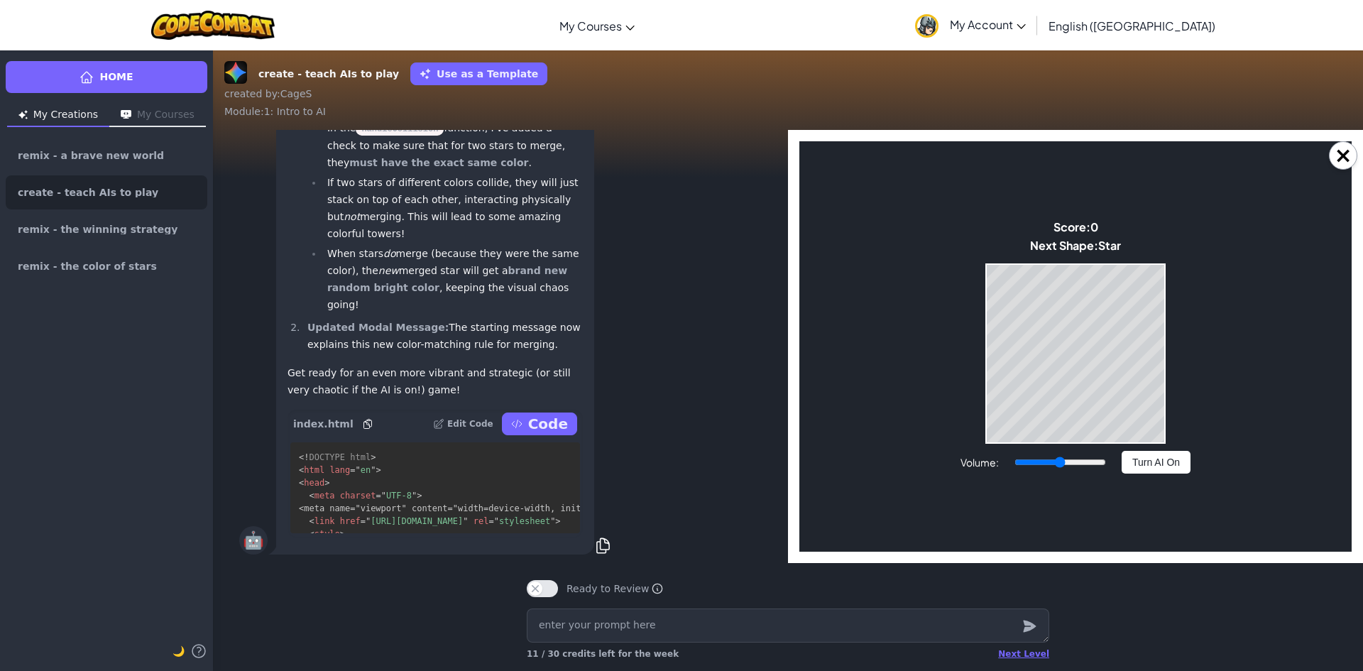
click at [1144, 459] on button "Turn AI On" at bounding box center [1155, 462] width 69 height 23
click at [1170, 458] on button "Turn AI Off" at bounding box center [1155, 462] width 69 height 23
click at [1170, 458] on button "Turn AI On" at bounding box center [1155, 462] width 69 height 23
click at [1138, 465] on button "Turn AI Off" at bounding box center [1155, 462] width 69 height 23
click at [1141, 468] on button "Turn AI On" at bounding box center [1155, 462] width 69 height 23
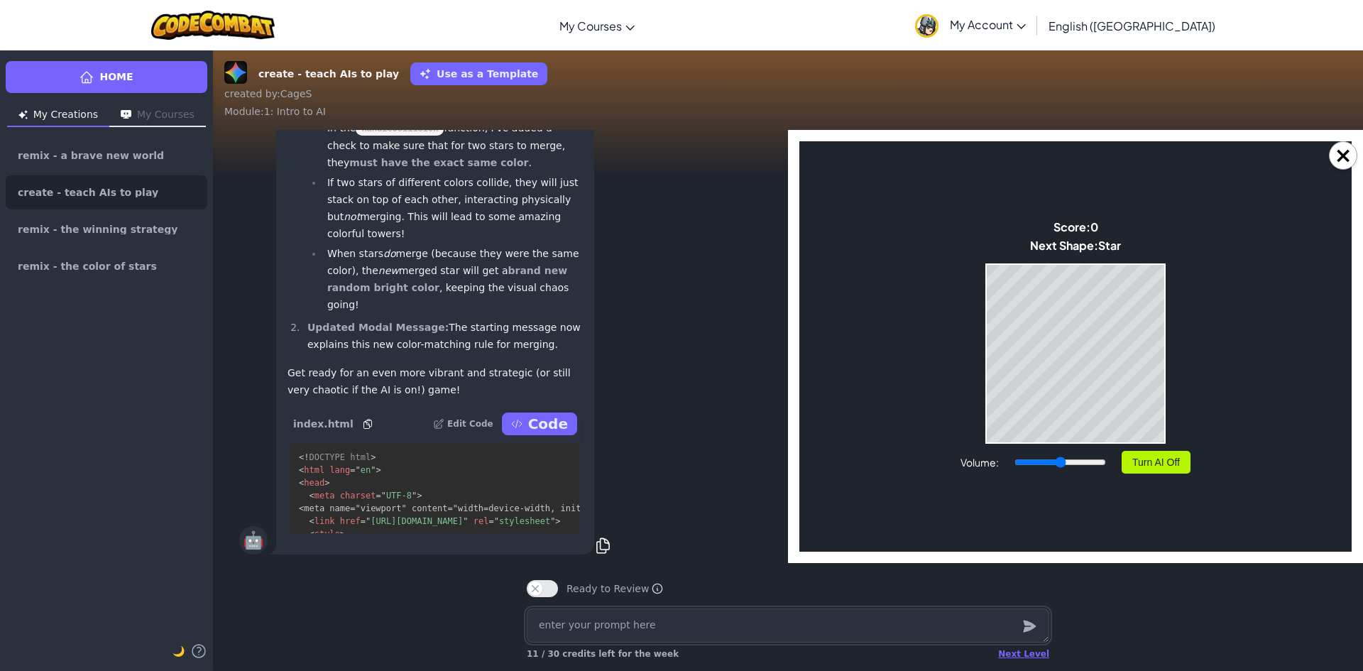
click at [608, 625] on textarea at bounding box center [788, 625] width 522 height 34
click at [610, 627] on textarea at bounding box center [788, 625] width 522 height 34
type textarea "same"
type textarea "x"
type textarea "same th"
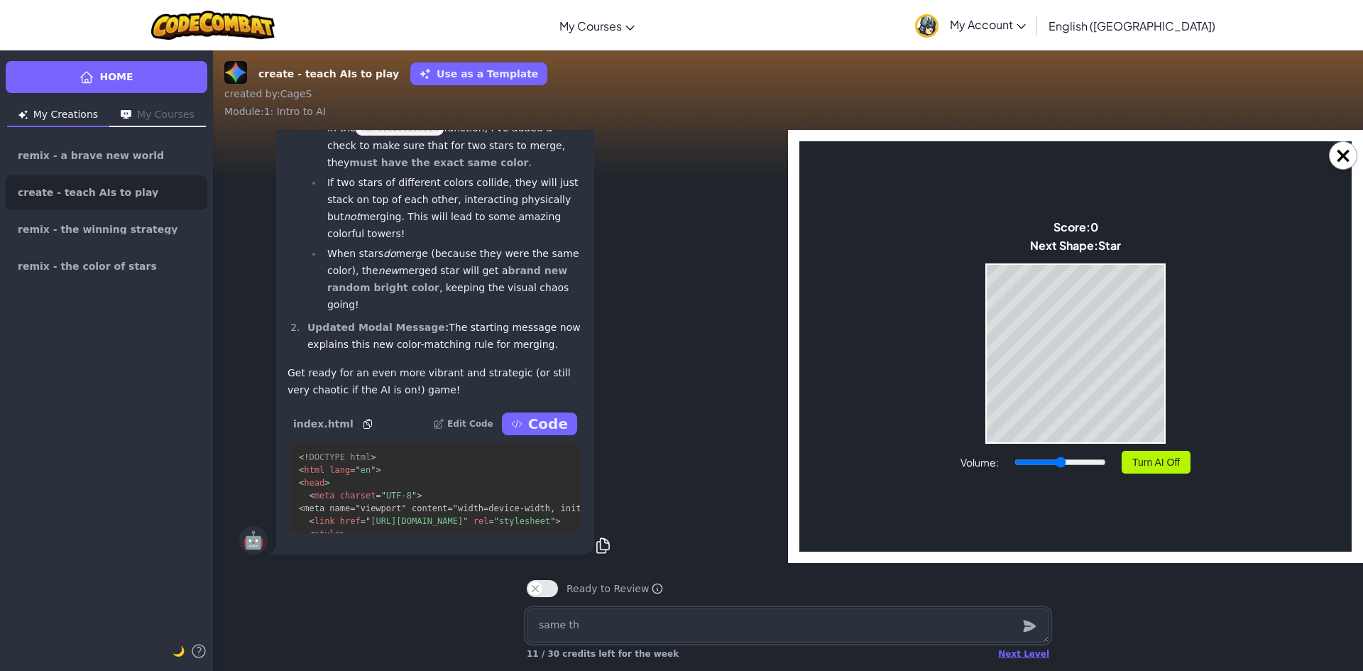
type textarea "x"
type textarea "same thing"
type textarea "x"
type textarea "same thing"
type textarea "x"
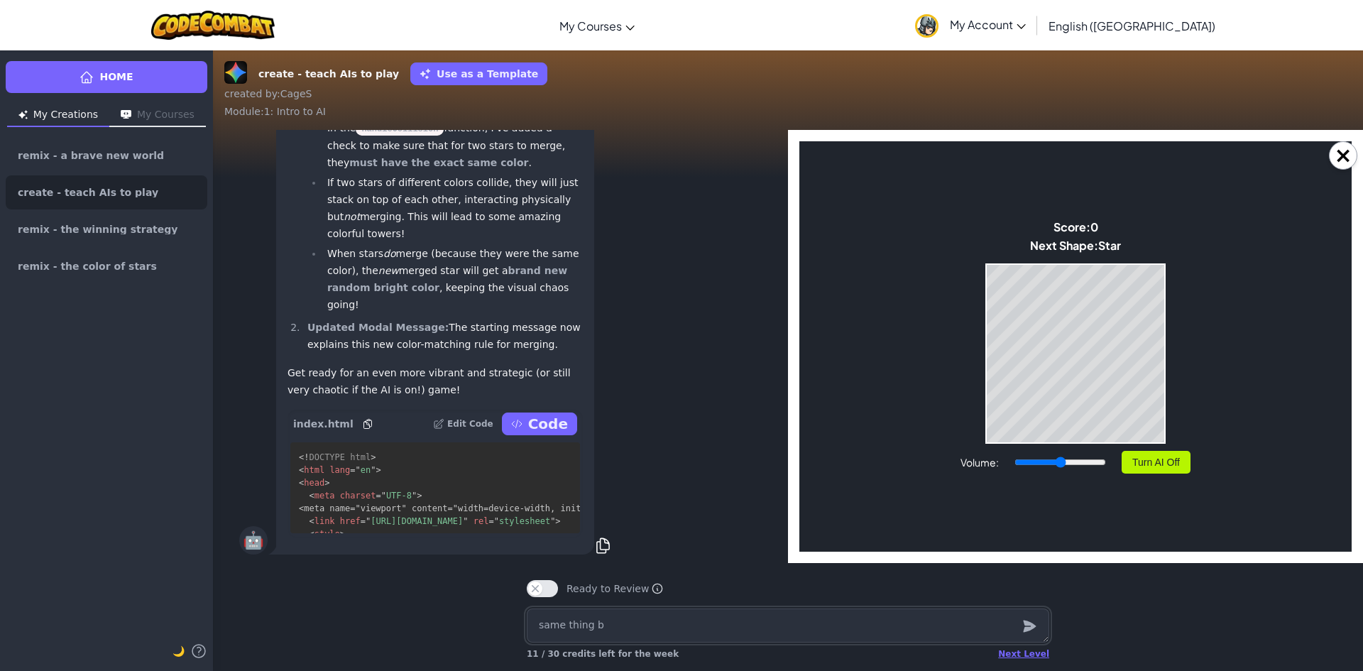
type textarea "same thing bu"
type textarea "x"
type textarea "same thing but ad"
type textarea "x"
type textarea "same thing but add"
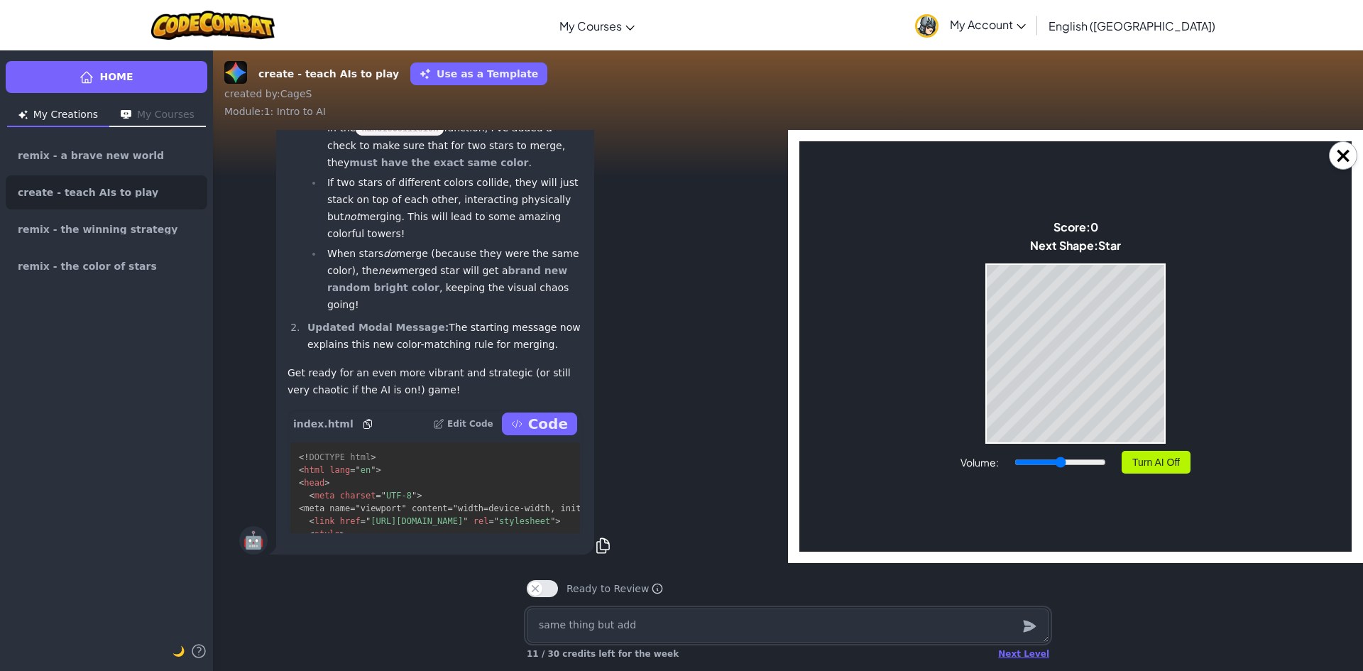
type textarea "x"
type textarea "same thing but add my"
type textarea "x"
type textarea "same thing but add my fps"
type textarea "x"
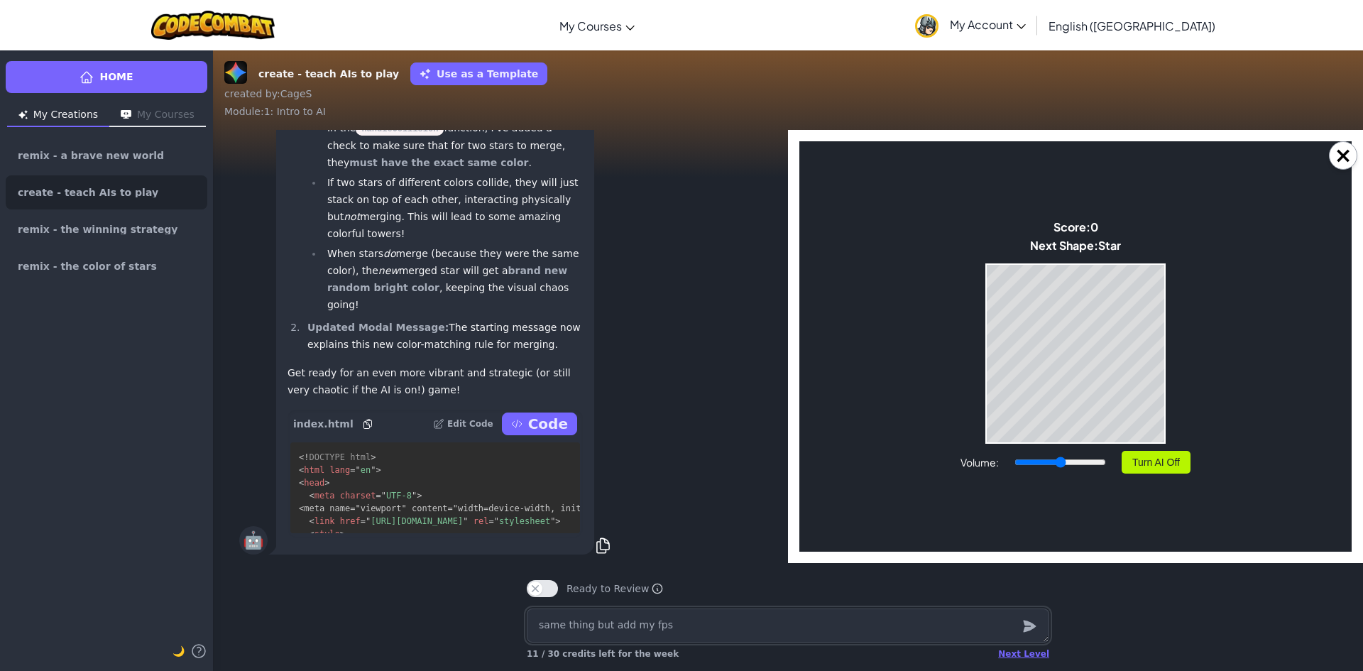
type textarea "same thing but add my fps a"
type textarea "x"
type textarea "same thing but add my fps am"
type textarea "x"
type textarea "same thing but add my fps a"
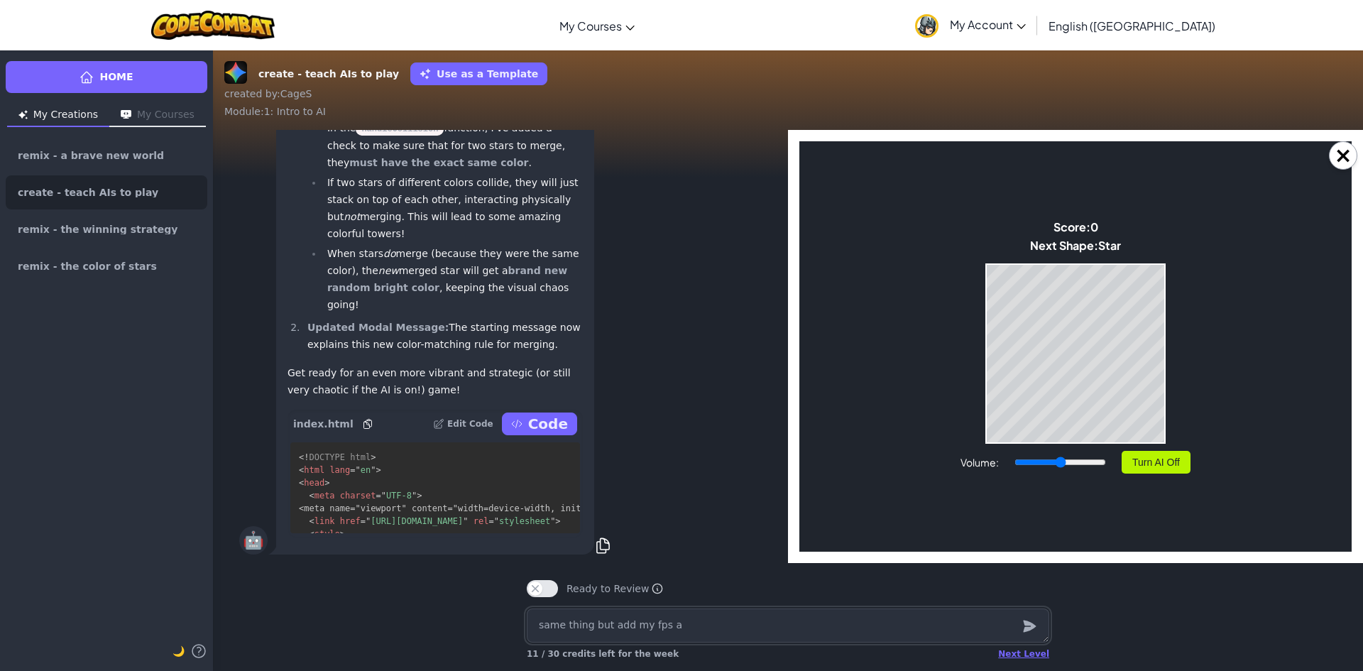
type textarea "x"
type textarea "same thing but add my fps and"
type textarea "x"
type textarea "same thing but add my fps and ping"
type textarea "x"
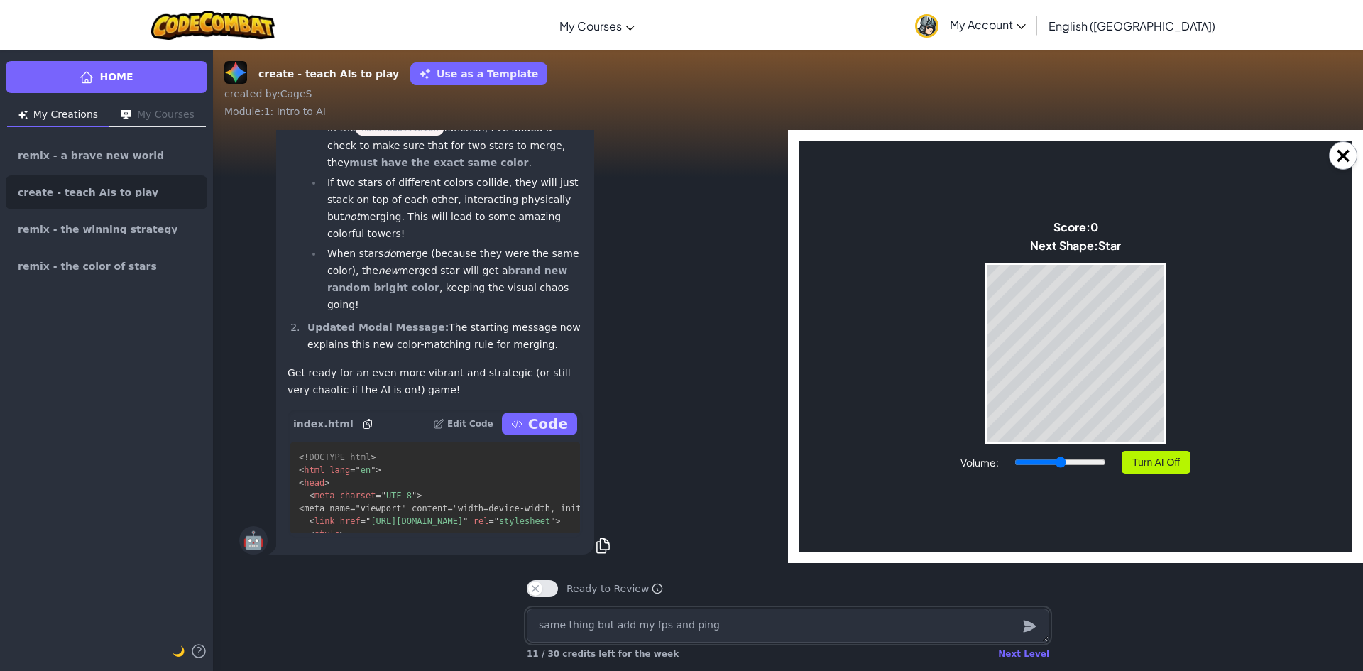
type textarea "same thing but add my fps and ping"
click at [1146, 471] on button "Turn AI Off" at bounding box center [1155, 462] width 69 height 23
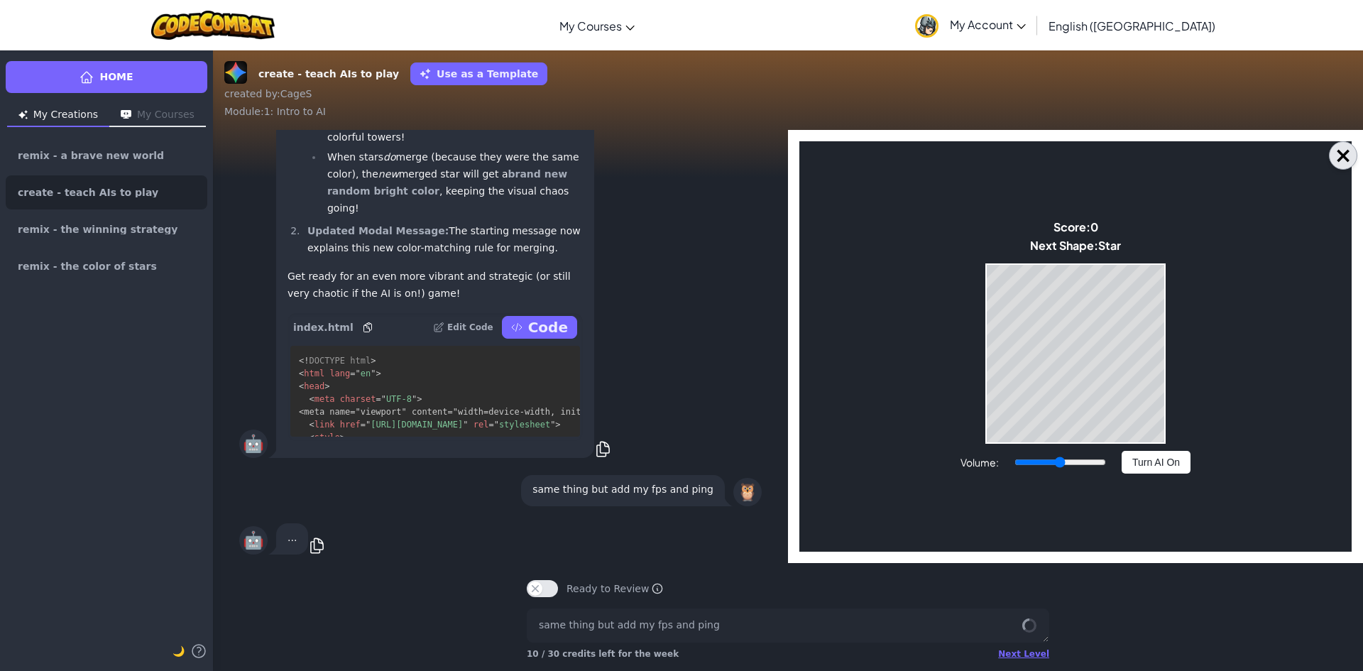
click at [1339, 150] on button "×" at bounding box center [1343, 155] width 28 height 28
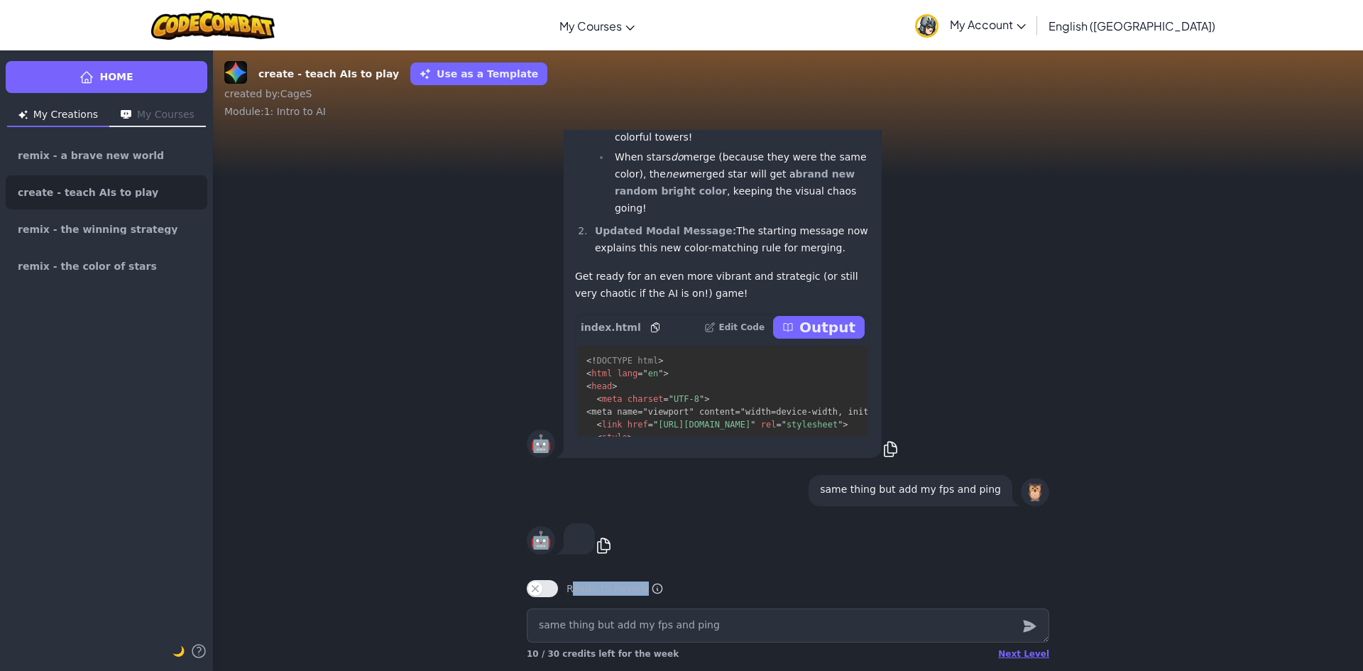
drag, startPoint x: 571, startPoint y: 588, endPoint x: 1045, endPoint y: 581, distance: 473.5
click at [1041, 579] on div "Ready to Review Ready to Review Mark this when your project is complete. Your t…" at bounding box center [787, 583] width 545 height 40
click at [1045, 581] on div "Ready to Review Ready to Review Mark this when your project is complete. Your t…" at bounding box center [788, 588] width 522 height 17
drag, startPoint x: 1019, startPoint y: 510, endPoint x: 1129, endPoint y: 475, distance: 115.4
click at [1129, 475] on div "🦉 same thing but add my fps and ping" at bounding box center [788, 490] width 1150 height 48
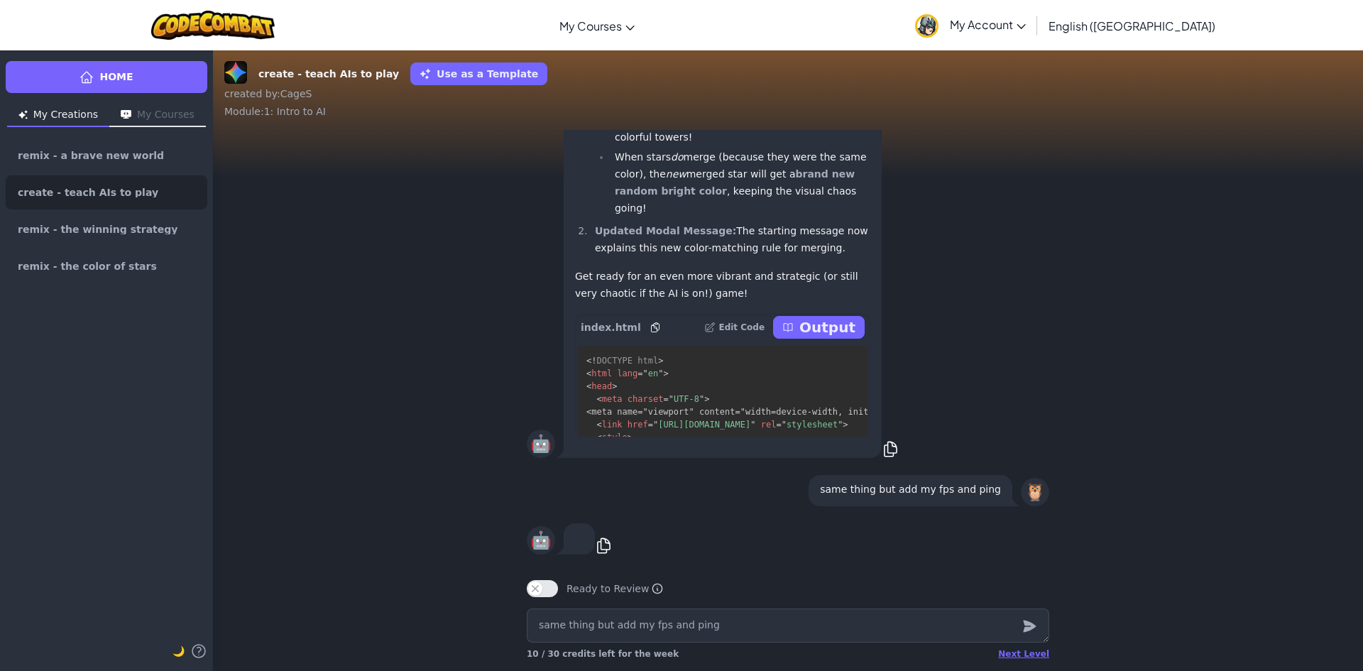
drag, startPoint x: 1182, startPoint y: 534, endPoint x: 1184, endPoint y: 542, distance: 8.1
click at [1184, 542] on div "🤖 copy" at bounding box center [788, 539] width 1150 height 48
click at [795, 321] on button "Output" at bounding box center [819, 327] width 92 height 23
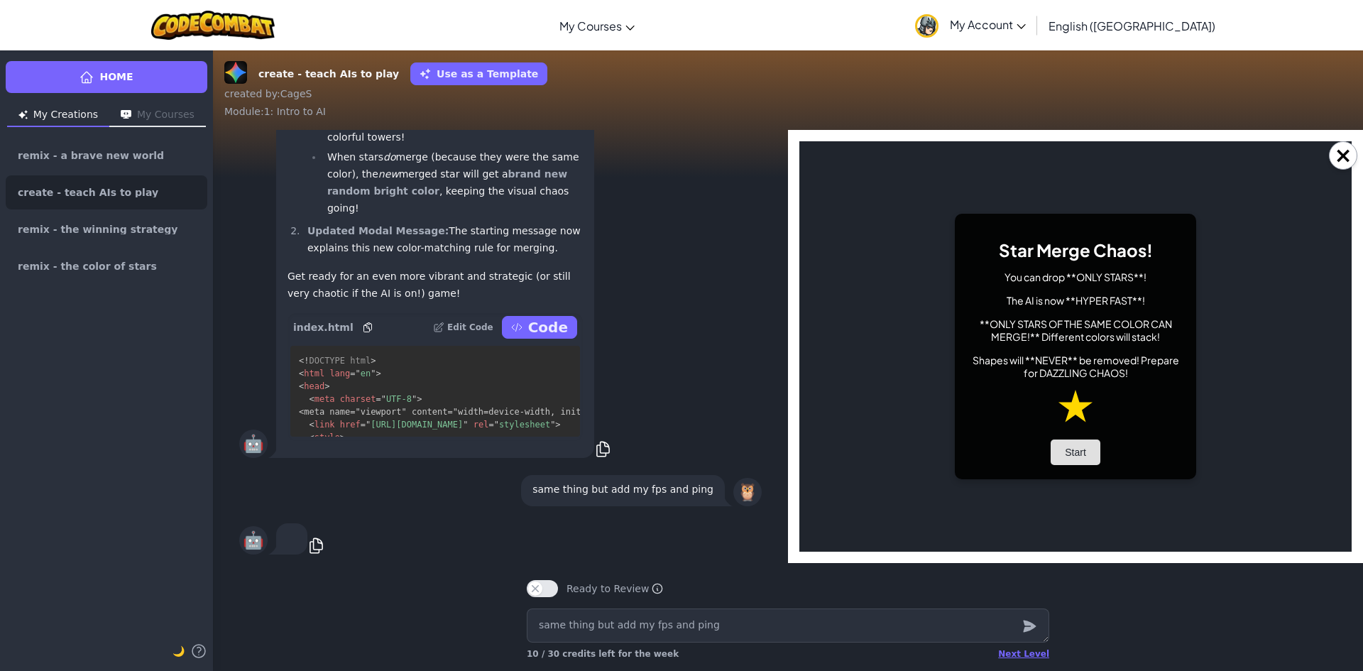
click at [1076, 460] on button "Start" at bounding box center [1075, 452] width 50 height 26
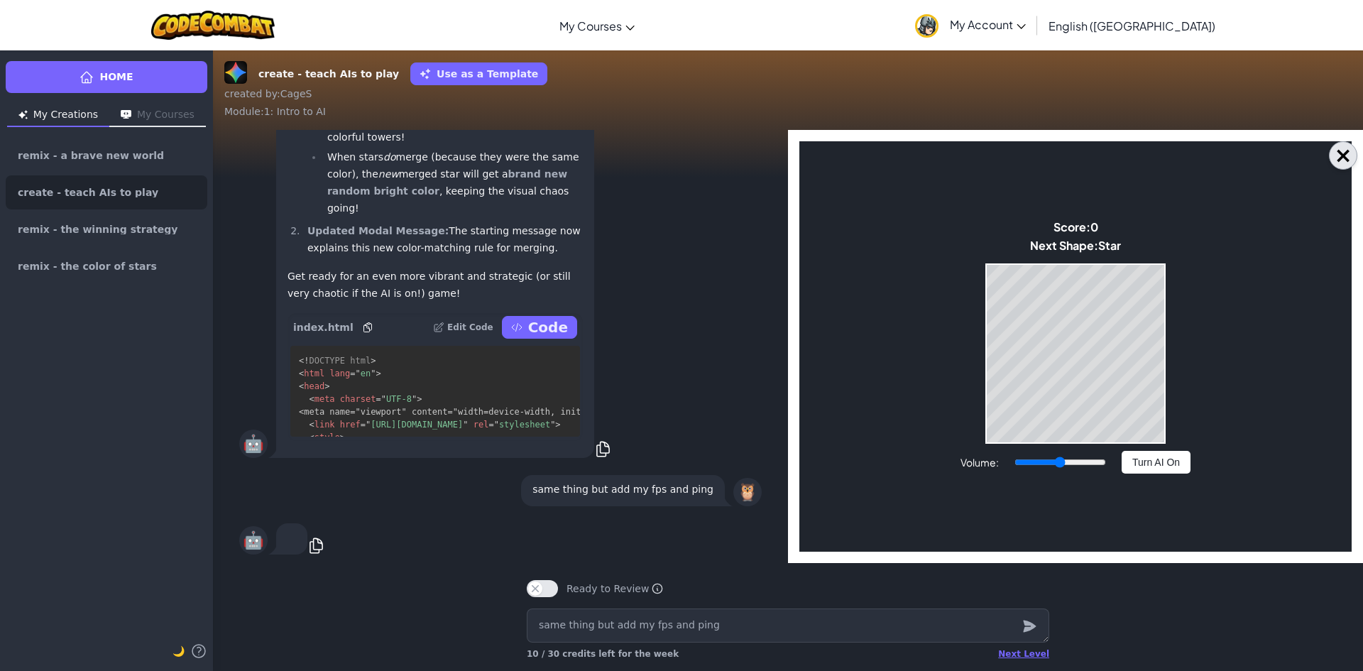
click at [1335, 150] on button "×" at bounding box center [1343, 155] width 28 height 28
type textarea "x"
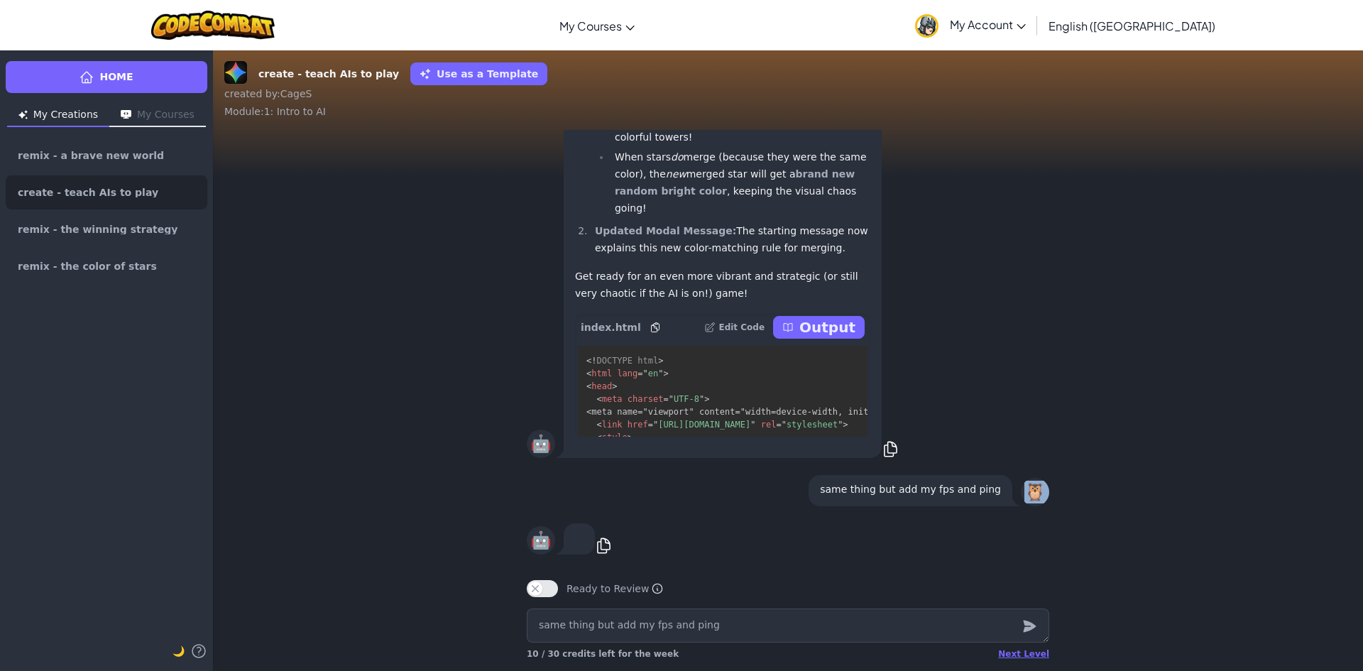
drag, startPoint x: 554, startPoint y: 539, endPoint x: 747, endPoint y: 527, distance: 193.4
click at [718, 486] on div "🤖 copy 🦉 same thing but add my fps and ping 🤖 Okay, this is going to add a supe…" at bounding box center [788, 346] width 1150 height 433
type textarea "x"
type textarea "l"
click at [864, 619] on textarea "l" at bounding box center [788, 625] width 522 height 34
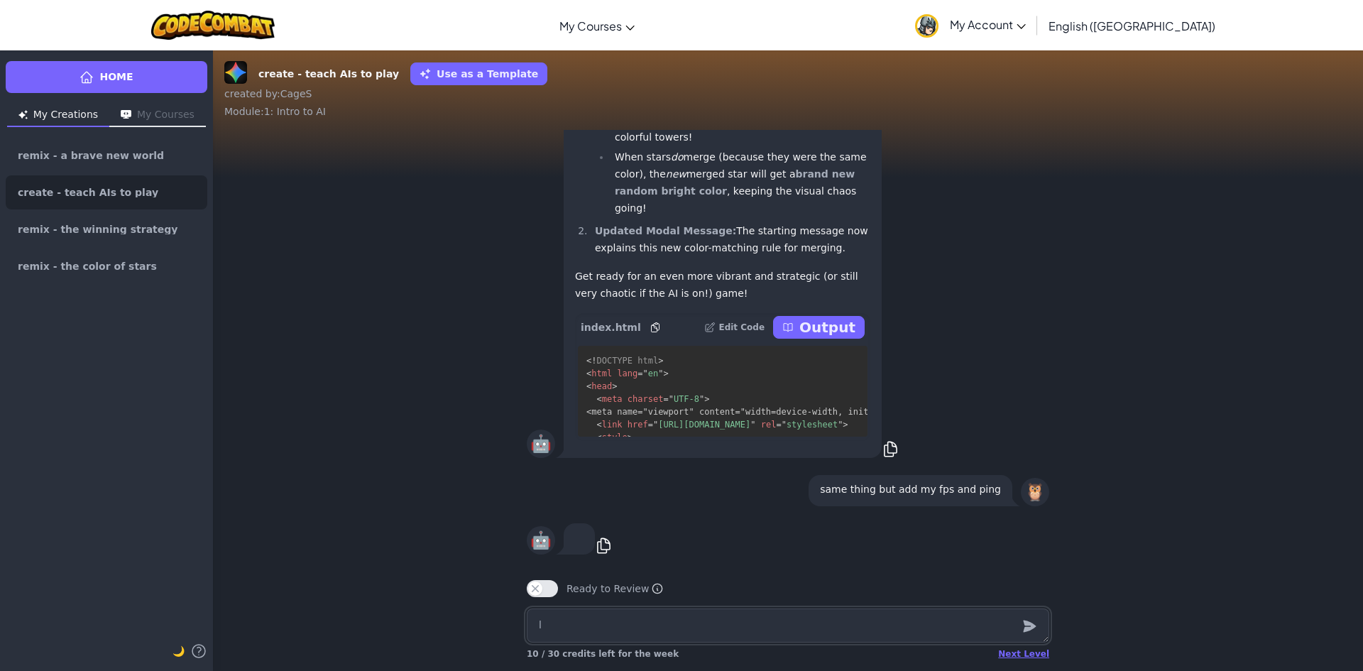
type textarea "x"
type textarea "ll"
type textarea "x"
type textarea "lll"
type textarea "x"
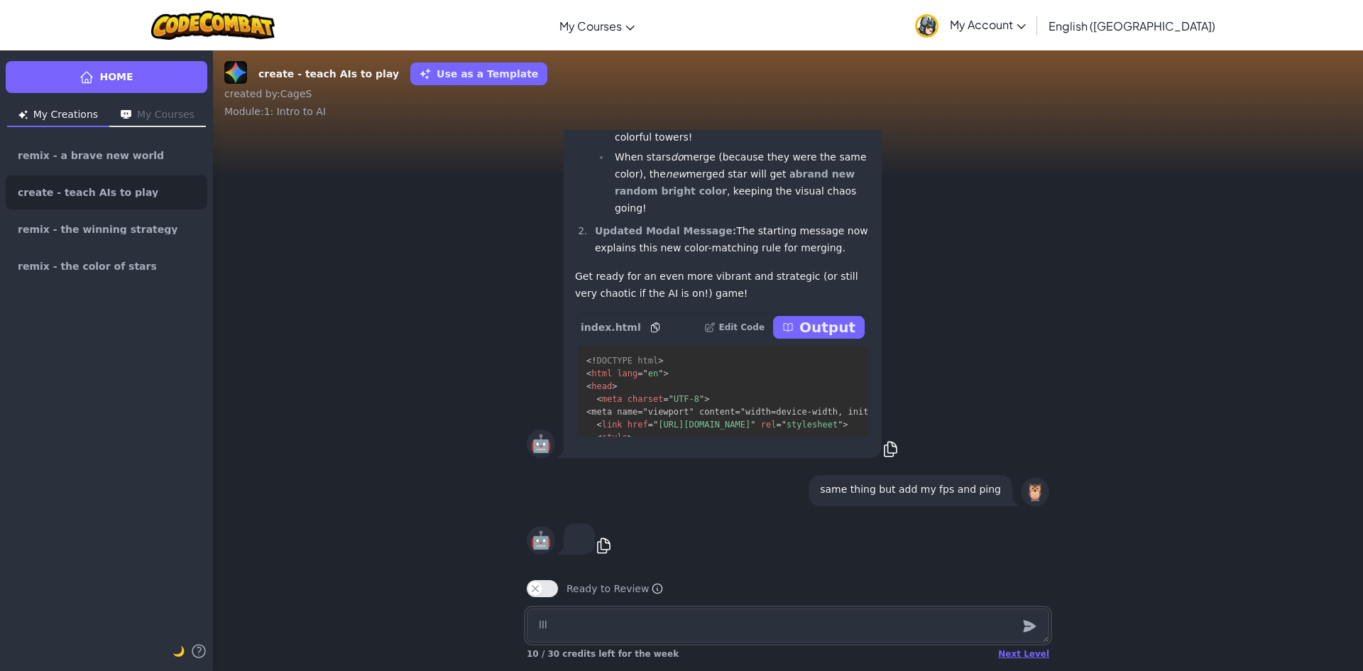
type textarea "llll"
type textarea "x"
type textarea "lllll"
type textarea "x"
type textarea "llllll"
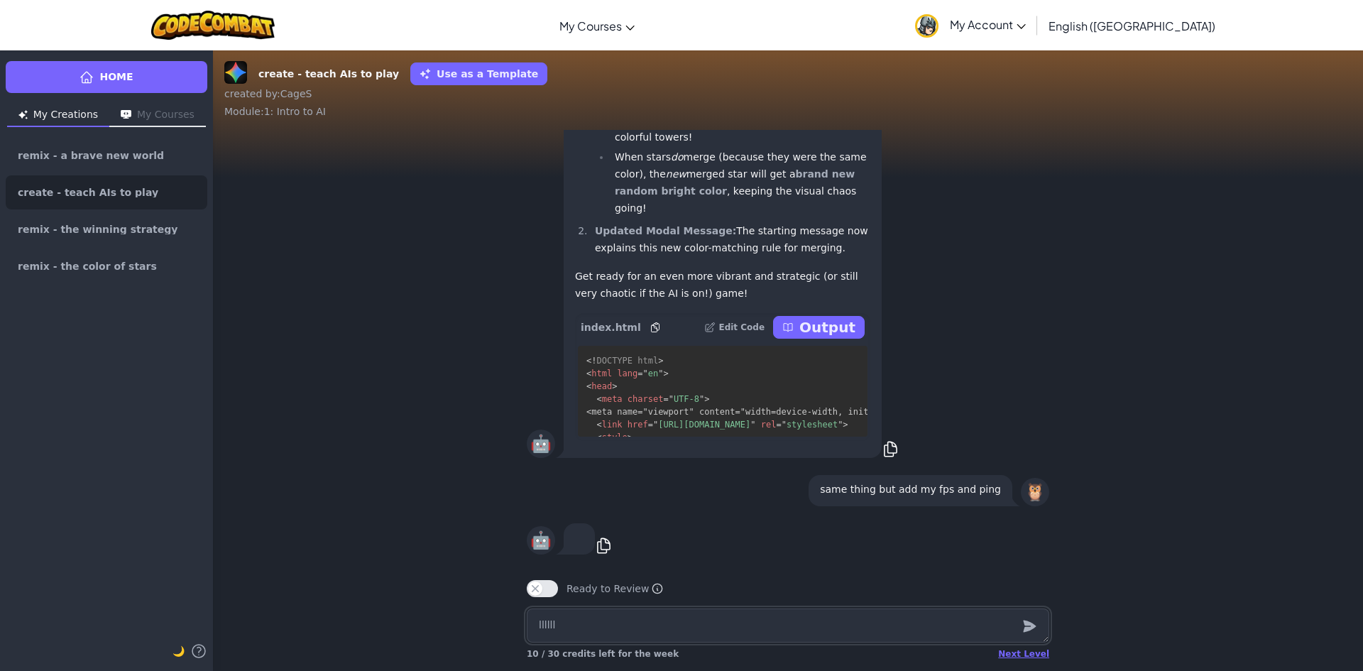
type textarea "x"
type textarea "lllllll"
type textarea "x"
type textarea "llllllll"
type textarea "x"
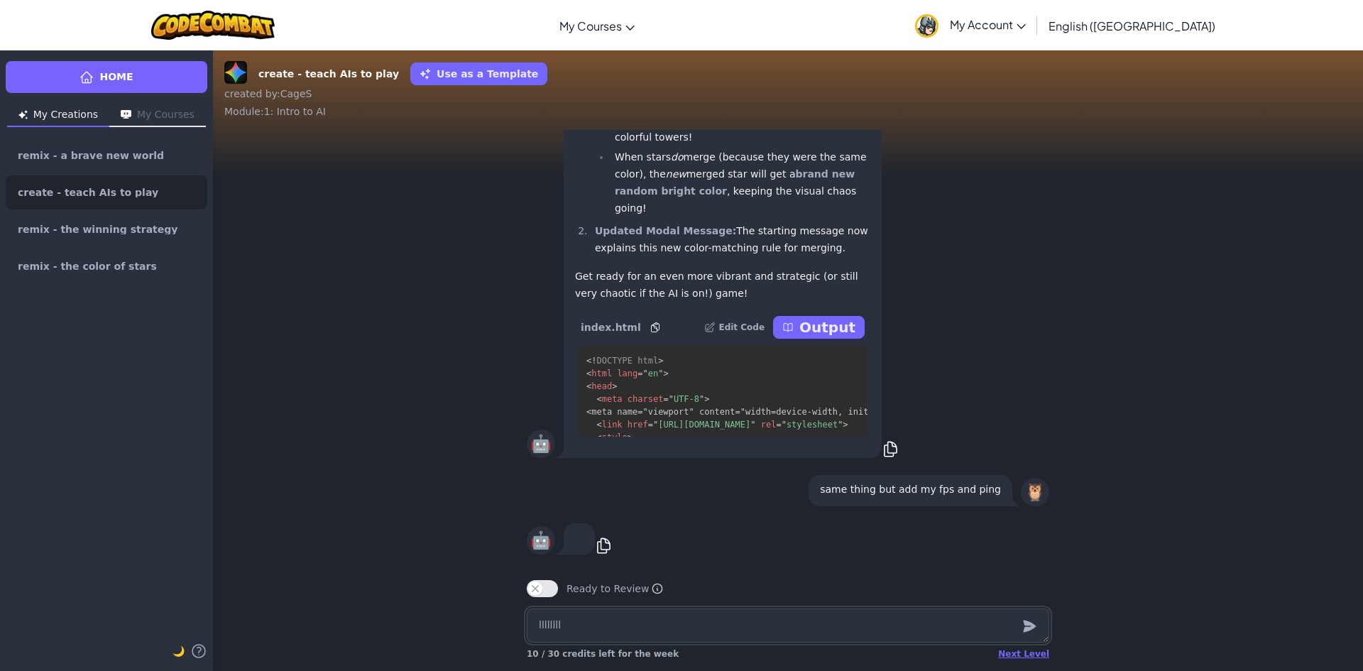
type textarea "lllllllll"
type textarea "x"
type textarea "llllllllll"
type textarea "x"
type textarea "lllllllllll"
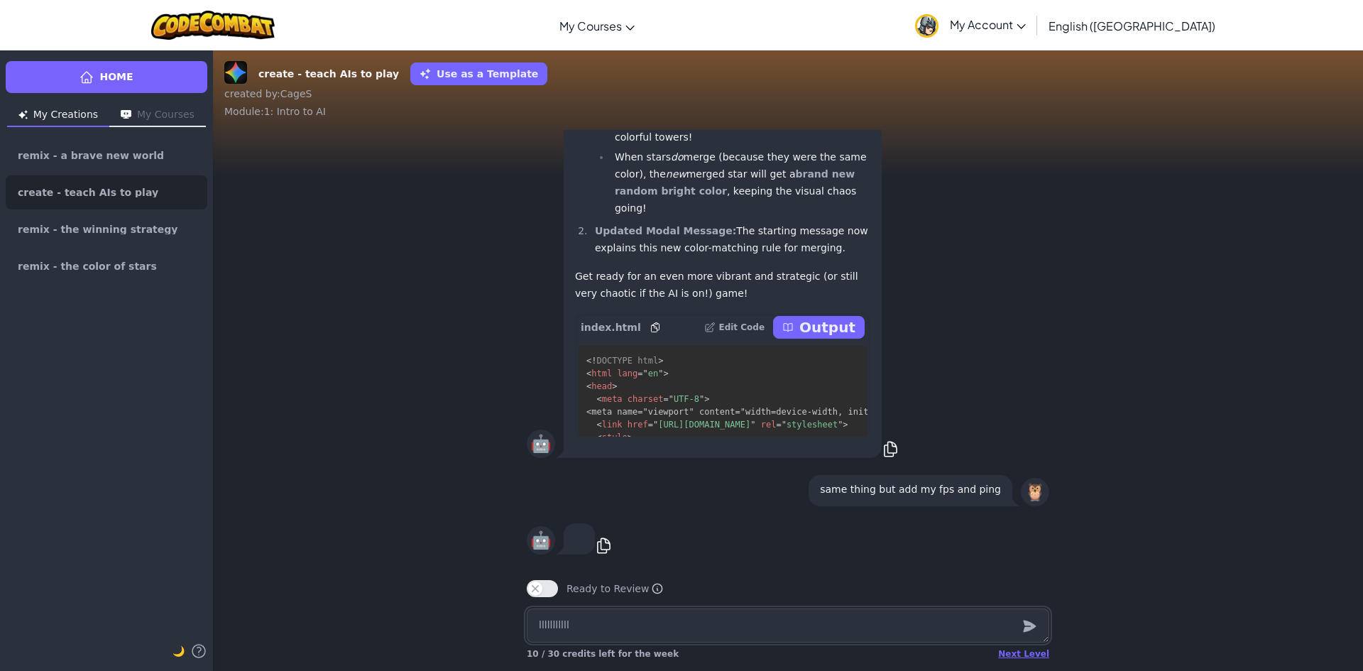
type textarea "x"
type textarea "llllllllllll"
type textarea "x"
type textarea "lllllllllllll"
type textarea "x"
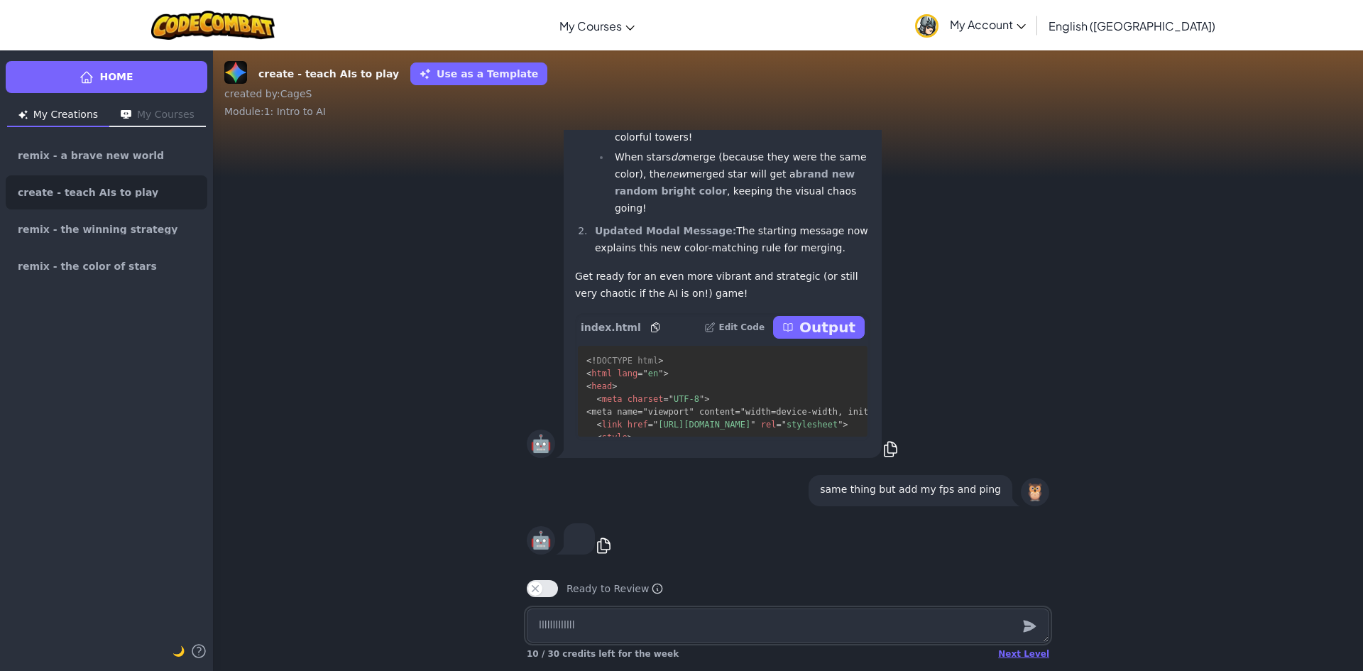
type textarea "llllllllllllll"
type textarea "x"
type textarea "lllllllllllllll"
type textarea "x"
type textarea "llllllllllllllll"
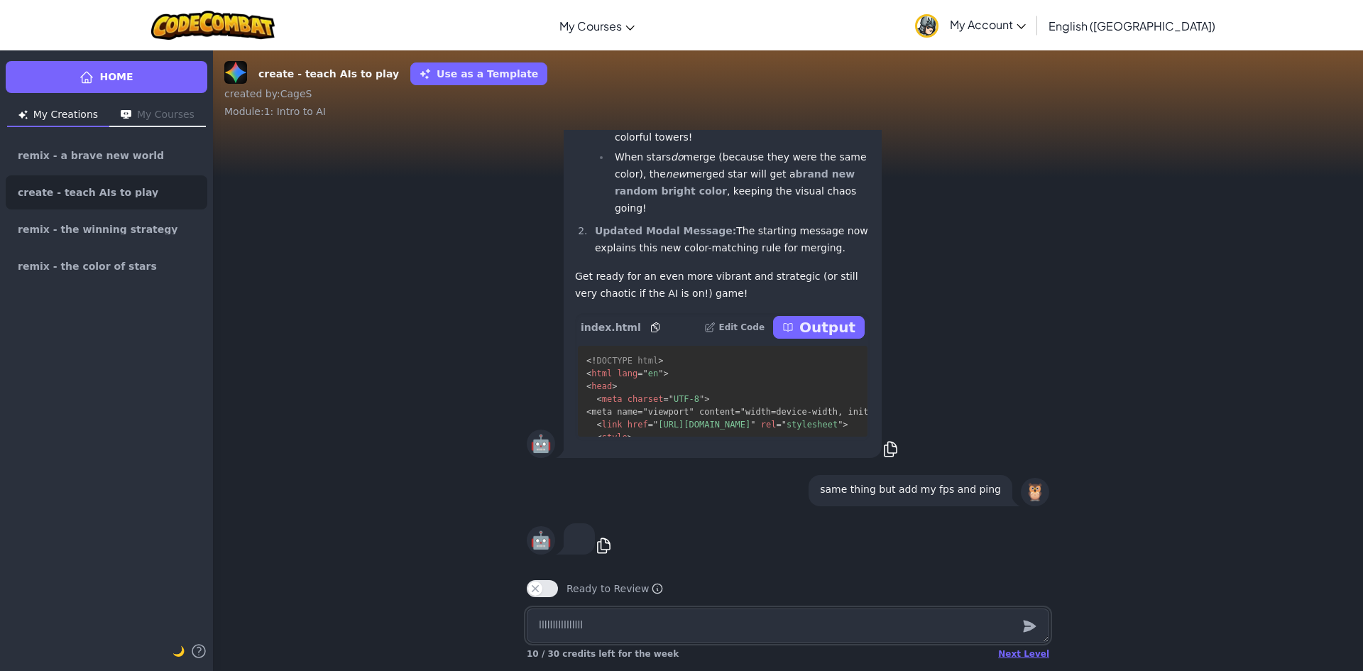
type textarea "x"
type textarea "lllllllllllllllll"
type textarea "x"
type textarea "llllllllllllllllll"
type textarea "x"
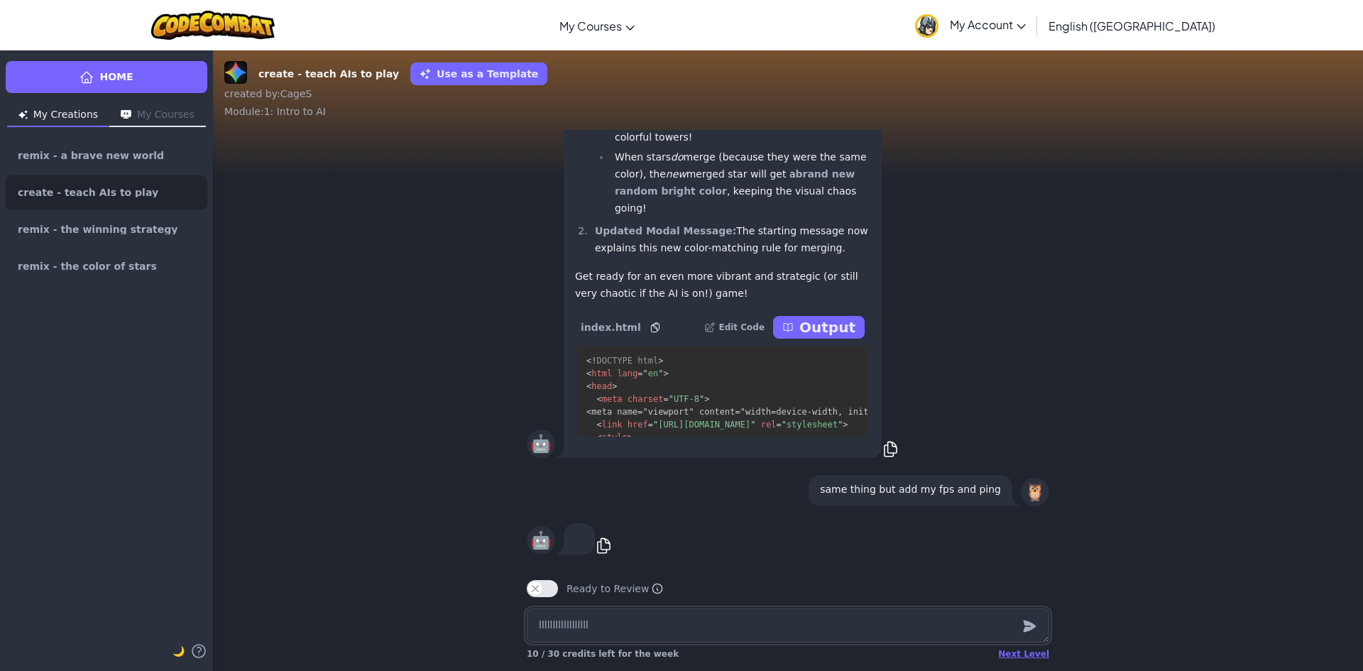
type textarea "lllllllllllllllllll"
type textarea "x"
type textarea "llllllllllllllllllll"
type textarea "x"
type textarea "lllllllllllllllllllll"
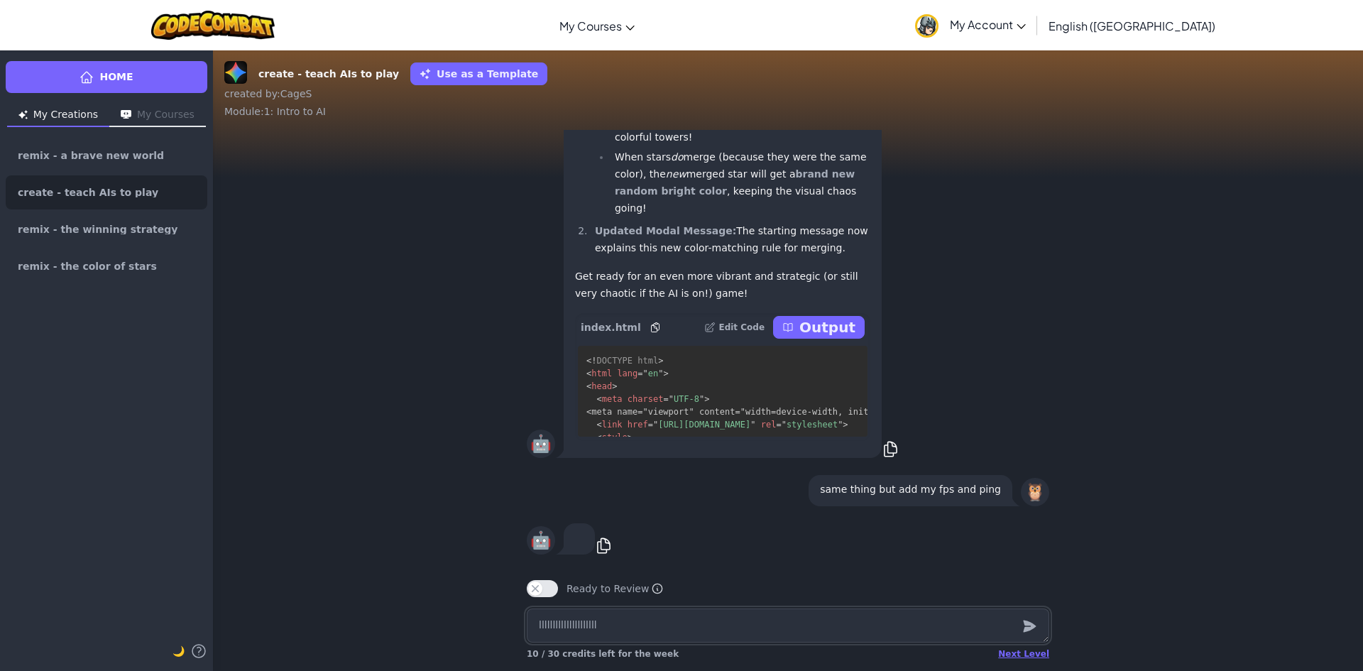
type textarea "x"
type textarea "llllllllllllllllllllll"
type textarea "x"
type textarea "lllllllllllllllllllllll"
type textarea "x"
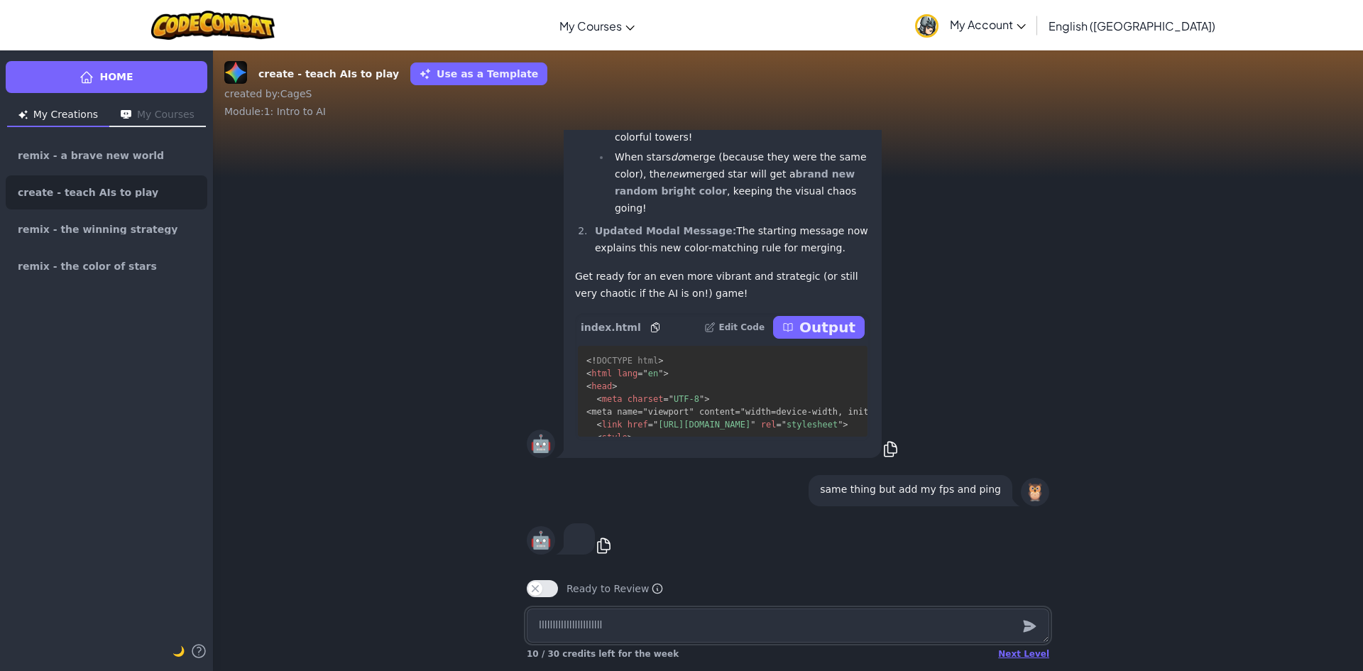
type textarea "llllllllllllllllllllllll"
type textarea "x"
type textarea "lllllllllllllllllllllllll"
type textarea "x"
type textarea "llllllllllllllllllllllllll"
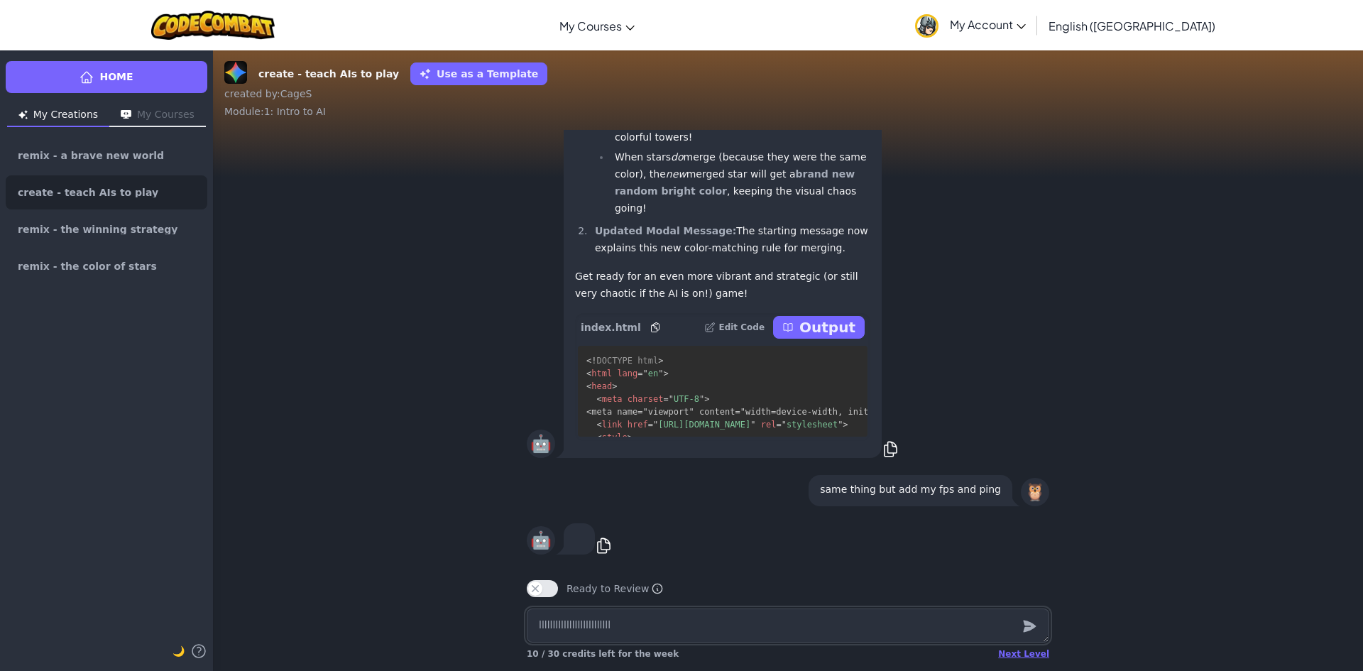
type textarea "x"
type textarea "lllllllllllllllllllllllllll"
type textarea "x"
type textarea "llllllllllllllllllllllllllll"
type textarea "x"
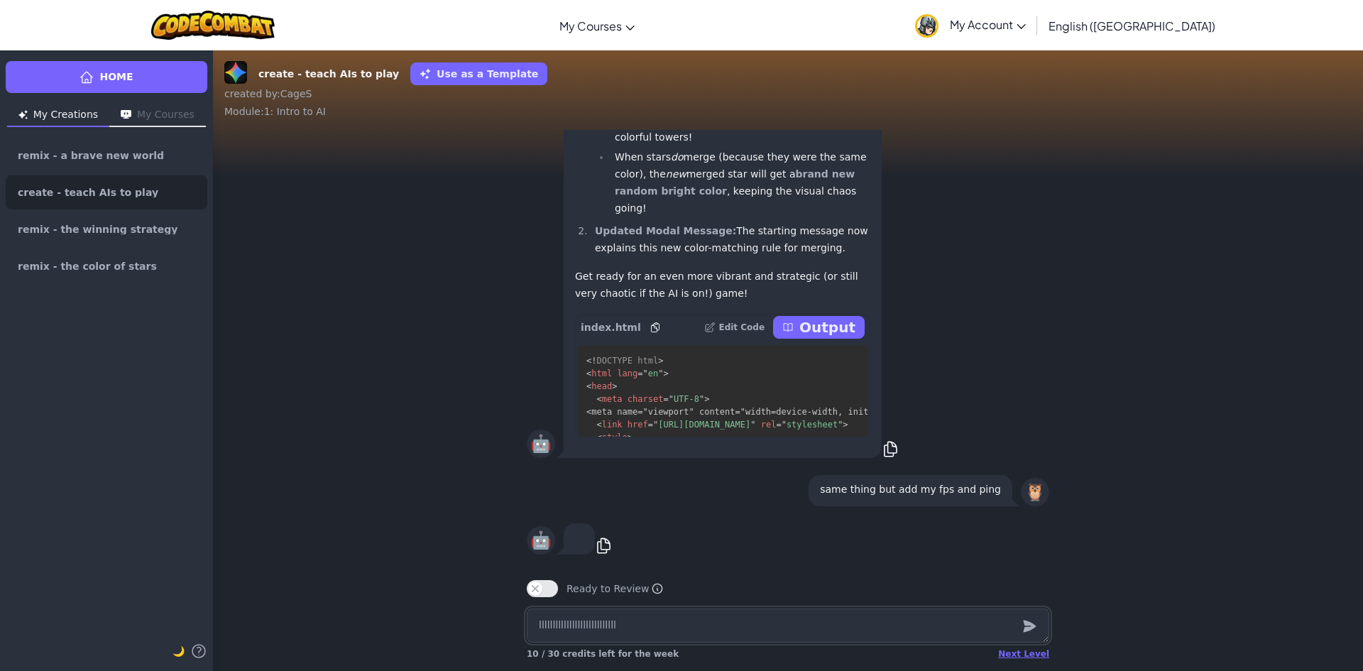
type textarea "lllllllllllllllllllllllllllll"
type textarea "x"
type textarea "llllllllllllllllllllllllllllll"
type textarea "x"
type textarea "lllllllllllllllllllllllllllllll"
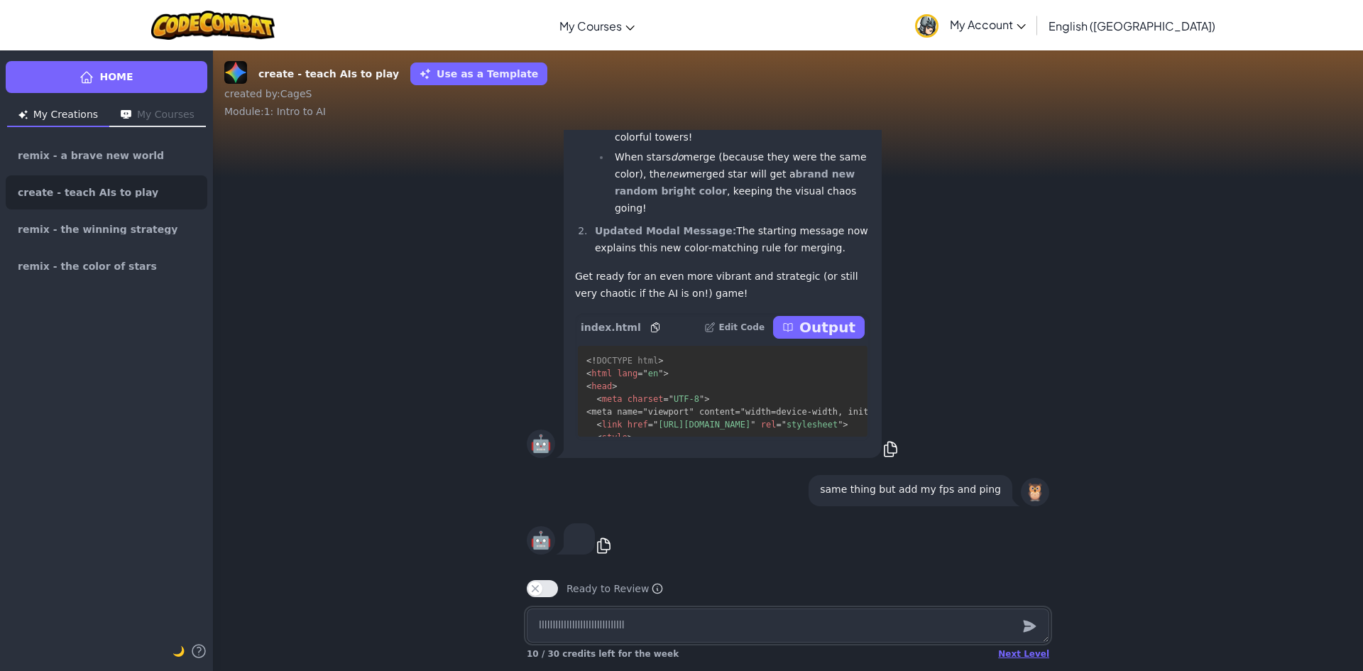
type textarea "x"
type textarea "llllllllllllllllllllllllllllllll"
type textarea "x"
type textarea "lllllllllllllllllllllllllllllllll"
type textarea "x"
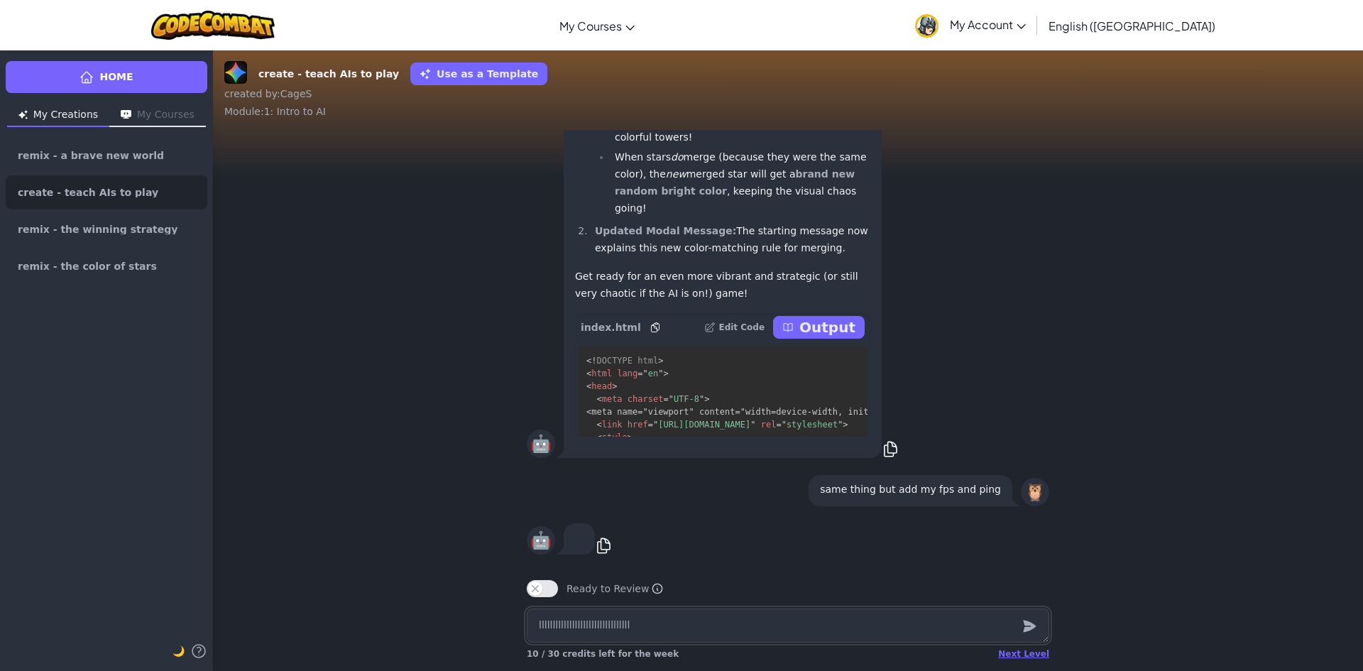
type textarea "llllllllllllllllllllllllllllllllll"
type textarea "x"
type textarea "llllllllllllllllllllllllllllllllllll"
type textarea "x"
type textarea "llllllllllllllllllllllllllllllllllllll"
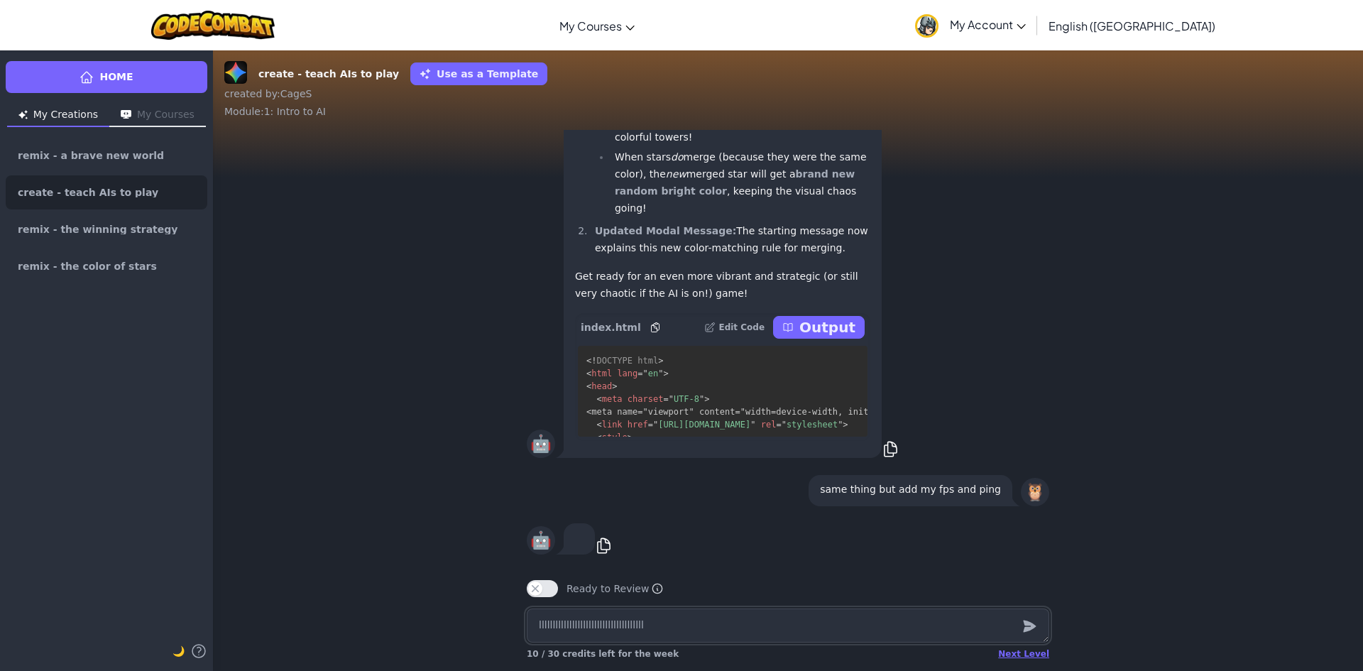
type textarea "x"
type textarea "lllllllllllllllllllllllllllllllllllllll"
type textarea "x"
type textarea "lllllllllllllllllllllllllllllllllllllllll"
type textarea "x"
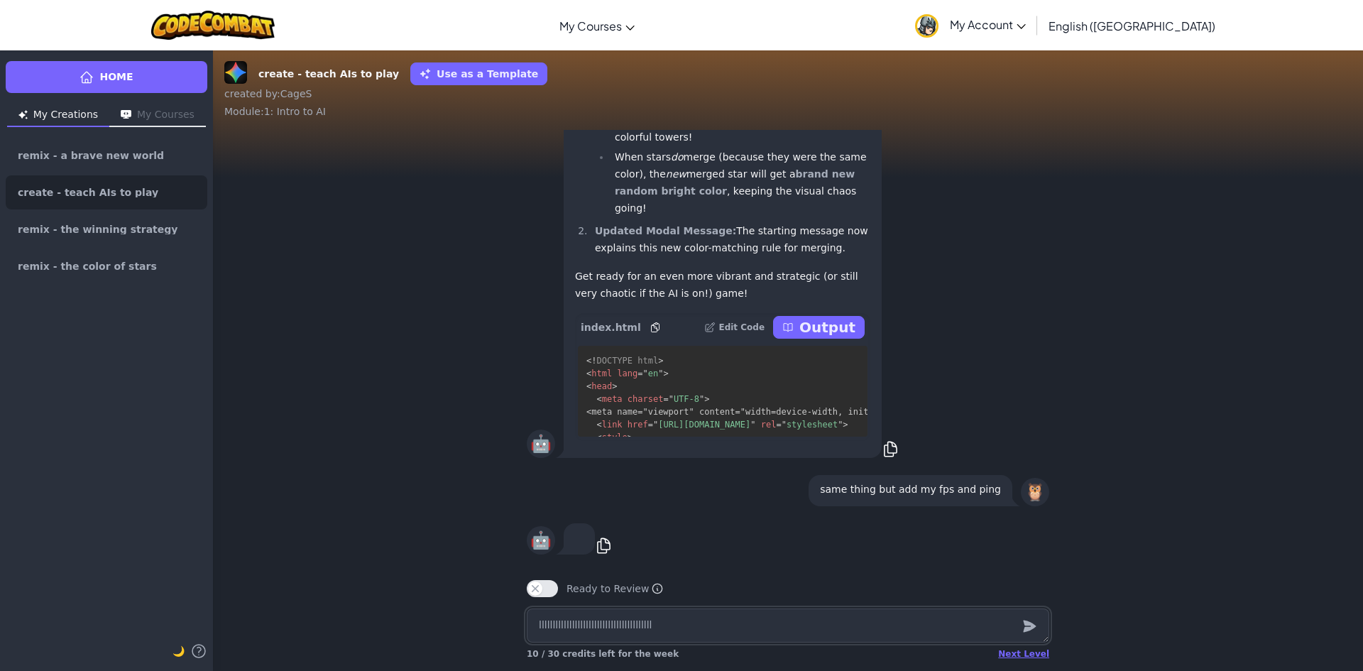
type textarea "llllllllllllllllllllllllllllllllllllllllll"
type textarea "x"
type textarea "llllllllllllllllllllllllllllllllllllllllllll"
type textarea "x"
type textarea "lllllllllllllllllllllllllllllllllllllllllllll"
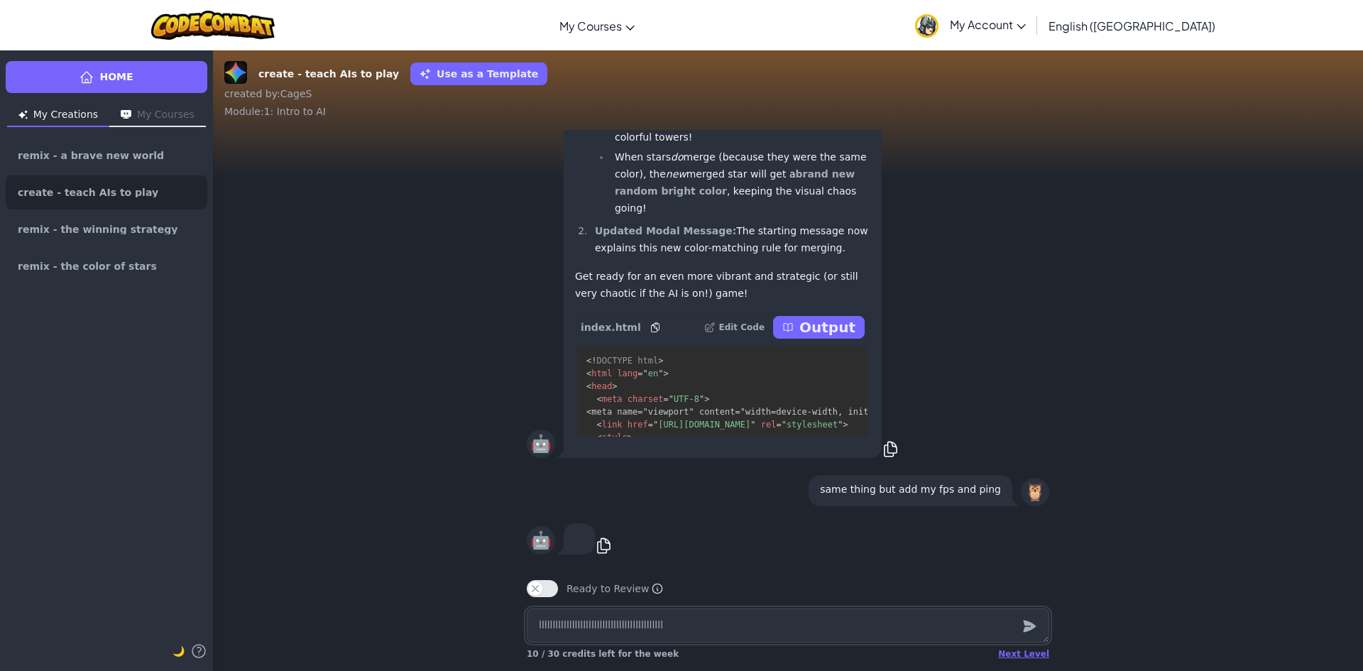
type textarea "x"
type textarea "llllllllllllllllllllllllllllllllllllllllllllll"
type textarea "x"
type textarea "lllllllllllllllllllllllllllllllllllllllllllllll"
type textarea "x"
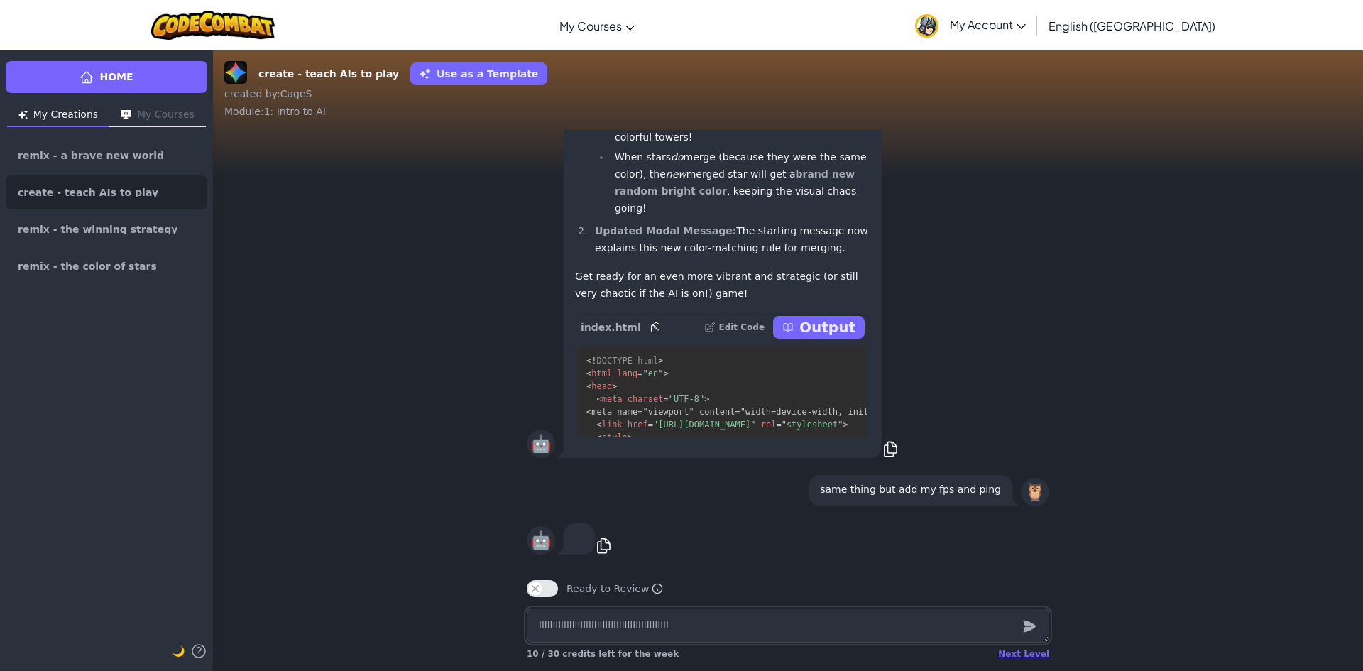
type textarea "llllllllllllllllllllllllllllllllllllllllllllllll"
type textarea "x"
type textarea "lllllllllllllllllllllllllllllllllllllllllllllllll"
type textarea "x"
type textarea "llllllllllllllllllllllllllllllllllllllllllllllllll"
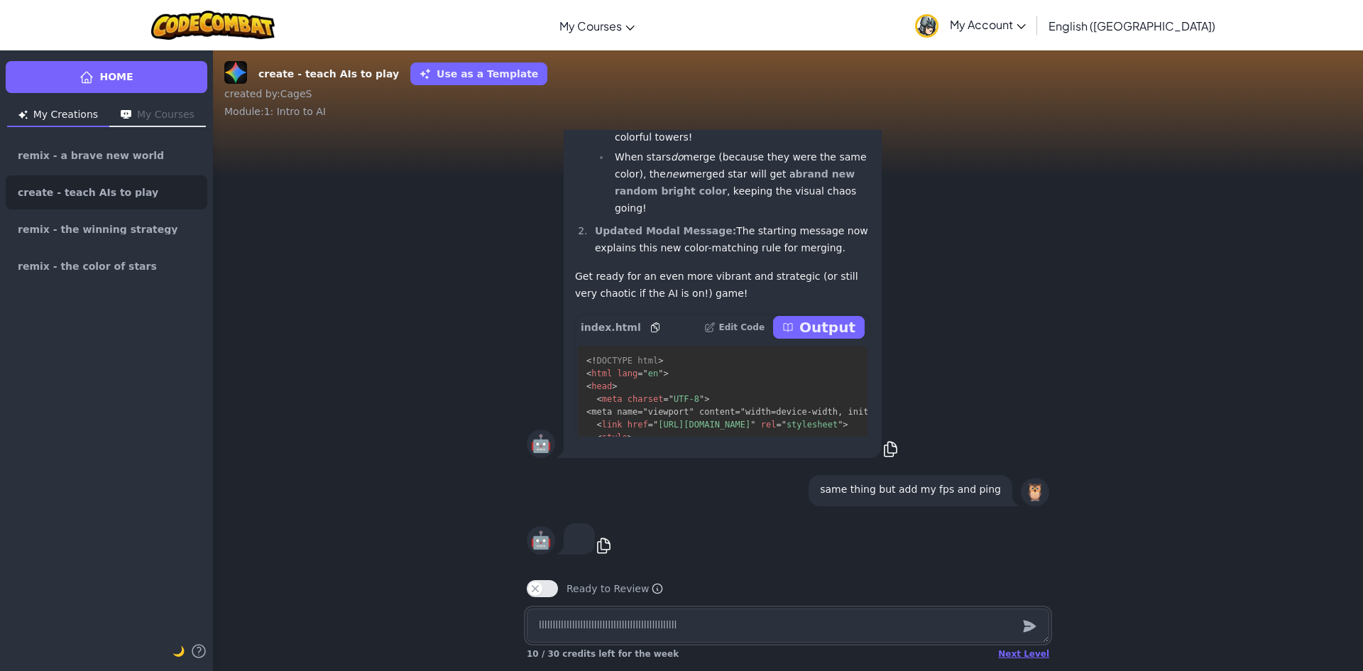
type textarea "x"
type textarea "lllllllllllllllllllllllllllllllllllllllllllllllllll"
type textarea "x"
type textarea "llllllllllllllllllllllllllllllllllllllllllllllllllll"
type textarea "x"
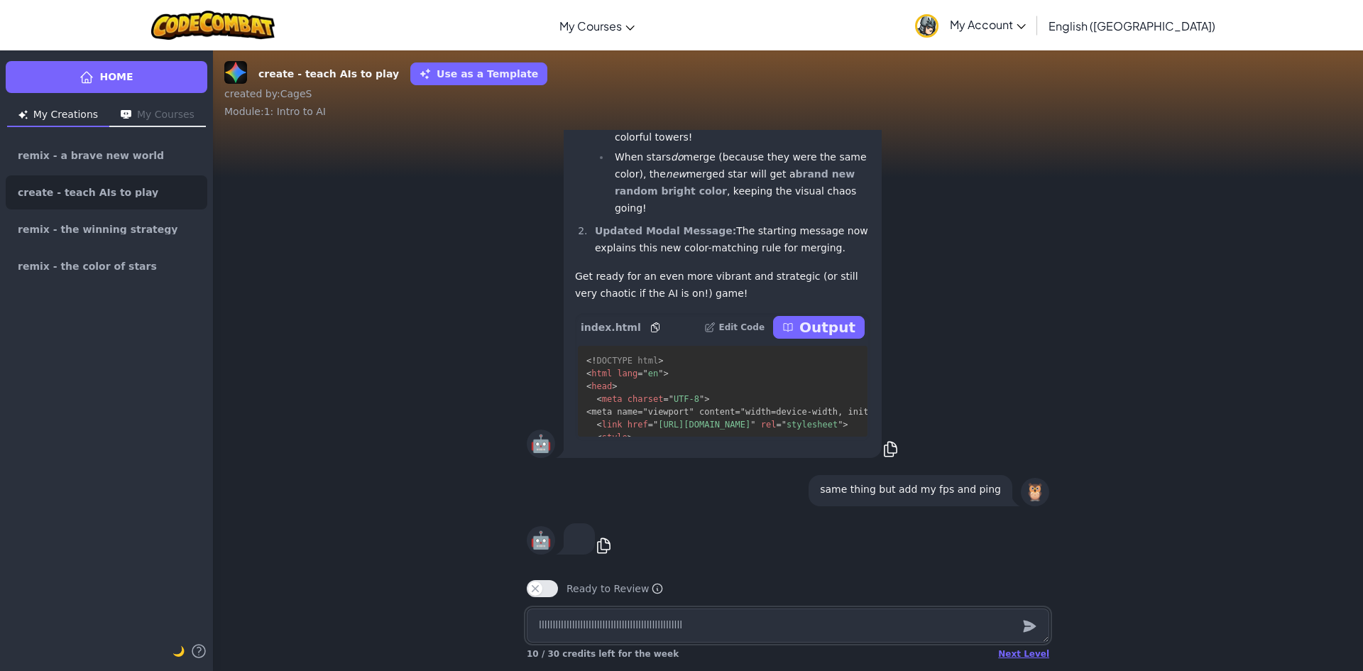
type textarea "lllllllllllllllllllllllllllllllllllllllllllllllllllll"
type textarea "x"
type textarea "llllllllllllllllllllllllllllllllllllllllllllllllllllll"
type textarea "x"
type textarea "lllllllllllllllllllllllllllllllllllllllllllllllllllllll"
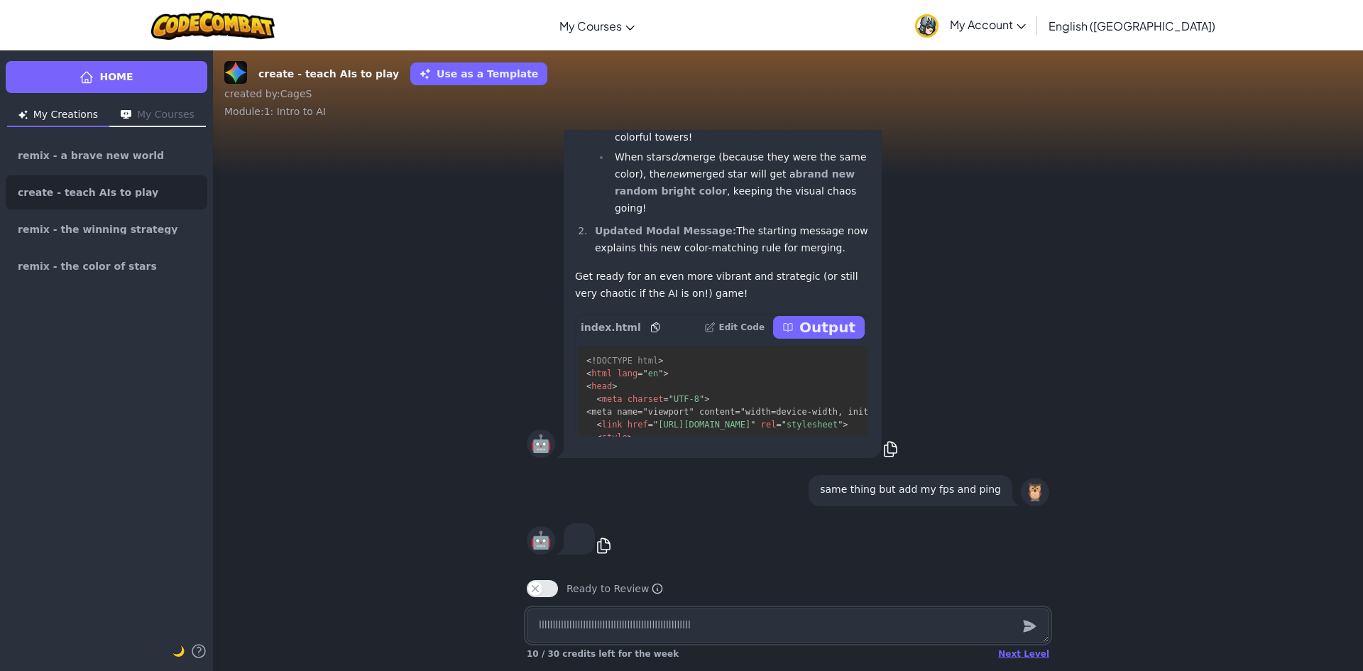
type textarea "x"
type textarea "llllllllllllllllllllllllllllllllllllllllllllllllllllllll"
type textarea "x"
type textarea "lllllllllllllllllllllllllllllllllllllllllllllllllllllllll"
type textarea "x"
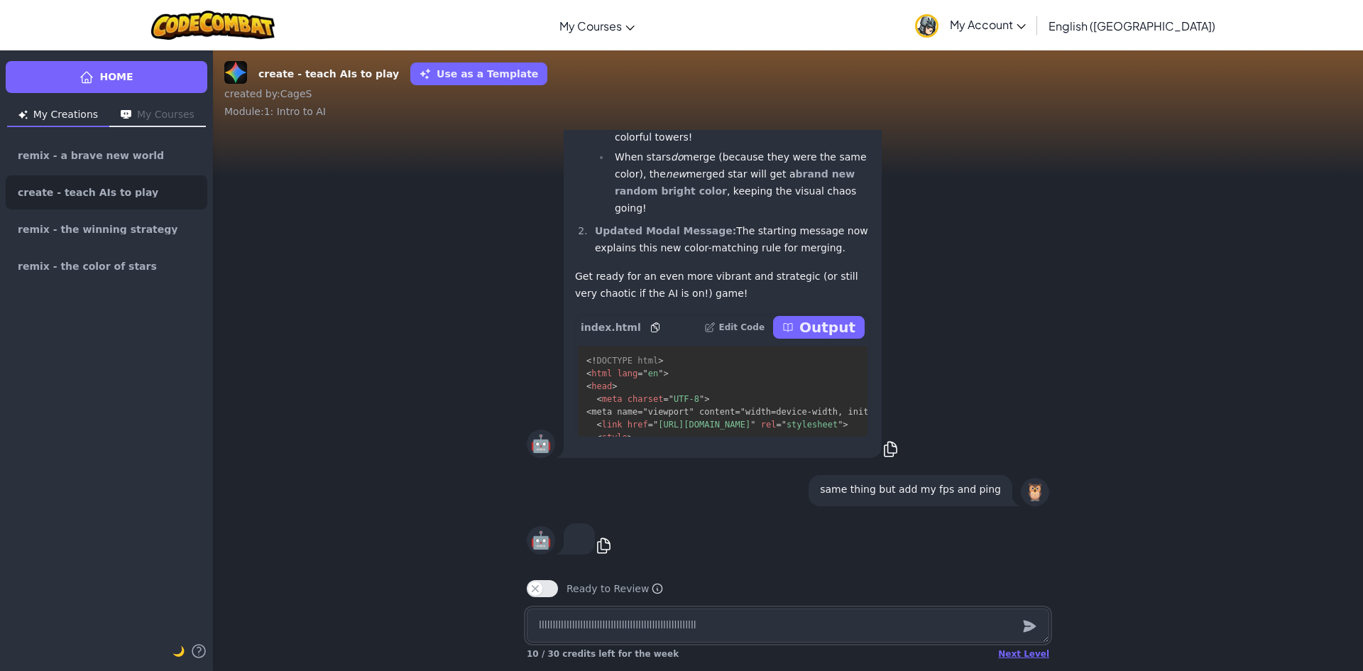
type textarea "llllllllllllllllllllllllllllllllllllllllllllllllllllllllll"
type textarea "x"
type textarea "lllllllllllllllllllllllllllllllllllllllllllllllllllllllllll"
type textarea "x"
type textarea "llllllllllllllllllllllllllllllllllllllllllllllllllllllllllll"
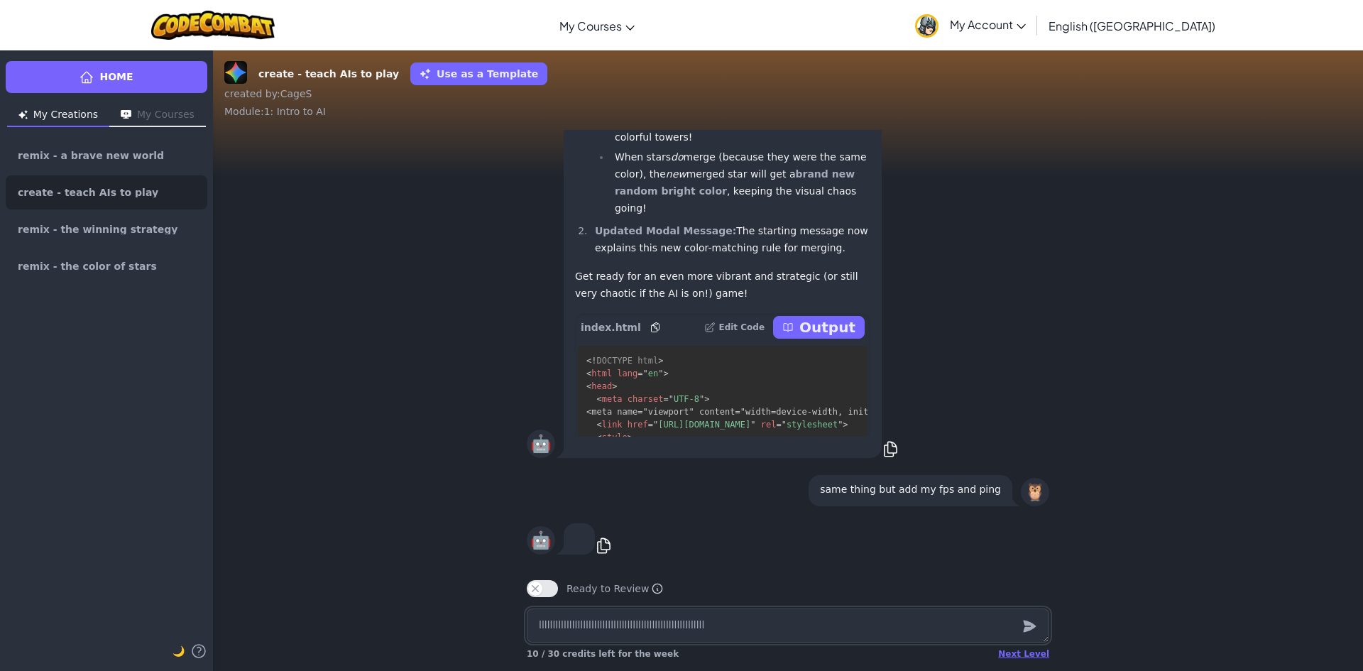
type textarea "x"
type textarea "lllllllllllllllllllllllllllllllllllllllllllllllllllllllllllll"
type textarea "x"
type textarea "llllllllllllllllllllllllllllllllllllllllllllllllllllllllllllll"
type textarea "x"
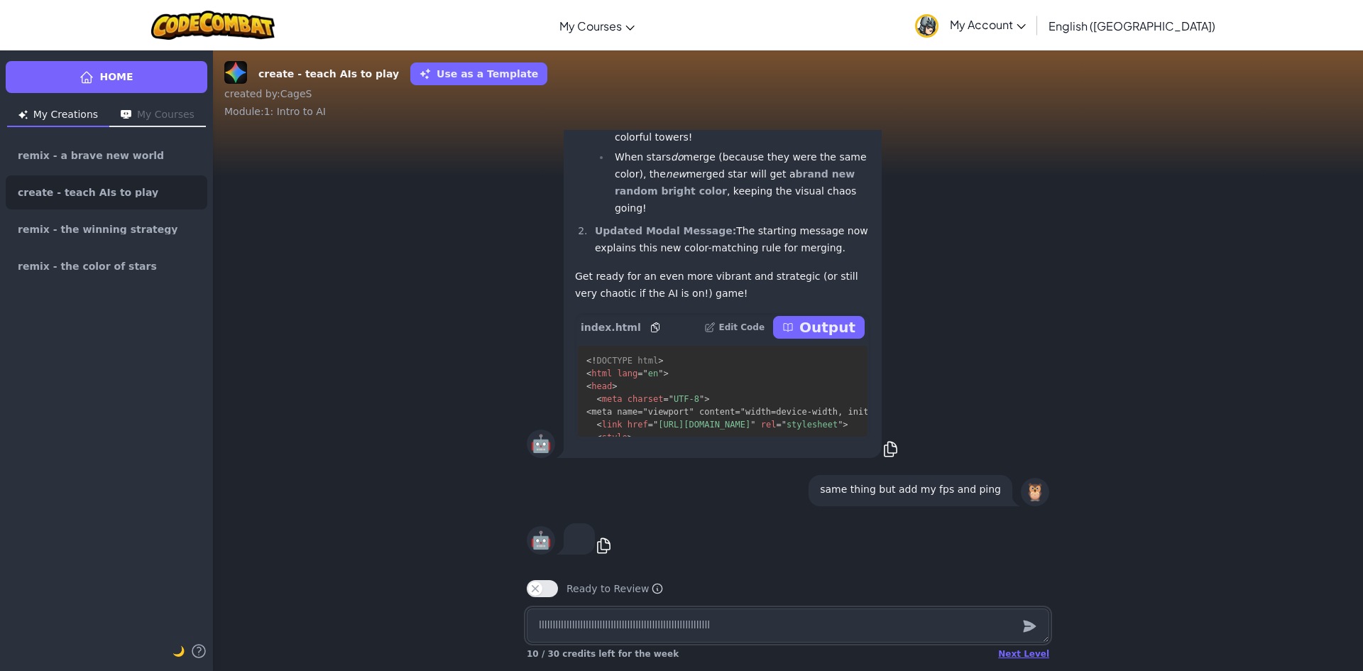
type textarea "lllllllllllllllllllllllllllllllllllllllllllllllllllllllllllllll"
type textarea "x"
type textarea "llllllllllllllllllllllllllllllllllllllllllllllllllllllllllllllll"
type textarea "x"
type textarea "lllllllllllllllllllllllllllllllllllllllllllllllllllllllllllllllll"
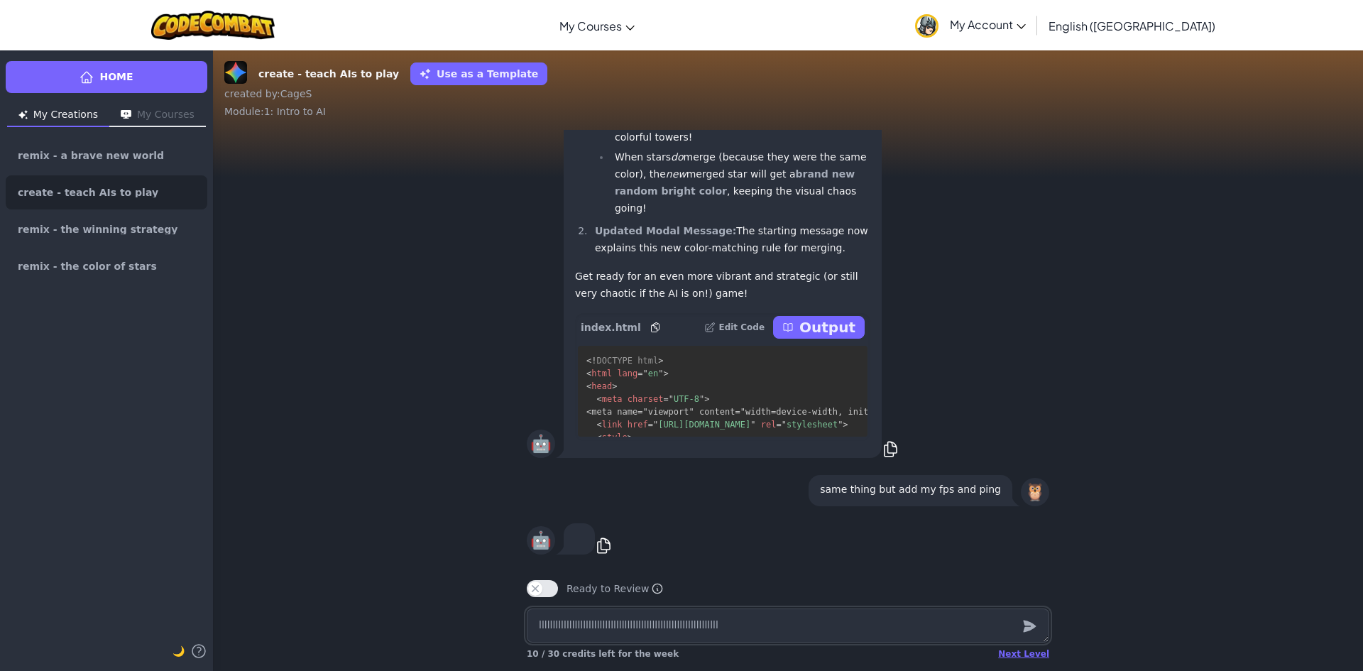
type textarea "x"
type textarea "llllllllllllllllllllllllllllllllllllllllllllllllllllllllllllllllll"
type textarea "x"
type textarea "lllllllllllllllllllllllllllllllllllllllllllllllllllllllllllllllllll"
type textarea "x"
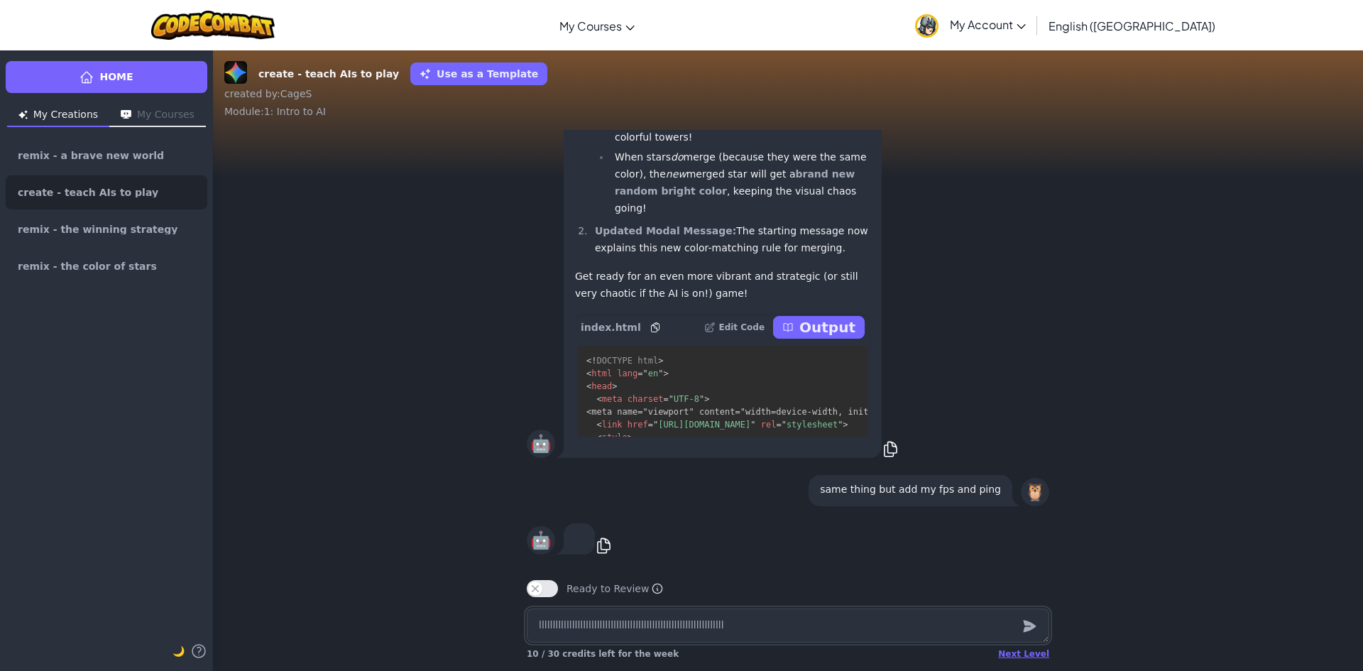
type textarea "llllllllllllllllllllllllllllllllllllllllllllllllllllllllllllllllllll"
type textarea "x"
type textarea "lllllllllllllllllllllllllllllllllllllllllllllllllllllllllllllllllllll"
type textarea "x"
type textarea "llllllllllllllllllllllllllllllllllllllllllllllllllllllllllllllllllllll"
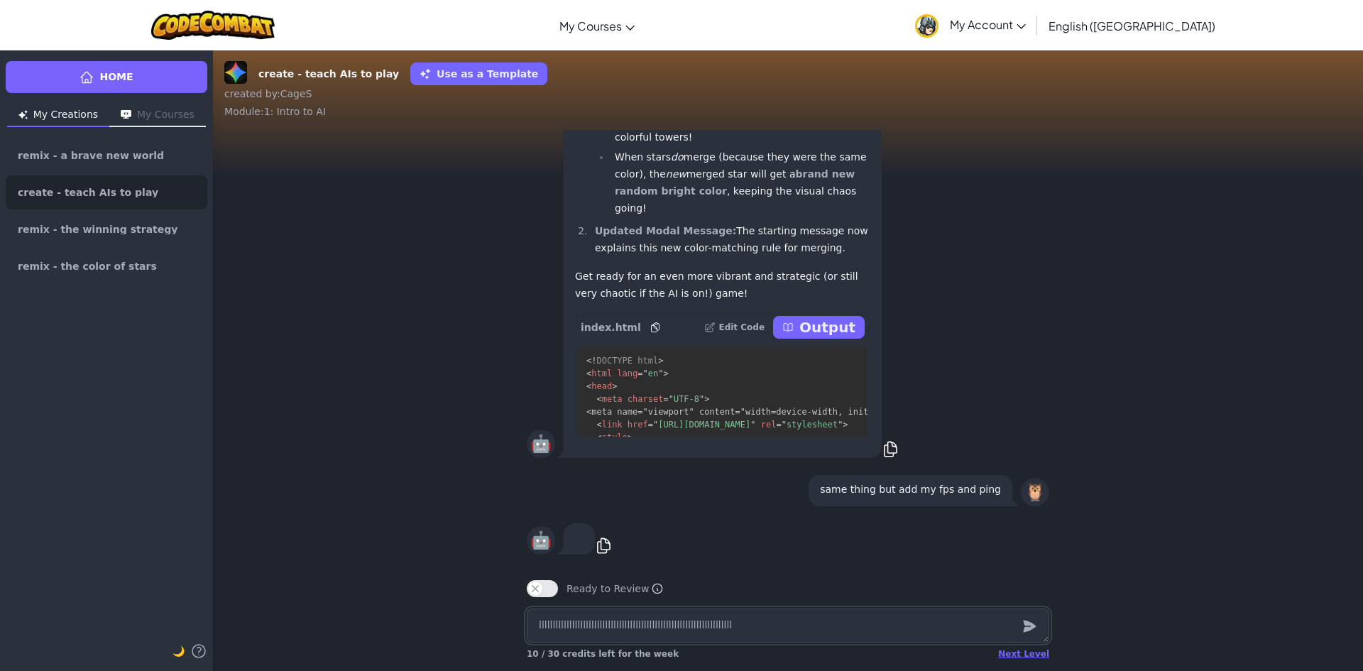
type textarea "x"
type textarea "lllllllllllllllllllllllllllllllllllllllllllllllllllllllllllllllllllllll"
type textarea "x"
type textarea "llllllllllllllllllllllllllllllllllllllllllllllllllllllllllllllllllllllll"
type textarea "x"
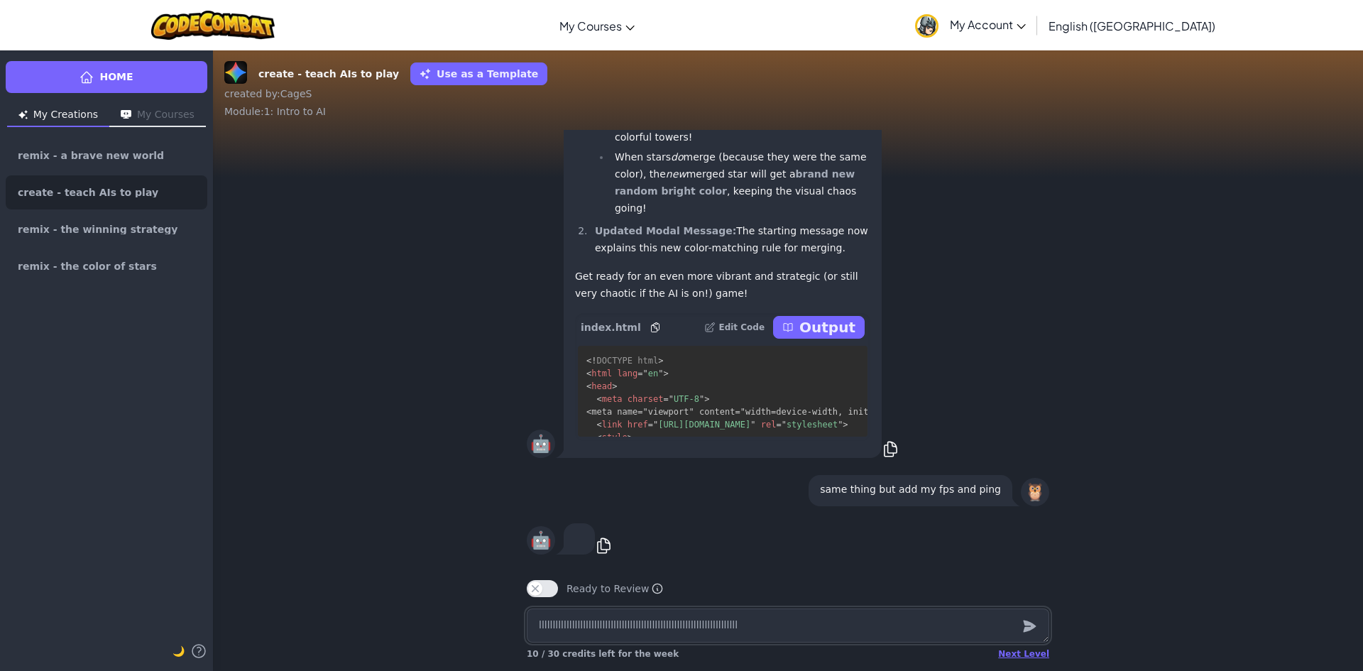
type textarea "lllllllllllllllllllllllllllllllllllllllllllllllllllllllllllllllllllllllll"
type textarea "x"
type textarea "llllllllllllllllllllllllllllllllllllllllllllllllllllllllllllllllllllllllll"
type textarea "x"
type textarea "lllllllllllllllllllllllllllllllllllllllllllllllllllllllllllllllllllllllllll"
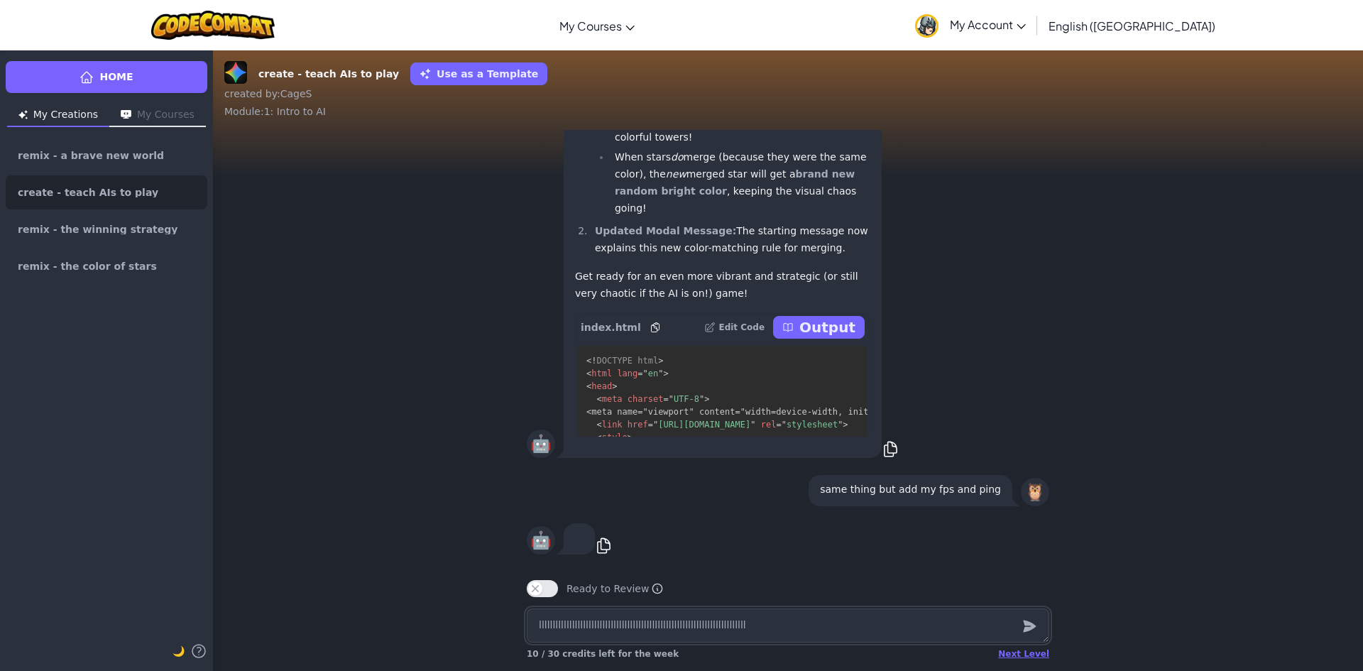
type textarea "x"
type textarea "llllllllllllllllllllllllllllllllllllllllllllllllllllllllllllllllllllllllllll"
type textarea "x"
type textarea "lllllllllllllllllllllllllllllllllllllllllllllllllllllllllllllllllllllllllllll"
type textarea "x"
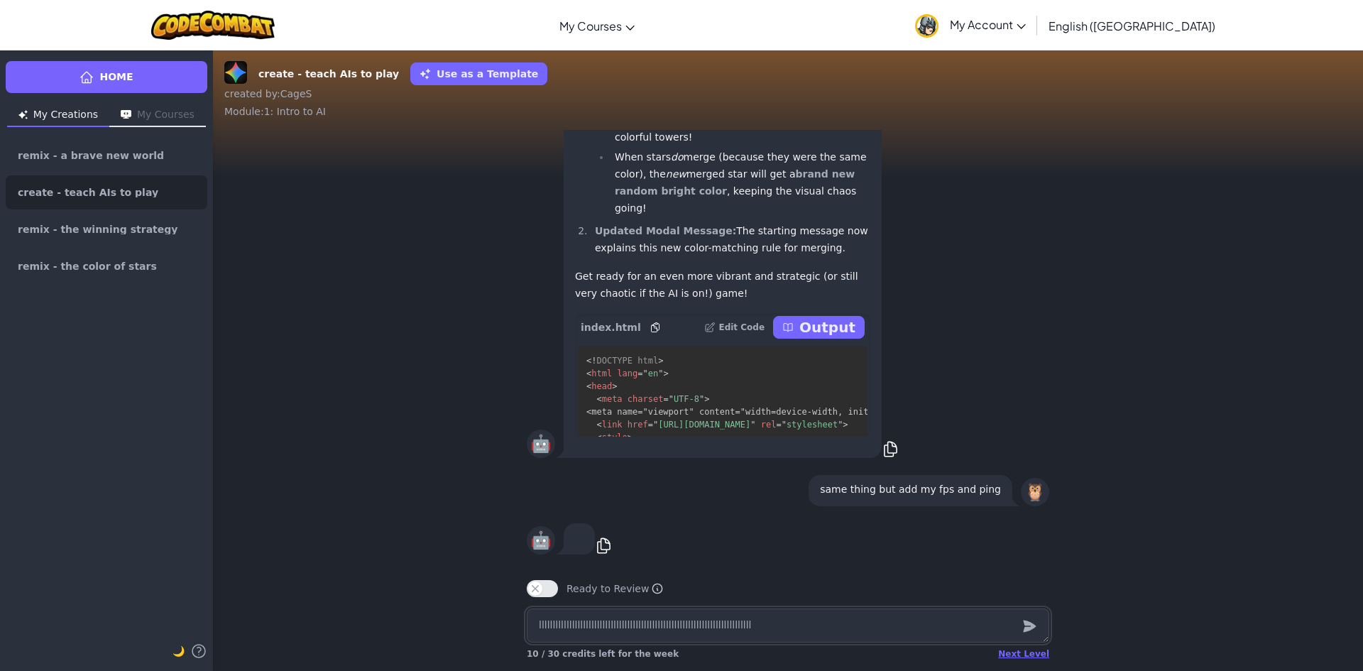
type textarea "llllllllllllllllllllllllllllllllllllllllllllllllllllllllllllllllllllllllllllll"
type textarea "x"
type textarea "lllllllllllllllllllllllllllllllllllllllllllllllllllllllllllllllllllllllllllllll"
type textarea "x"
type textarea "llllllllllllllllllllllllllllllllllllllllllllllllllllllllllllllllllllllllllllllll"
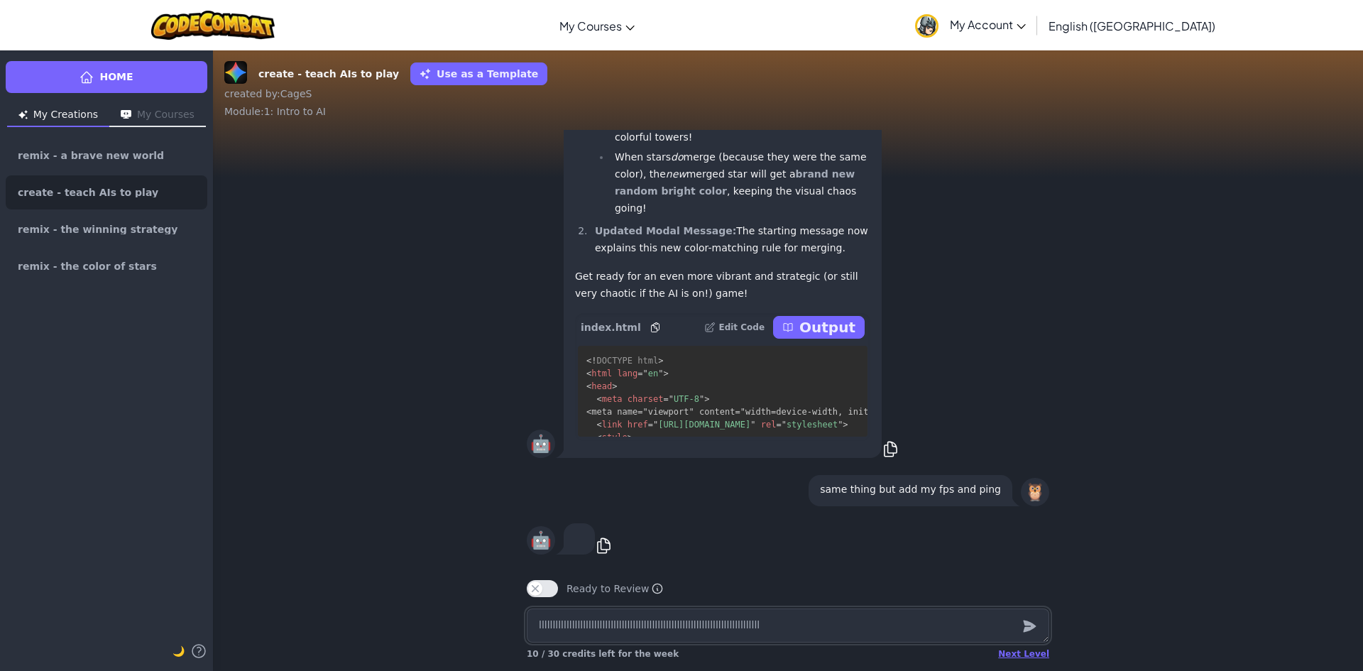
type textarea "x"
type textarea "lllllllllllllllllllllllllllllllllllllllllllllllllllllllllllllllllllllllllllllll…"
type textarea "x"
type textarea "lllllllllllllllllllllllllllllllllllllllllllllllllllllllllllllllllllllllllllllll…"
type textarea "x"
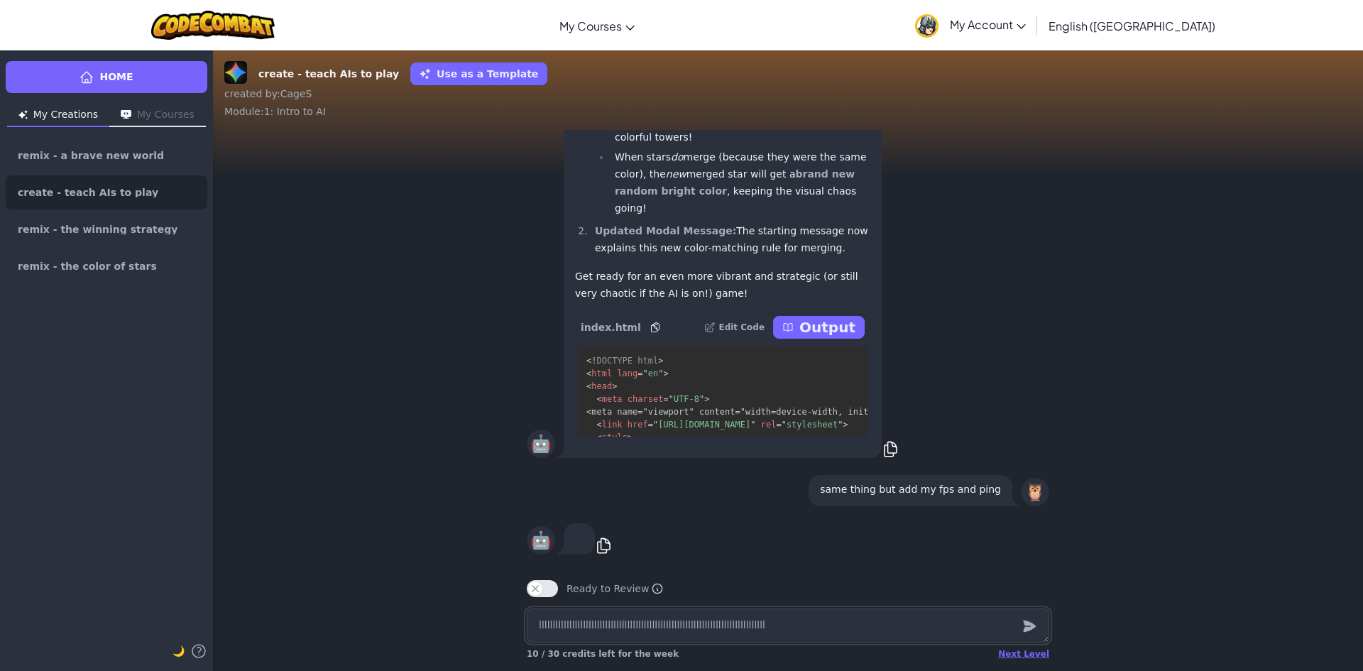
type textarea "lllllllllllllllllllllllllllllllllllllllllllllllllllllllllllllllllllllllllllllll…"
type textarea "x"
type textarea "lllllllllllllllllllllllllllllllllllllllllllllllllllllllllllllllllllllllllllllll…"
type textarea "x"
type textarea "lllllllllllllllllllllllllllllllllllllllllllllllllllllllllllllllllllllllllllllll…"
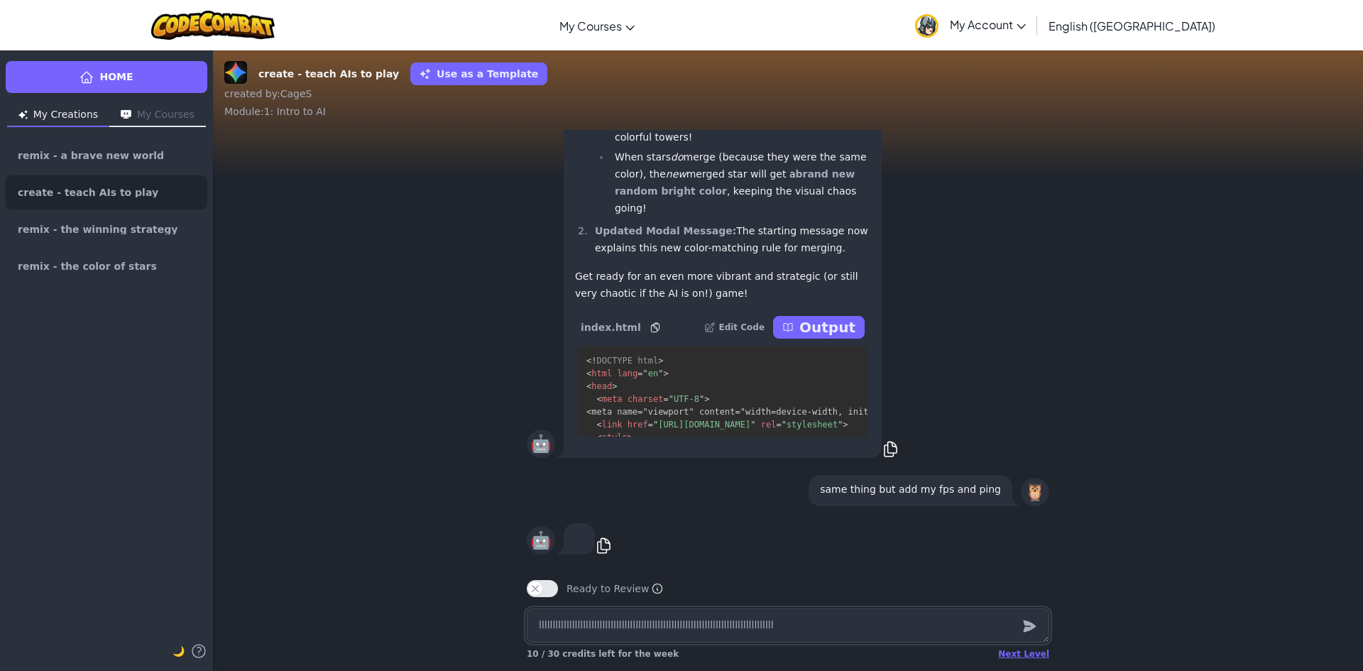
type textarea "x"
type textarea "lllllllllllllllllllllllllllllllllllllllllllllllllllllllllllllllllllllllllllllll…"
type textarea "x"
type textarea "lllllllllllllllllllllllllllllllllllllllllllllllllllllllllllllllllllllllllllllll…"
type textarea "x"
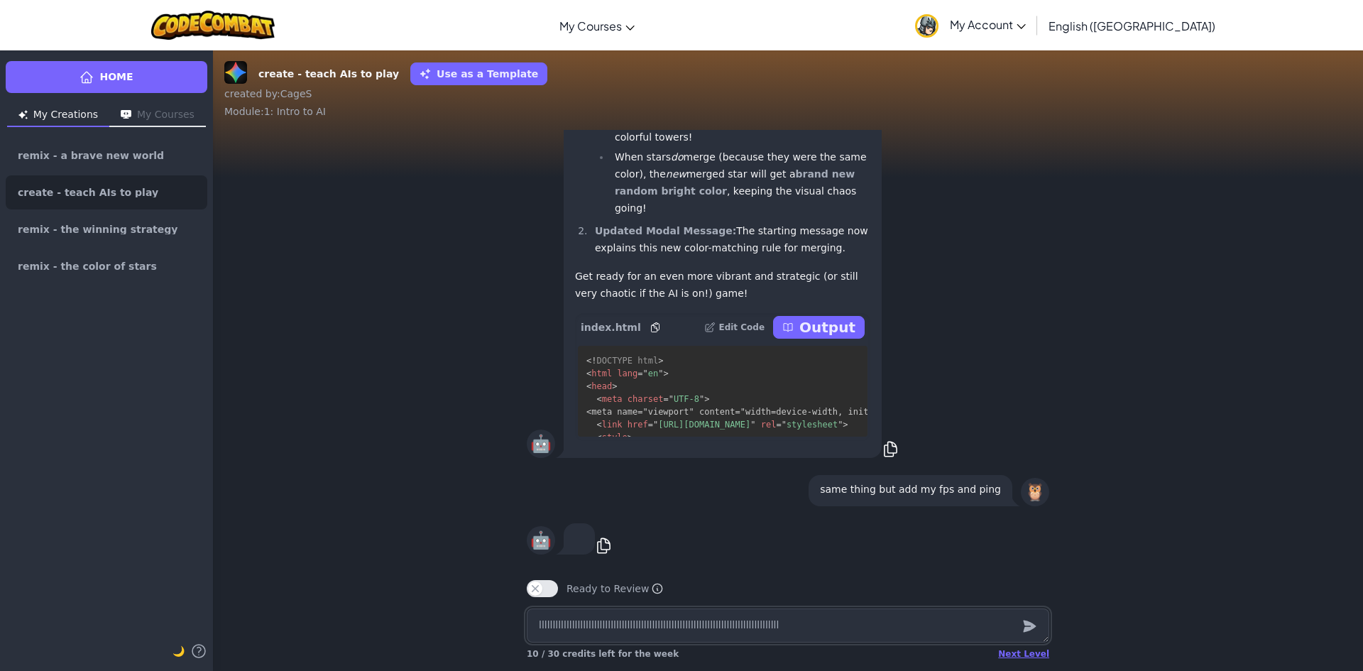
type textarea "lllllllllllllllllllllllllllllllllllllllllllllllllllllllllllllllllllllllllllllll…"
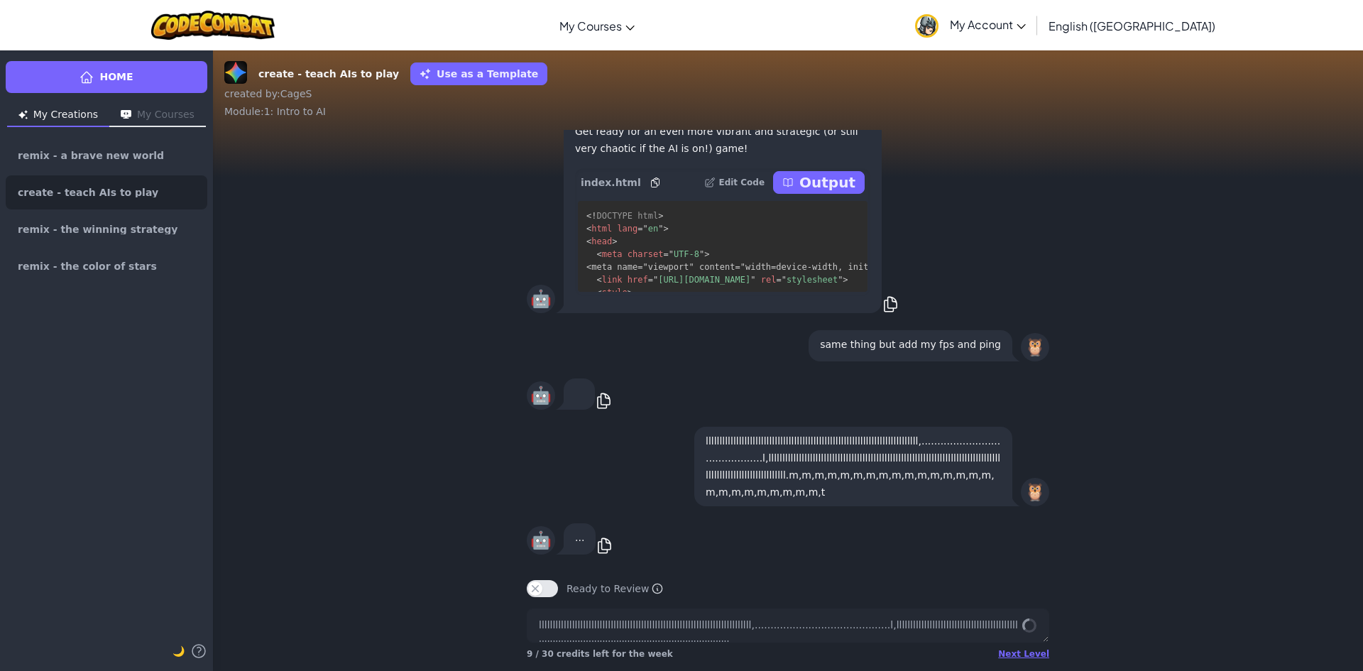
click at [1005, 473] on div "lllllllllllllllllllllllllllllllllllllllllllllllllllllllllllllllllllllllllllll,.…" at bounding box center [853, 466] width 318 height 79
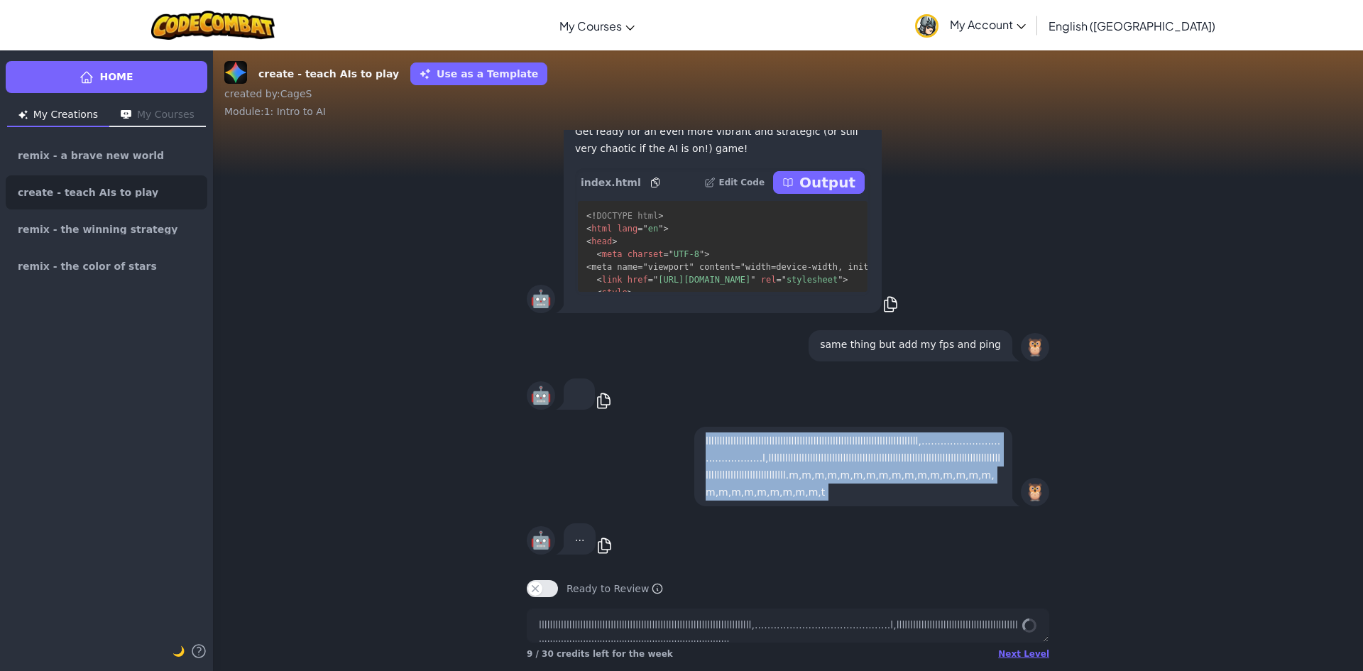
click at [1005, 473] on div "lllllllllllllllllllllllllllllllllllllllllllllllllllllllllllllllllllllllllllll,.…" at bounding box center [853, 466] width 318 height 79
drag, startPoint x: 1005, startPoint y: 473, endPoint x: 1010, endPoint y: 493, distance: 21.2
click at [1010, 493] on div "🦉 lllllllllllllllllllllllllllllllllllllllllllllllllllllllllllllllllllllllllllll…" at bounding box center [788, 466] width 522 height 85
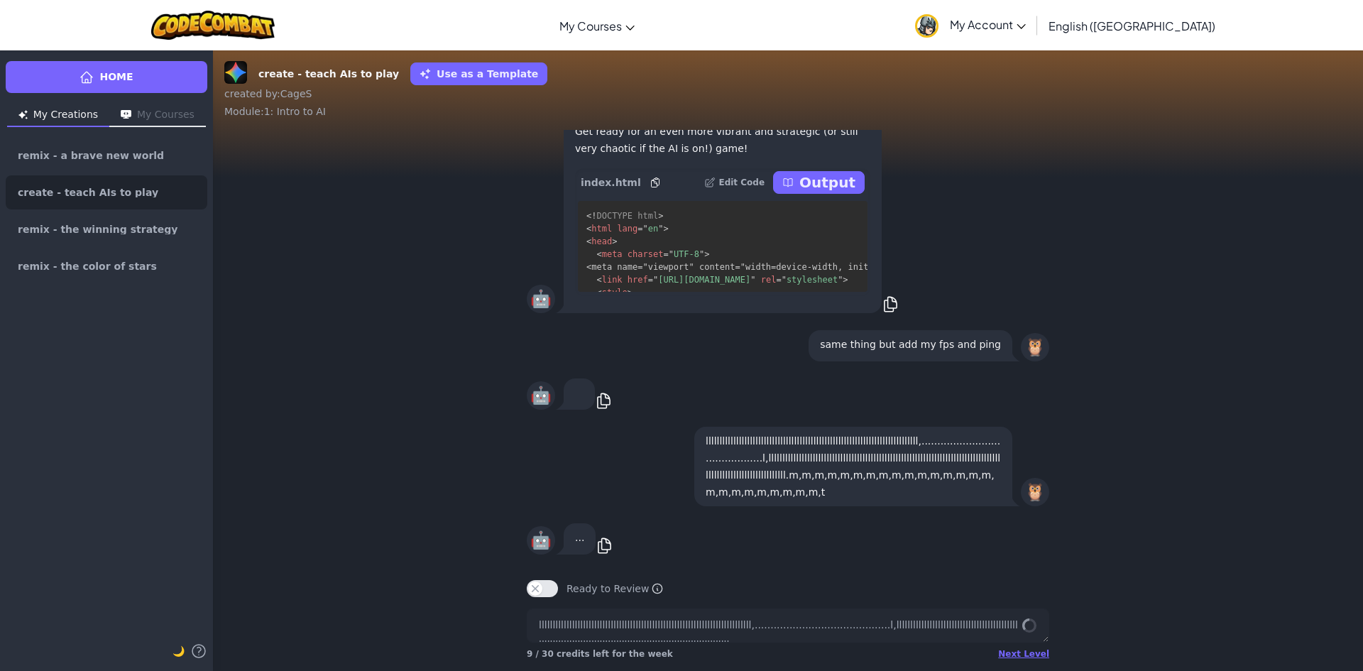
click at [1026, 496] on div "🦉" at bounding box center [1035, 492] width 28 height 28
click at [1058, 487] on div "🦉 lllllllllllllllllllllllllllllllllllllllllllllllllllllllllllllllllllllllllllll…" at bounding box center [788, 466] width 1150 height 97
drag, startPoint x: 1058, startPoint y: 487, endPoint x: 627, endPoint y: 446, distance: 432.1
click at [635, 455] on div "🦉 lllllllllllllllllllllllllllllllllllllllllllllllllllllllllllllllllllllllllllll…" at bounding box center [788, 466] width 1150 height 97
drag, startPoint x: 600, startPoint y: 382, endPoint x: 598, endPoint y: 417, distance: 34.8
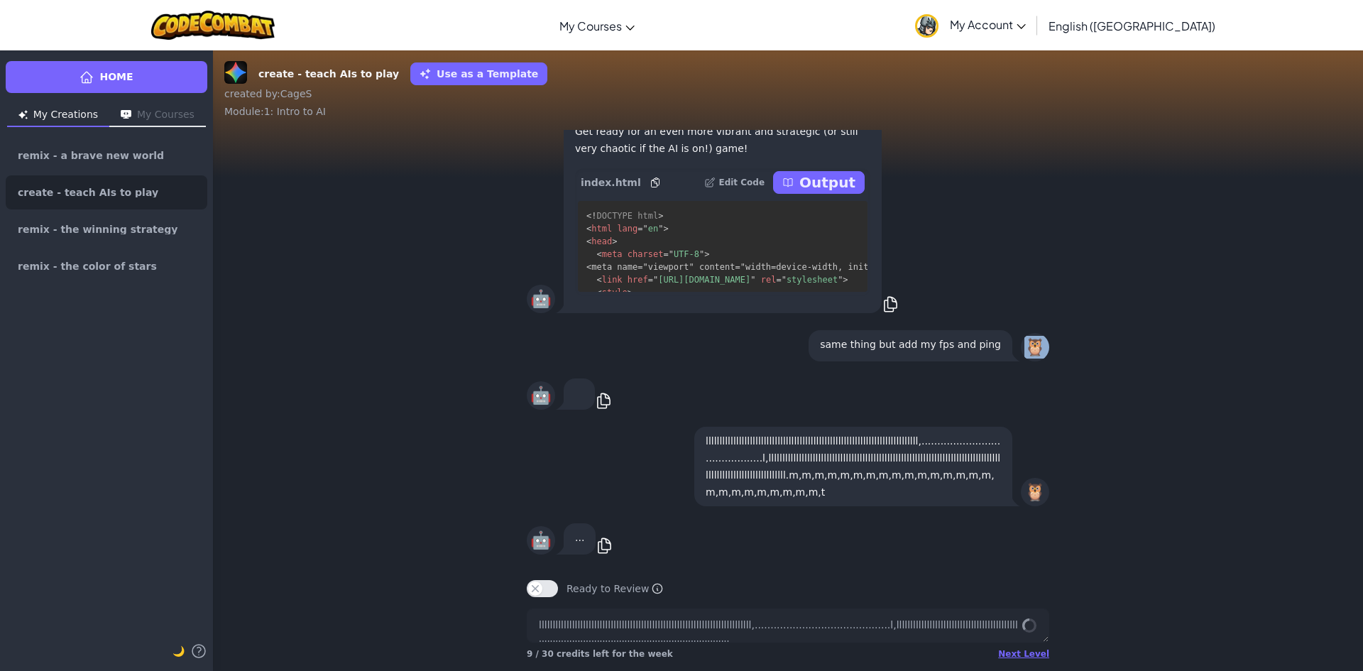
click at [599, 411] on div "🤖 ... copy 🦉 llllllllllllllllllllllllllllllllllllllllllllllllllllllllllllllllll…" at bounding box center [788, 346] width 1150 height 433
click at [598, 410] on icon at bounding box center [604, 401] width 18 height 18
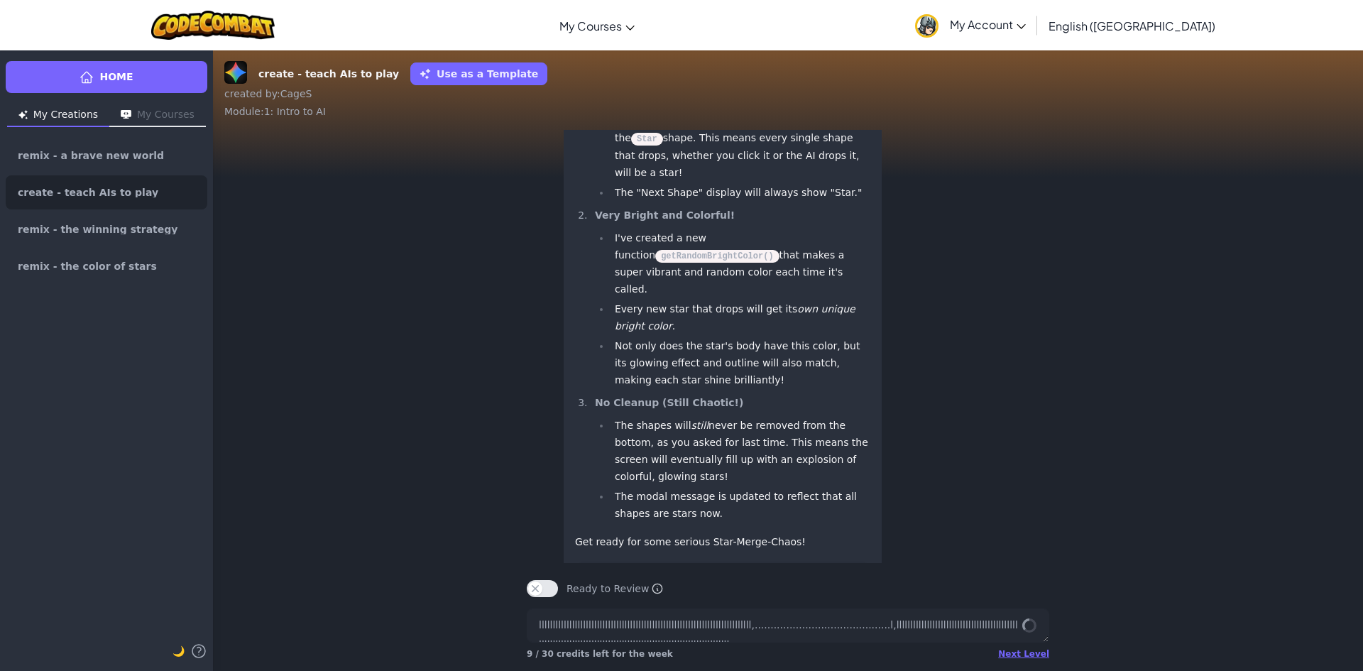
scroll to position [2288, 0]
click at [1349, 543] on div "🤖 Alright, this sounds like a blast! Get ready for a truly chaotic and dazzling…" at bounding box center [788, 358] width 1150 height 714
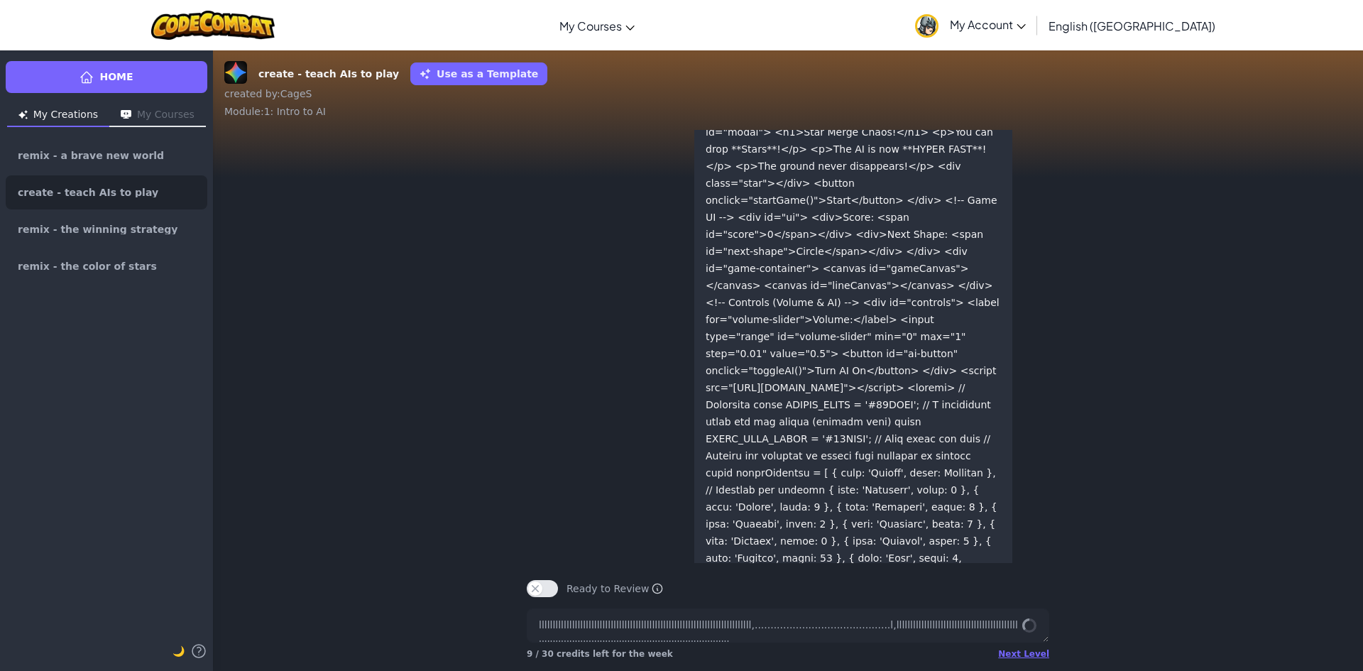
scroll to position [-8744, 0]
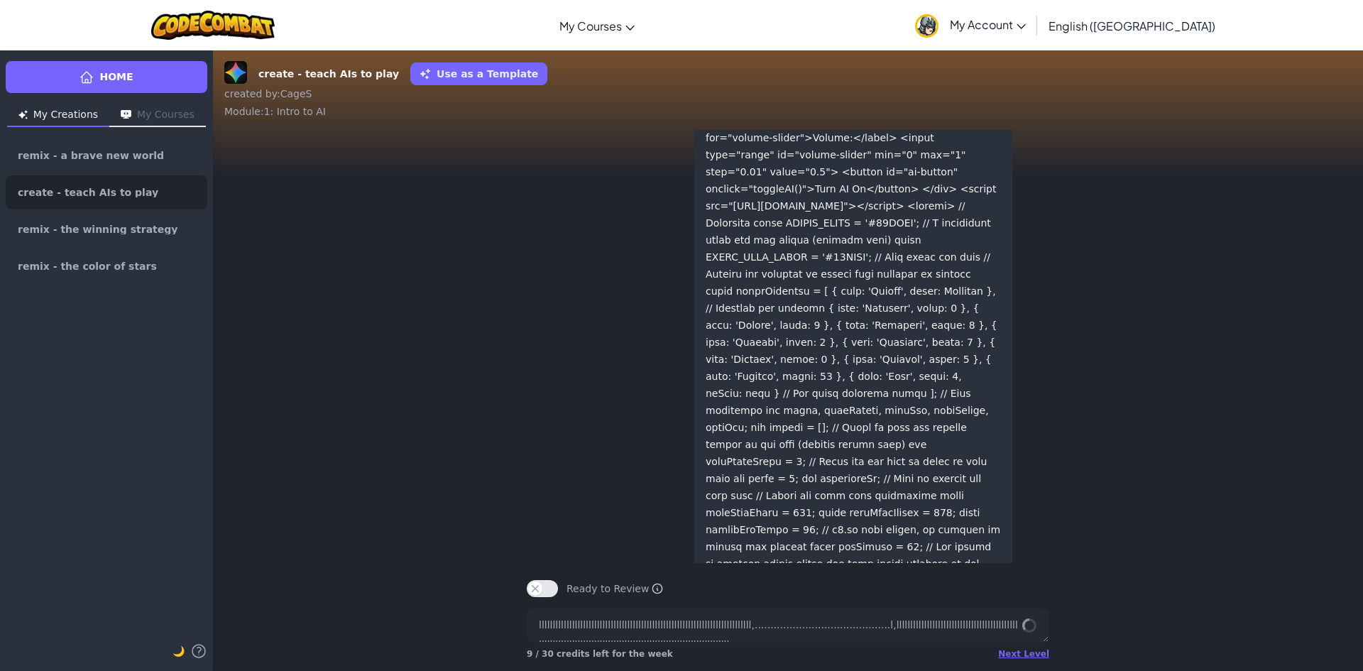
click at [1351, 552] on div "🤖 Okay, this is a fantastic idea to make Star Merge Chaos! even more like a rea…" at bounding box center [788, 346] width 1150 height 433
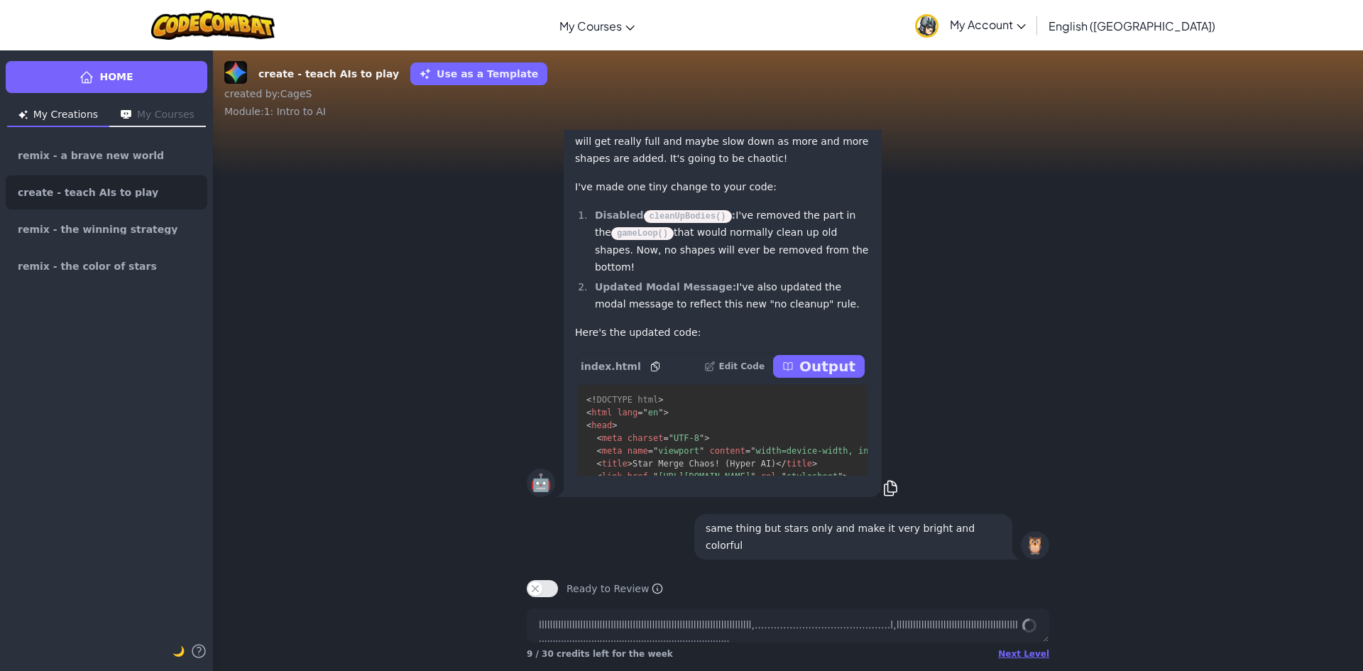
scroll to position [0, 0]
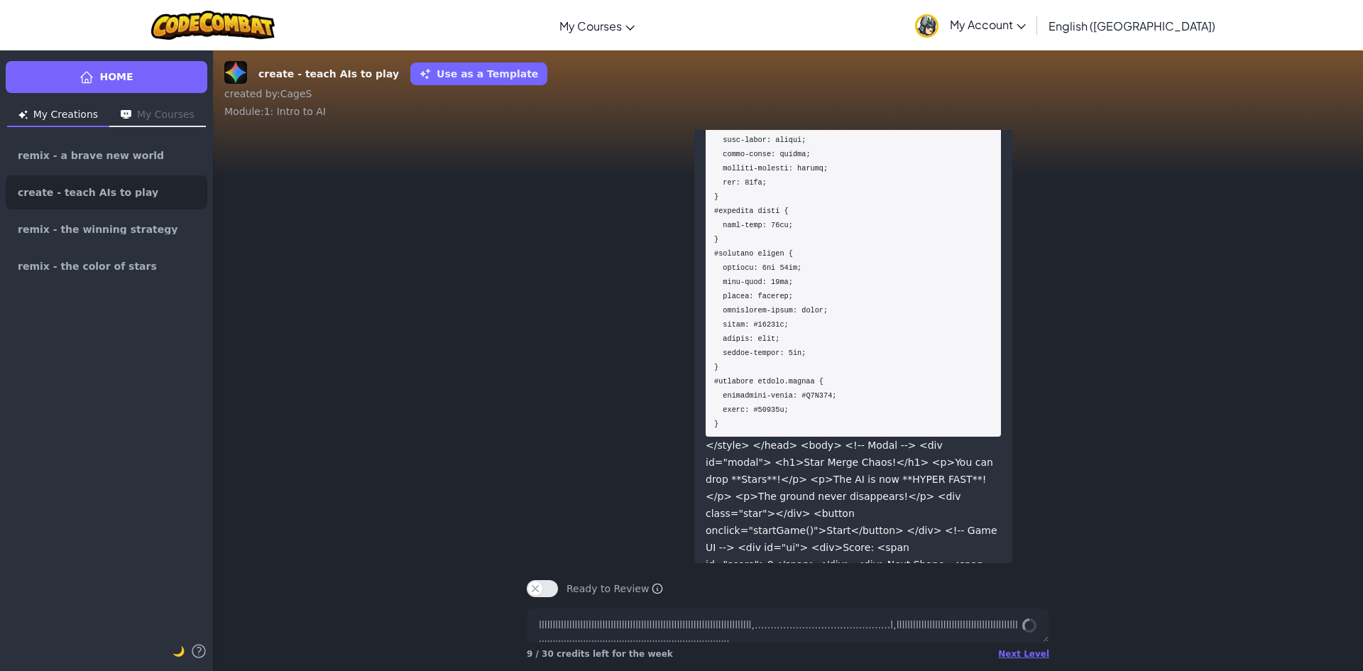
drag, startPoint x: 1351, startPoint y: 533, endPoint x: 1355, endPoint y: 542, distance: 9.2
click at [1351, 534] on div "🤖 Okay, this is a fantastic idea to make Star Merge Chaos! even more like a rea…" at bounding box center [788, 346] width 1150 height 433
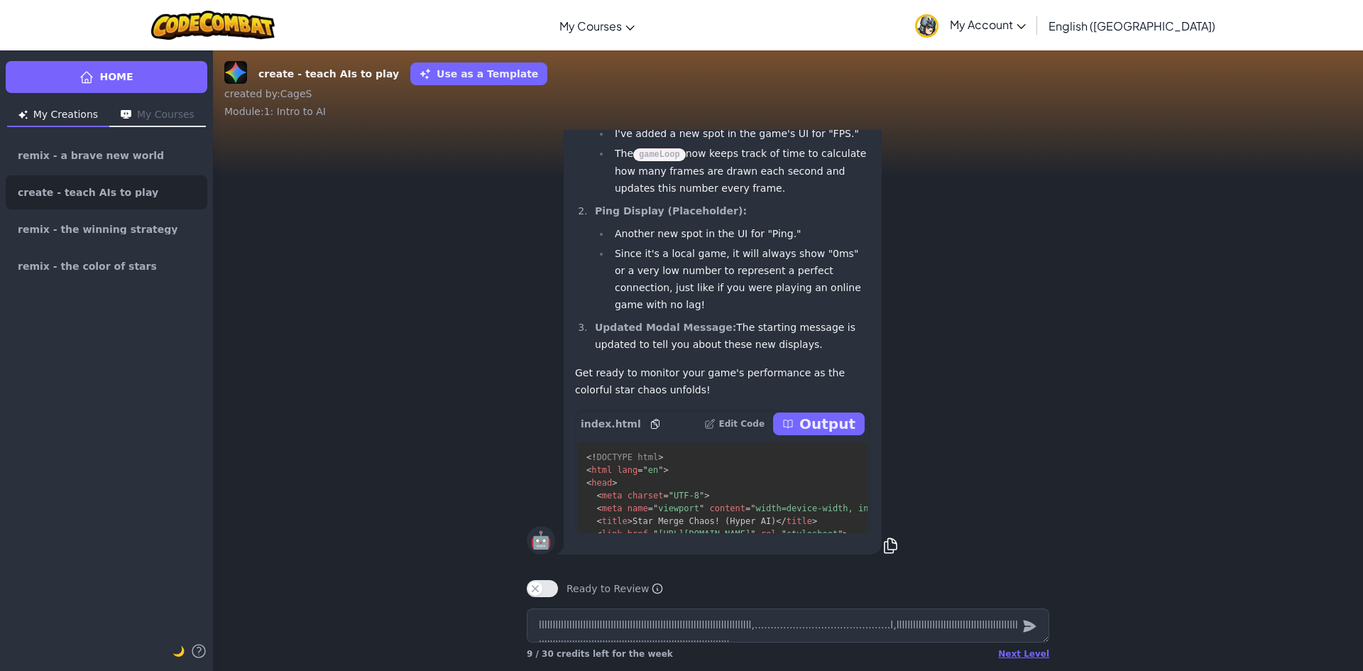
click at [801, 405] on div "Okay, this is a fantastic idea to make Star Merge Chaos! even more like a real …" at bounding box center [723, 215] width 318 height 679
click at [809, 415] on p "Output" at bounding box center [827, 424] width 56 height 20
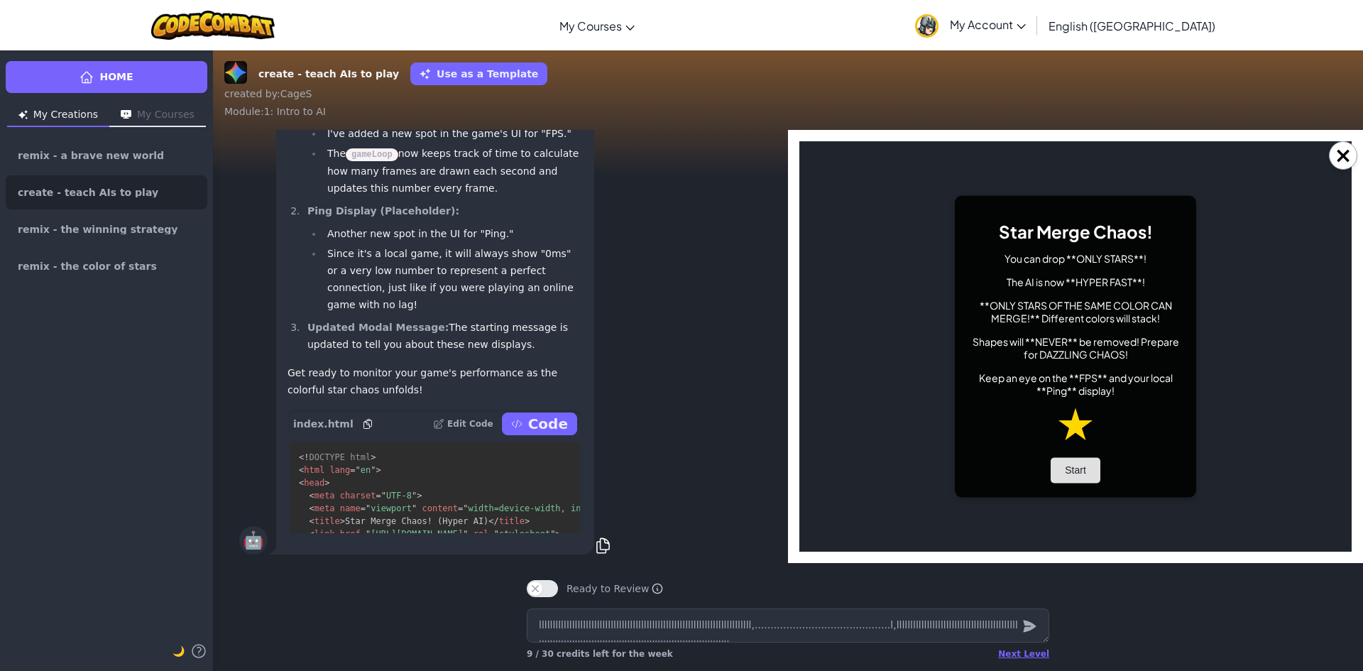
click at [1083, 469] on button "Start" at bounding box center [1075, 471] width 50 height 26
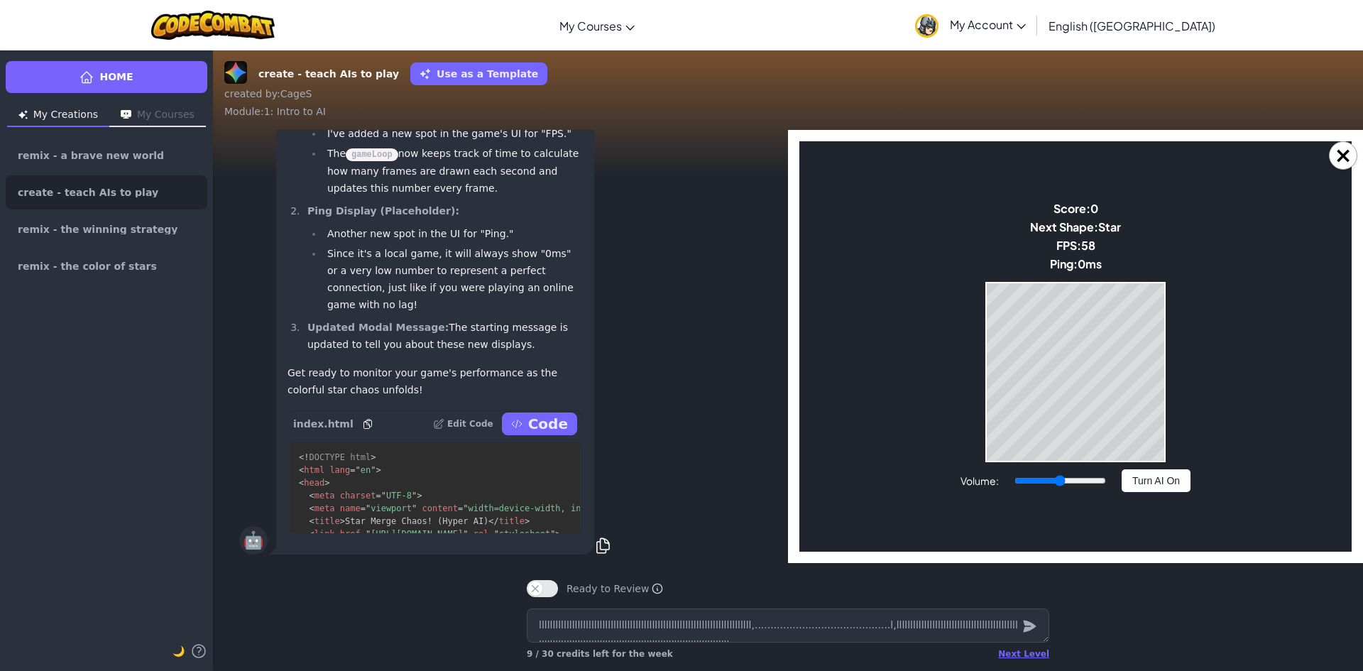
click at [1123, 476] on button "Turn AI On" at bounding box center [1155, 480] width 69 height 23
click at [1139, 478] on button "Turn AI Off" at bounding box center [1155, 480] width 69 height 23
click at [1156, 473] on button "Turn AI On" at bounding box center [1155, 480] width 69 height 23
click at [1145, 490] on button "Turn AI Off" at bounding box center [1155, 480] width 69 height 23
click at [972, 327] on body "Star Merge Chaos! You can drop **ONLY STARS**! The AI is now **HYPER FAST**! **…" at bounding box center [1075, 346] width 552 height 410
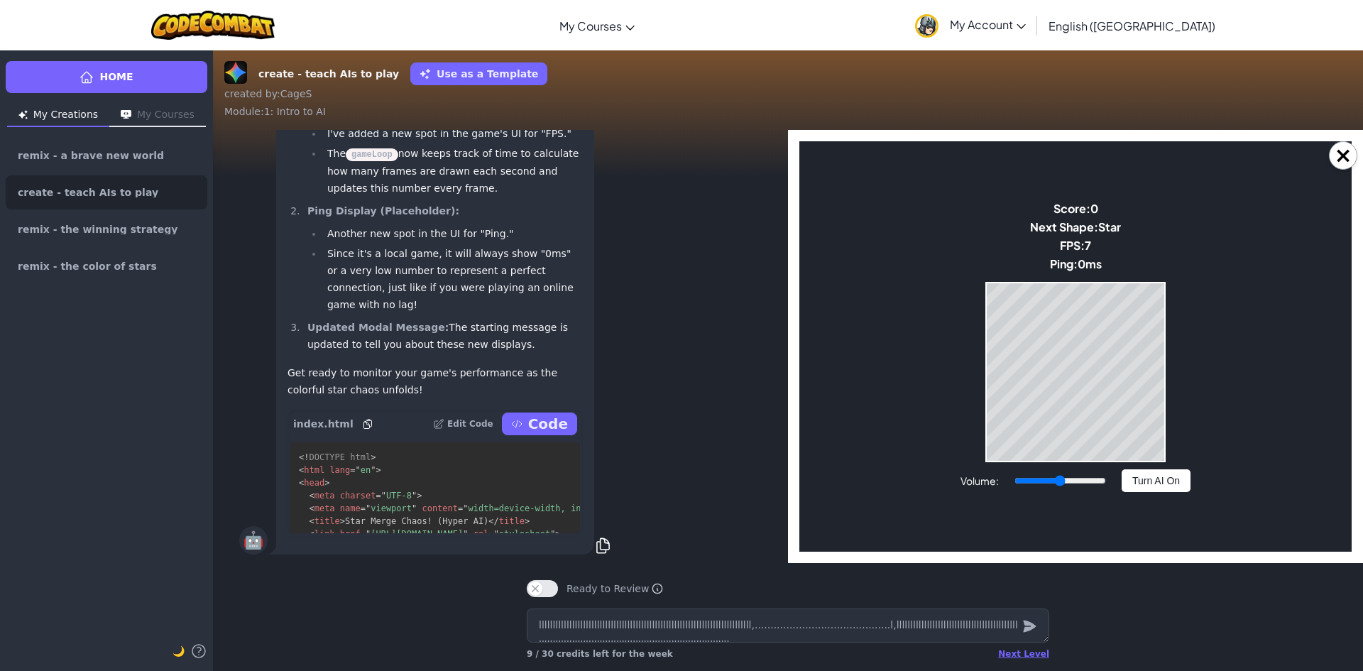
click at [962, 331] on body "Star Merge Chaos! You can drop **ONLY STARS**! The AI is now **HYPER FAST**! **…" at bounding box center [1075, 346] width 552 height 410
click at [988, 338] on body "Star Merge Chaos! You can drop **ONLY STARS**! The AI is now **HYPER FAST**! **…" at bounding box center [1075, 346] width 552 height 410
drag, startPoint x: 962, startPoint y: 331, endPoint x: 975, endPoint y: 274, distance: 58.0
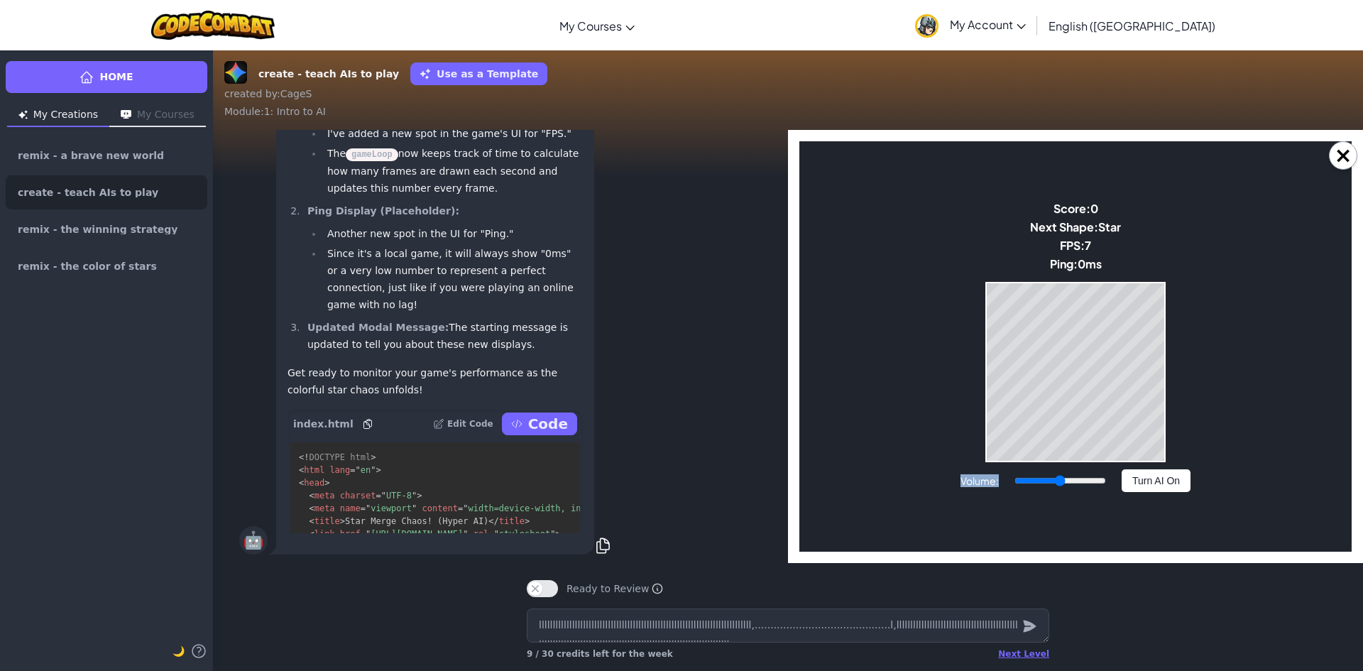
click at [975, 274] on body "Star Merge Chaos! You can drop **ONLY STARS**! The AI is now **HYPER FAST**! **…" at bounding box center [1075, 346] width 552 height 410
click at [974, 272] on body "Star Merge Chaos! You can drop **ONLY STARS**! The AI is now **HYPER FAST**! **…" at bounding box center [1075, 346] width 552 height 410
drag, startPoint x: 974, startPoint y: 272, endPoint x: 1013, endPoint y: 241, distance: 49.6
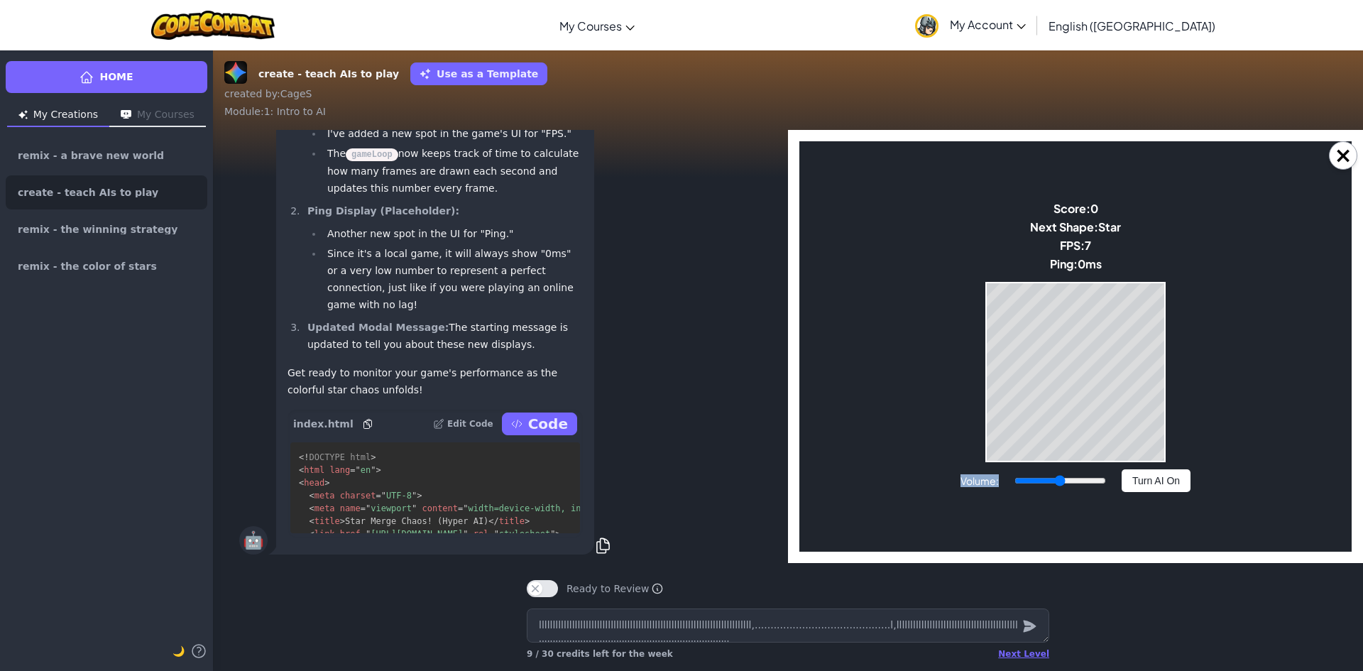
click at [1013, 241] on body "Star Merge Chaos! You can drop **ONLY STARS**! The AI is now **HYPER FAST**! **…" at bounding box center [1075, 346] width 552 height 410
click at [1222, 491] on body "Star Merge Chaos! You can drop **ONLY STARS**! The AI is now **HYPER FAST**! **…" at bounding box center [1075, 346] width 552 height 410
click at [1178, 473] on button "Turn AI On" at bounding box center [1155, 480] width 69 height 23
click at [1132, 481] on button "Turn AI Off" at bounding box center [1155, 480] width 69 height 23
click at [1159, 483] on button "Turn AI On" at bounding box center [1155, 480] width 69 height 23
